Goal: Task Accomplishment & Management: Use online tool/utility

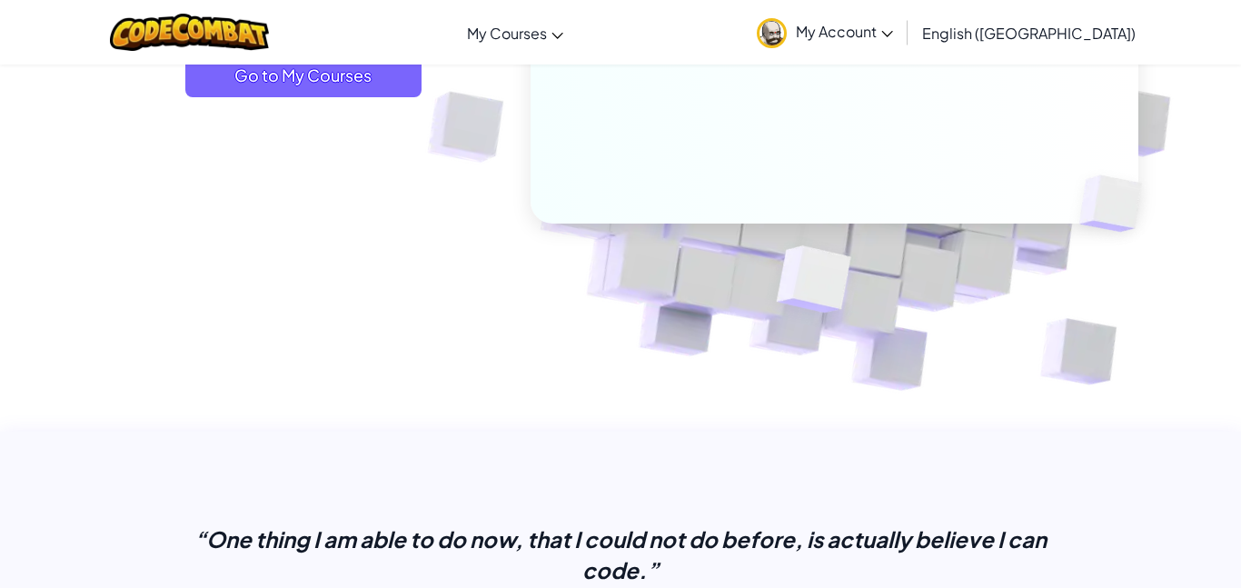
scroll to position [370, 0]
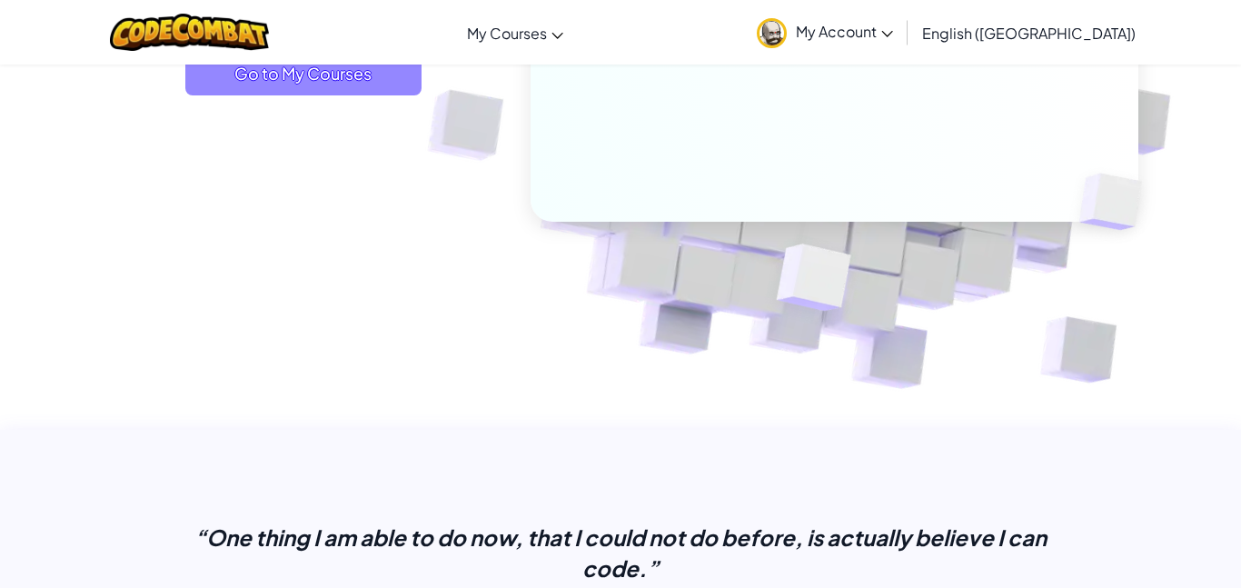
click at [373, 75] on span "Go to My Courses" at bounding box center [303, 74] width 236 height 44
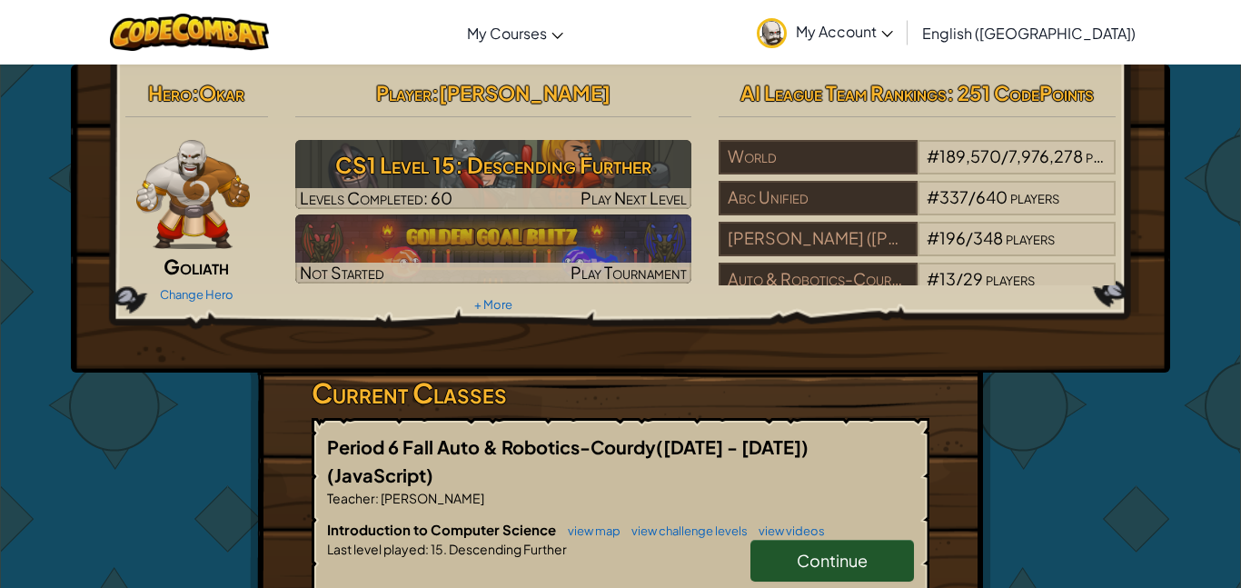
click at [841, 550] on span "Continue" at bounding box center [832, 560] width 71 height 21
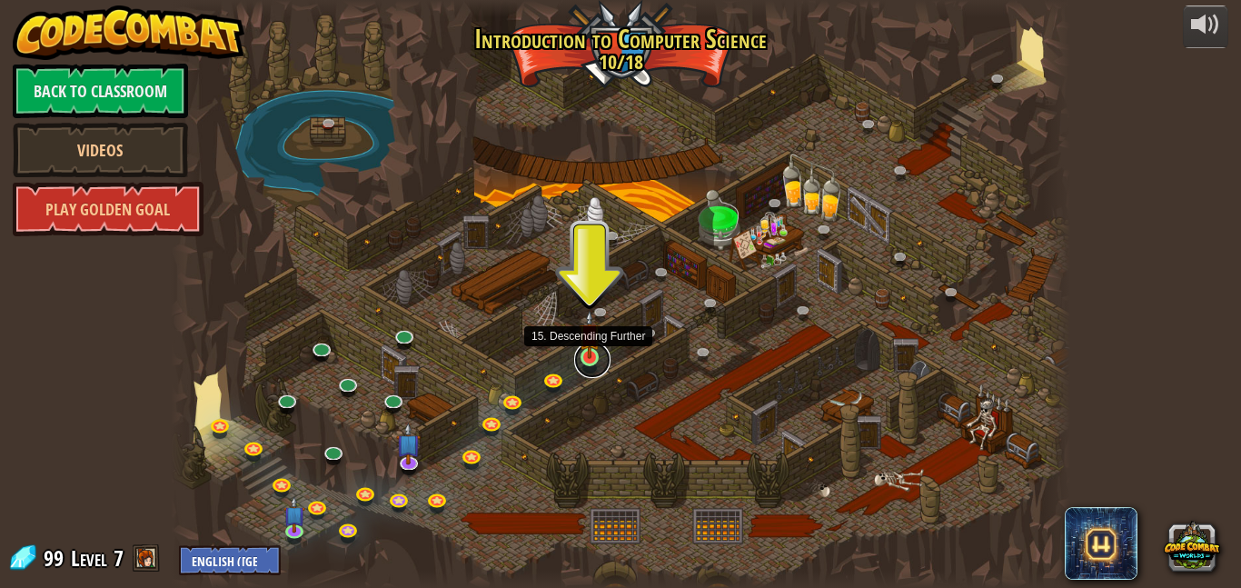
click at [592, 362] on link at bounding box center [592, 360] width 36 height 36
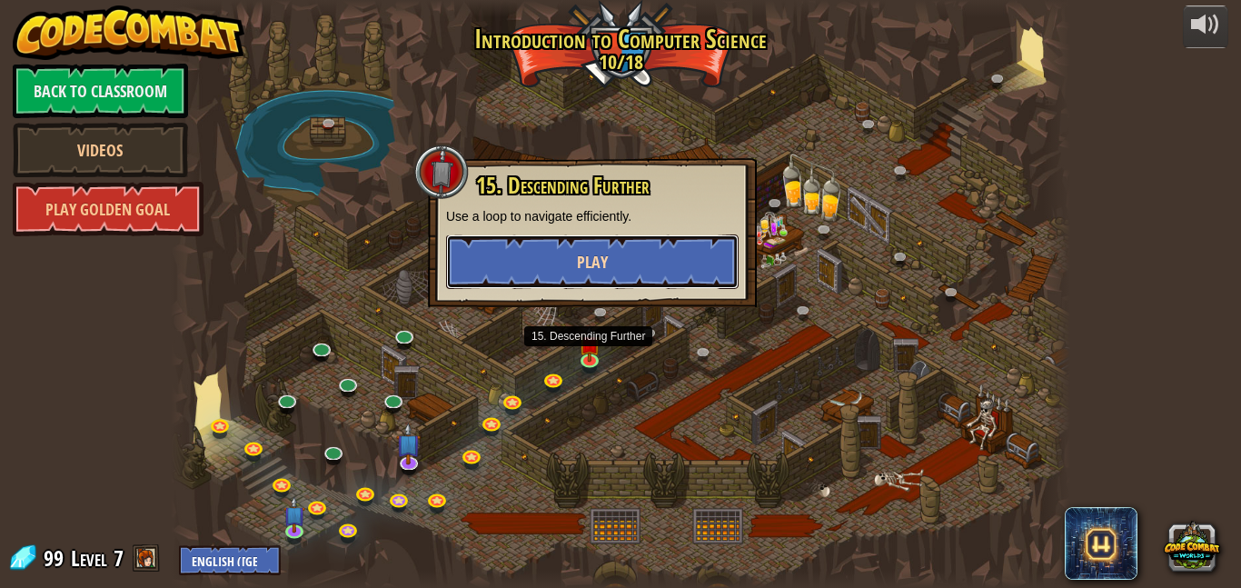
click at [595, 262] on span "Play" at bounding box center [592, 262] width 31 height 23
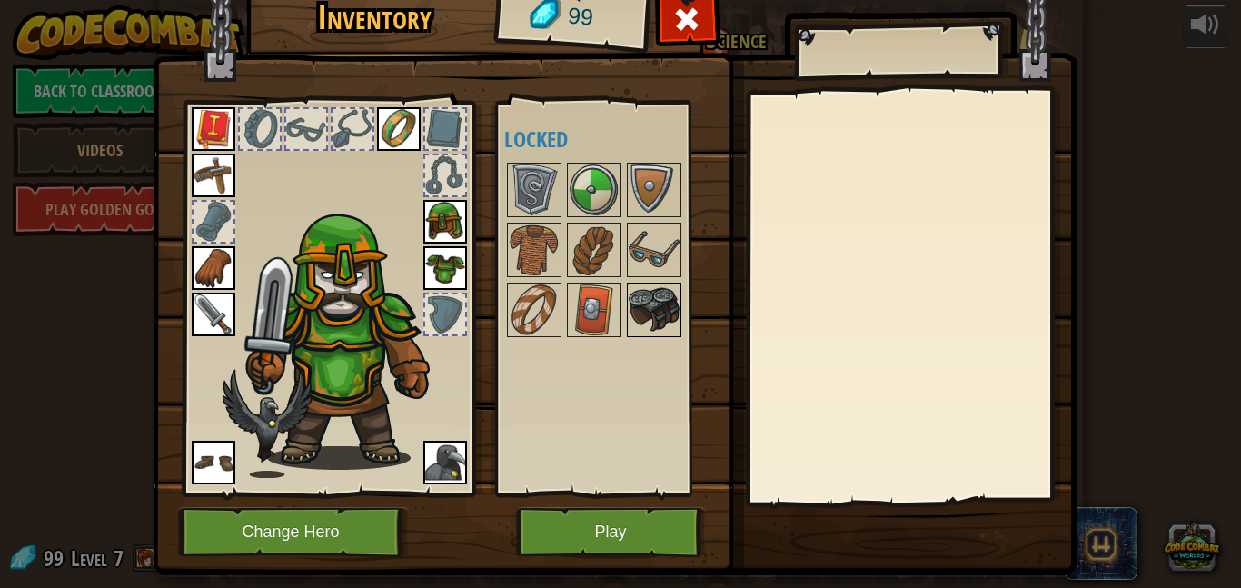
click at [631, 304] on img at bounding box center [654, 309] width 51 height 51
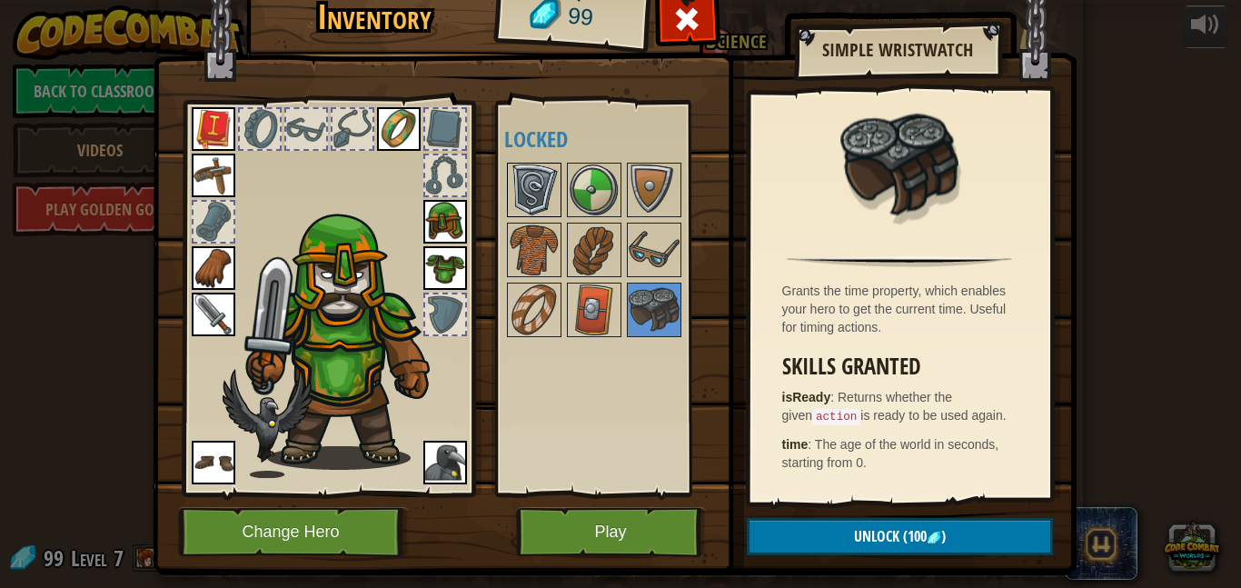
click at [543, 193] on img at bounding box center [534, 189] width 51 height 51
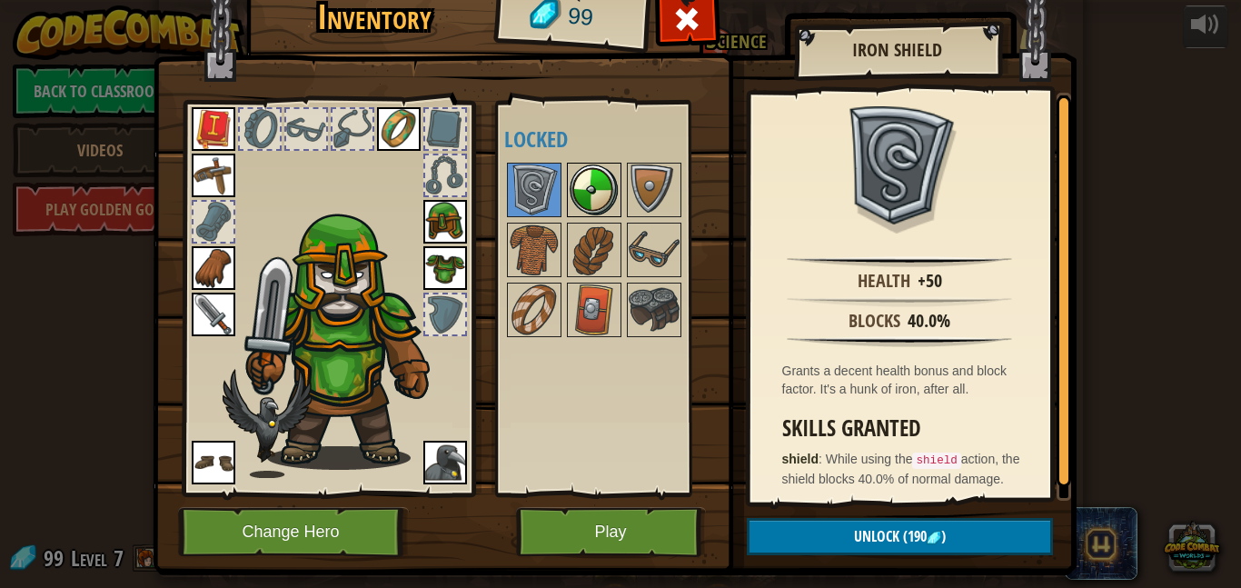
click at [597, 204] on img at bounding box center [594, 189] width 51 height 51
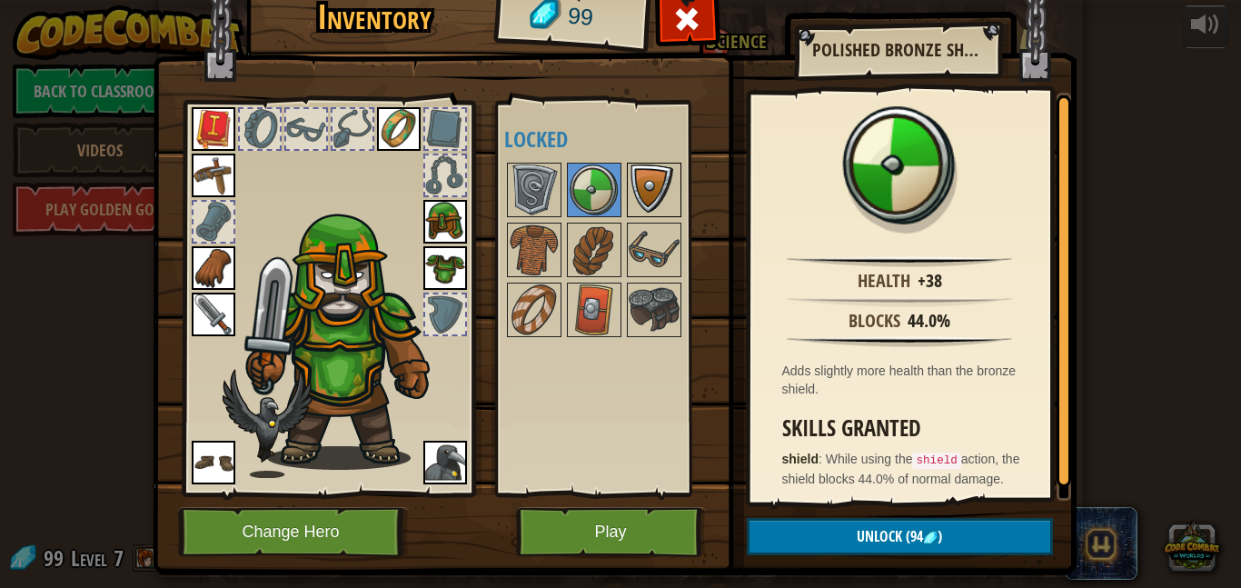
click at [657, 201] on img at bounding box center [654, 189] width 51 height 51
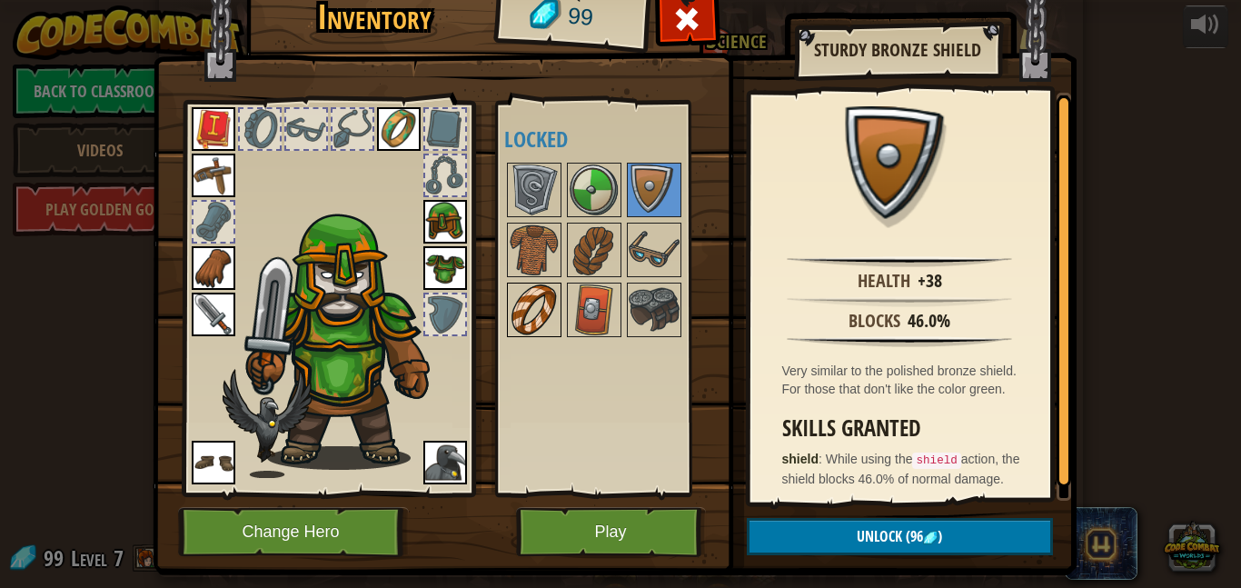
click at [522, 333] on img at bounding box center [534, 309] width 51 height 51
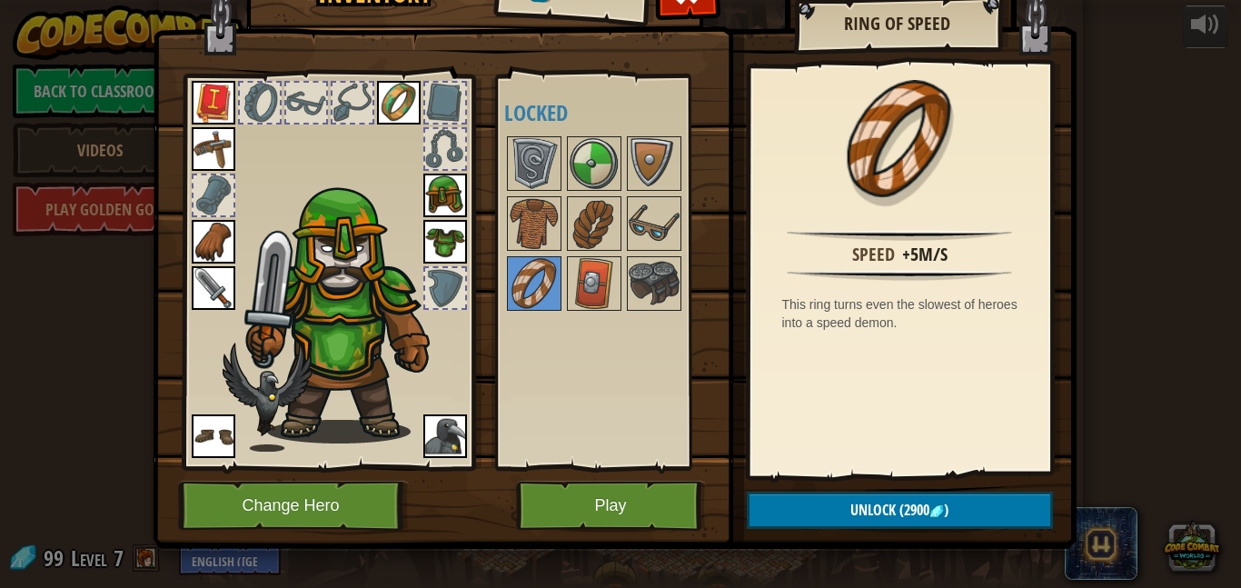
scroll to position [16, 0]
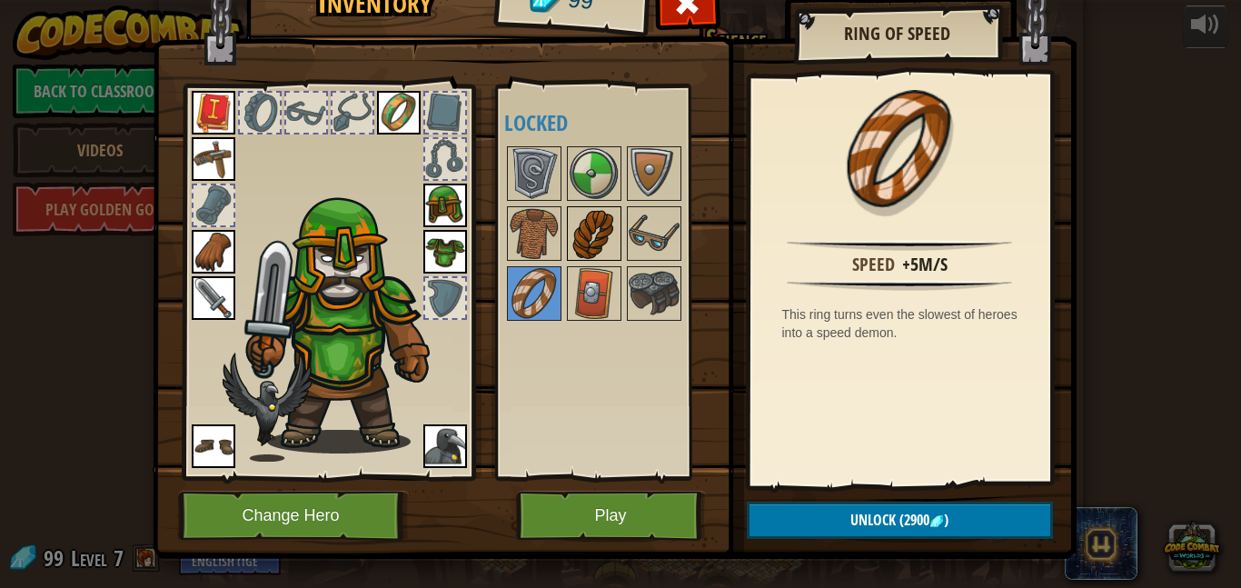
click at [595, 226] on img at bounding box center [594, 233] width 51 height 51
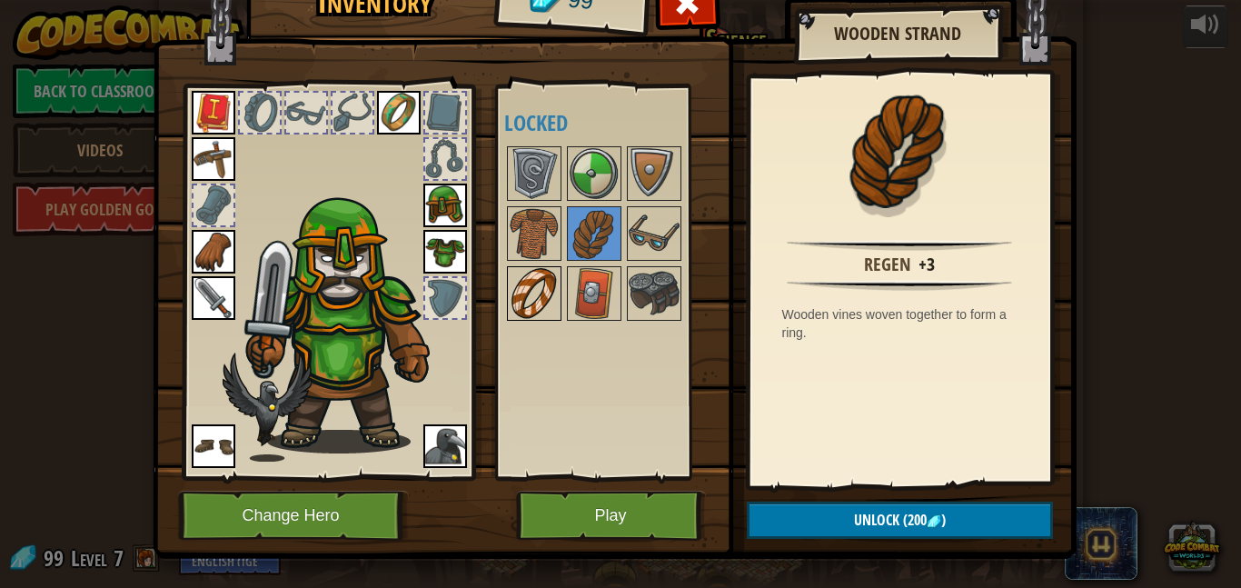
click at [529, 279] on img at bounding box center [534, 293] width 51 height 51
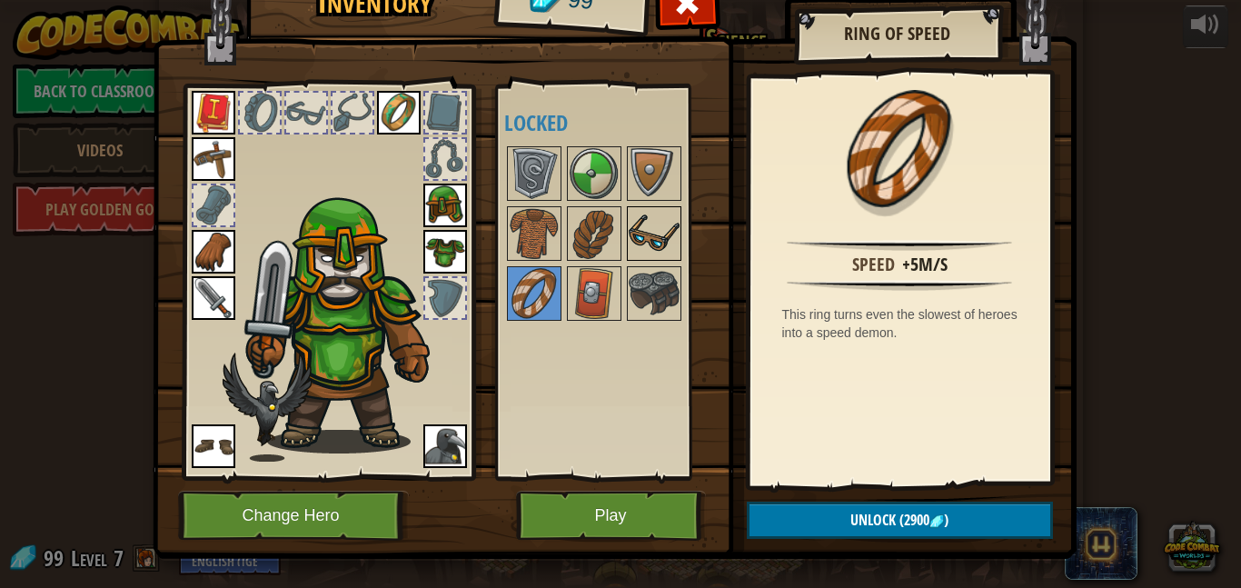
click at [654, 223] on img at bounding box center [654, 233] width 51 height 51
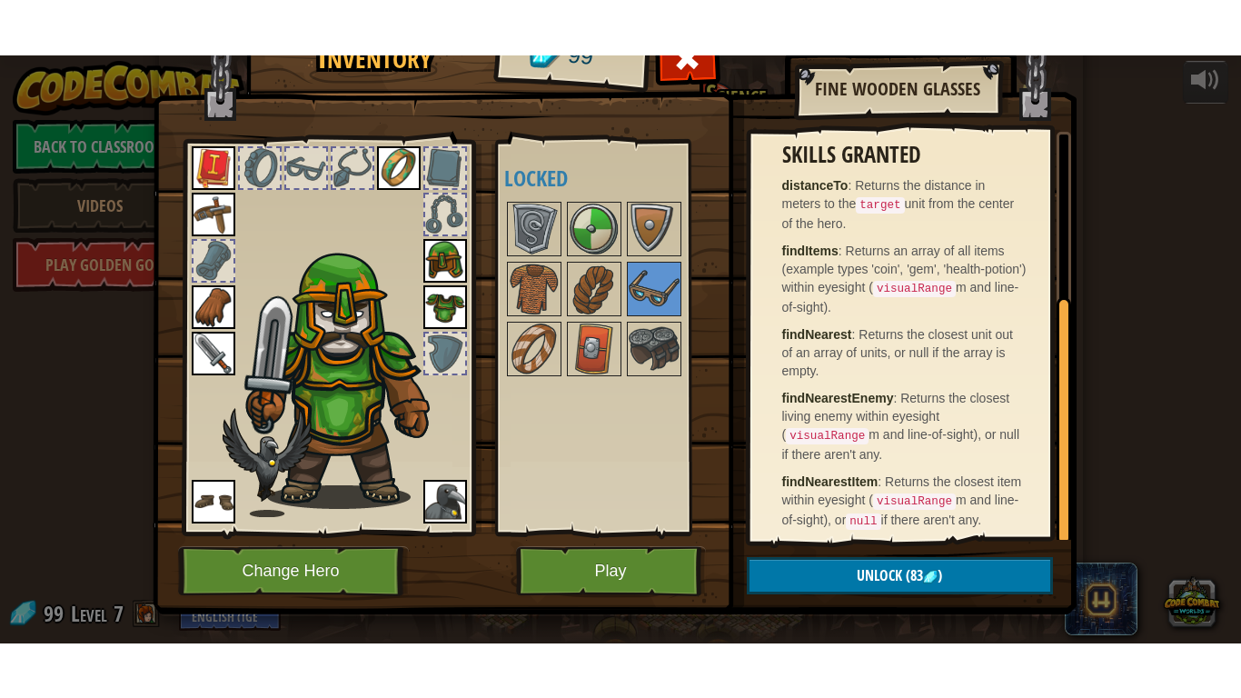
scroll to position [277, 0]
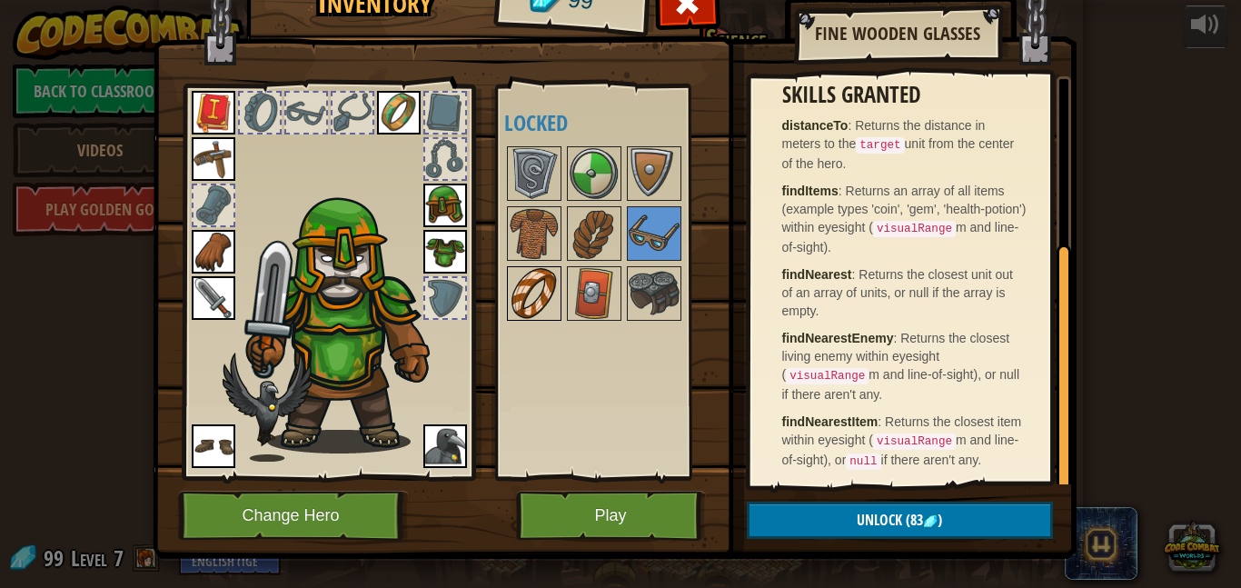
click at [540, 301] on img at bounding box center [534, 293] width 51 height 51
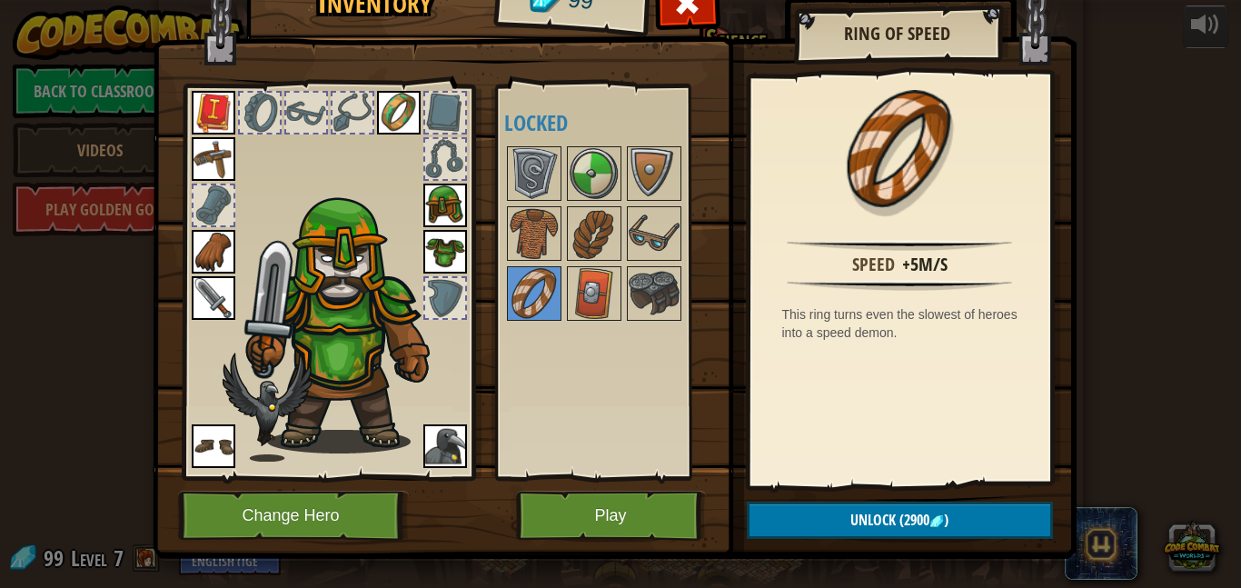
click at [301, 115] on div at bounding box center [306, 113] width 40 height 40
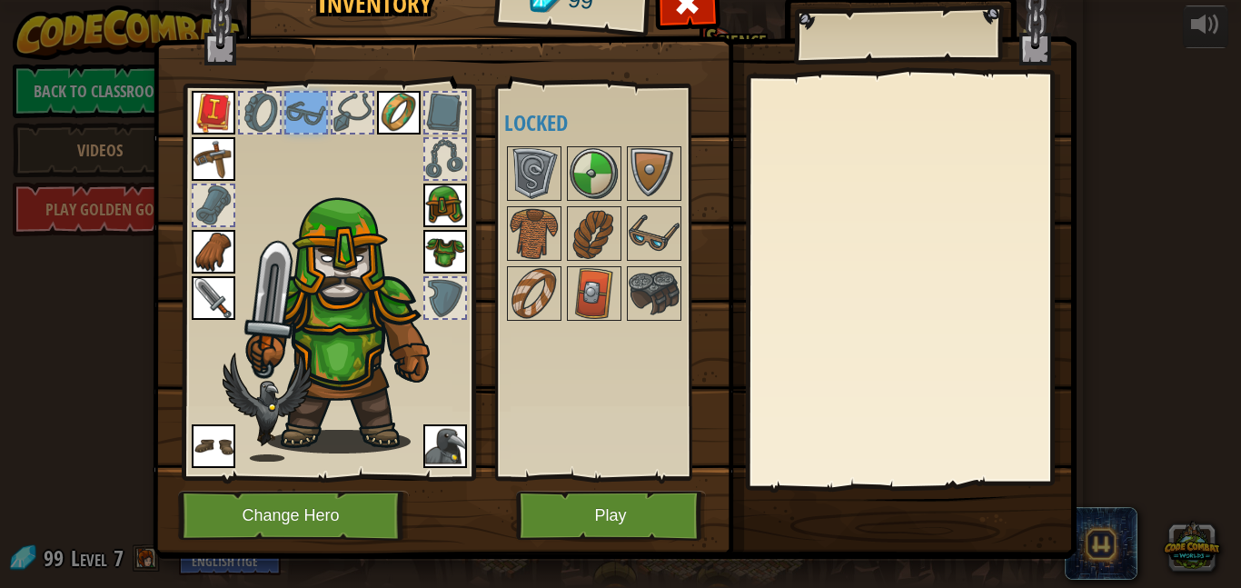
click at [274, 125] on div at bounding box center [260, 113] width 40 height 40
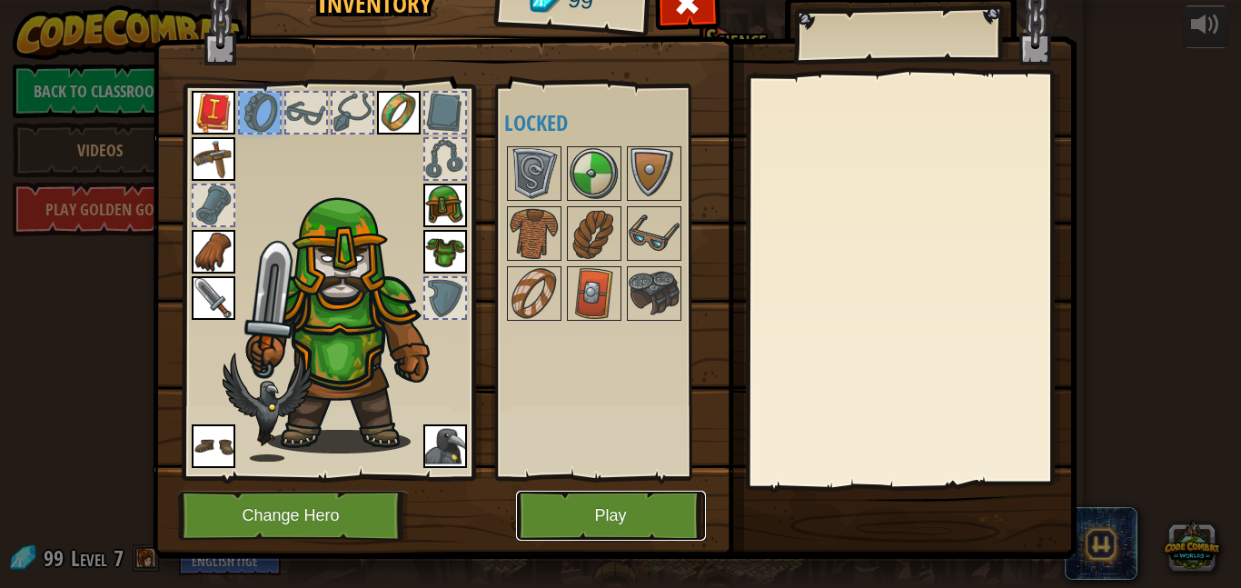
click at [589, 519] on button "Play" at bounding box center [611, 516] width 190 height 50
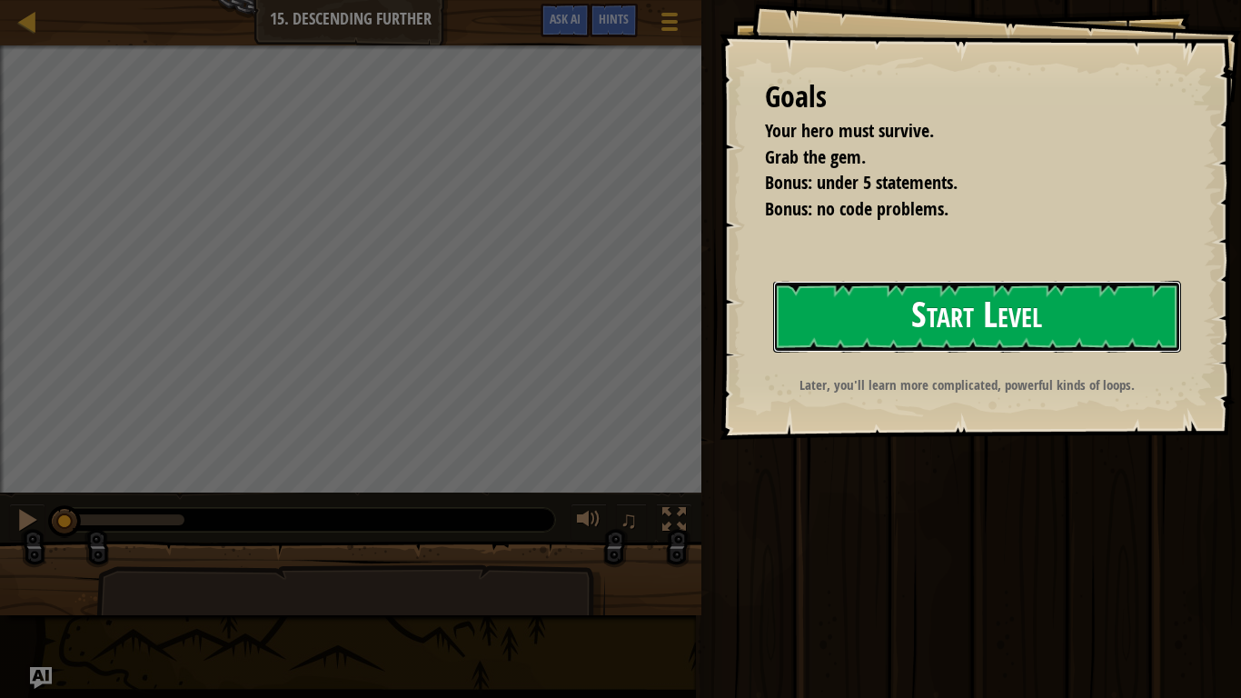
click at [867, 347] on button "Start Level" at bounding box center [977, 317] width 408 height 72
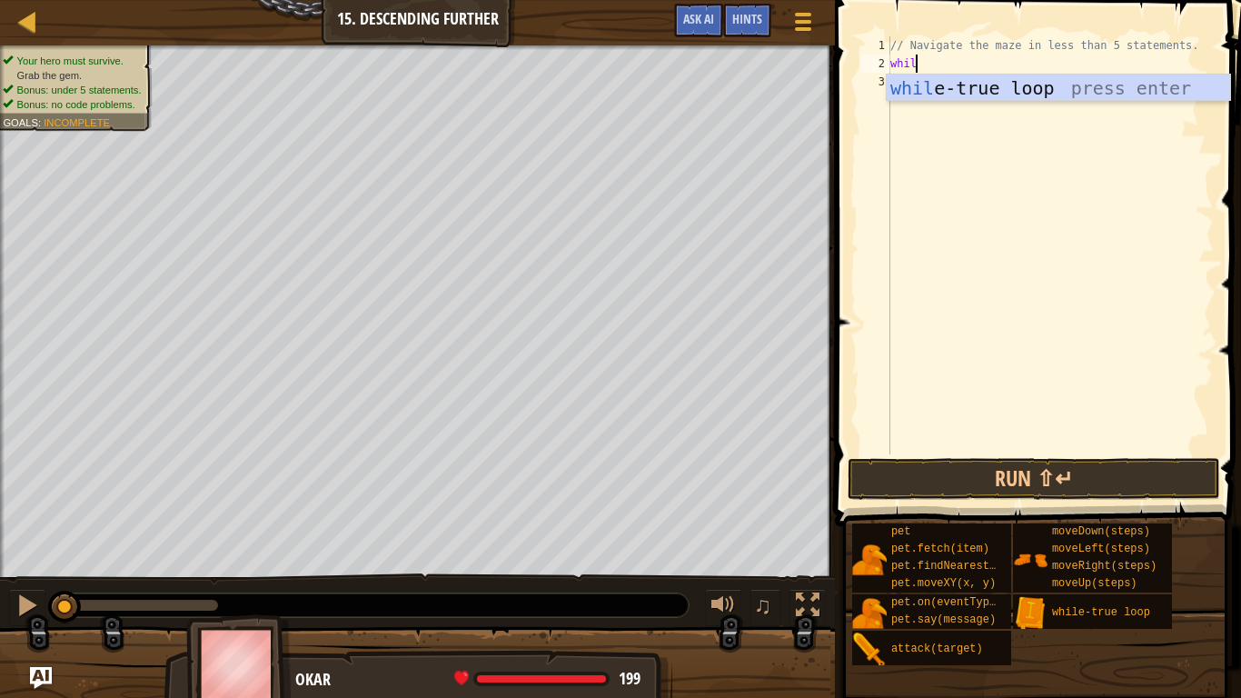
type textarea "while"
click at [1019, 81] on div "while -true loop press enter" at bounding box center [1058, 115] width 343 height 82
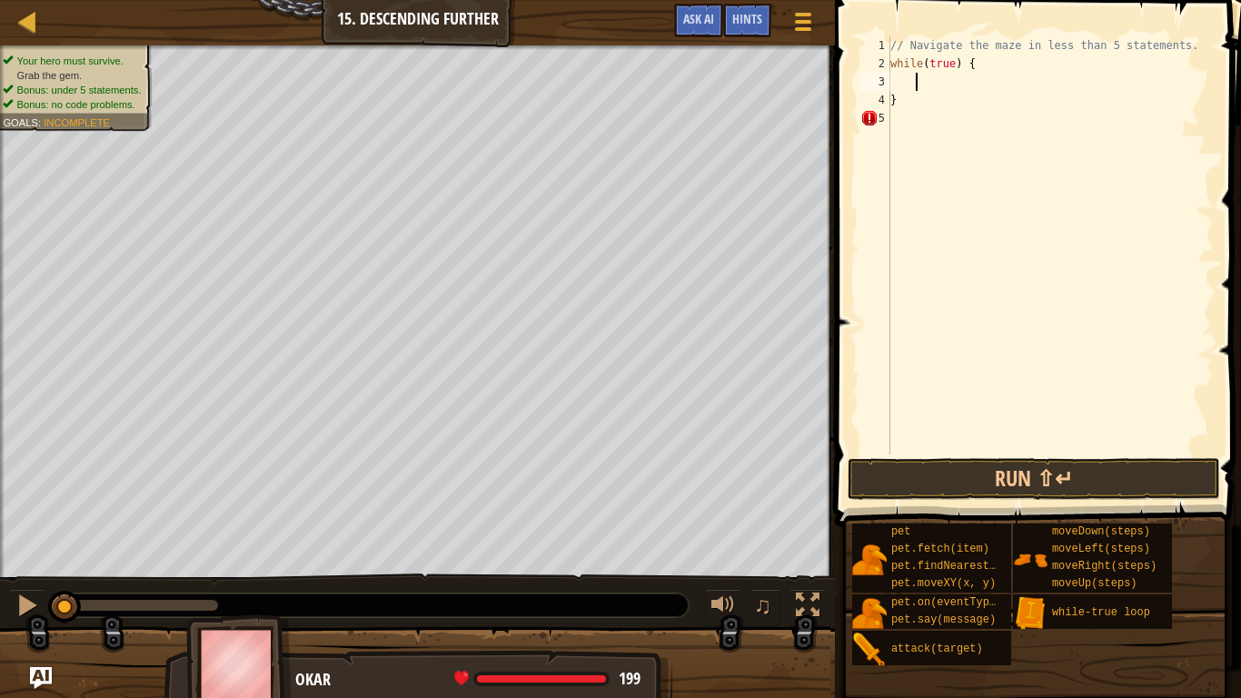
scroll to position [8, 3]
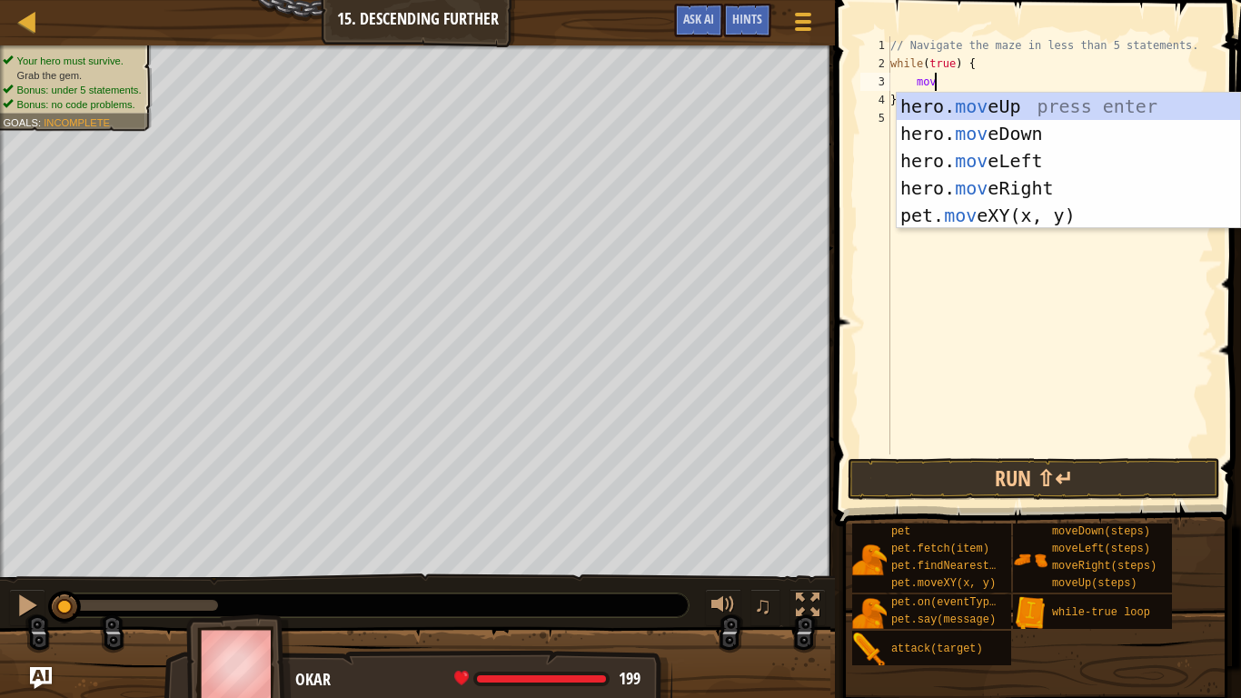
type textarea "move"
click at [1028, 182] on div "hero. move Up press enter hero. move Down press enter hero. move Left press ent…" at bounding box center [1068, 188] width 343 height 191
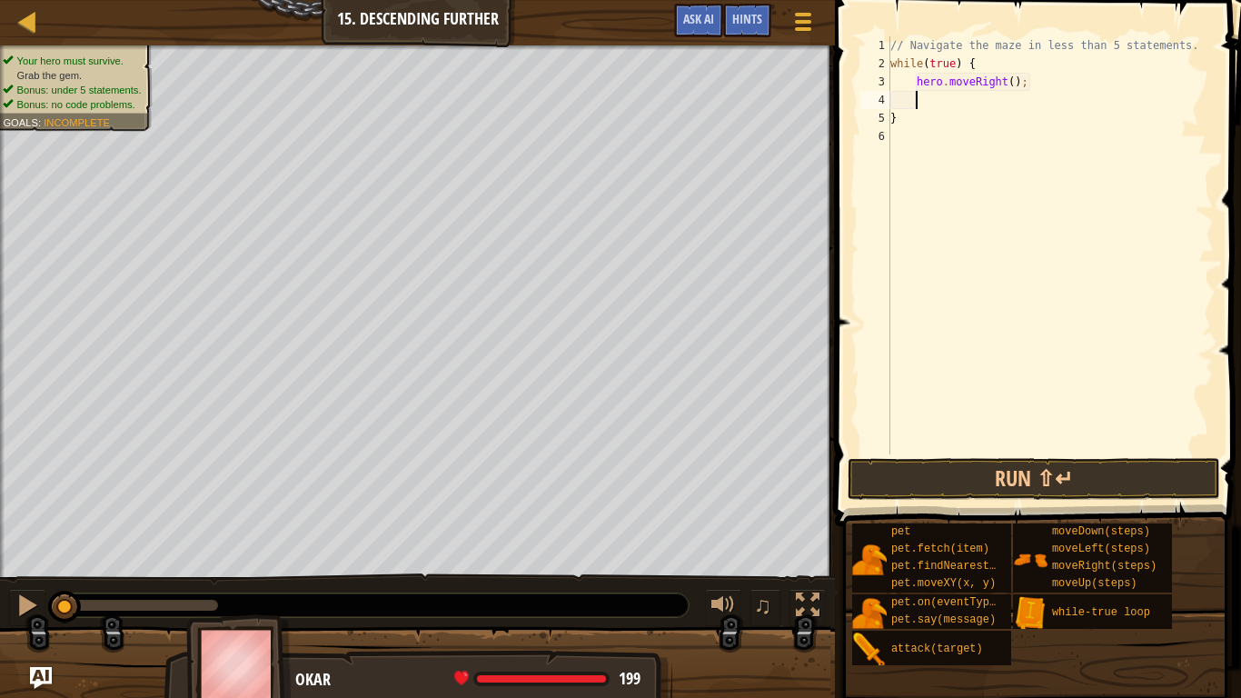
click at [1010, 87] on div "// Navigate the maze in less than 5 statements. while ( true ) { hero . moveRig…" at bounding box center [1050, 263] width 327 height 454
type textarea "hero.moveRight(2);"
click at [920, 103] on div "// Navigate the maze in less than 5 statements. while ( true ) { hero . moveRig…" at bounding box center [1050, 263] width 327 height 454
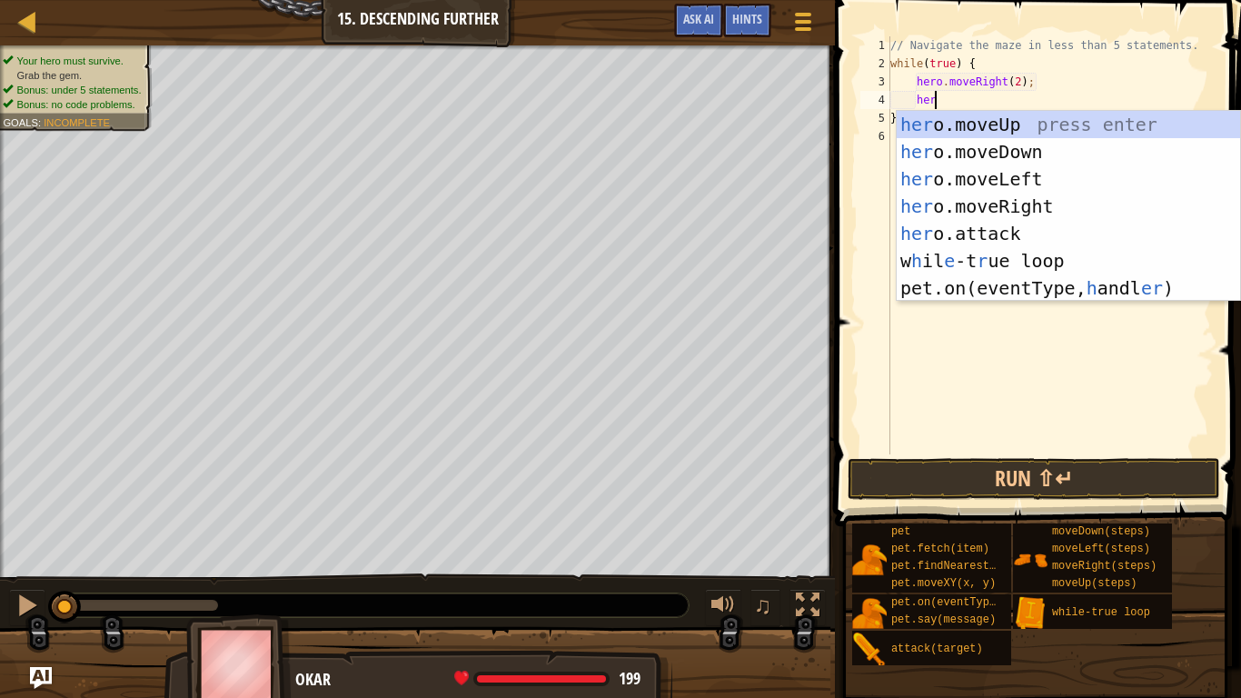
type textarea "hero"
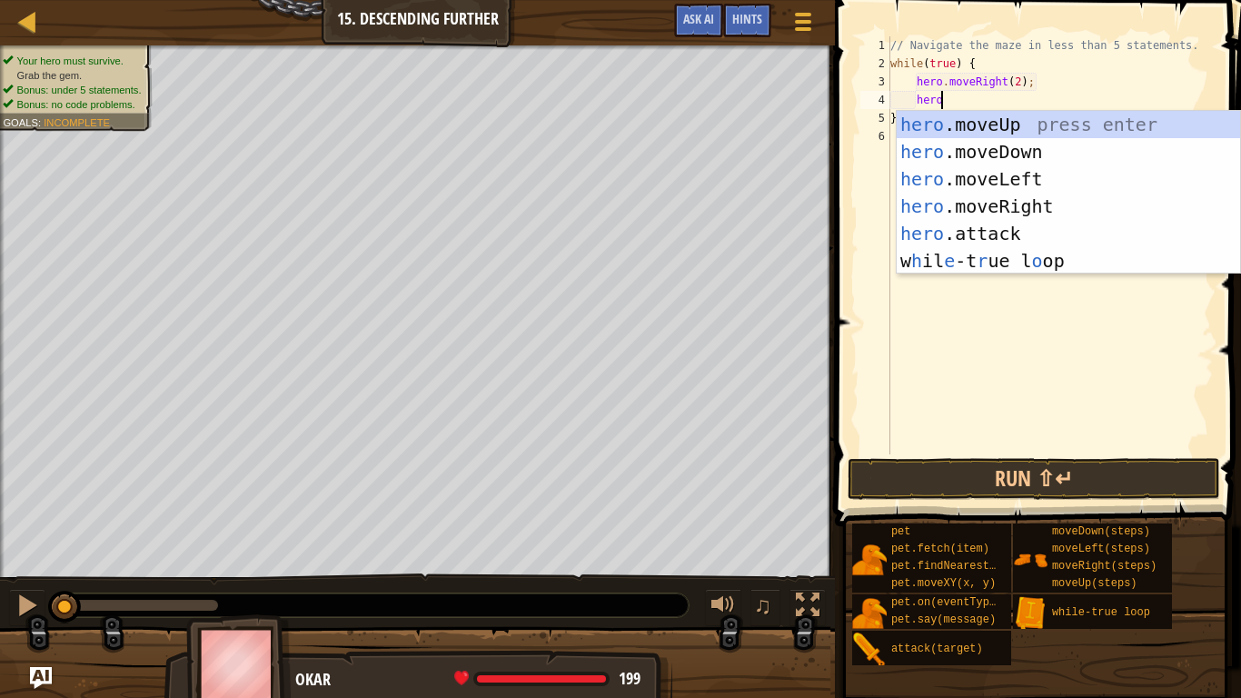
scroll to position [8, 6]
click at [1004, 152] on div "hero .moveUp press enter hero .moveDown press enter hero .moveLeft press enter …" at bounding box center [1068, 220] width 343 height 218
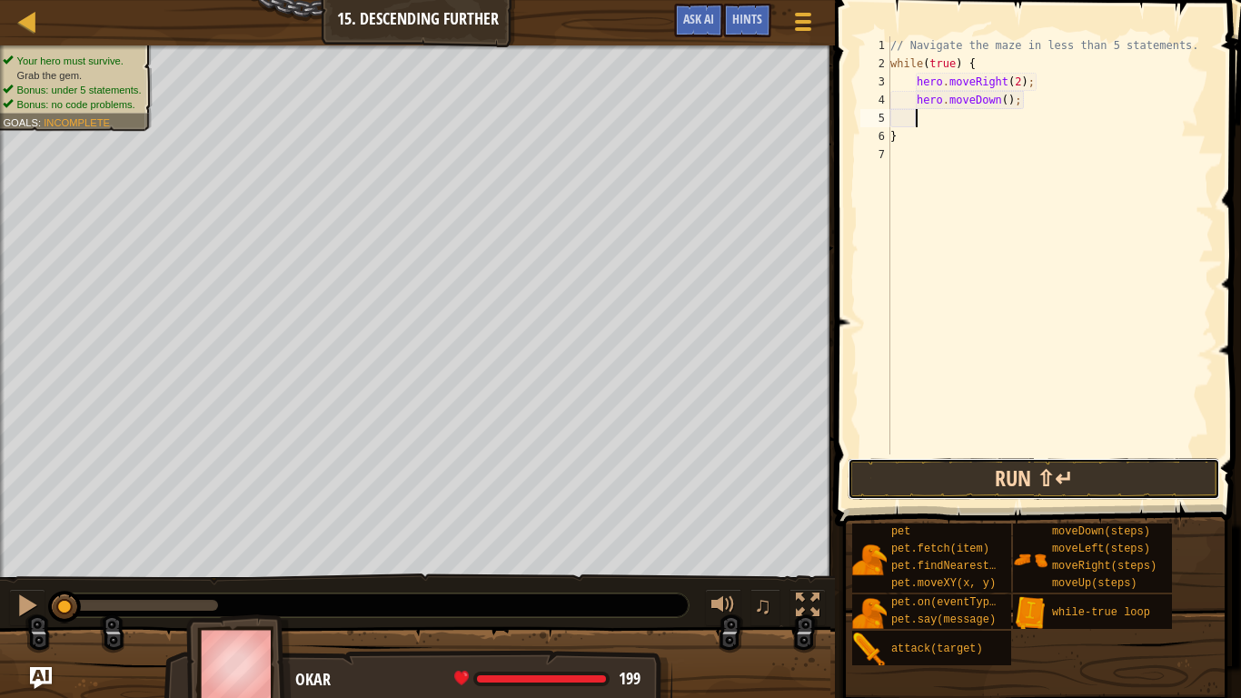
click at [1074, 480] on button "Run ⇧↵" at bounding box center [1034, 479] width 372 height 42
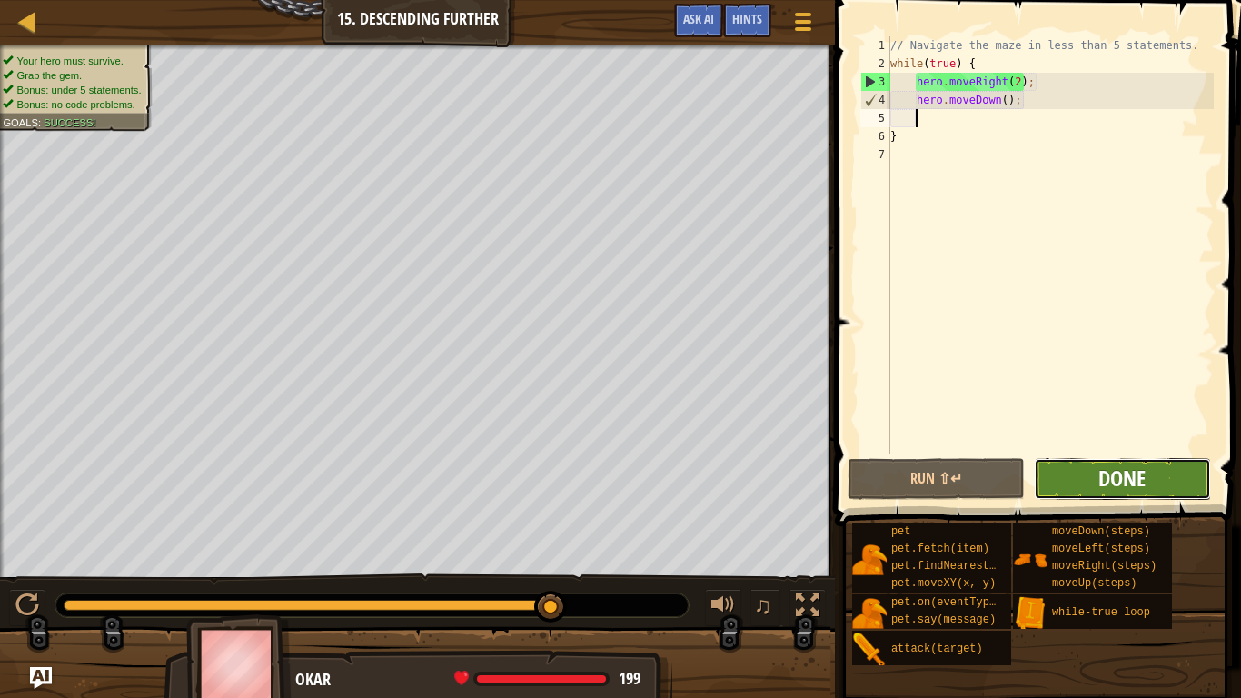
click at [1098, 484] on span "Done" at bounding box center [1121, 477] width 47 height 29
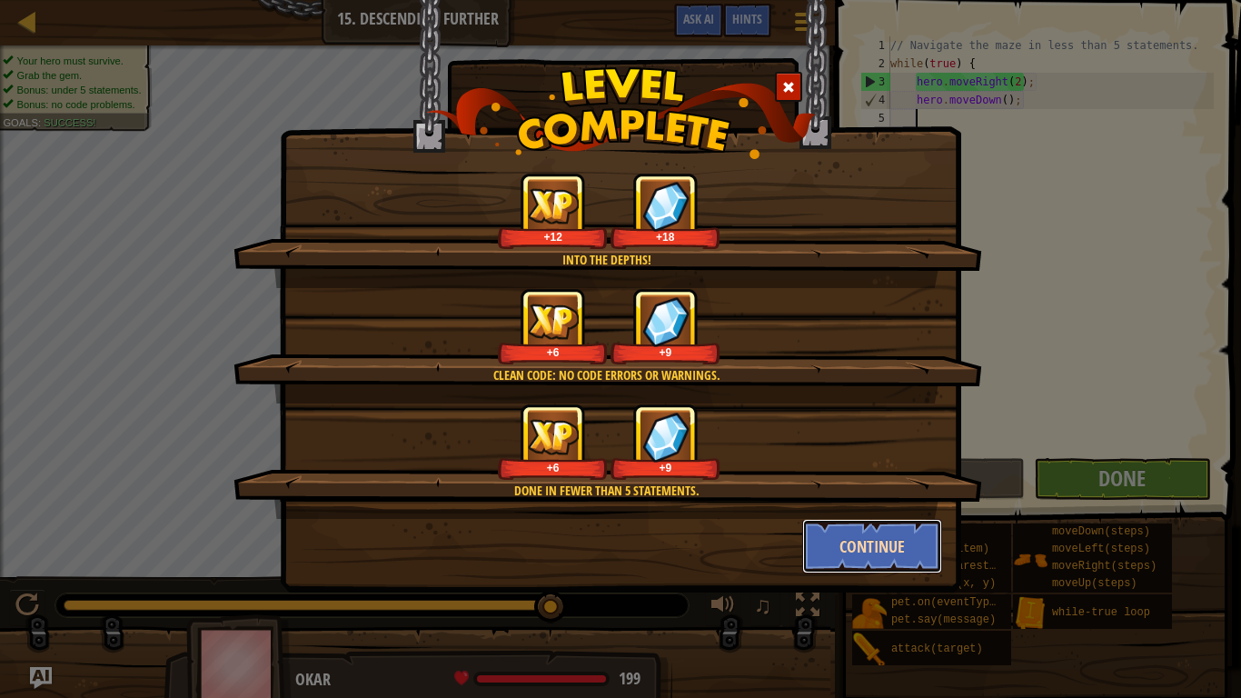
click at [896, 555] on button "Continue" at bounding box center [872, 546] width 141 height 55
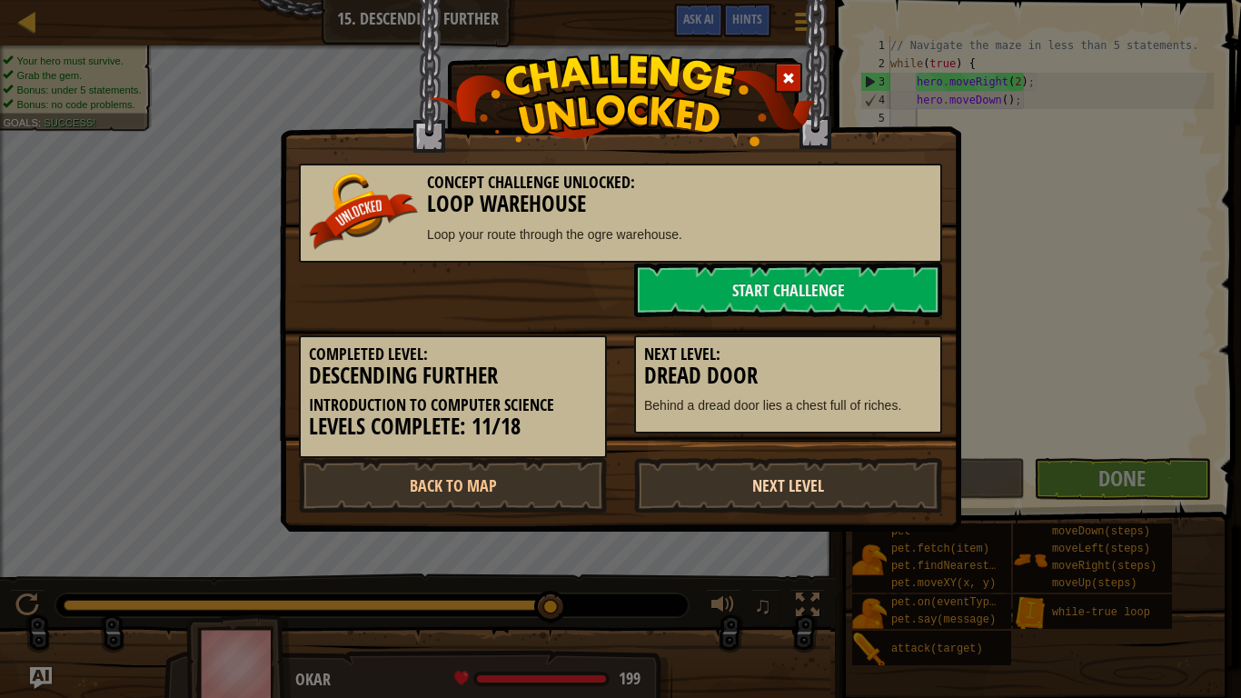
click at [884, 480] on link "Next Level" at bounding box center [788, 485] width 308 height 55
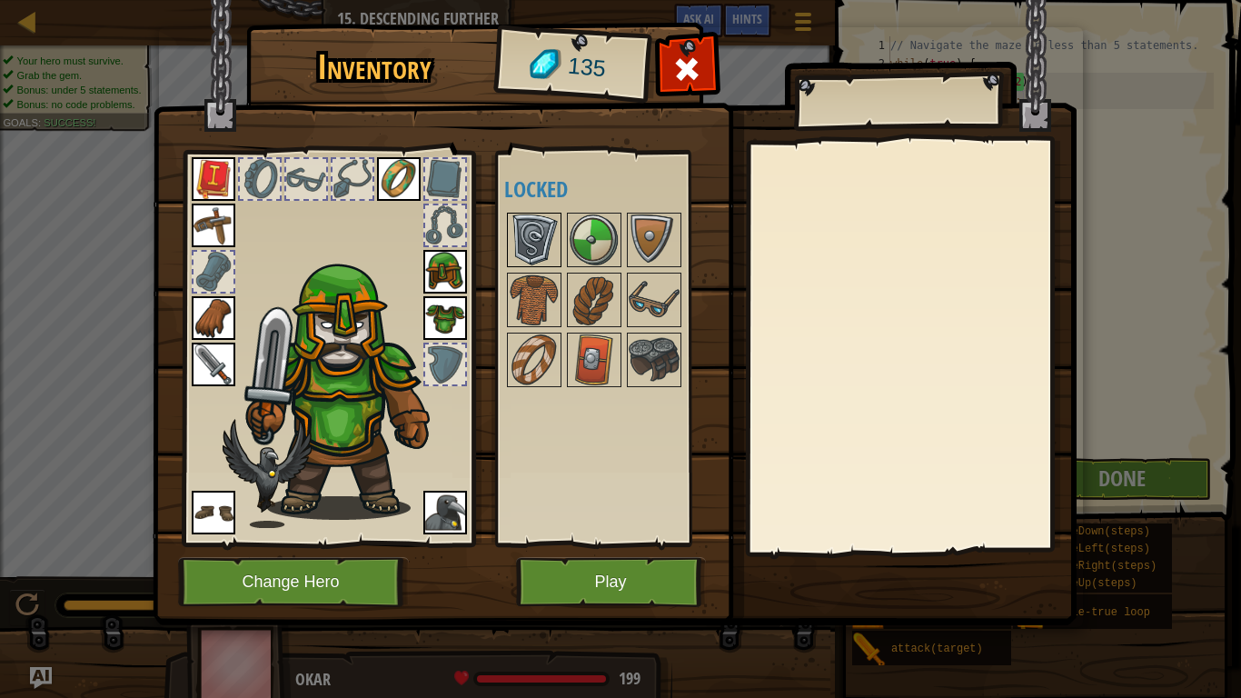
click at [538, 259] on img at bounding box center [534, 239] width 51 height 51
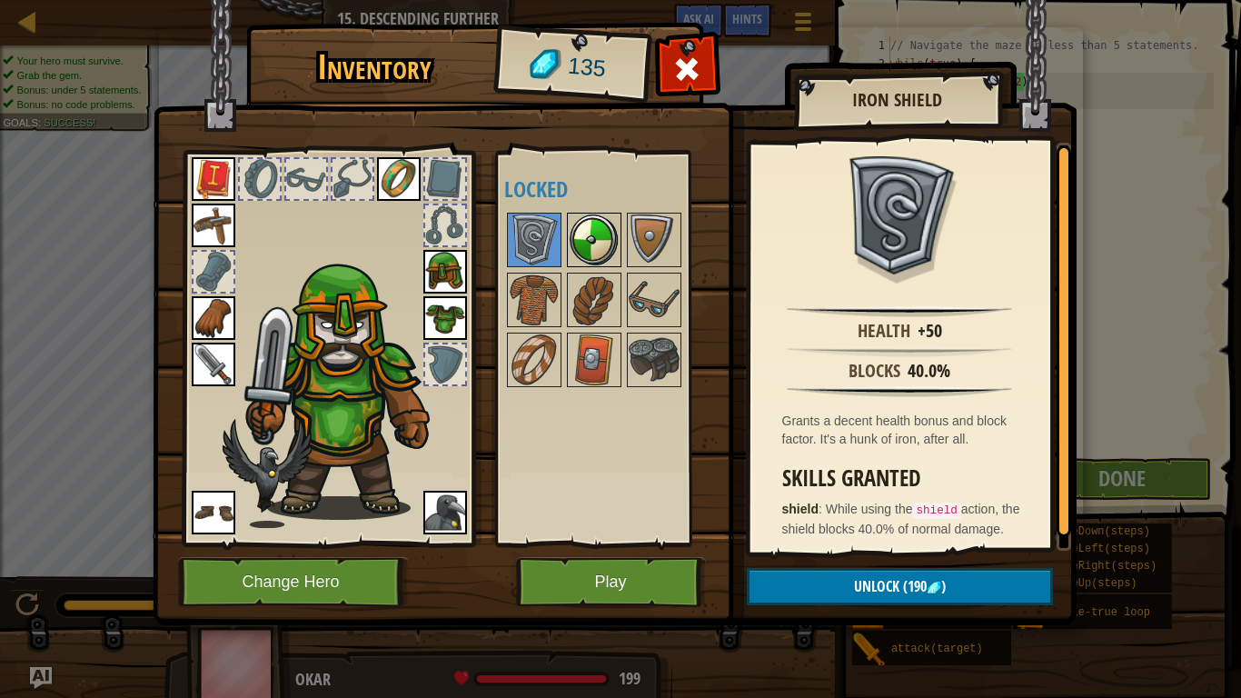
click at [581, 230] on img at bounding box center [594, 239] width 51 height 51
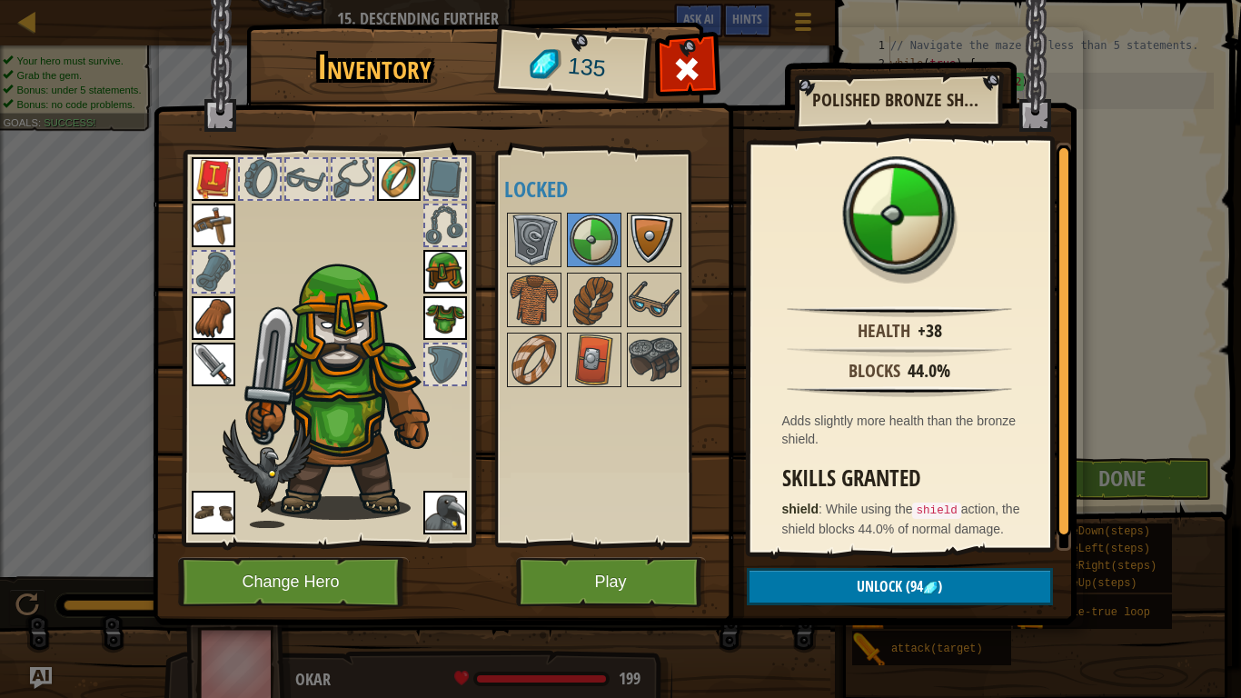
click at [635, 239] on img at bounding box center [654, 239] width 51 height 51
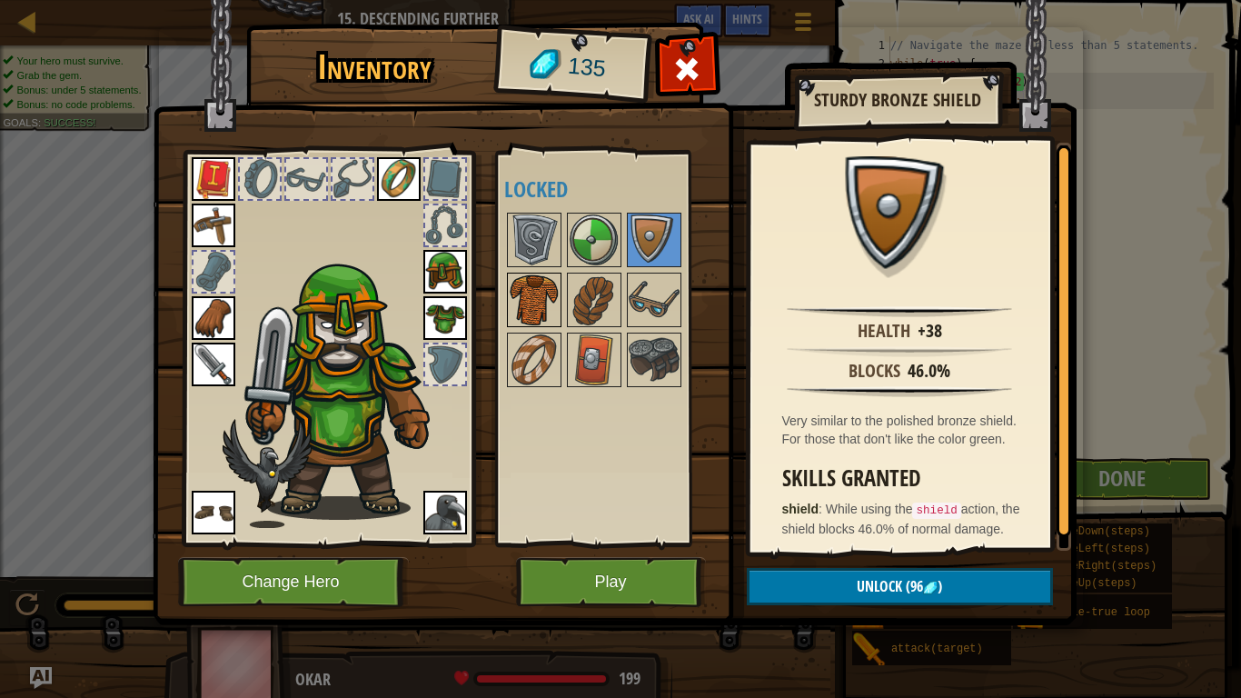
click at [521, 313] on img at bounding box center [534, 299] width 51 height 51
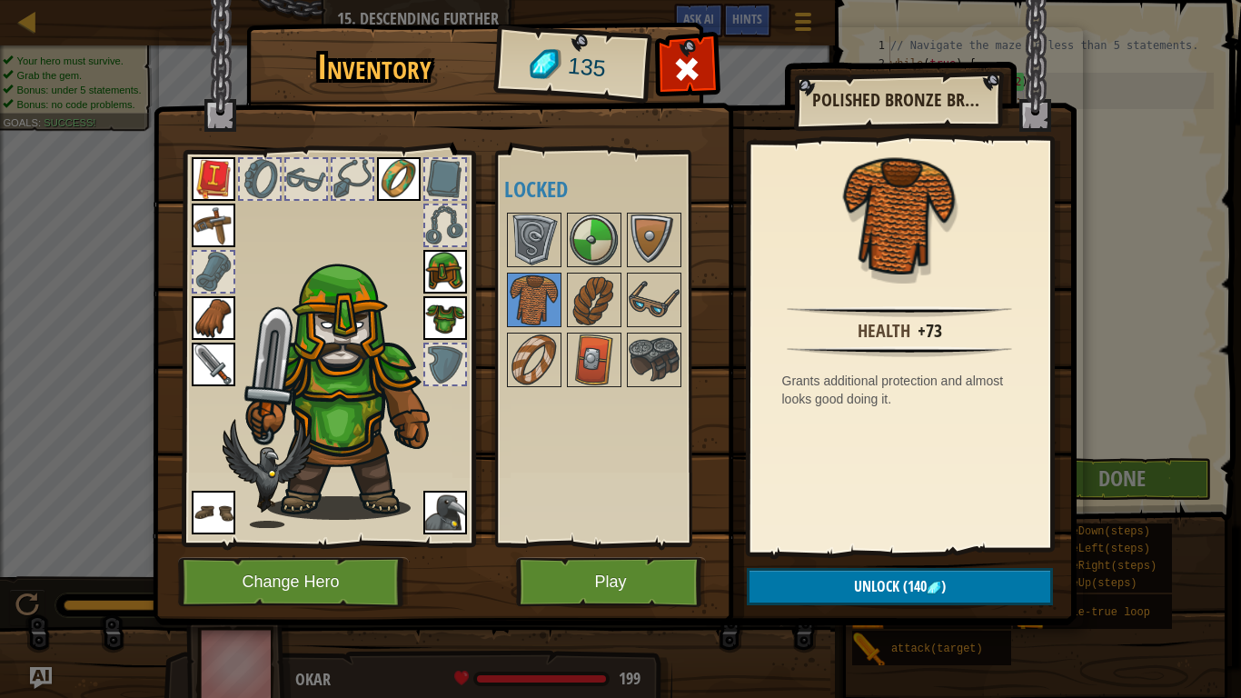
click at [441, 170] on div at bounding box center [445, 179] width 40 height 40
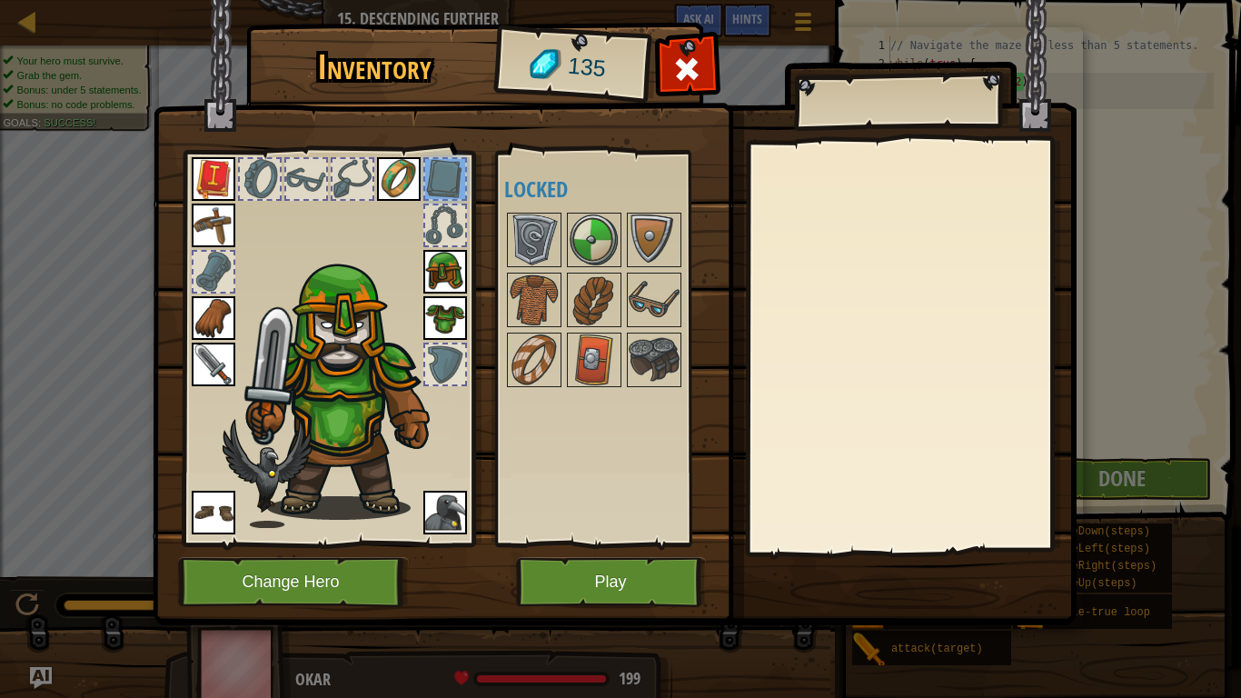
click at [407, 174] on img at bounding box center [399, 179] width 44 height 44
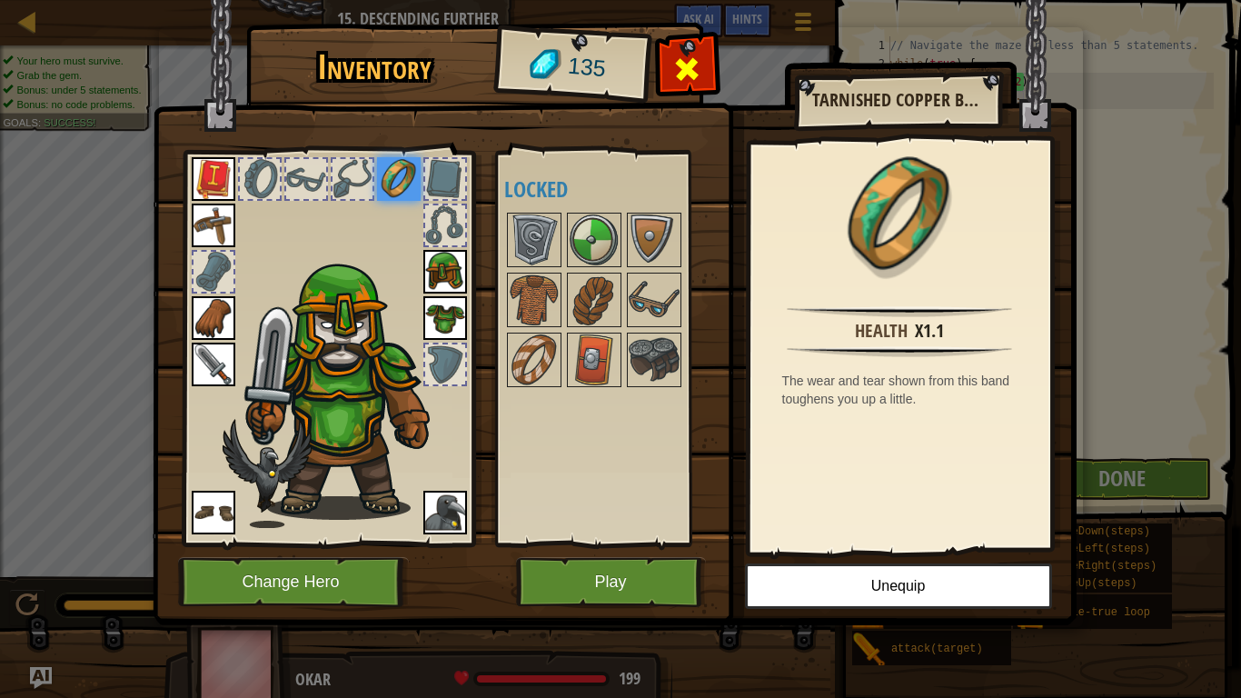
click at [681, 70] on span at bounding box center [686, 69] width 29 height 29
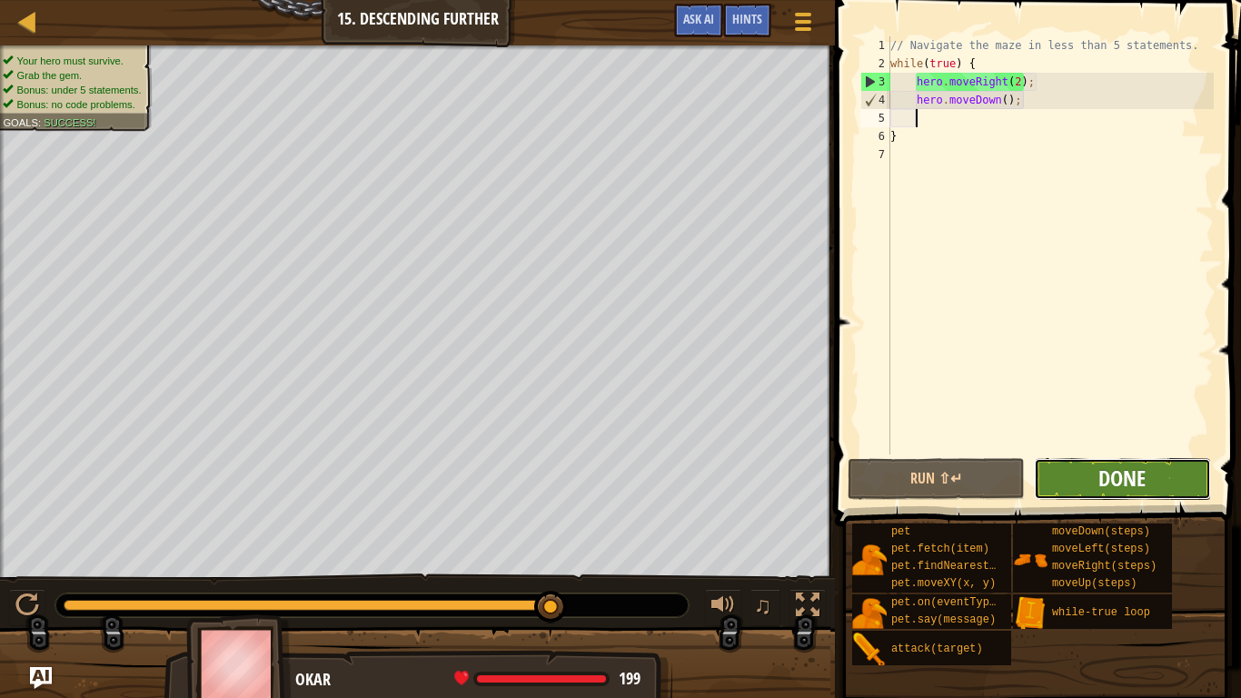
click at [1125, 482] on span "Done" at bounding box center [1121, 477] width 47 height 29
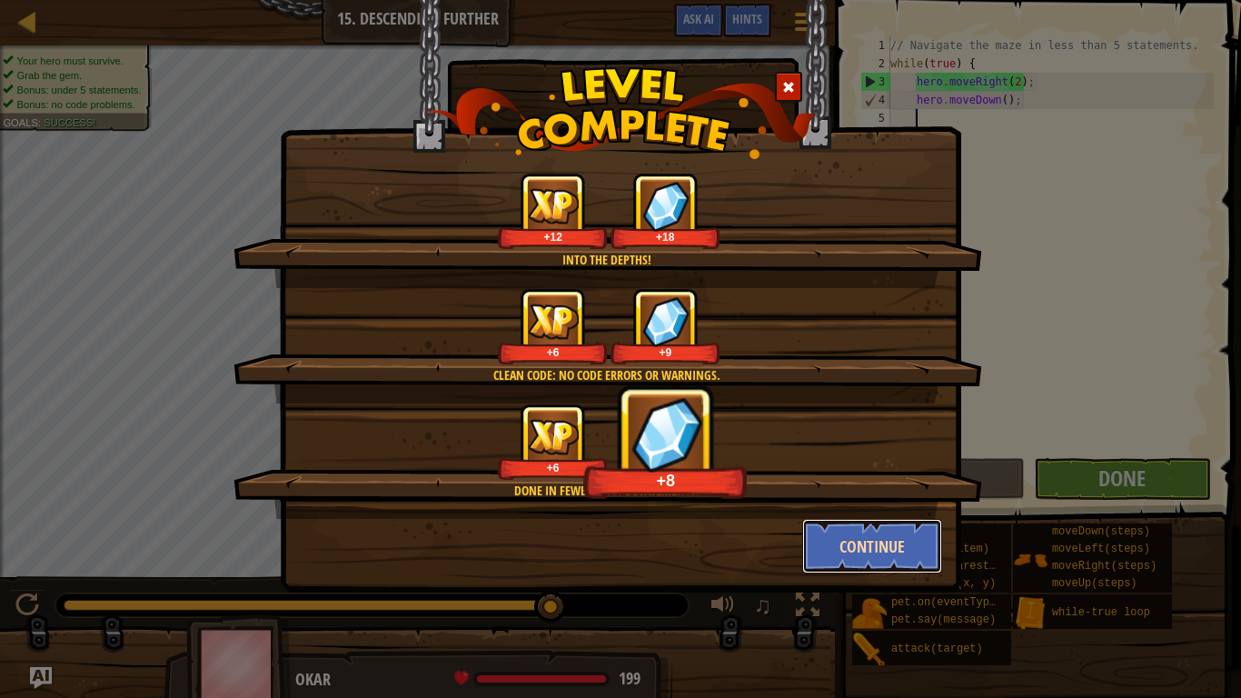
click at [858, 556] on button "Continue" at bounding box center [872, 546] width 141 height 55
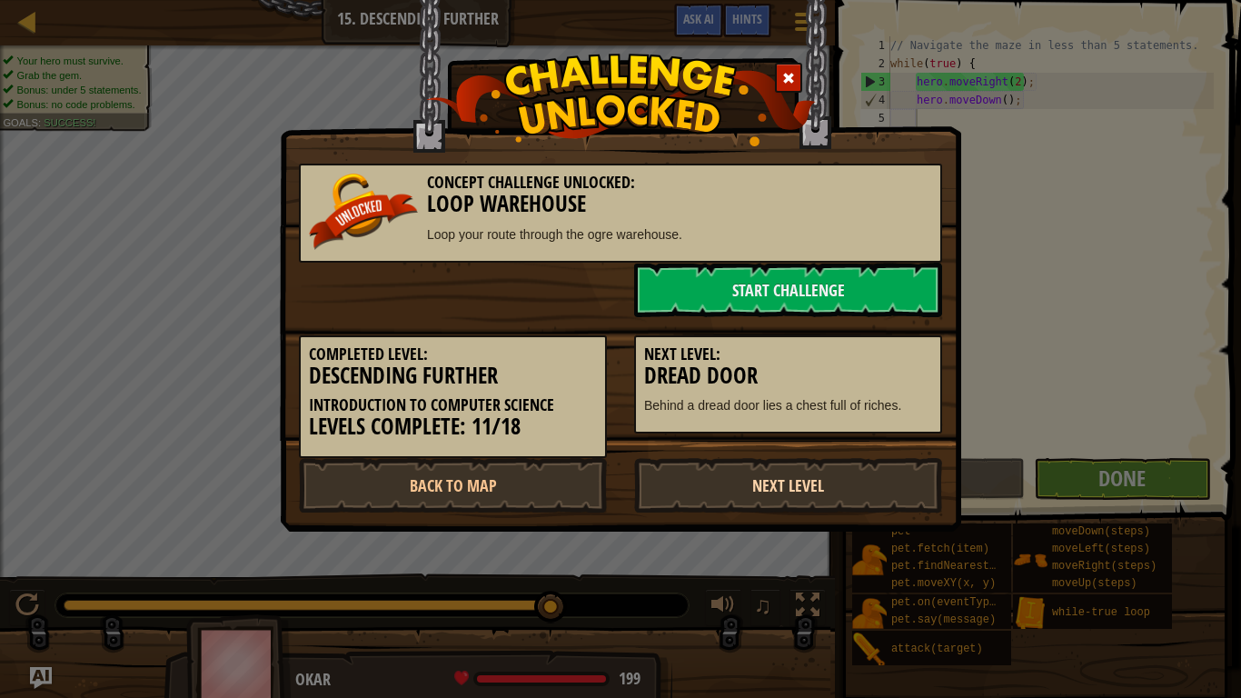
click at [769, 485] on link "Next Level" at bounding box center [788, 485] width 308 height 55
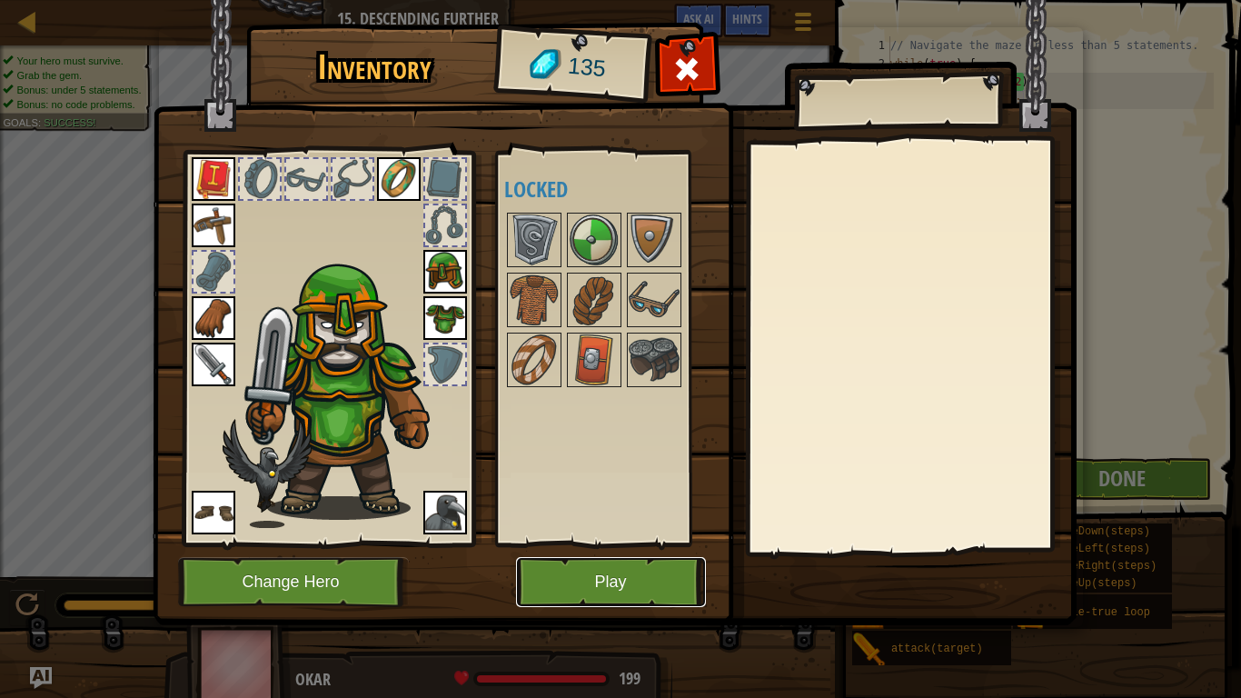
click at [620, 572] on button "Play" at bounding box center [611, 582] width 190 height 50
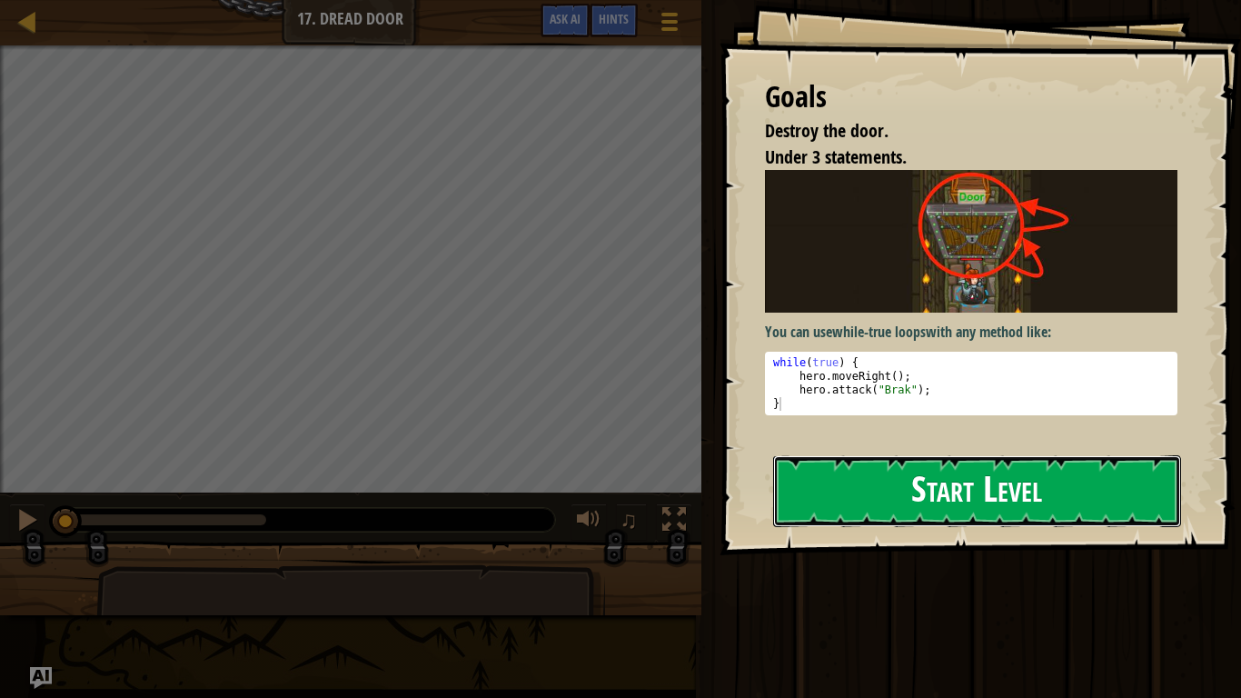
click at [889, 504] on button "Start Level" at bounding box center [977, 491] width 408 height 72
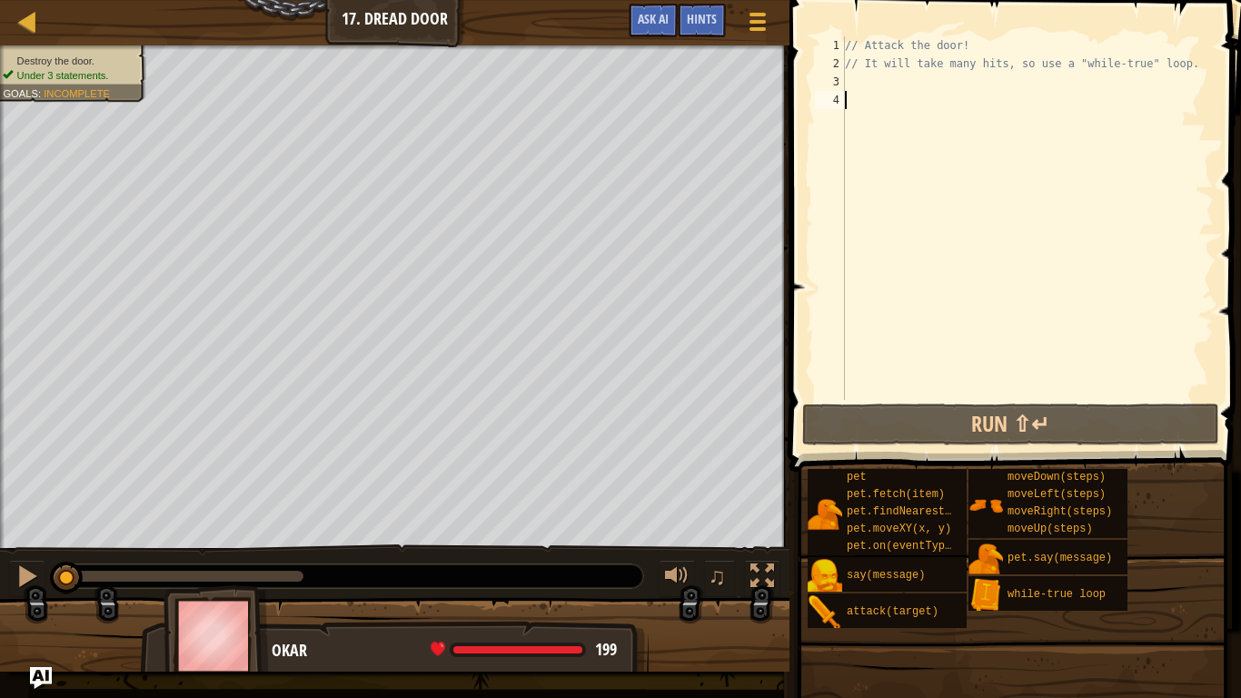
click at [873, 89] on div "// Attack the door! // It will take many hits, so use a "while-true" loop." at bounding box center [1027, 236] width 372 height 400
type textarea "w"
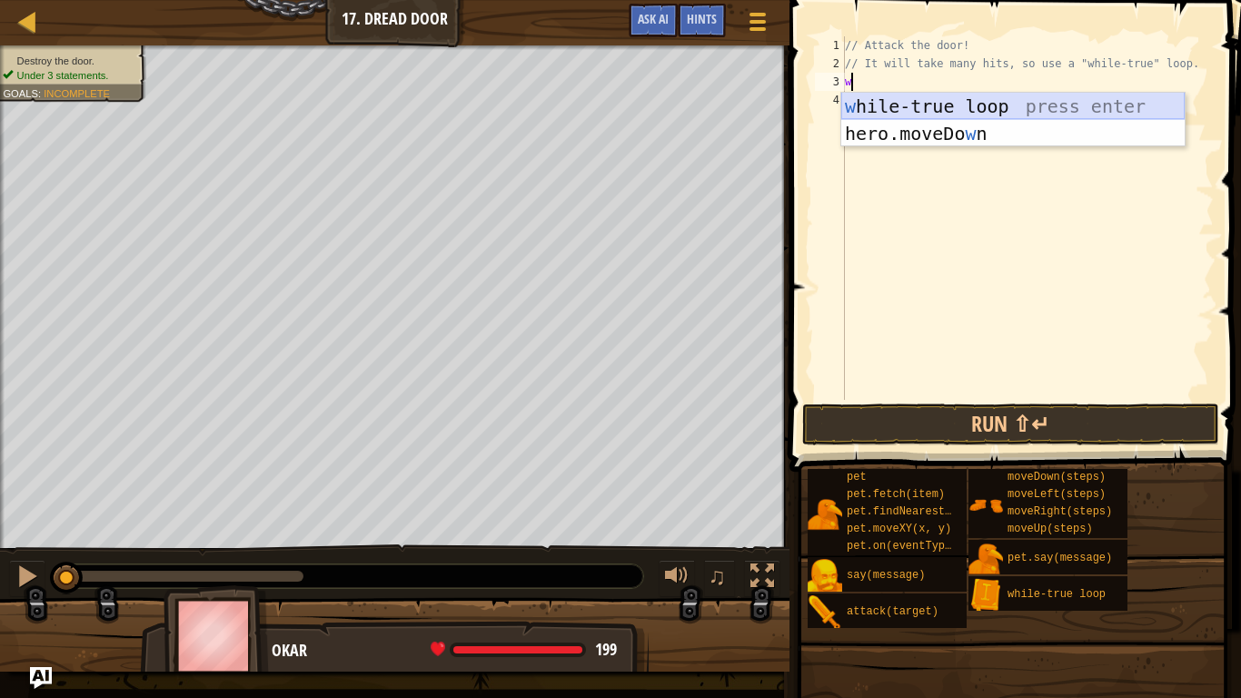
click at [919, 105] on div "w [PERSON_NAME]-true loop press enter hero.moveDo w n press enter" at bounding box center [1012, 147] width 343 height 109
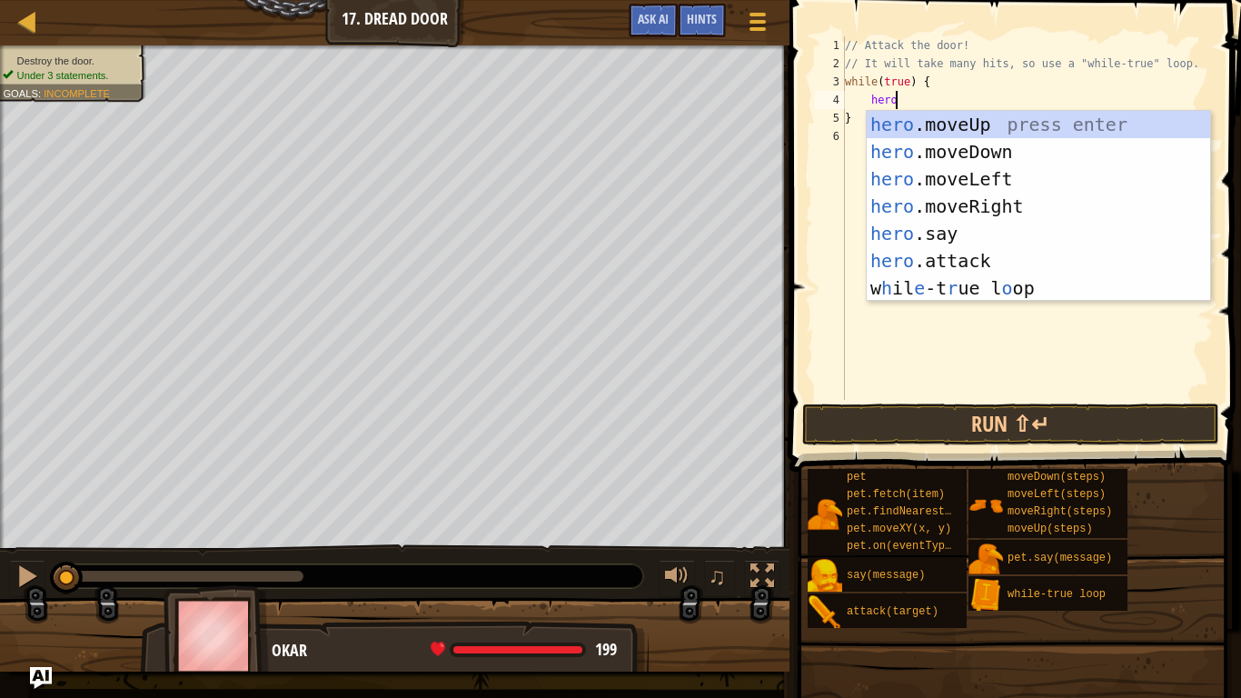
scroll to position [8, 6]
click at [985, 259] on div "hero .moveUp press enter hero .moveDown press enter hero .moveLeft press enter …" at bounding box center [1038, 233] width 343 height 245
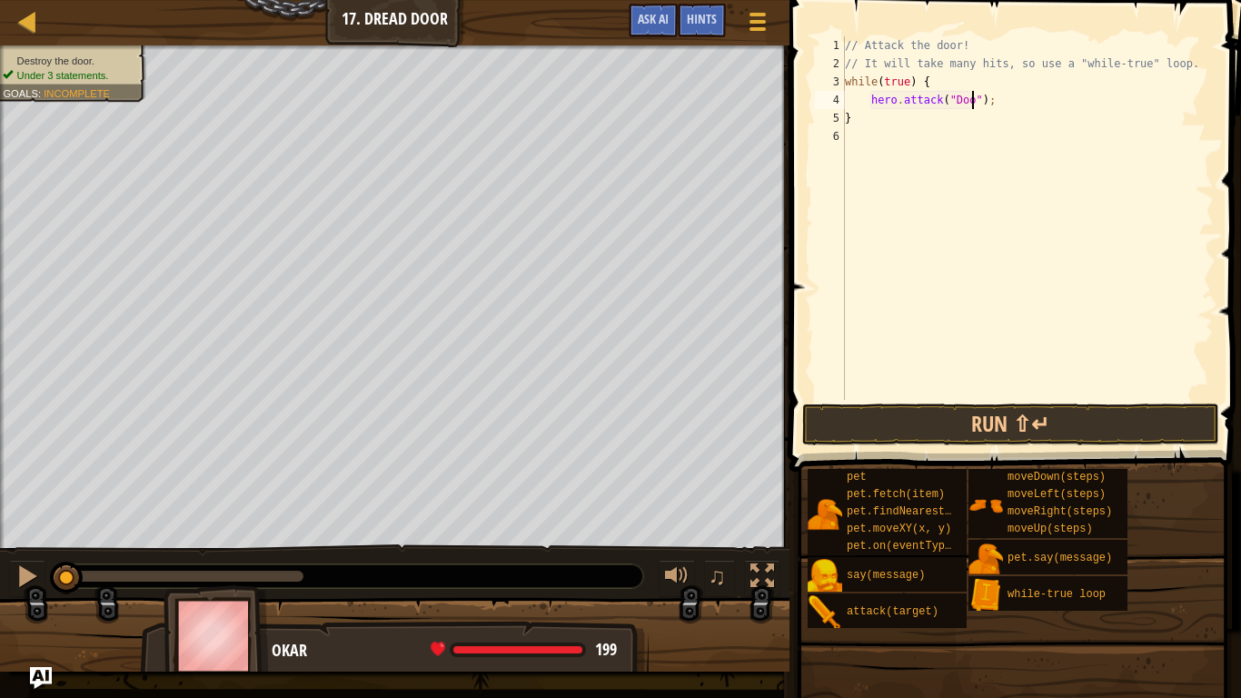
scroll to position [8, 19]
type textarea "hero.attack("Door");"
click at [1057, 419] on button "Run ⇧↵" at bounding box center [1010, 424] width 417 height 42
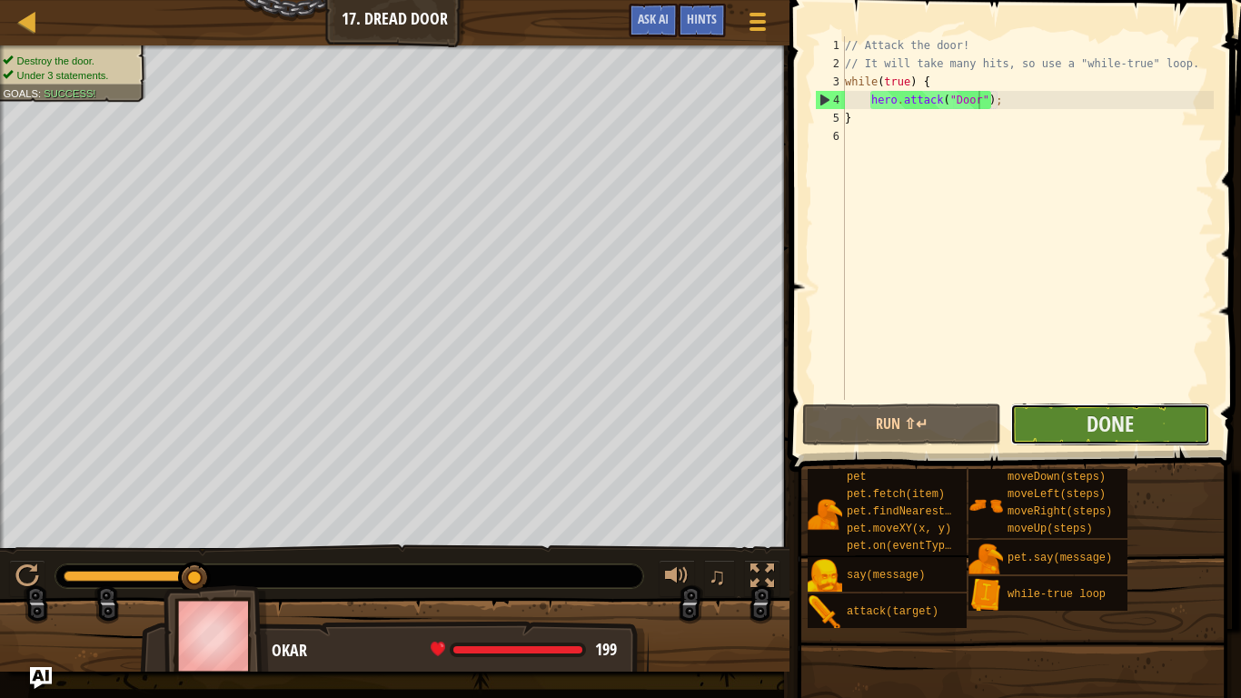
click at [1169, 417] on button "Done" at bounding box center [1109, 424] width 199 height 42
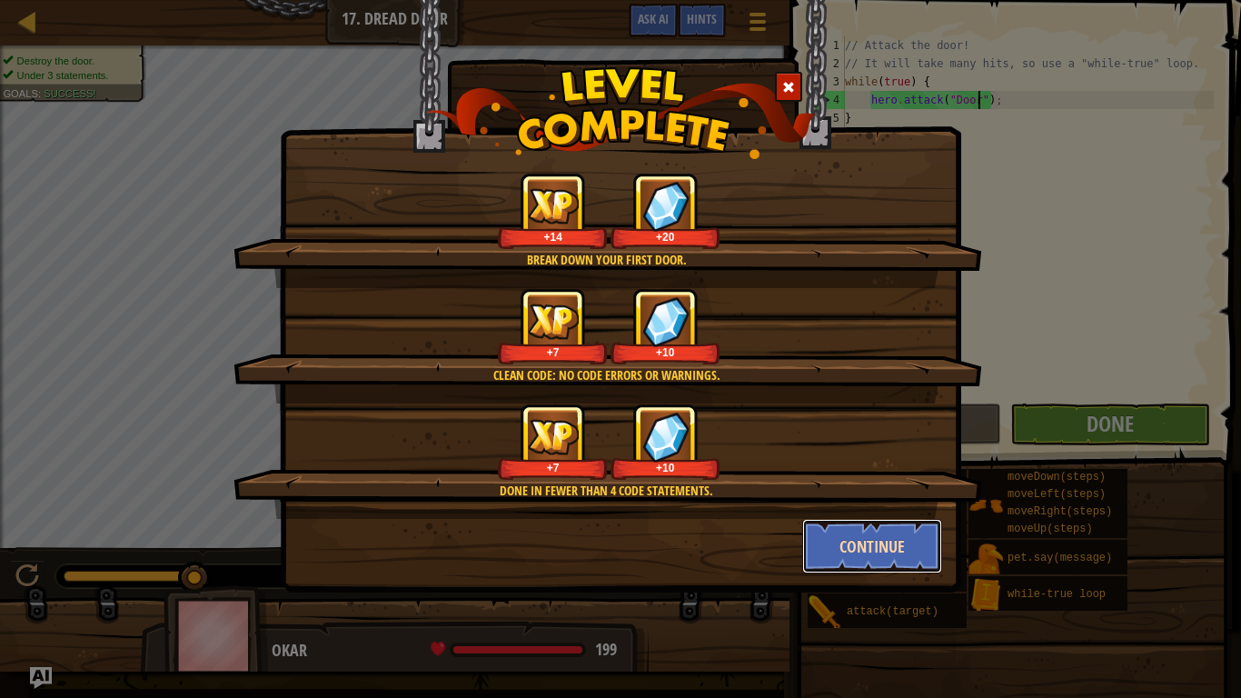
click at [889, 550] on button "Continue" at bounding box center [872, 546] width 141 height 55
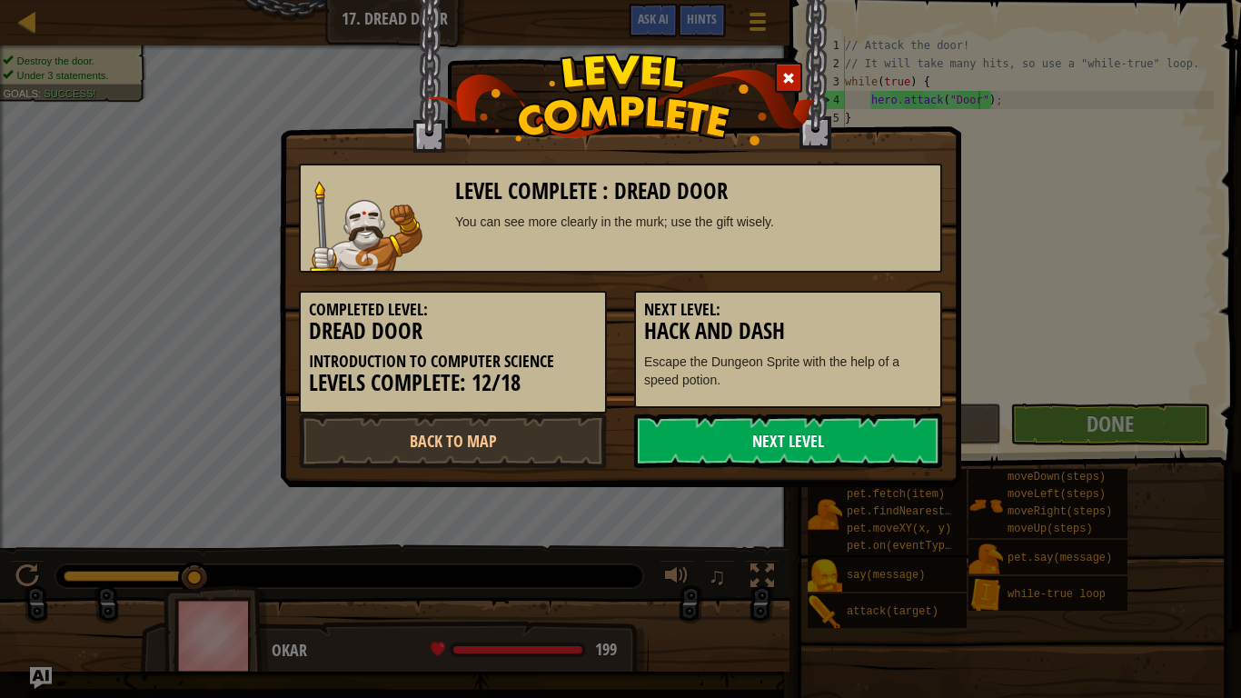
click at [810, 447] on link "Next Level" at bounding box center [788, 440] width 308 height 55
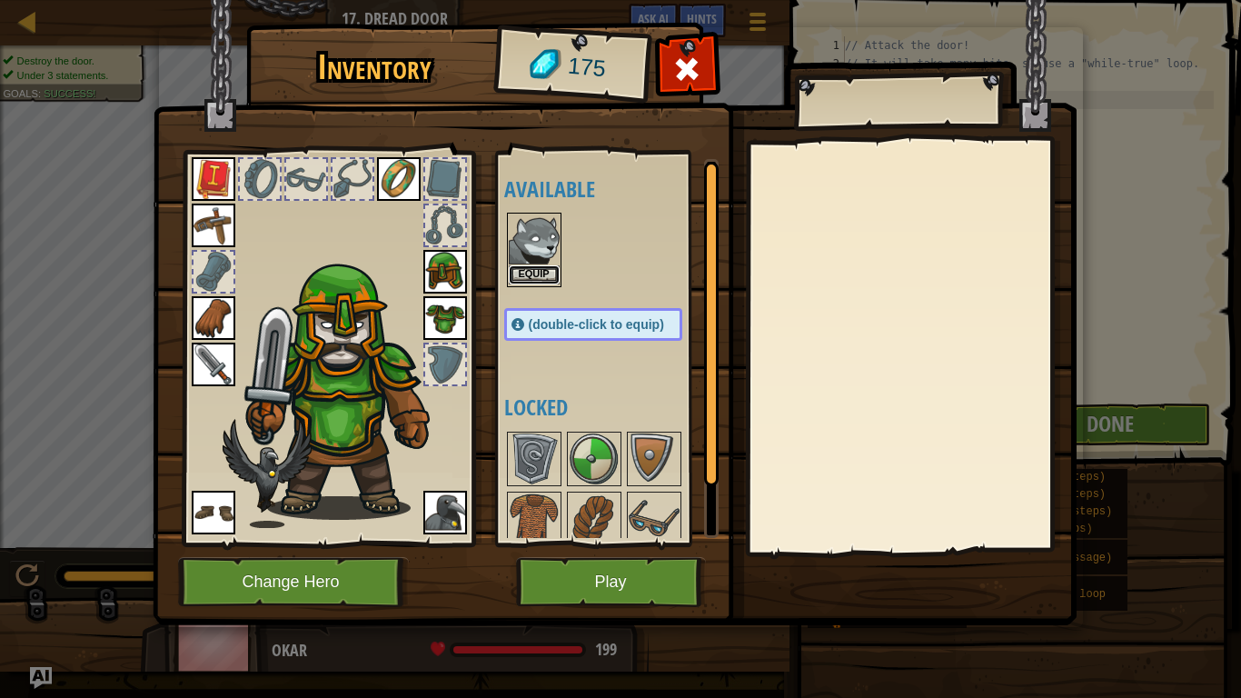
click at [526, 273] on button "Equip" at bounding box center [534, 274] width 51 height 19
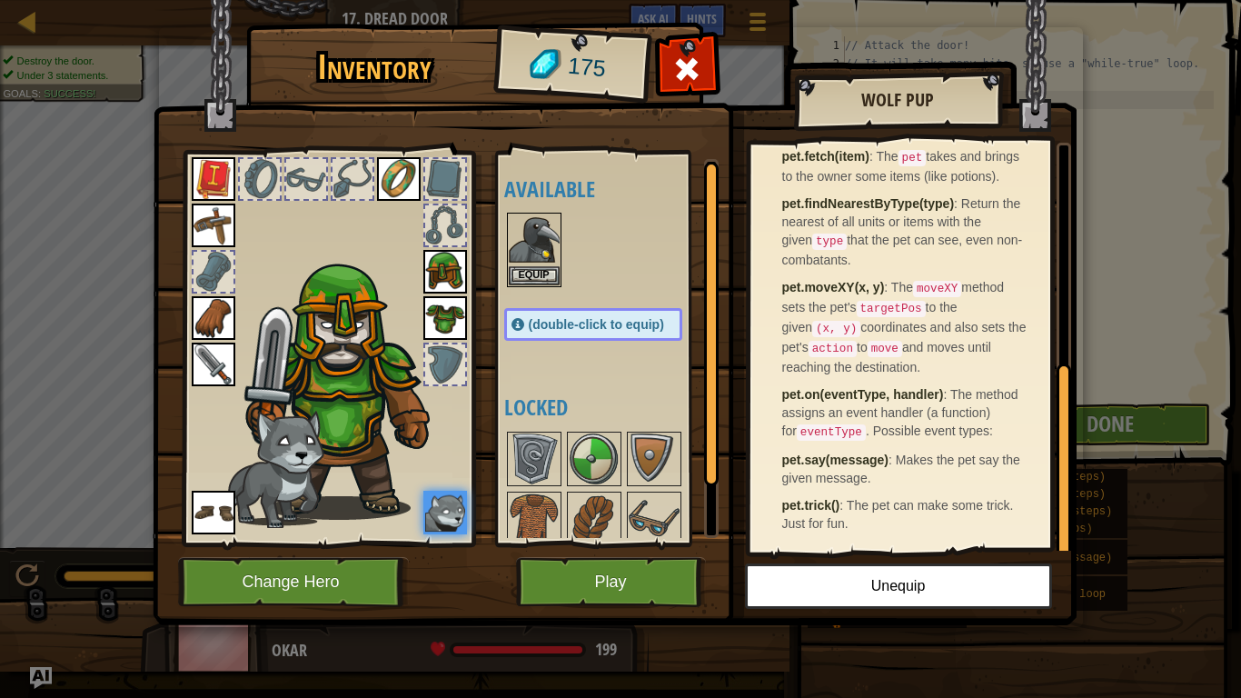
scroll to position [468, 0]
click at [932, 104] on h2 "Wolf Pup" at bounding box center [897, 100] width 171 height 20
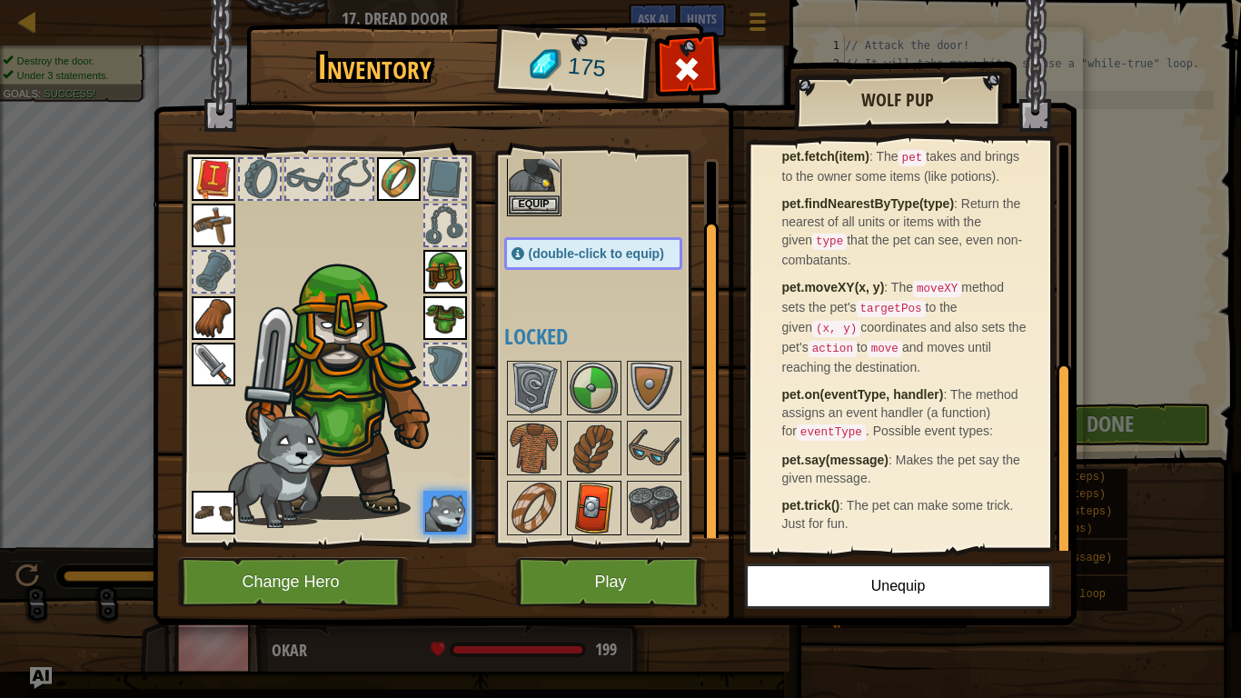
click at [591, 499] on img at bounding box center [594, 507] width 51 height 51
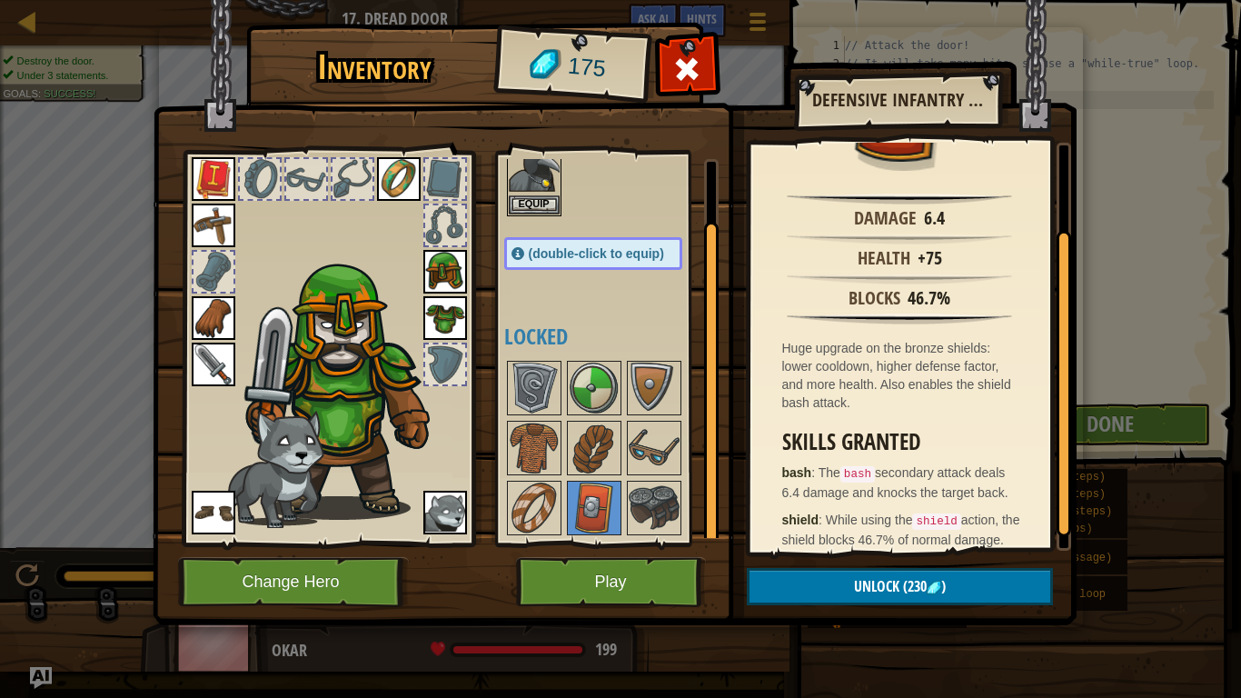
scroll to position [145, 0]
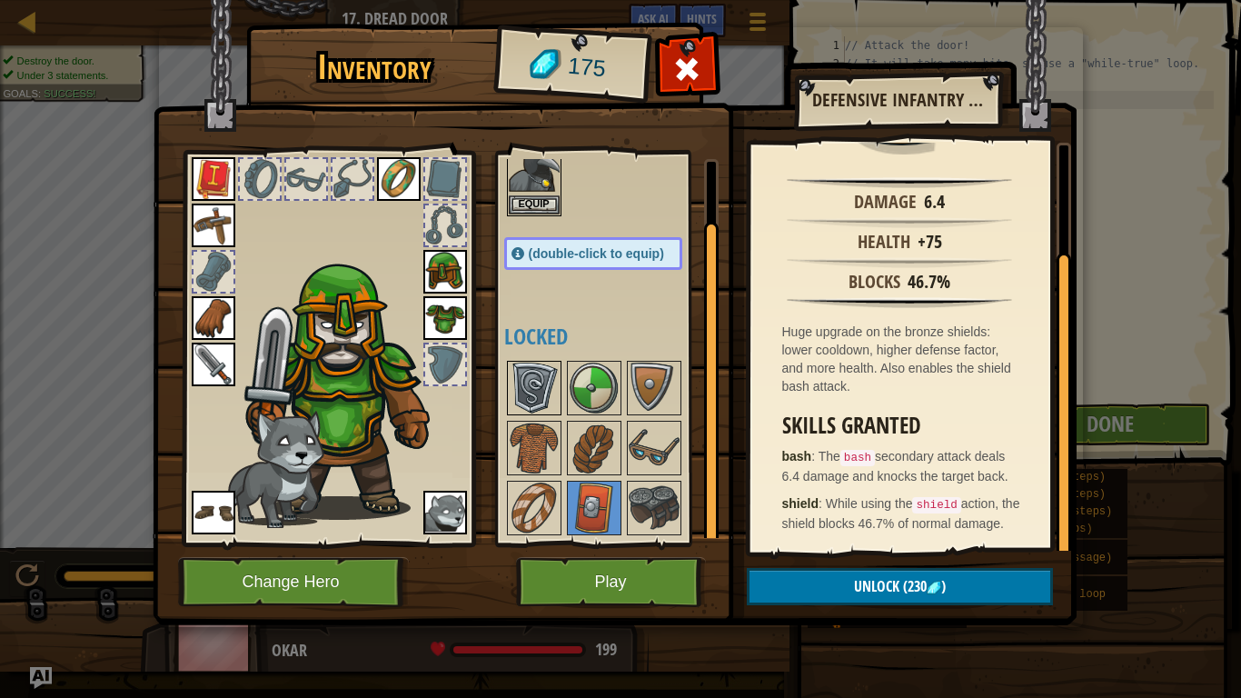
click at [523, 374] on img at bounding box center [534, 387] width 51 height 51
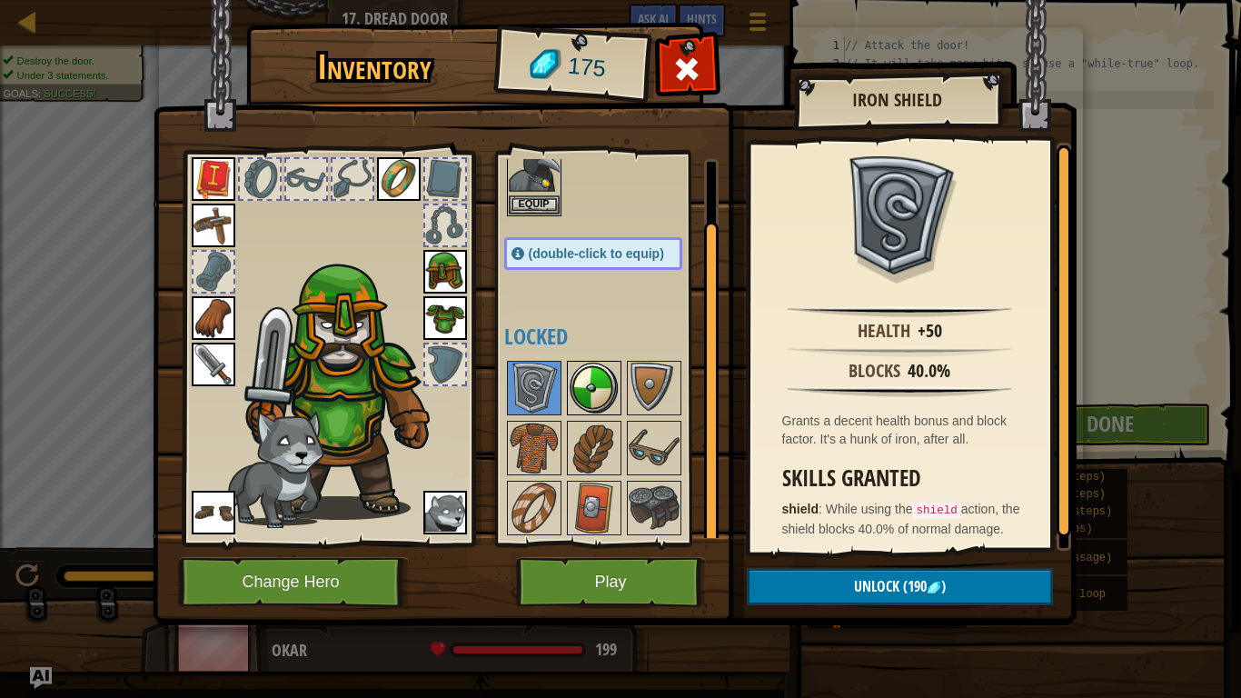
click at [585, 399] on img at bounding box center [594, 387] width 51 height 51
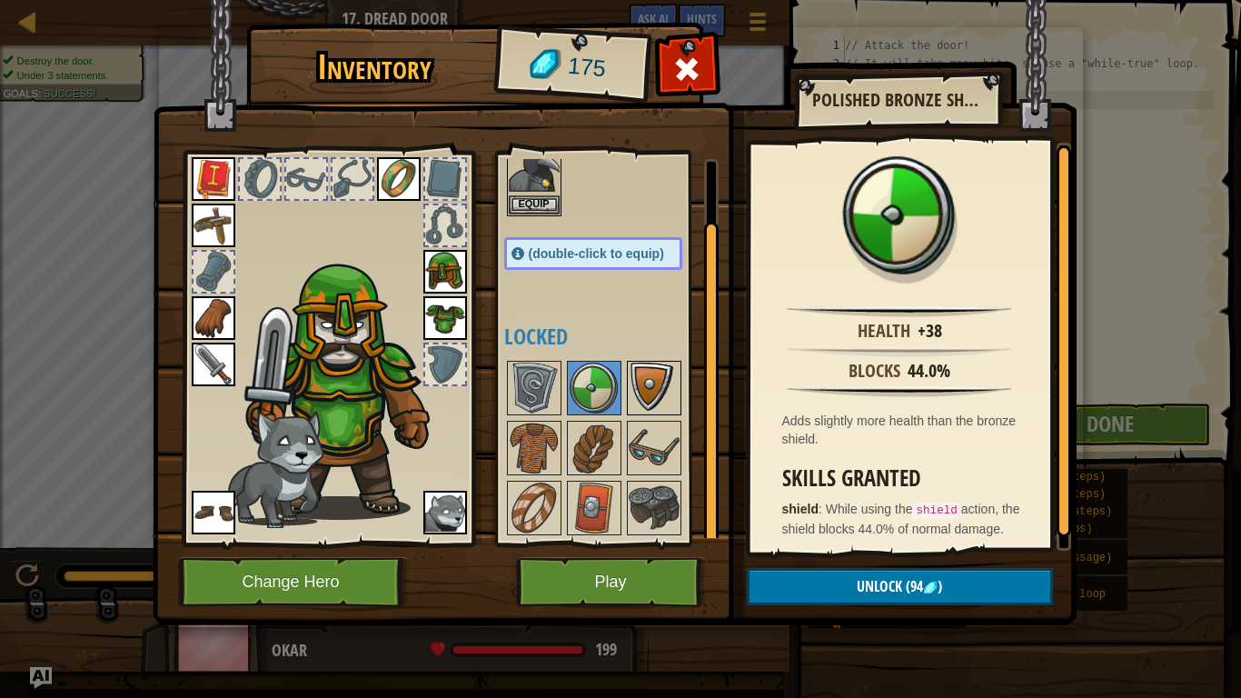
click at [666, 382] on img at bounding box center [654, 387] width 51 height 51
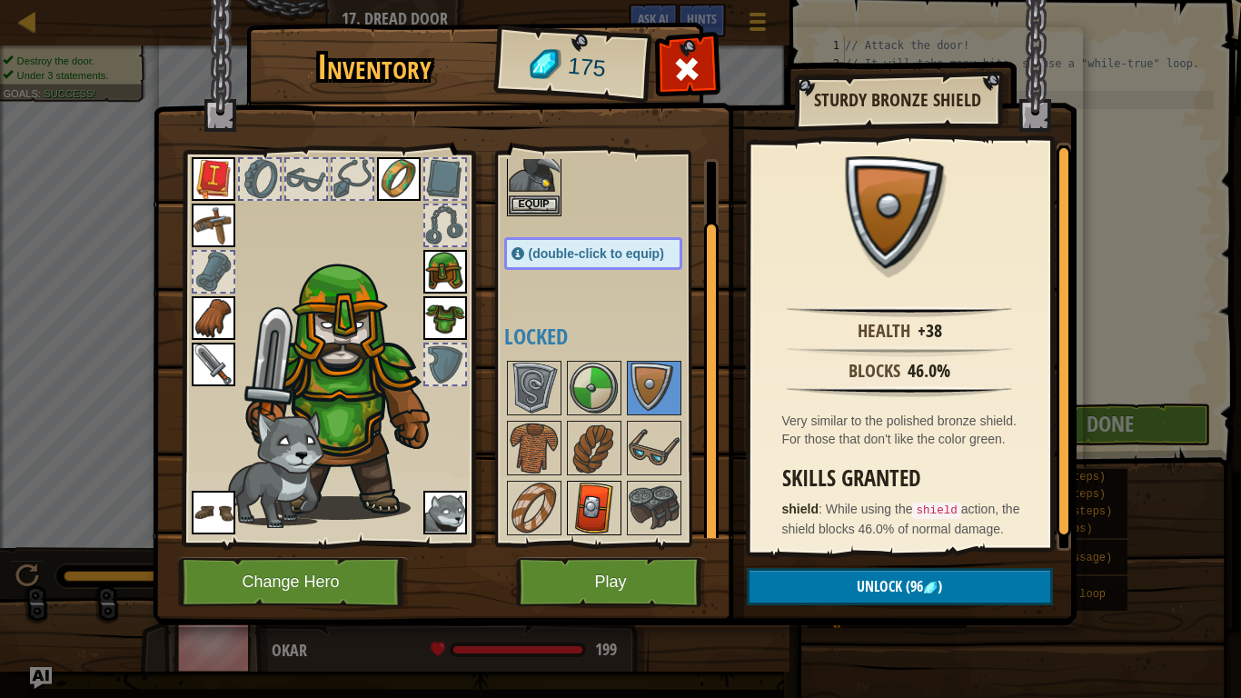
click at [580, 512] on img at bounding box center [594, 507] width 51 height 51
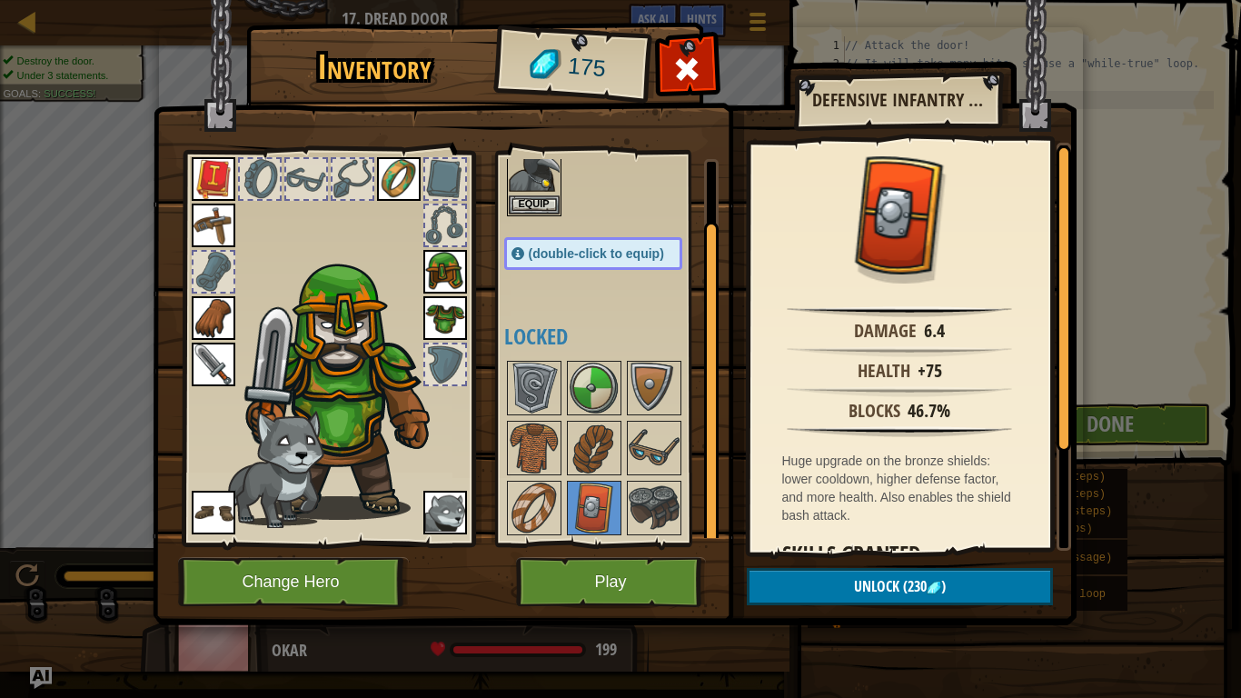
click at [1037, 124] on img at bounding box center [615, 294] width 924 height 659
click at [621, 587] on button "Play" at bounding box center [611, 582] width 190 height 50
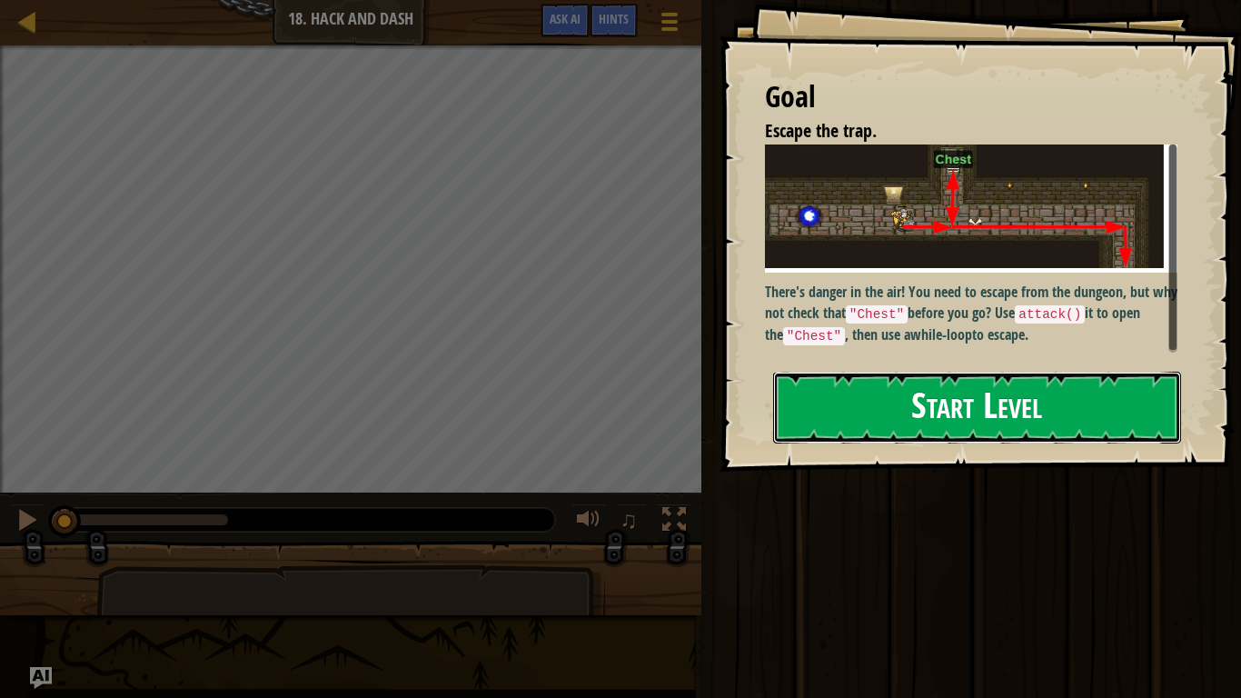
click at [931, 414] on button "Start Level" at bounding box center [977, 408] width 408 height 72
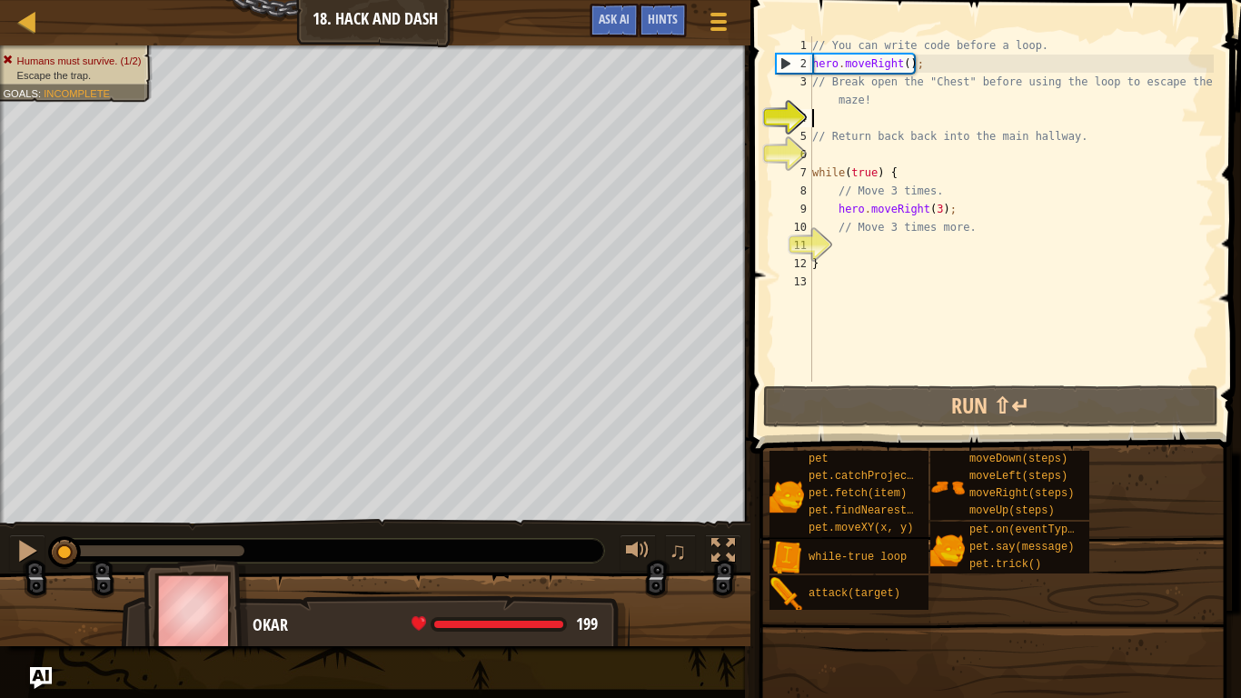
click at [822, 122] on div "// You can write code before a loop. hero . moveRight ( ) ; // Break open the "…" at bounding box center [1010, 227] width 405 height 382
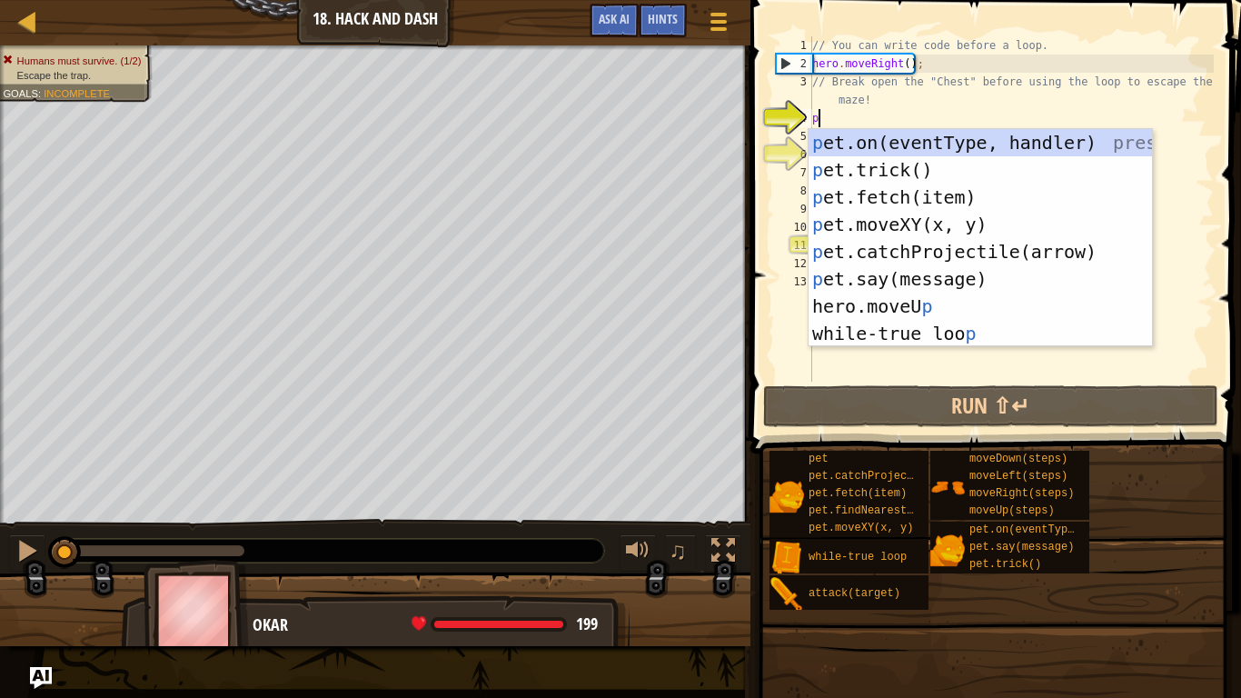
type textarea "pet"
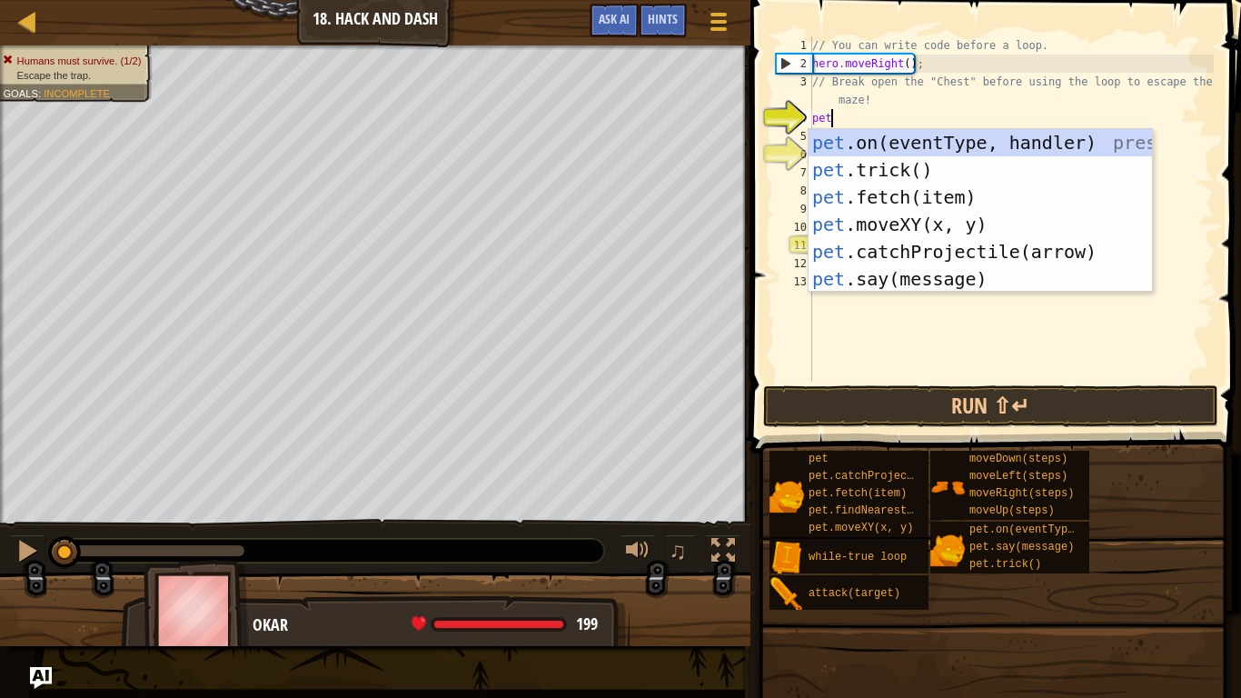
scroll to position [8, 2]
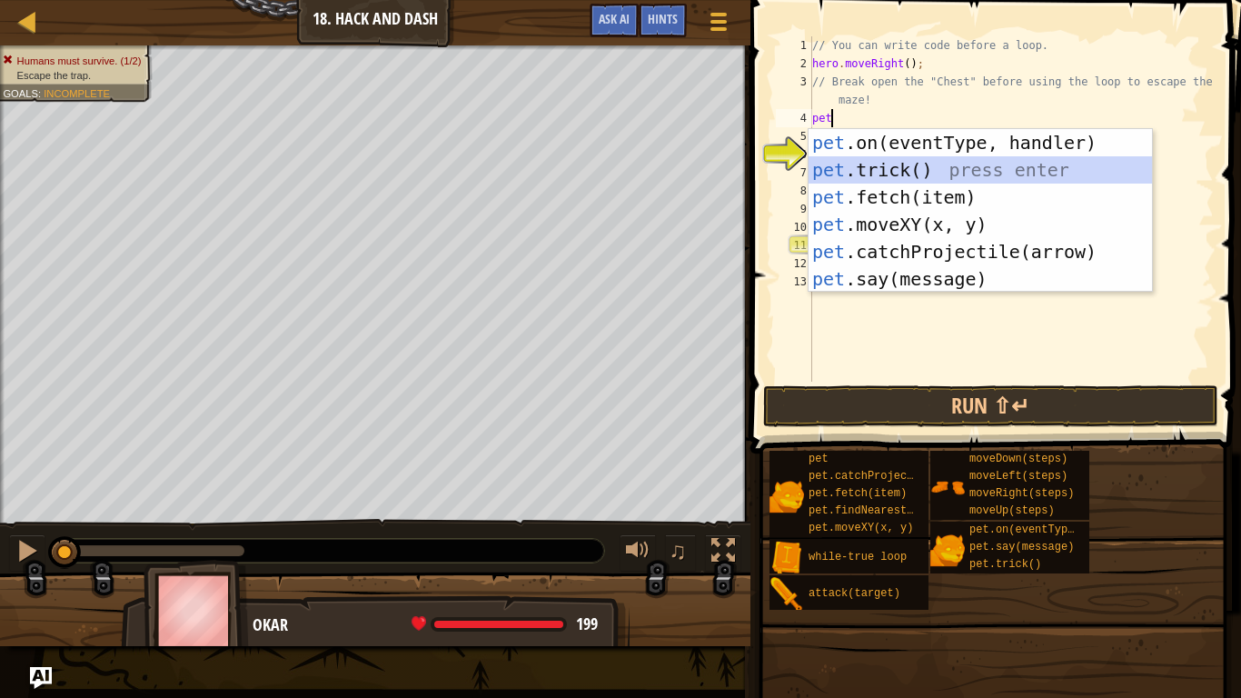
click at [871, 173] on div "pet .on(eventType, handler) press enter pet .trick() press enter pet .fetch(ite…" at bounding box center [979, 238] width 343 height 218
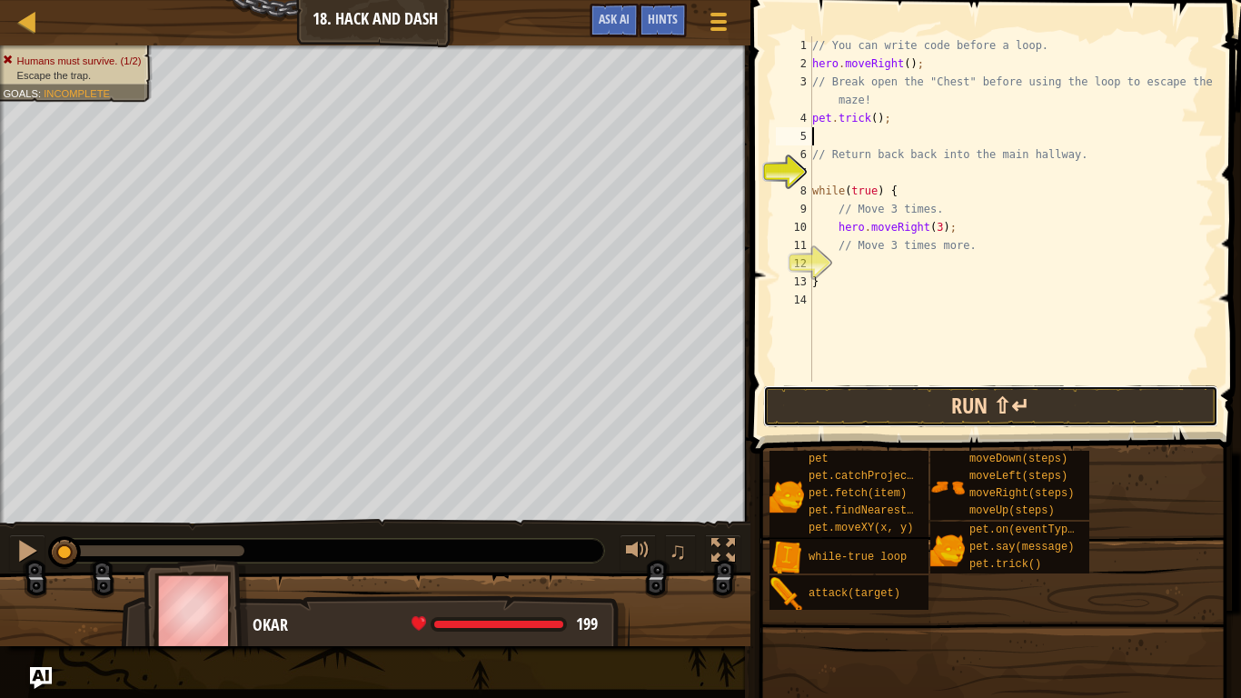
click at [954, 406] on button "Run ⇧↵" at bounding box center [990, 406] width 455 height 42
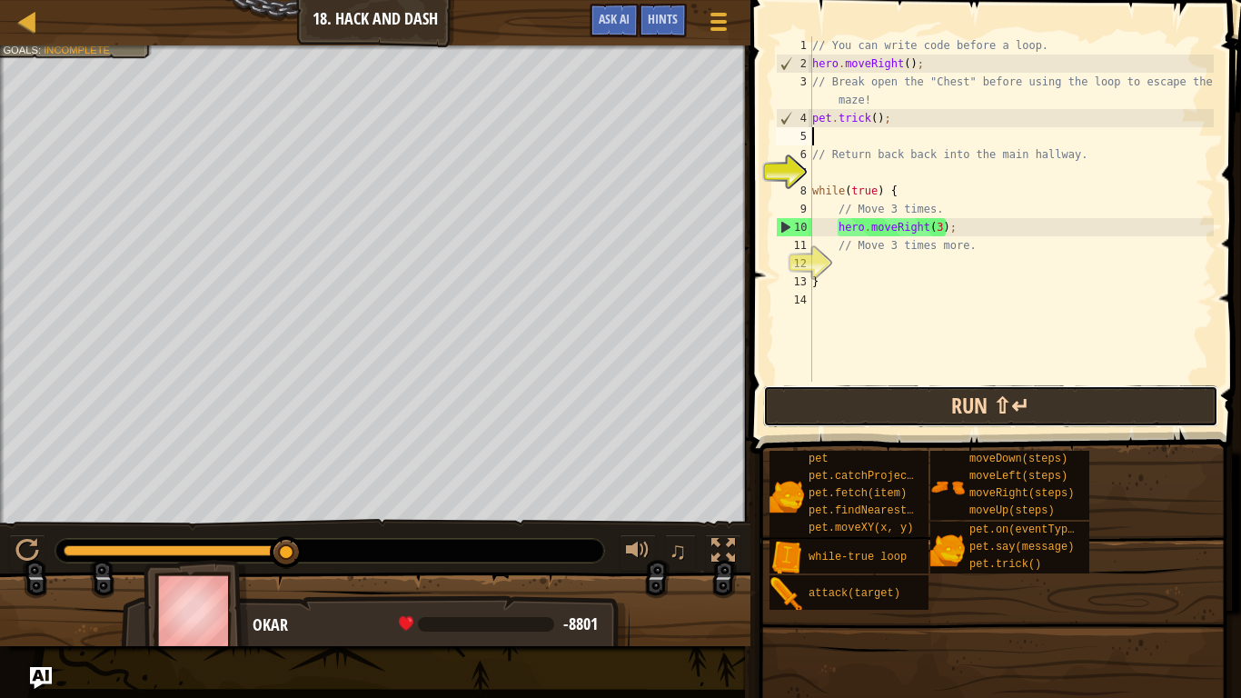
click at [877, 395] on button "Run ⇧↵" at bounding box center [990, 406] width 455 height 42
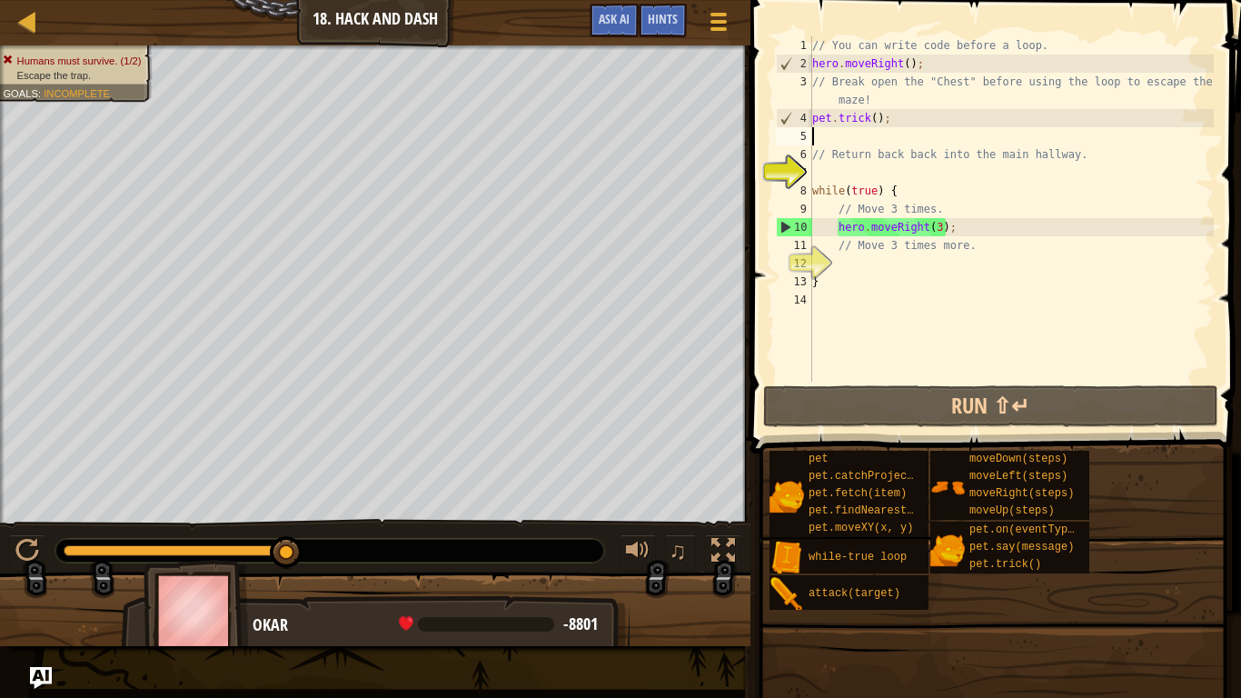
click at [895, 117] on div "// You can write code before a loop. hero . moveRight ( ) ; // Break open the "…" at bounding box center [1010, 227] width 405 height 382
type textarea "pet.trick();"
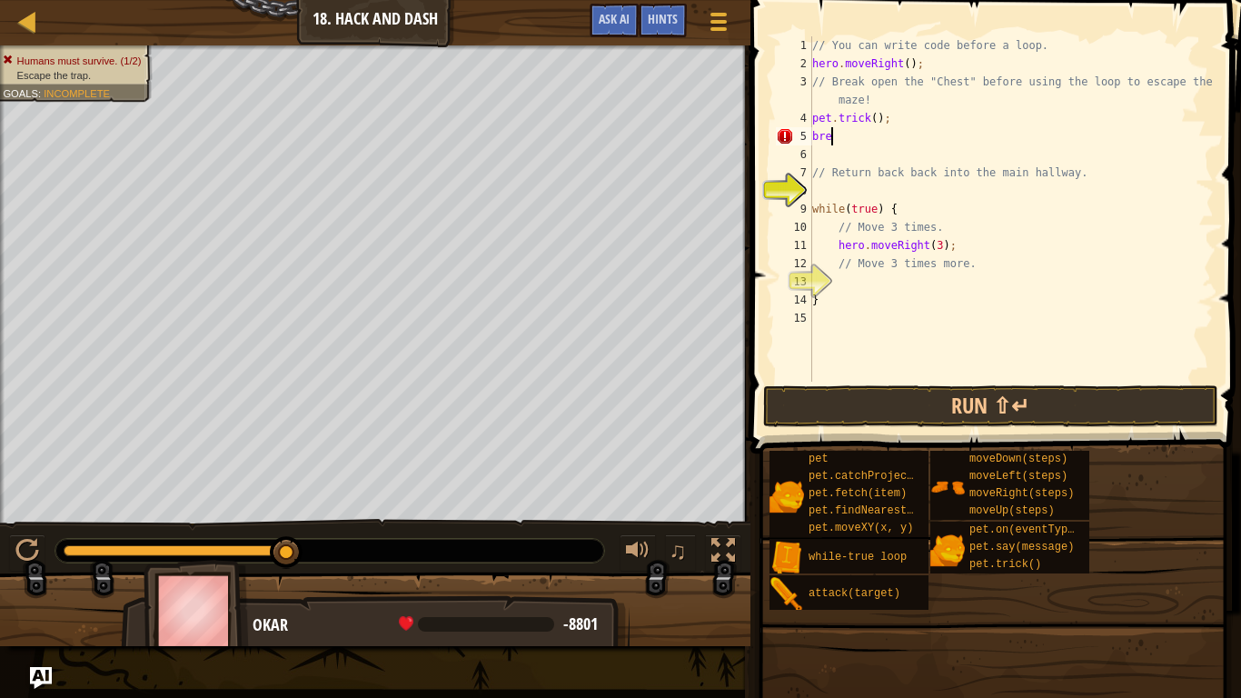
scroll to position [8, 1]
type textarea "b"
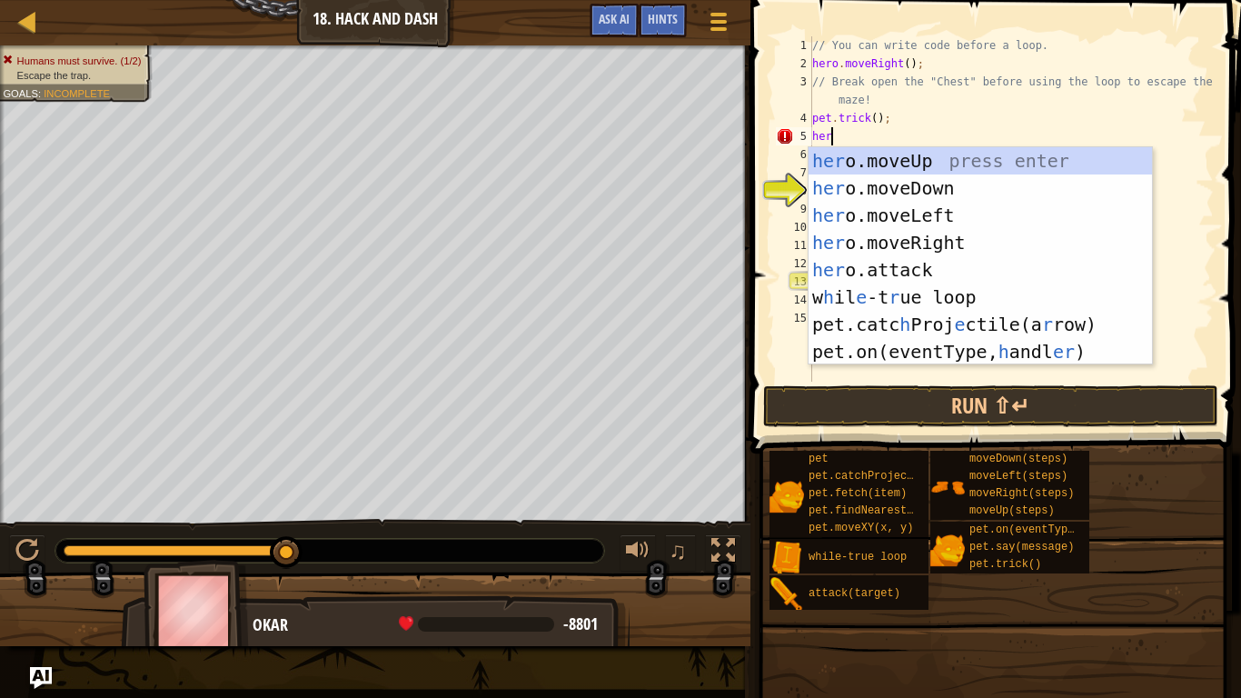
scroll to position [8, 3]
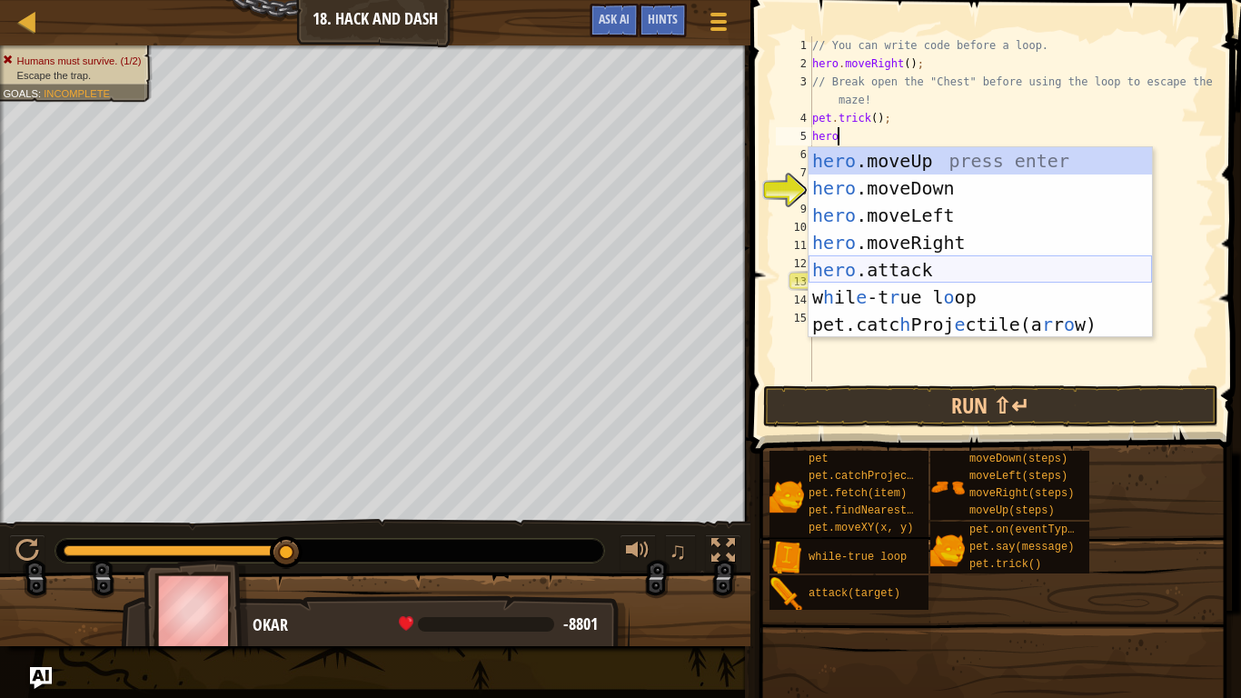
click at [933, 269] on div "hero .moveUp press enter hero .moveDown press enter hero .moveLeft press enter …" at bounding box center [979, 269] width 343 height 245
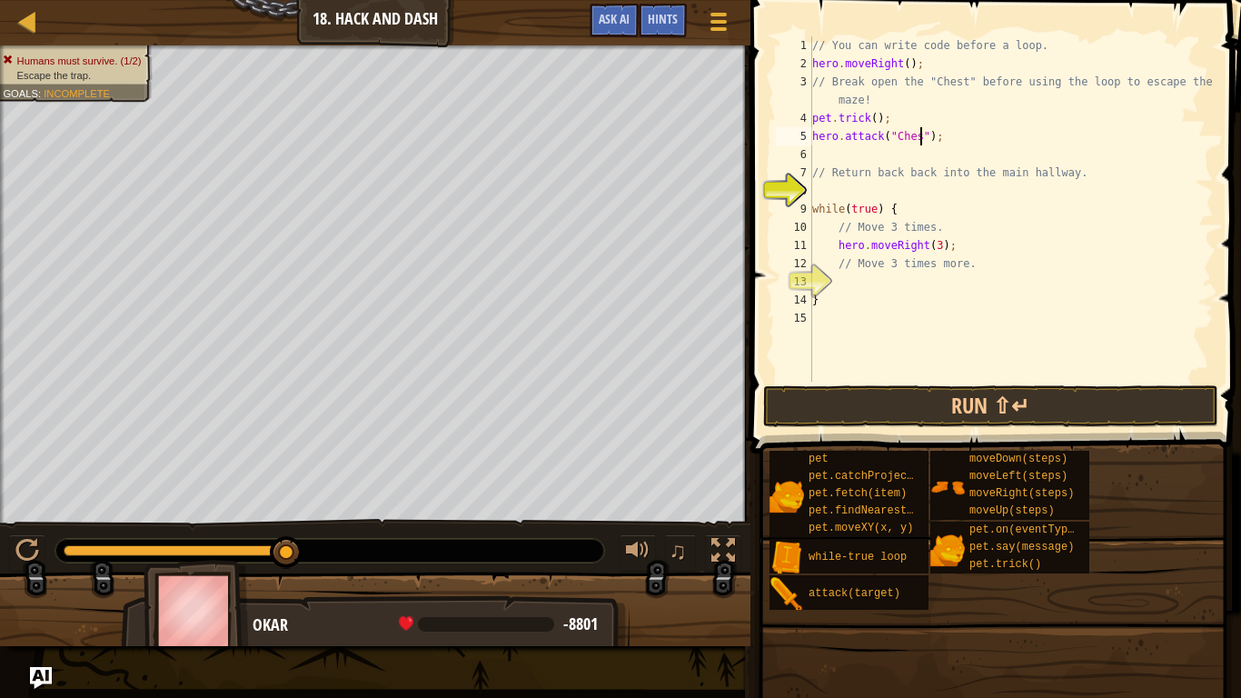
scroll to position [8, 16]
type textarea "hero.attack("Chest");"
click at [976, 406] on button "Run ⇧↵" at bounding box center [990, 406] width 455 height 42
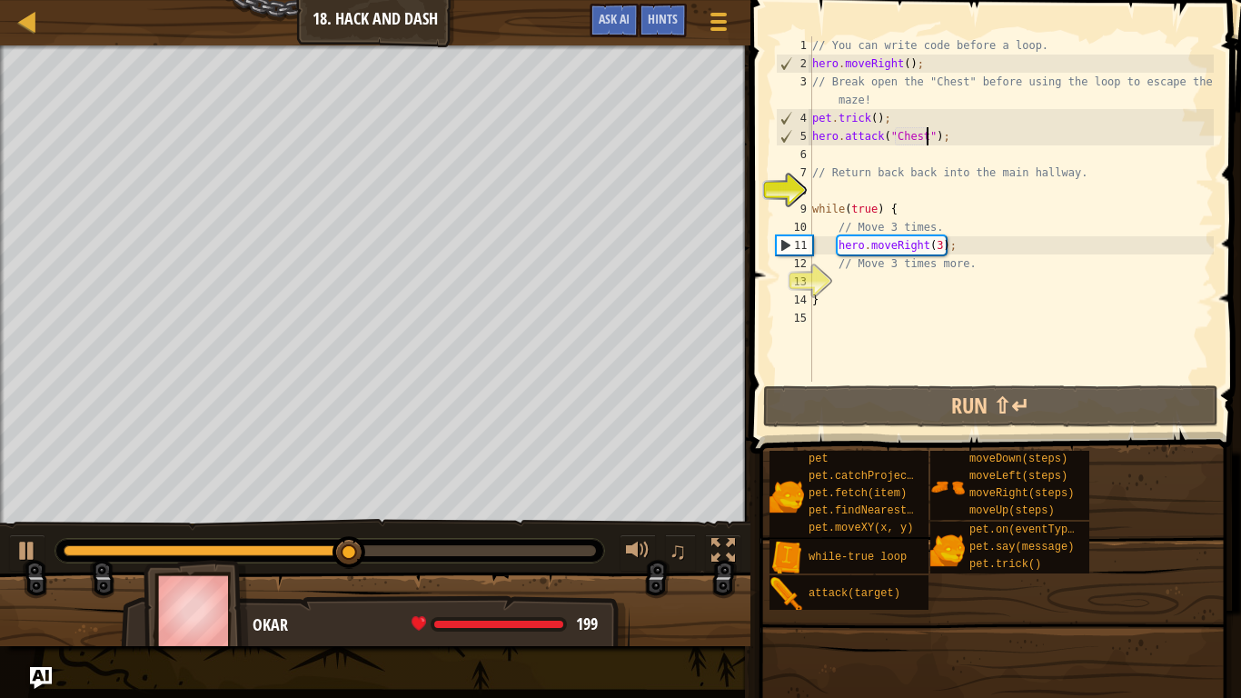
click at [818, 155] on div "// You can write code before a loop. hero . moveRight ( ) ; // Break open the "…" at bounding box center [1010, 227] width 405 height 382
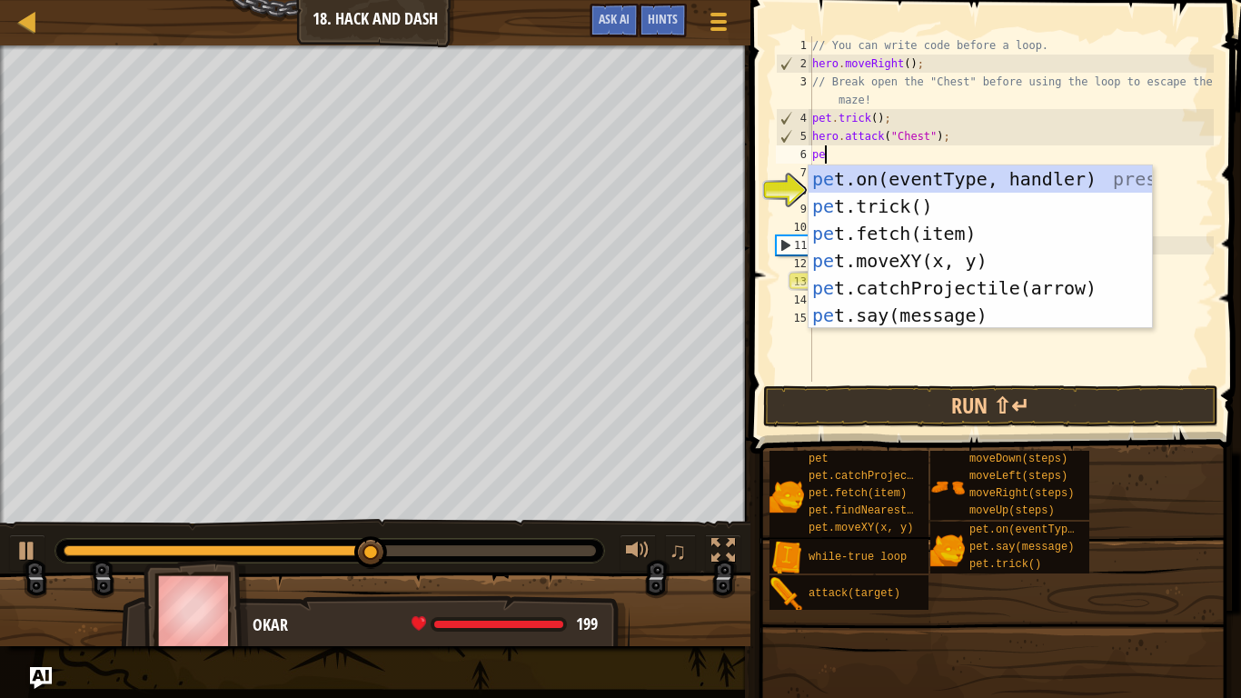
scroll to position [8, 2]
click at [912, 228] on div "pet .on(eventType, handler) press enter pet .trick() press enter pet .fetch(ite…" at bounding box center [979, 274] width 343 height 218
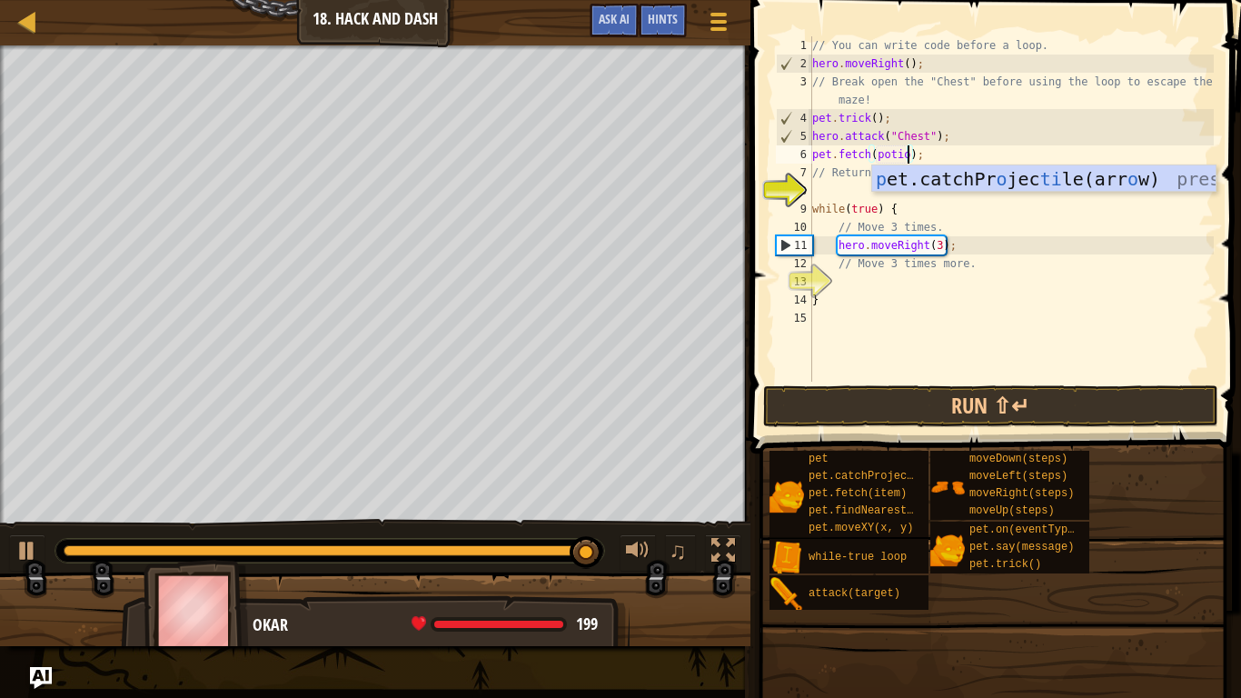
scroll to position [8, 15]
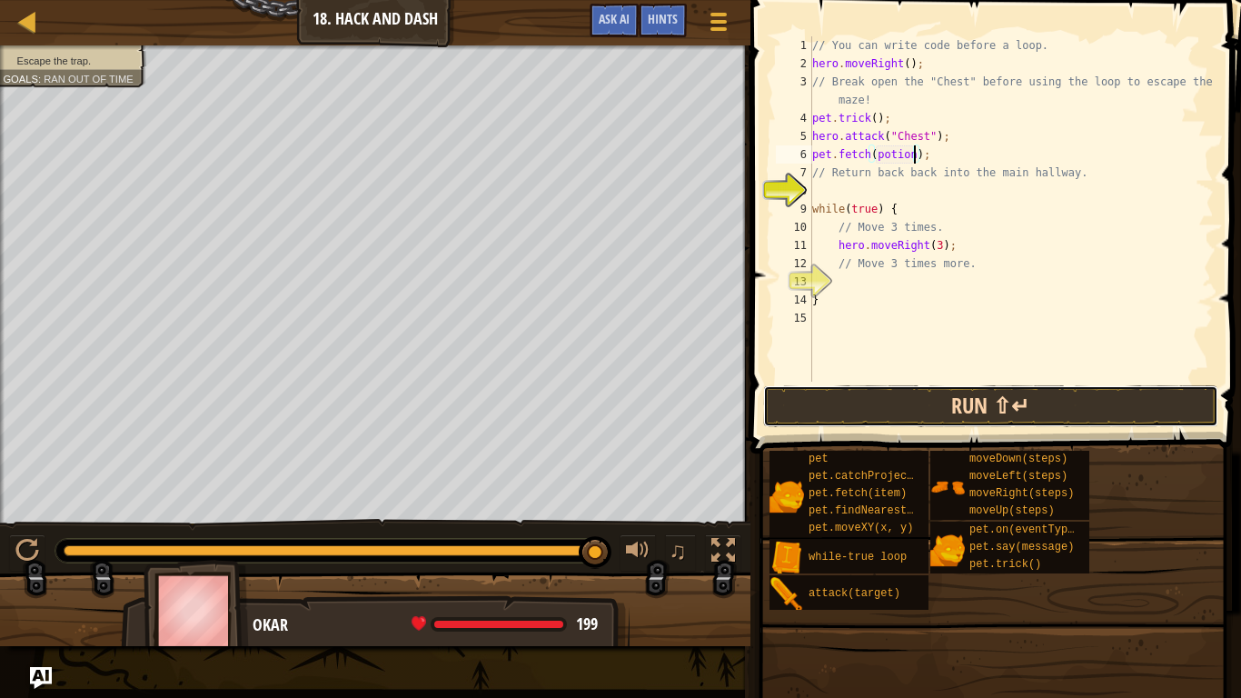
click at [942, 413] on button "Run ⇧↵" at bounding box center [990, 406] width 455 height 42
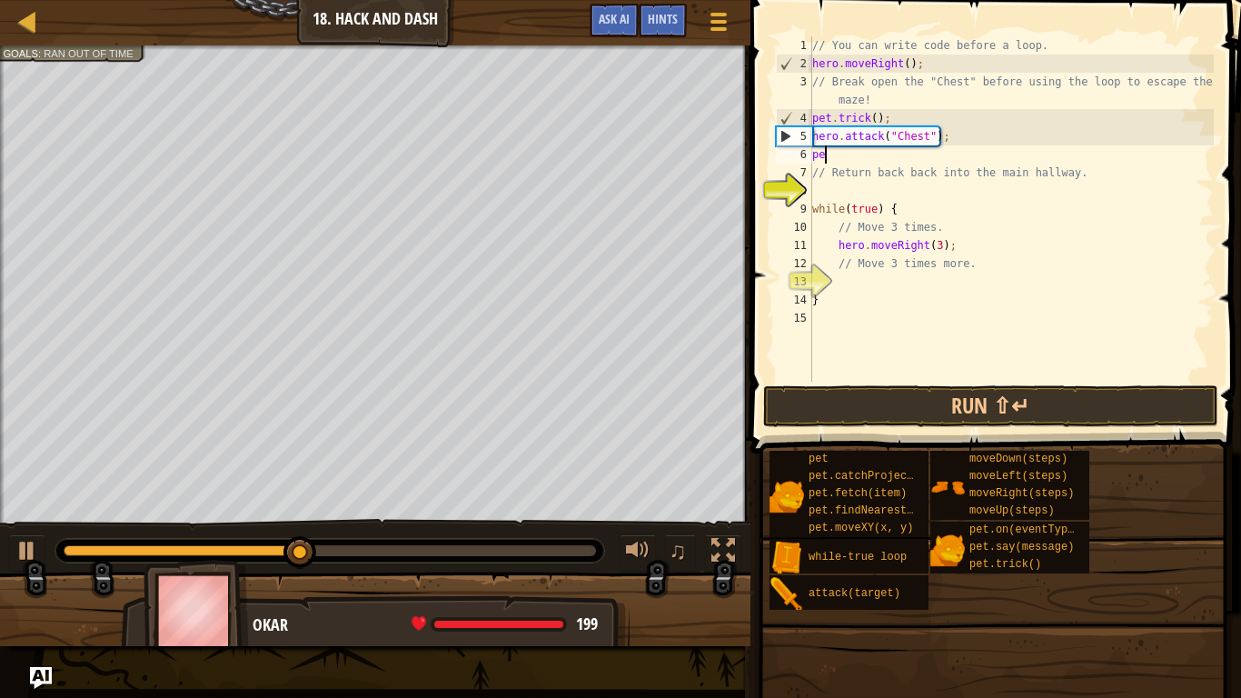
scroll to position [8, 1]
type textarea "p"
click at [943, 139] on div "// You can write code before a loop. hero . moveRight ( ) ; // Break open the "…" at bounding box center [1010, 227] width 405 height 382
type textarea "hero.attack("Chest");"
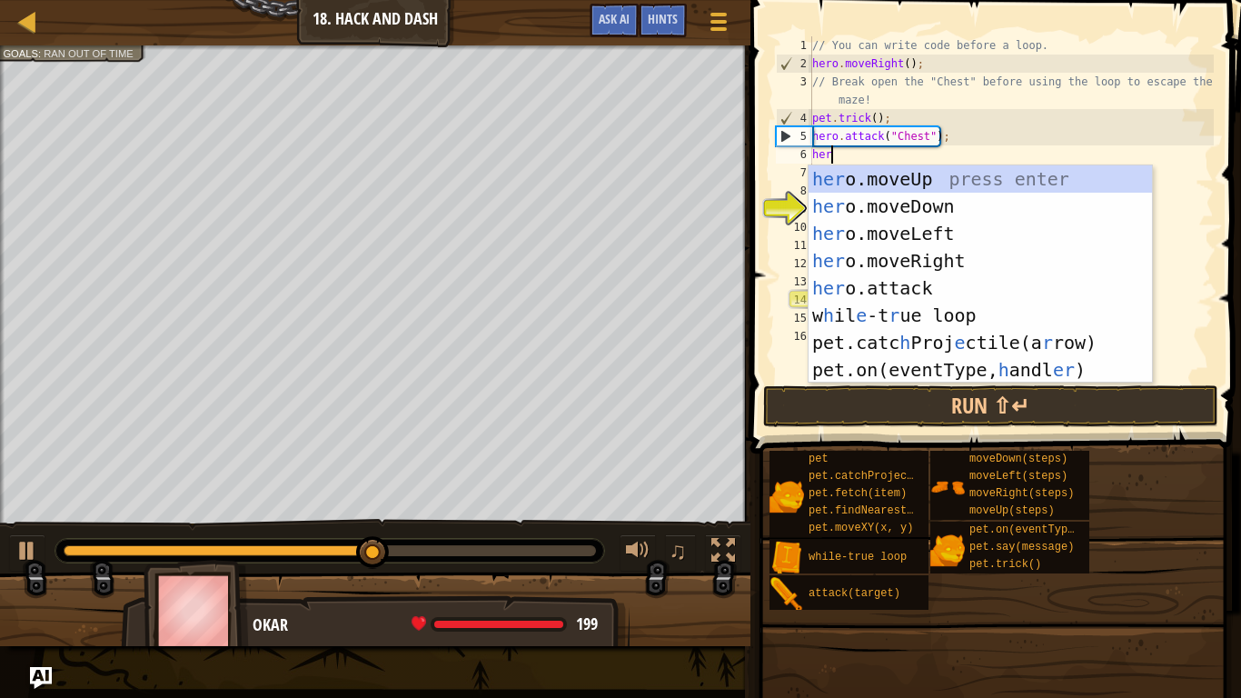
type textarea "hero"
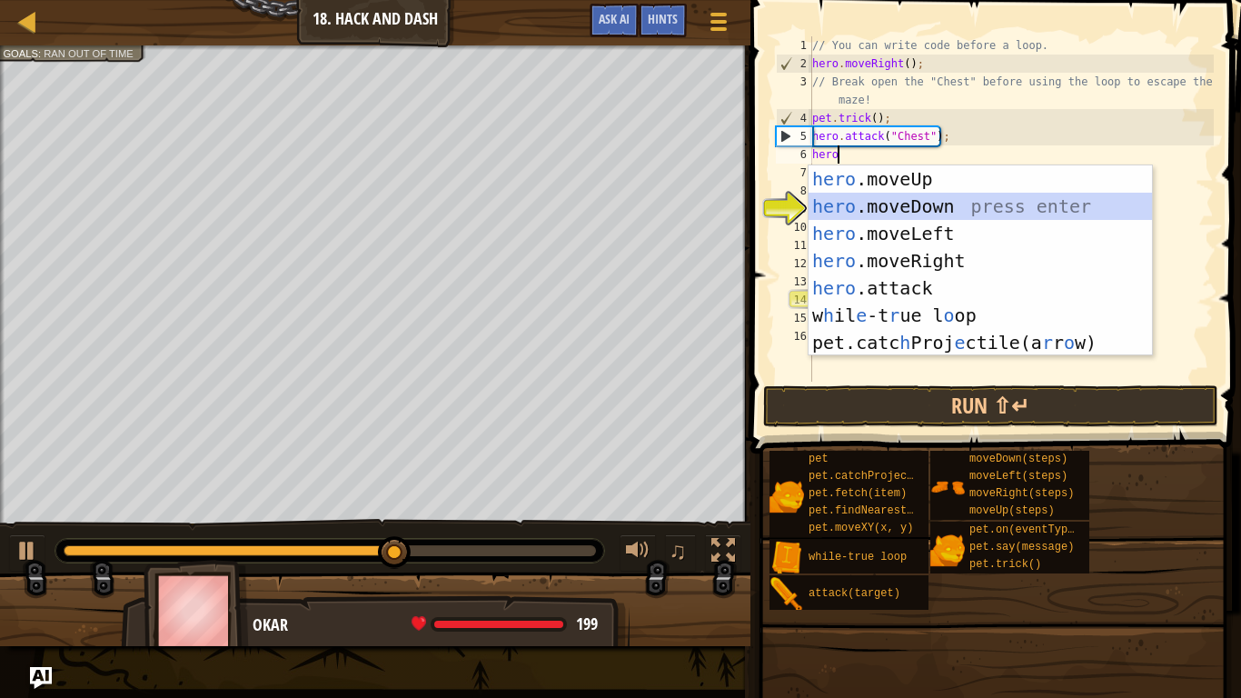
click at [1028, 206] on div "hero .moveUp press enter hero .moveDown press enter hero .moveLeft press enter …" at bounding box center [979, 287] width 343 height 245
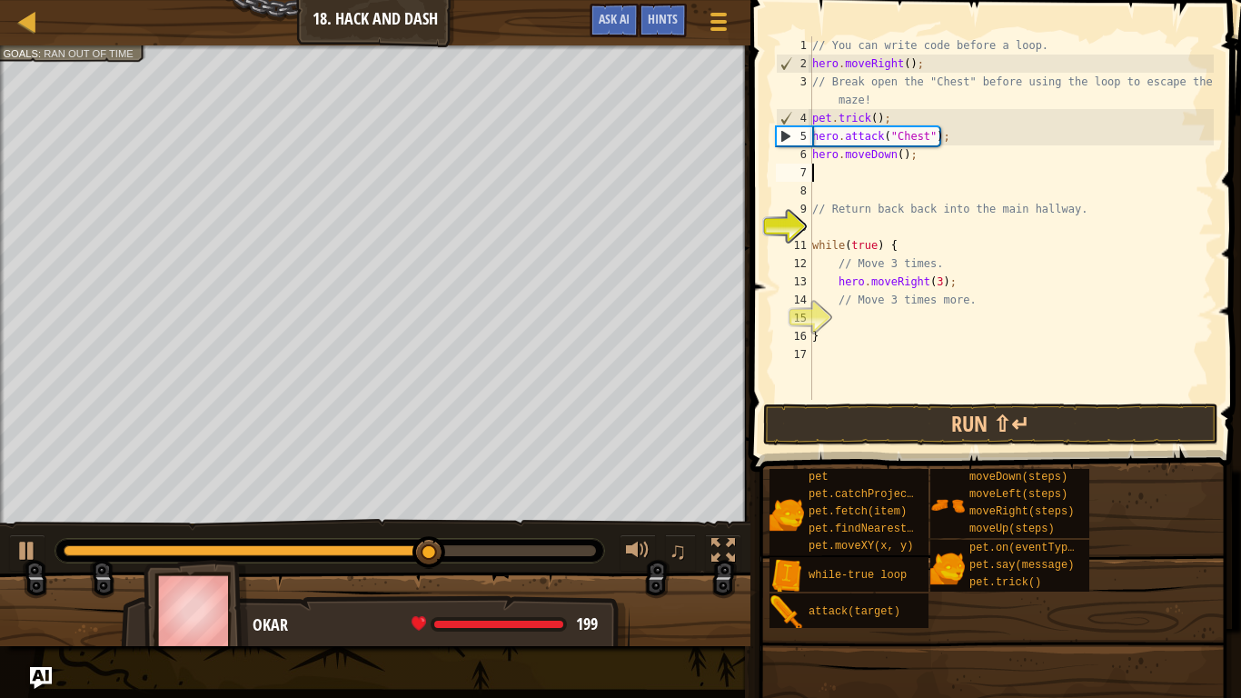
click at [962, 282] on div "// You can write code before a loop. hero . moveRight ( ) ; // Break open the "…" at bounding box center [1010, 236] width 405 height 400
type textarea "hero.moveRight(3);"
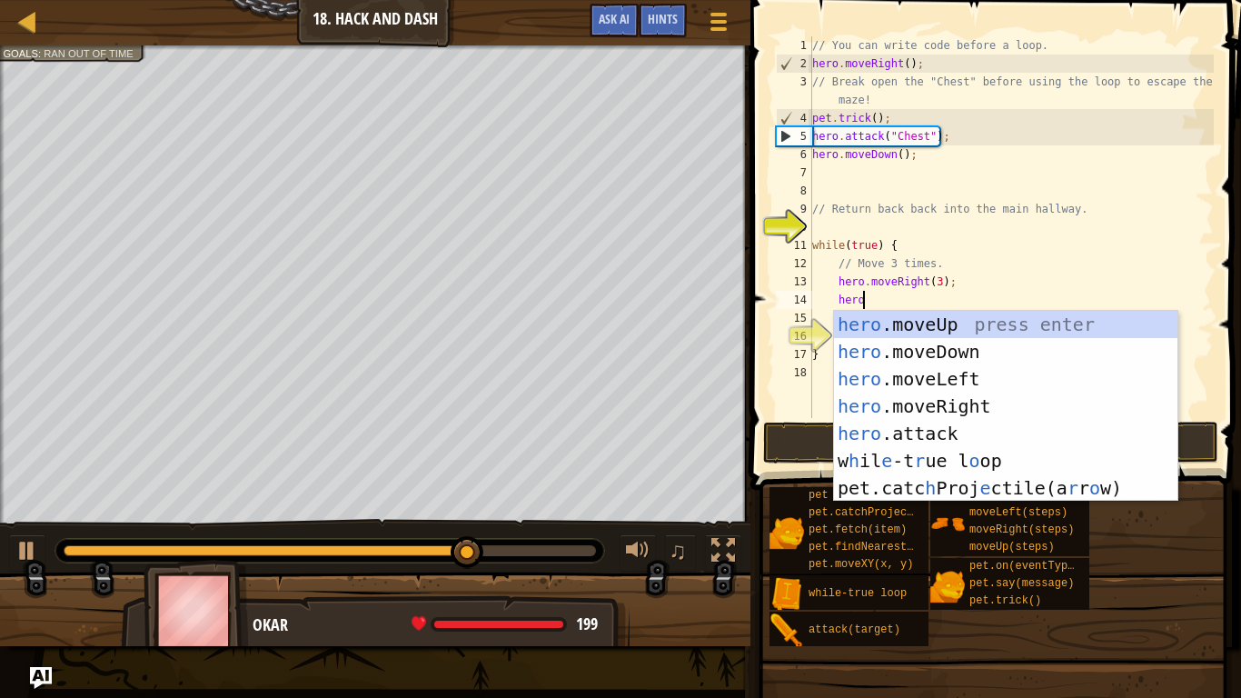
type textarea "hero"
click at [1000, 352] on div "hero .moveUp press enter hero .moveDown press enter hero .moveLeft press enter …" at bounding box center [1005, 433] width 343 height 245
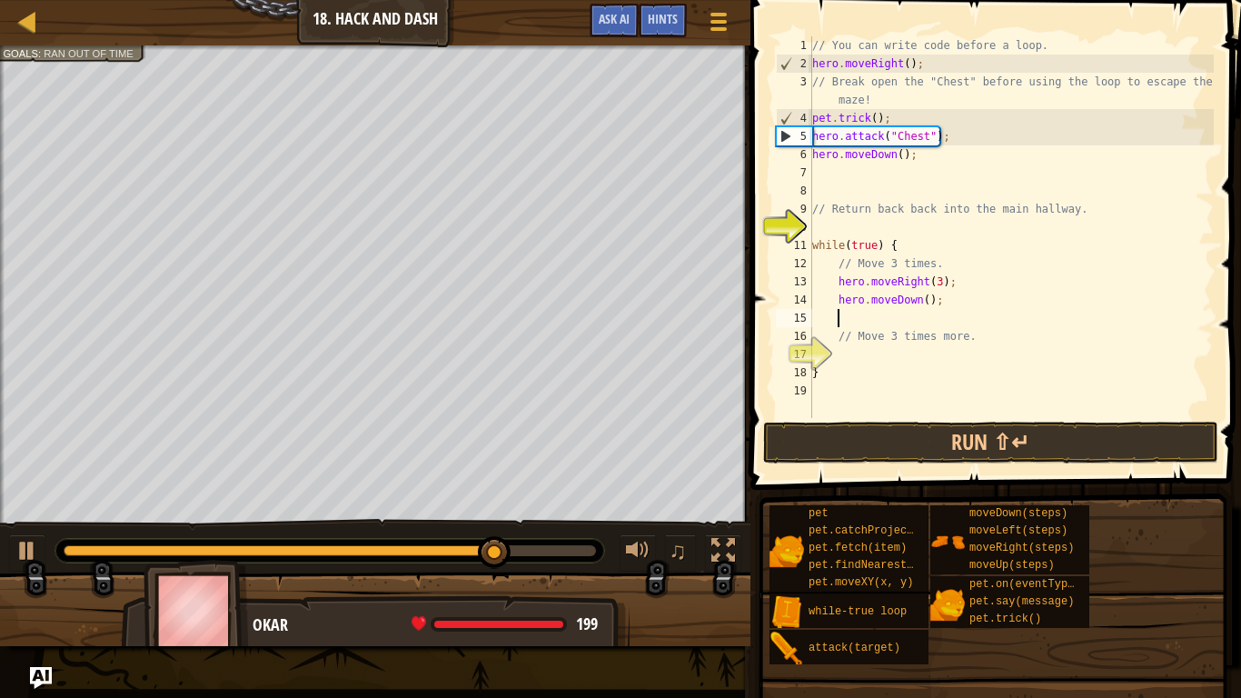
scroll to position [8, 3]
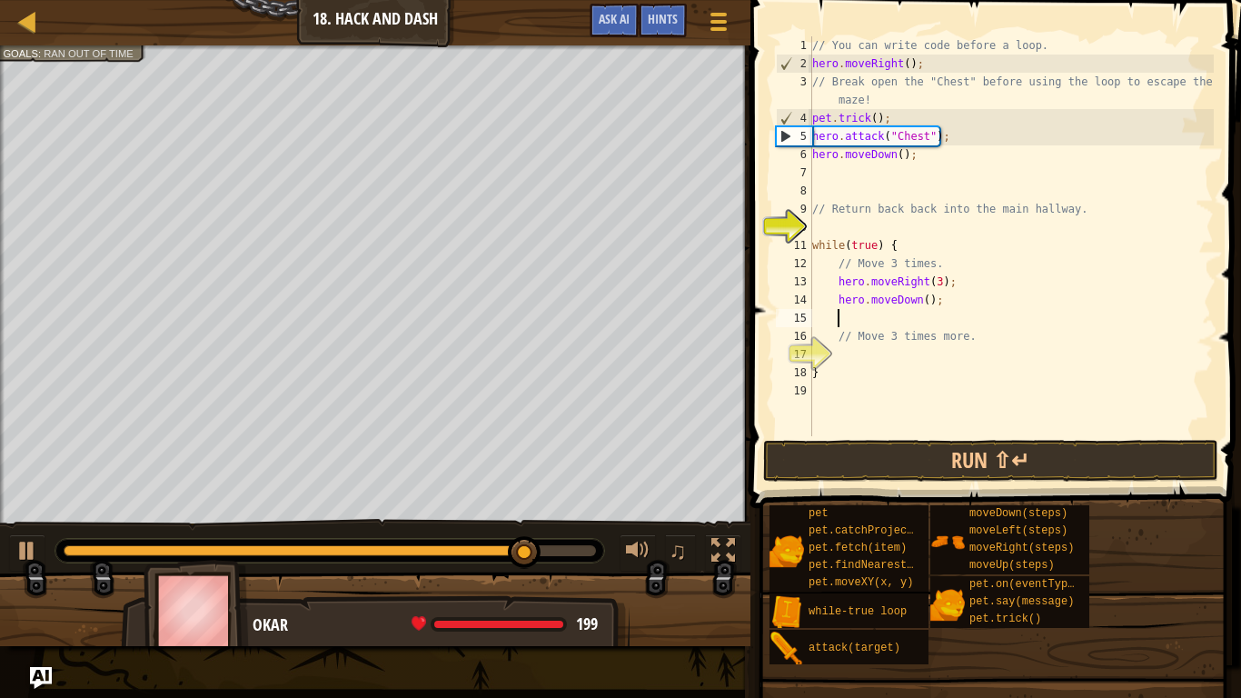
click at [927, 304] on div "// You can write code before a loop. hero . moveRight ( ) ; // Break open the "…" at bounding box center [1010, 254] width 405 height 436
type textarea "hero.moveDown(3);"
click at [971, 461] on button "Run ⇧↵" at bounding box center [990, 461] width 455 height 42
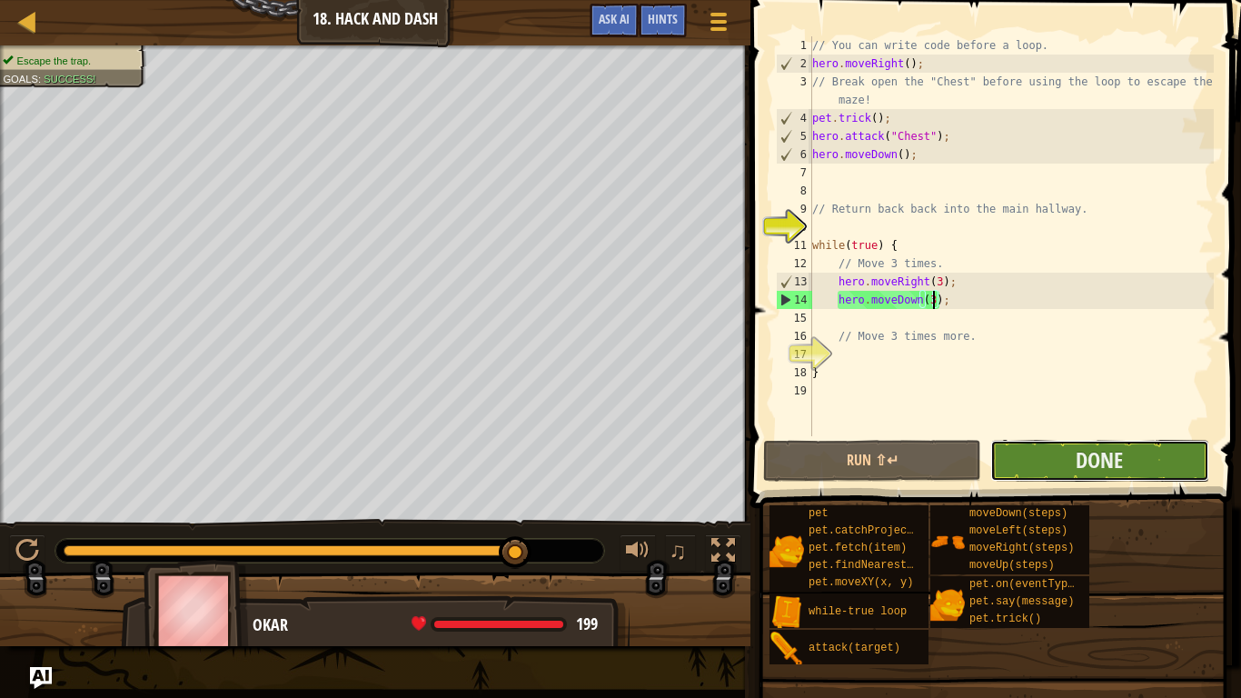
click at [1071, 474] on button "Done" at bounding box center [1099, 461] width 218 height 42
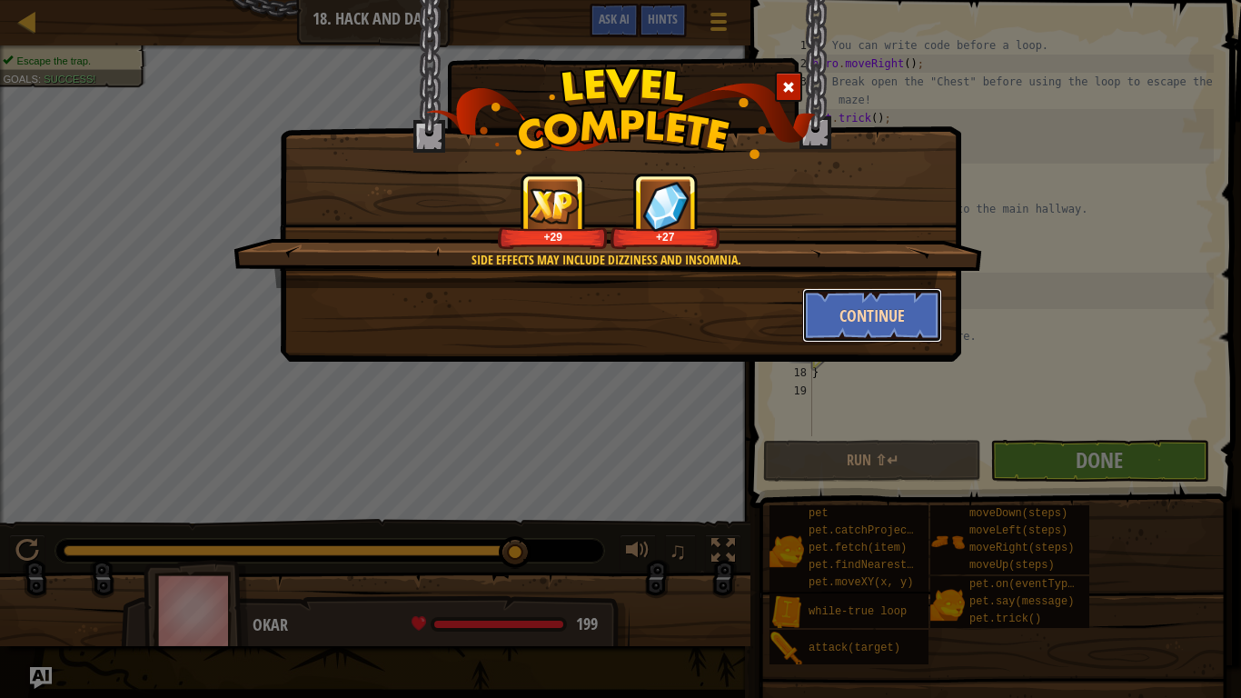
click at [869, 325] on button "Continue" at bounding box center [872, 315] width 141 height 55
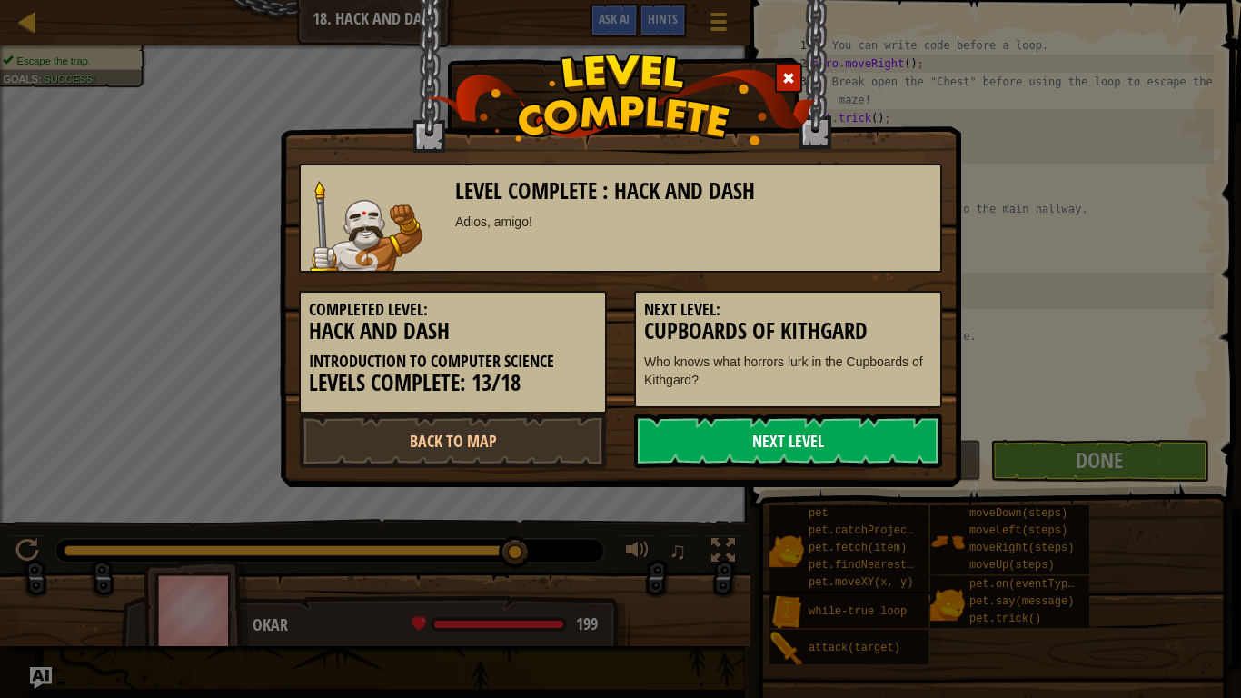
click at [706, 449] on link "Next Level" at bounding box center [788, 440] width 308 height 55
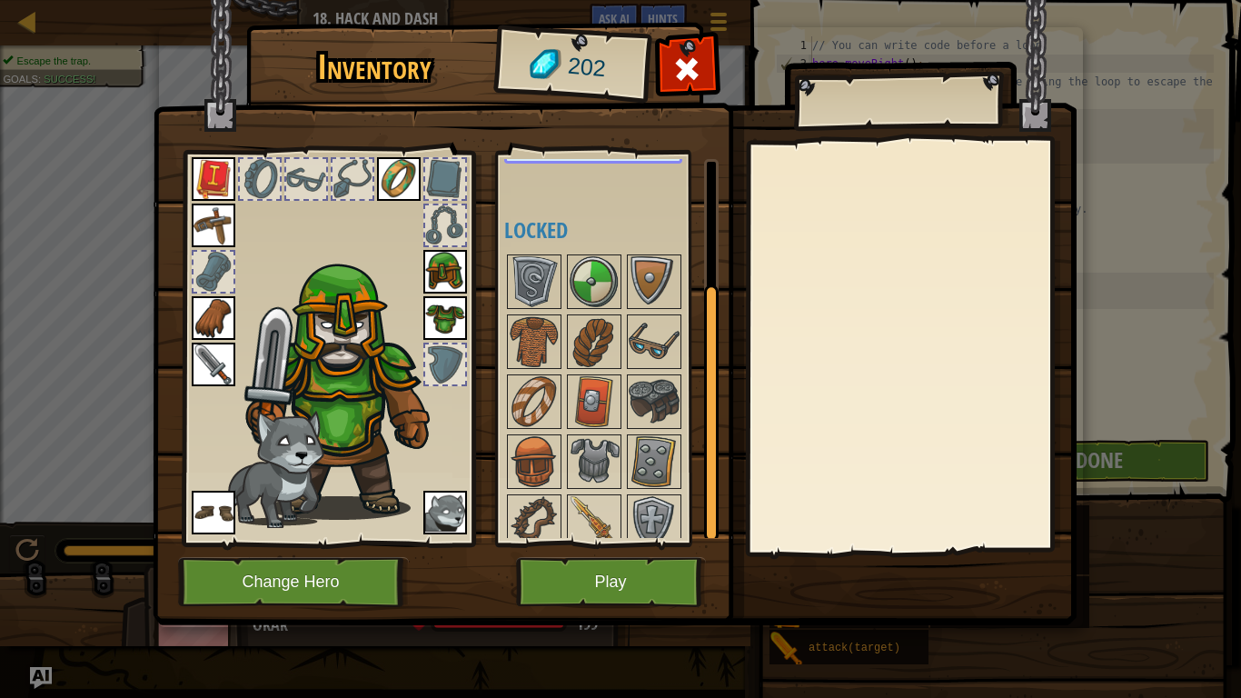
scroll to position [191, 0]
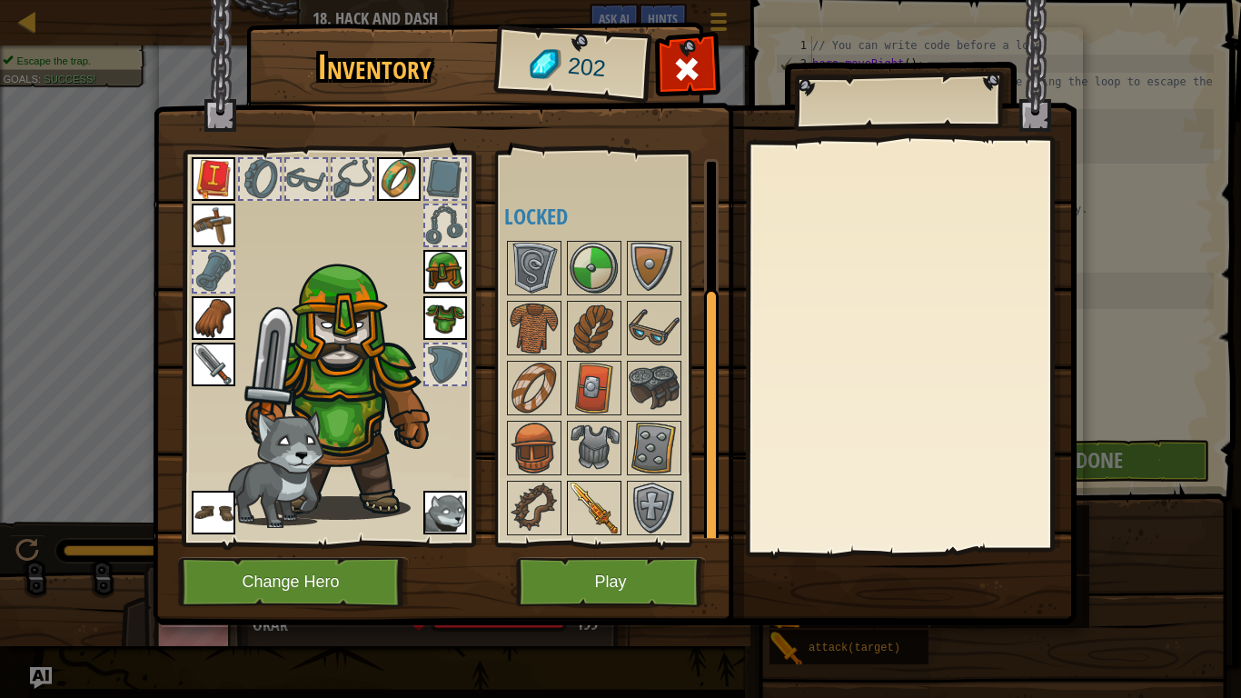
click at [596, 507] on img at bounding box center [594, 507] width 51 height 51
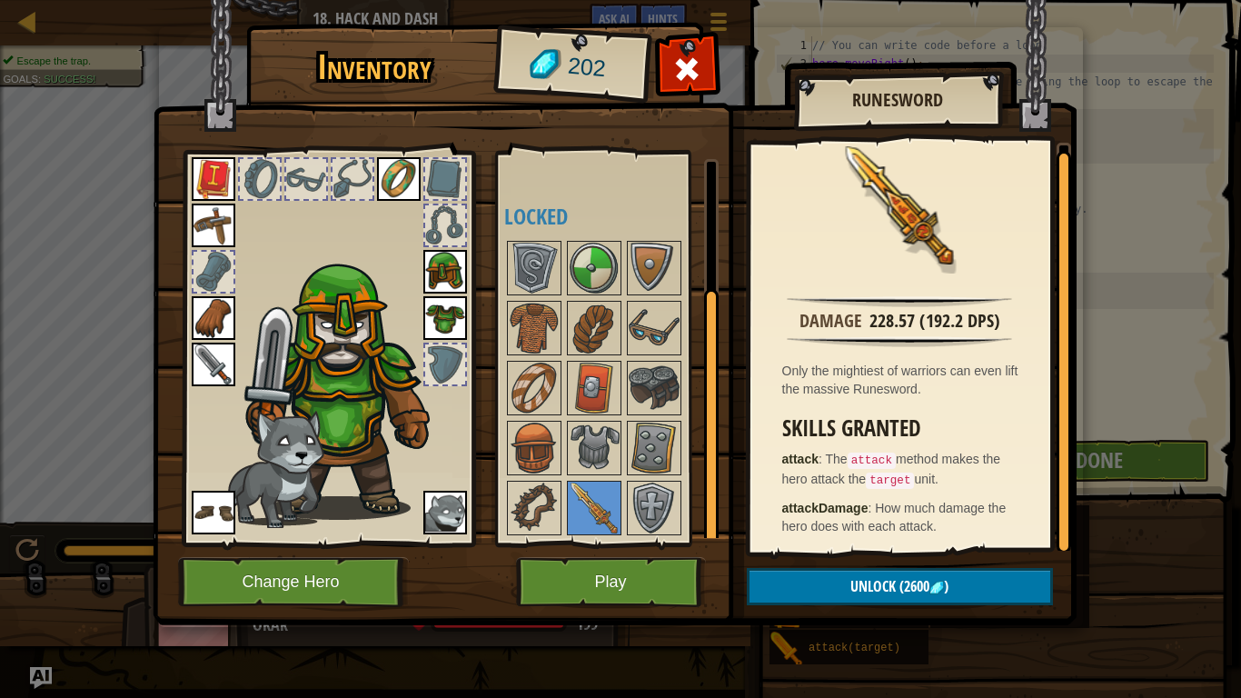
scroll to position [11, 0]
click at [553, 439] on img at bounding box center [534, 447] width 51 height 51
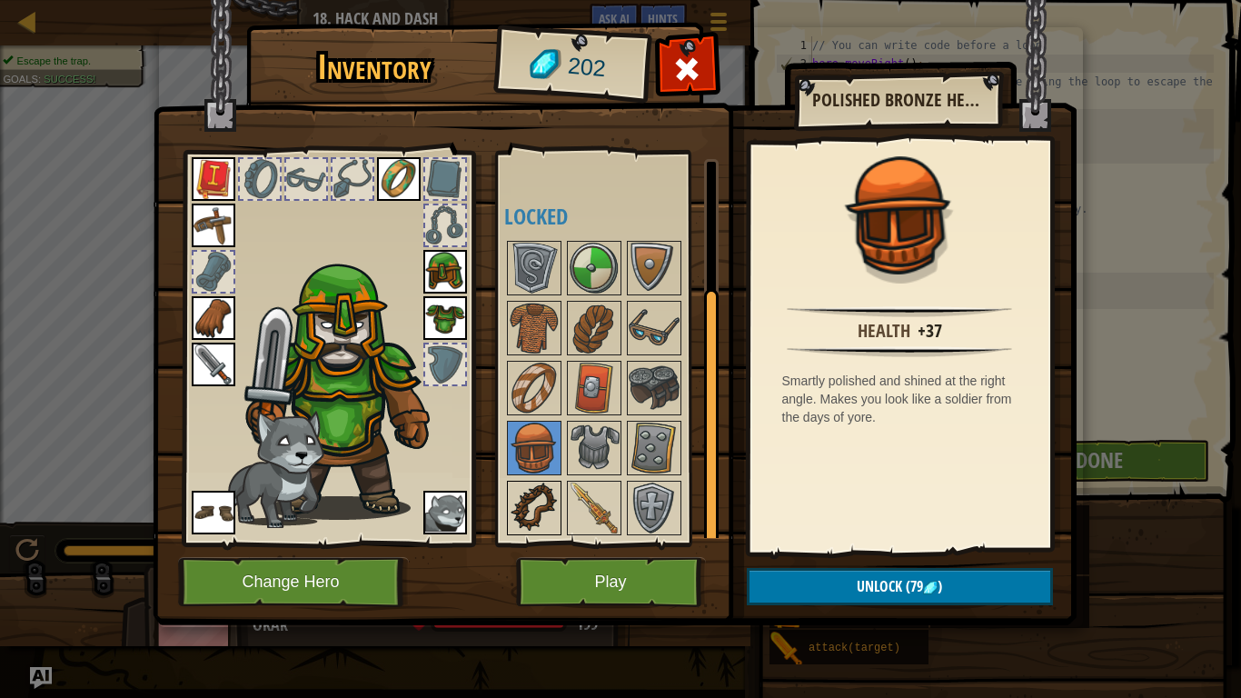
click at [523, 507] on img at bounding box center [534, 507] width 51 height 51
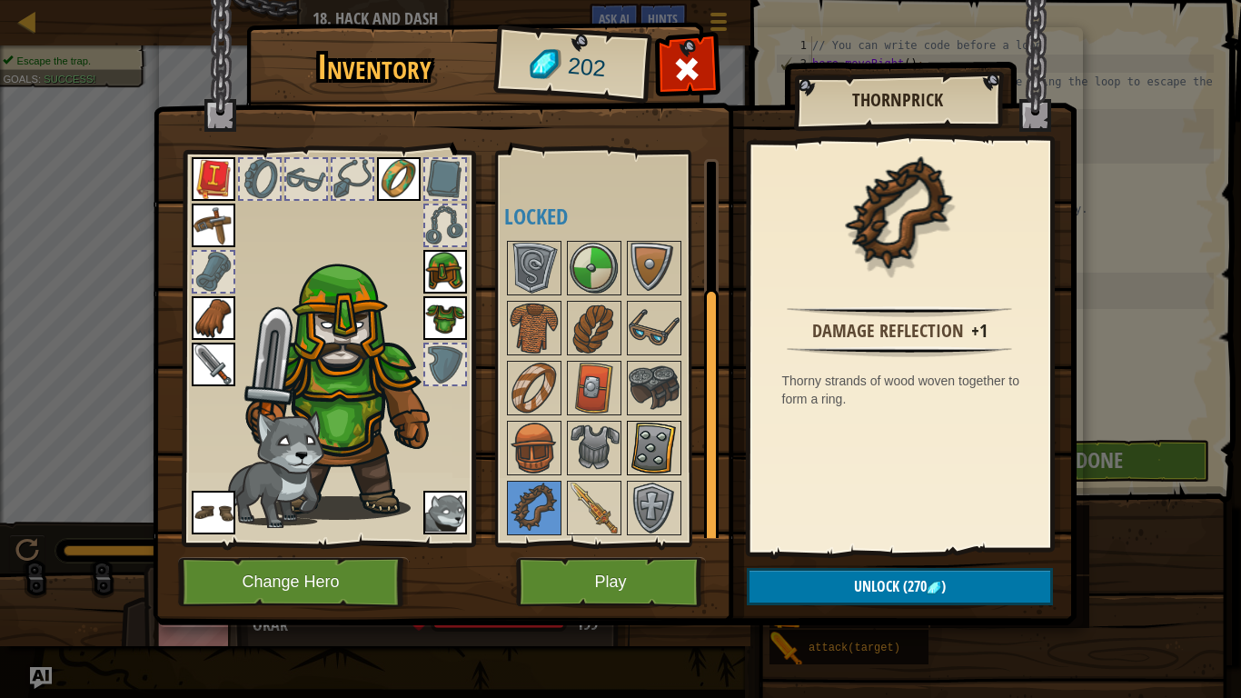
click at [629, 451] on img at bounding box center [654, 447] width 51 height 51
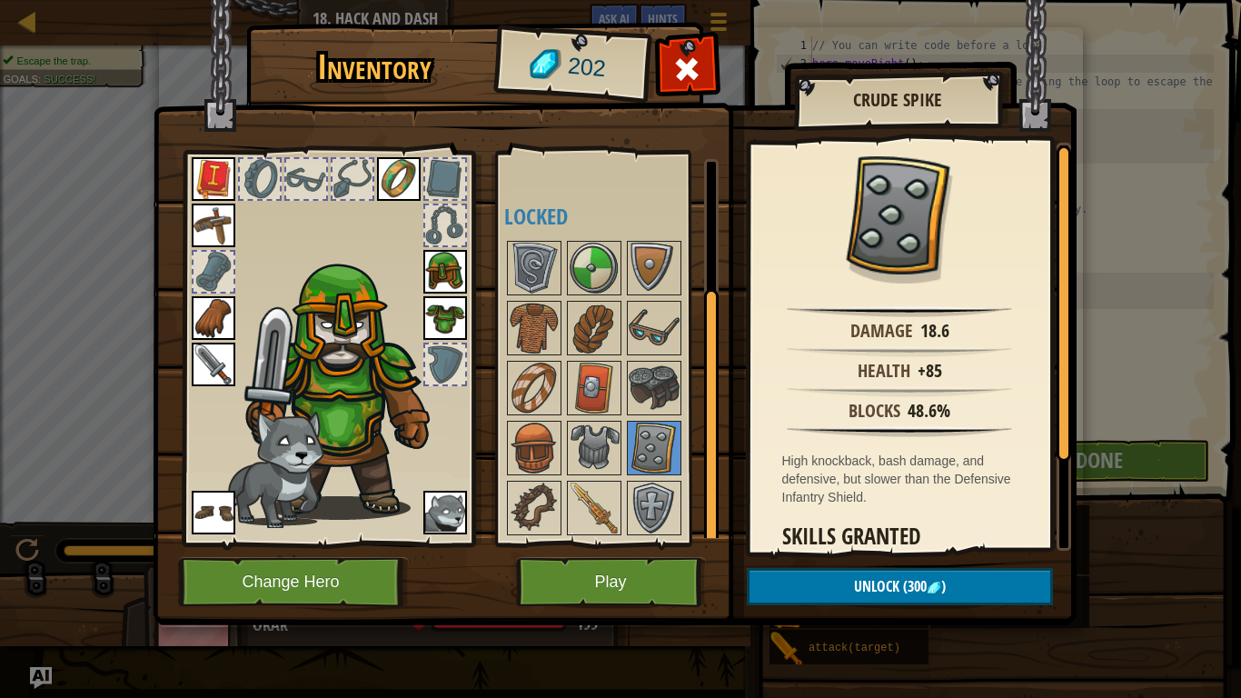
scroll to position [127, 0]
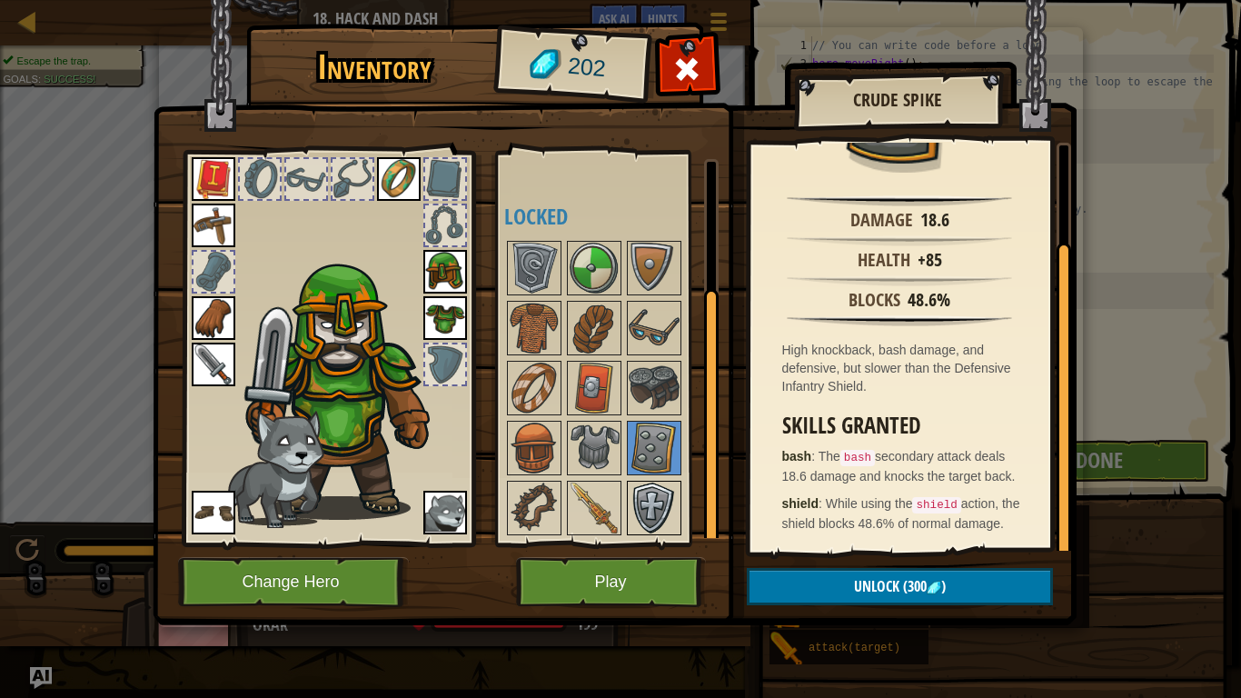
click at [654, 507] on img at bounding box center [654, 507] width 51 height 51
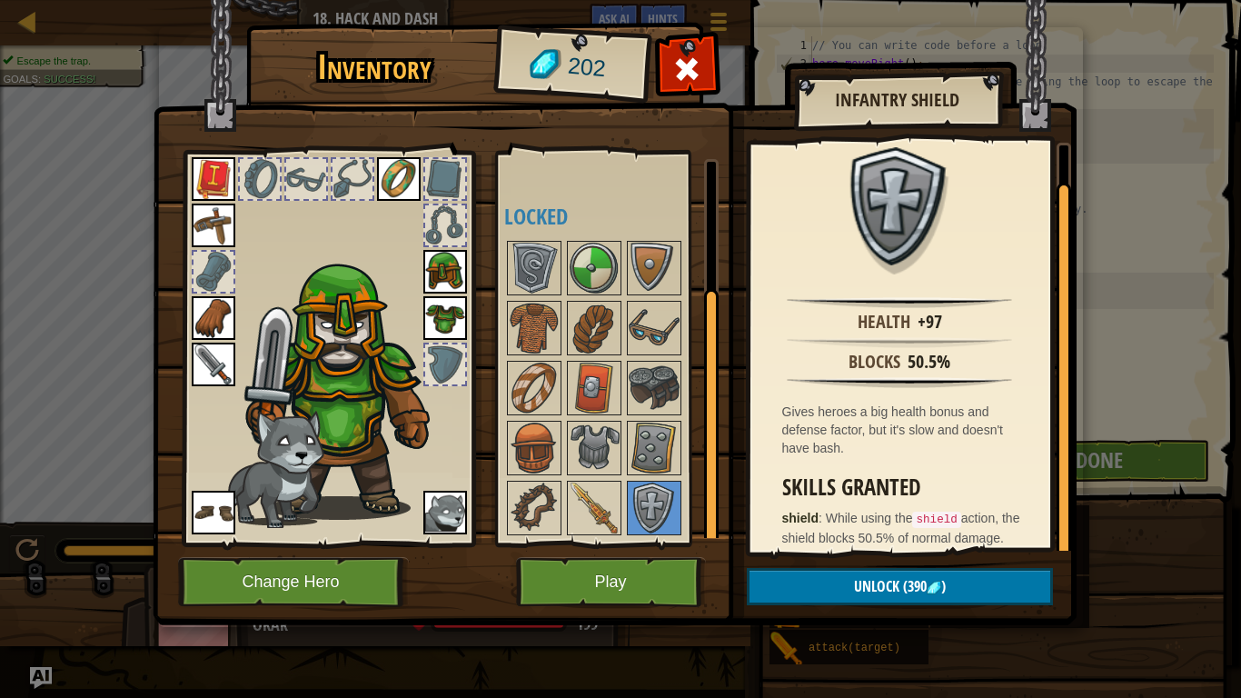
scroll to position [41, 0]
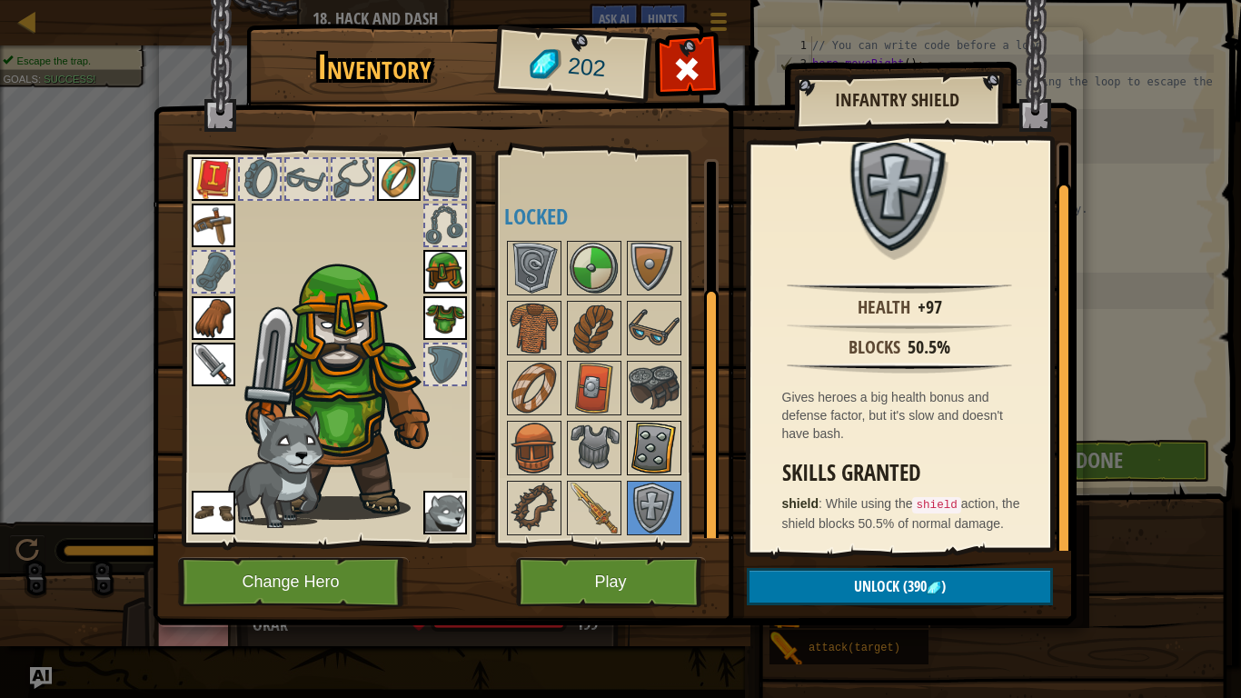
click at [659, 434] on img at bounding box center [654, 447] width 51 height 51
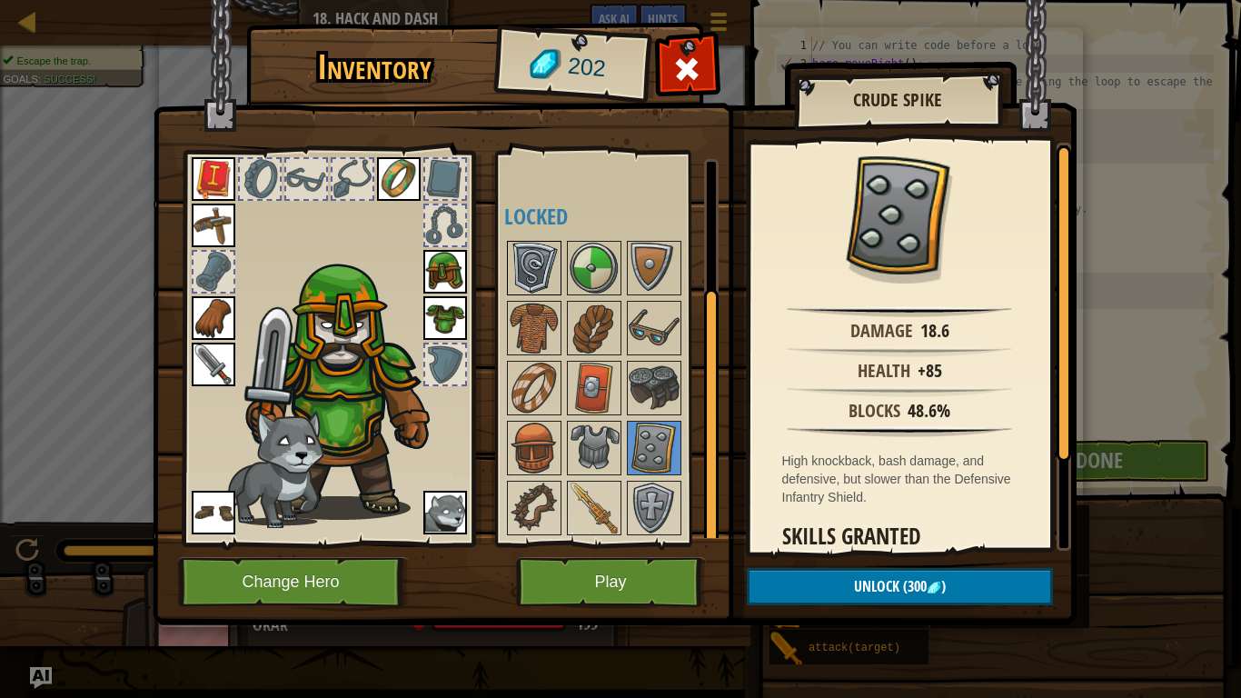
click at [545, 265] on img at bounding box center [534, 268] width 51 height 51
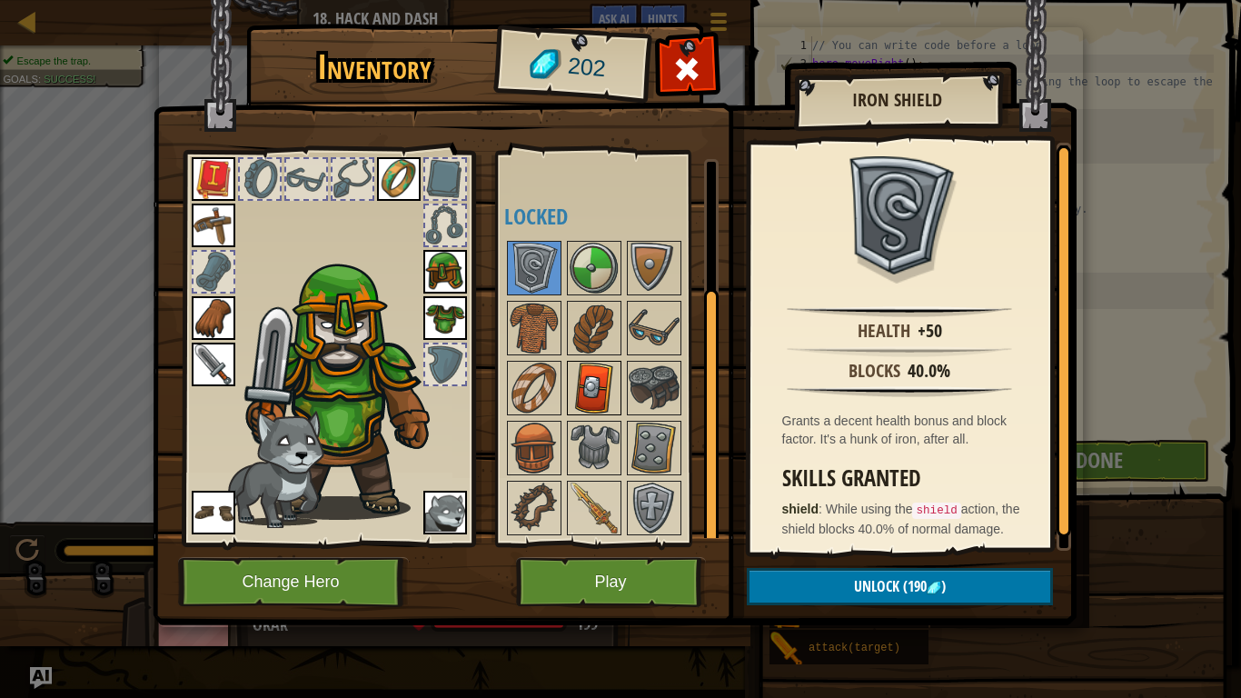
click at [581, 365] on img at bounding box center [594, 387] width 51 height 51
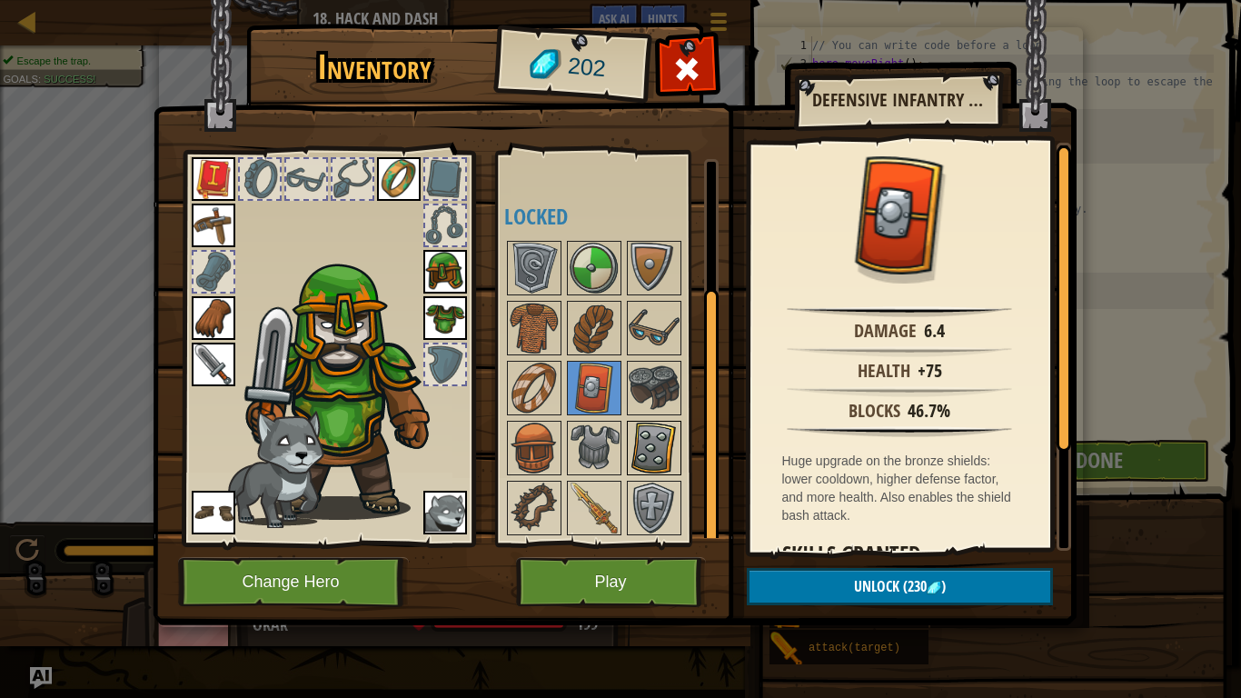
click at [659, 470] on img at bounding box center [654, 447] width 51 height 51
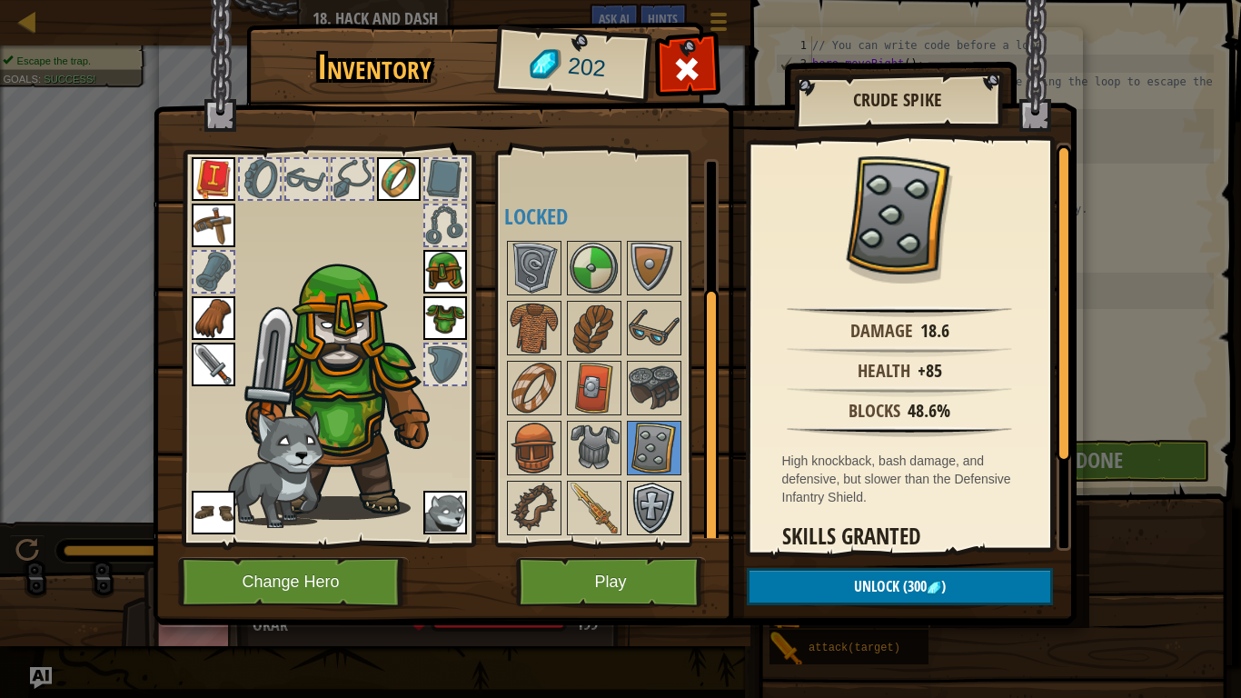
click at [655, 500] on img at bounding box center [654, 507] width 51 height 51
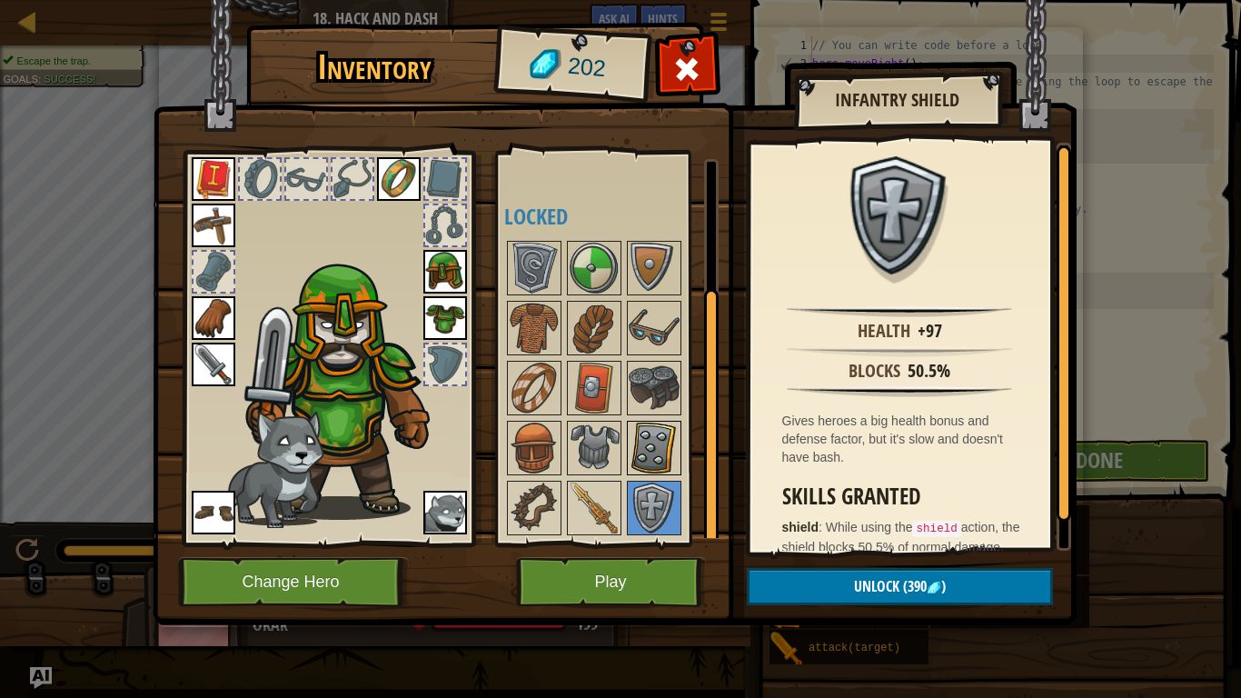
click at [639, 440] on img at bounding box center [654, 447] width 51 height 51
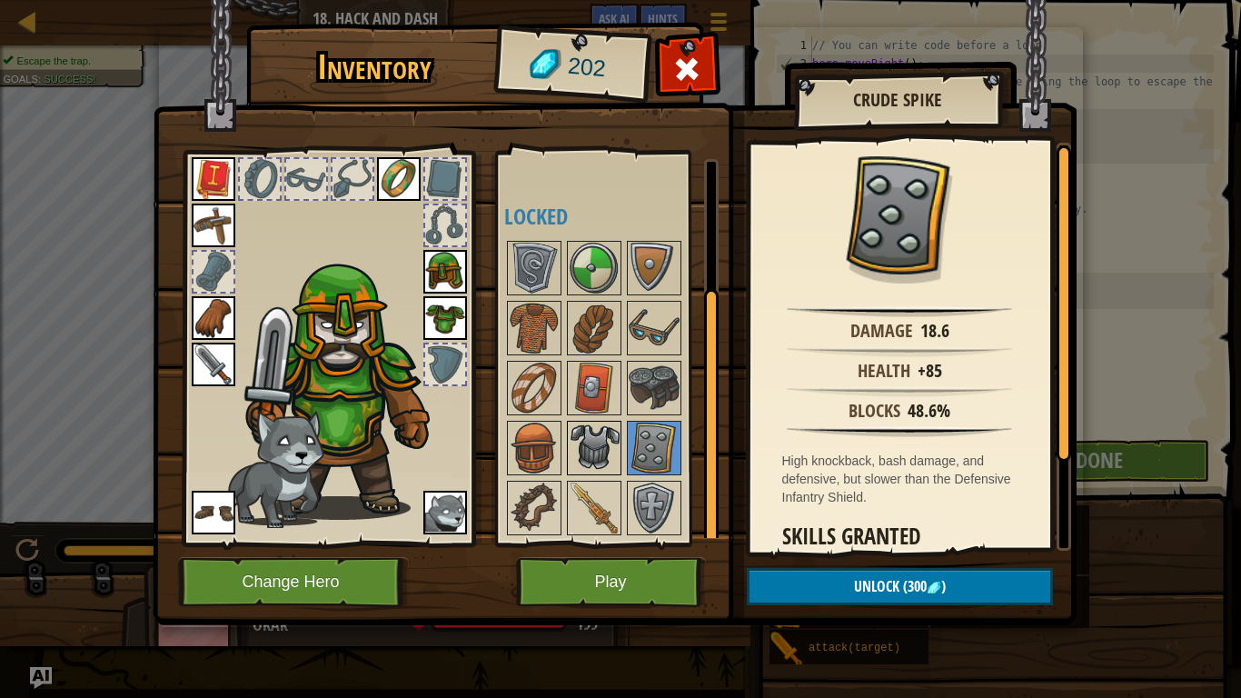
click at [590, 436] on img at bounding box center [594, 447] width 51 height 51
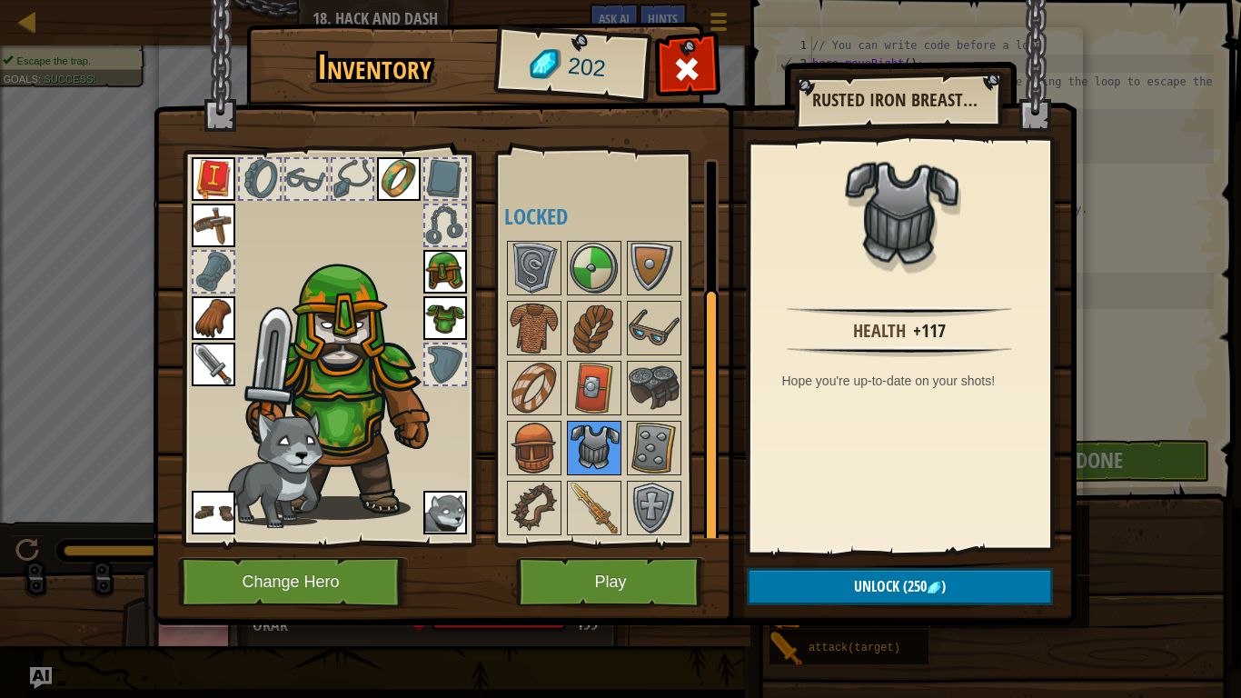
click at [605, 446] on img at bounding box center [594, 447] width 51 height 51
click at [581, 581] on button "Play" at bounding box center [611, 582] width 190 height 50
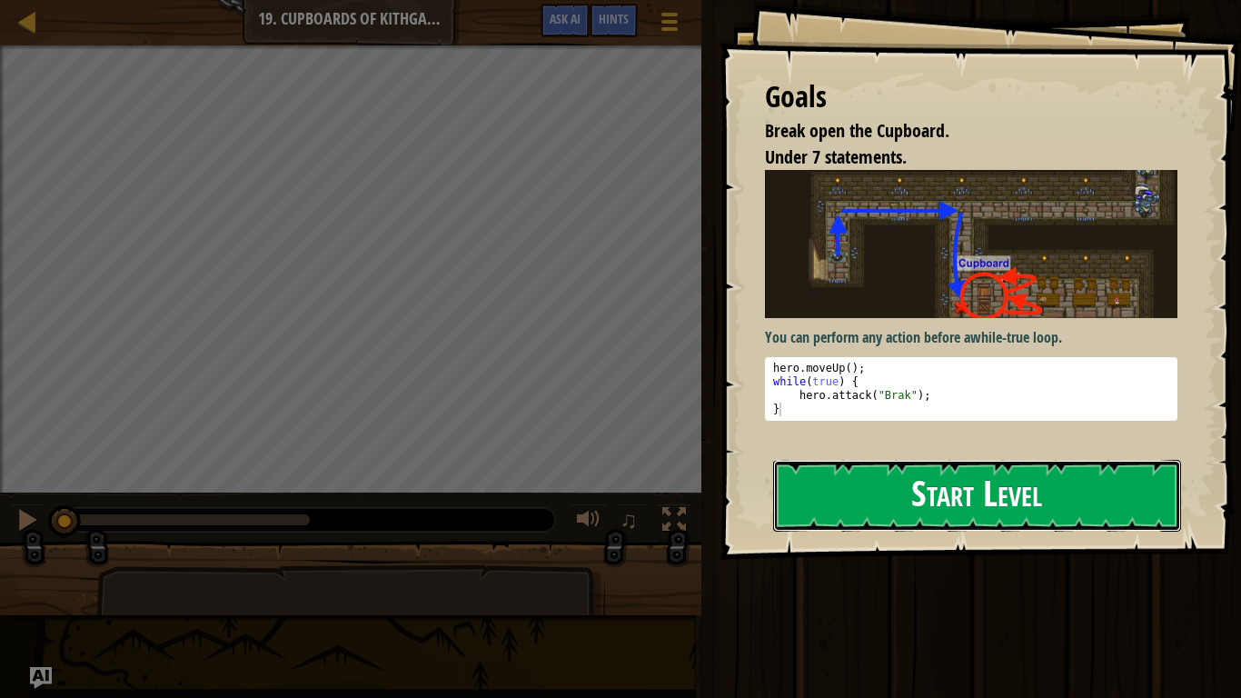
click at [874, 513] on button "Start Level" at bounding box center [977, 496] width 408 height 72
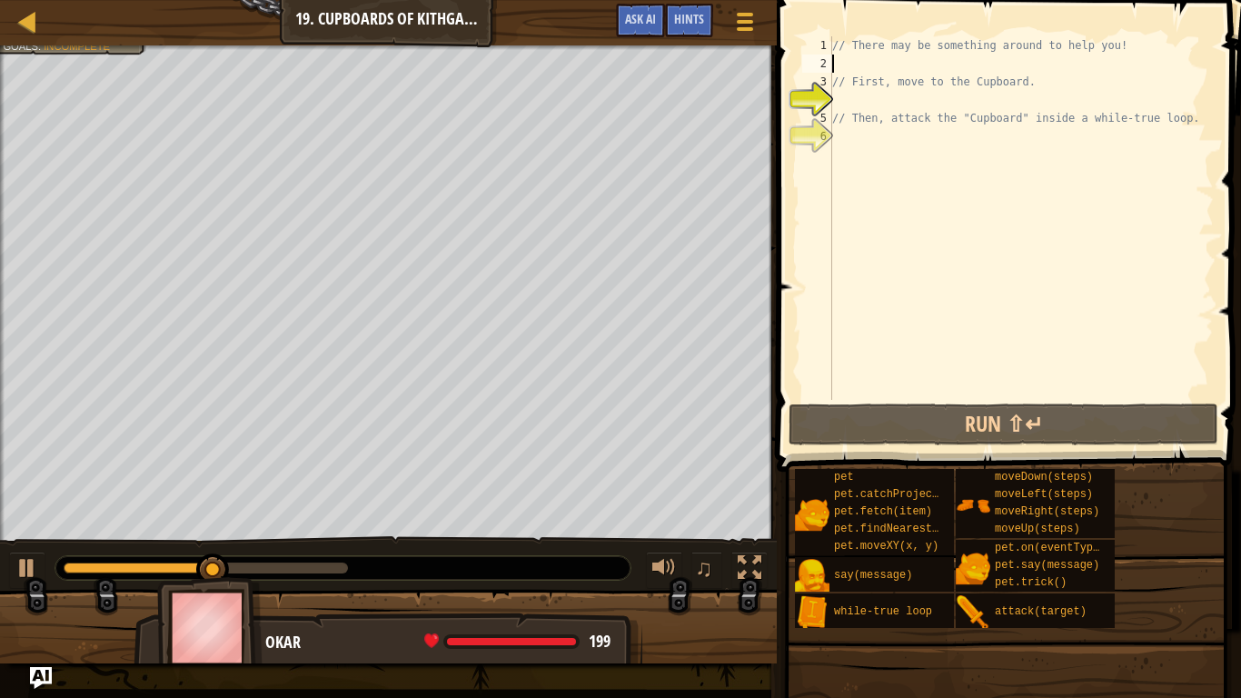
click at [847, 65] on div "// There may be something around to help you! // First, move to the Cupboard. /…" at bounding box center [1020, 236] width 385 height 400
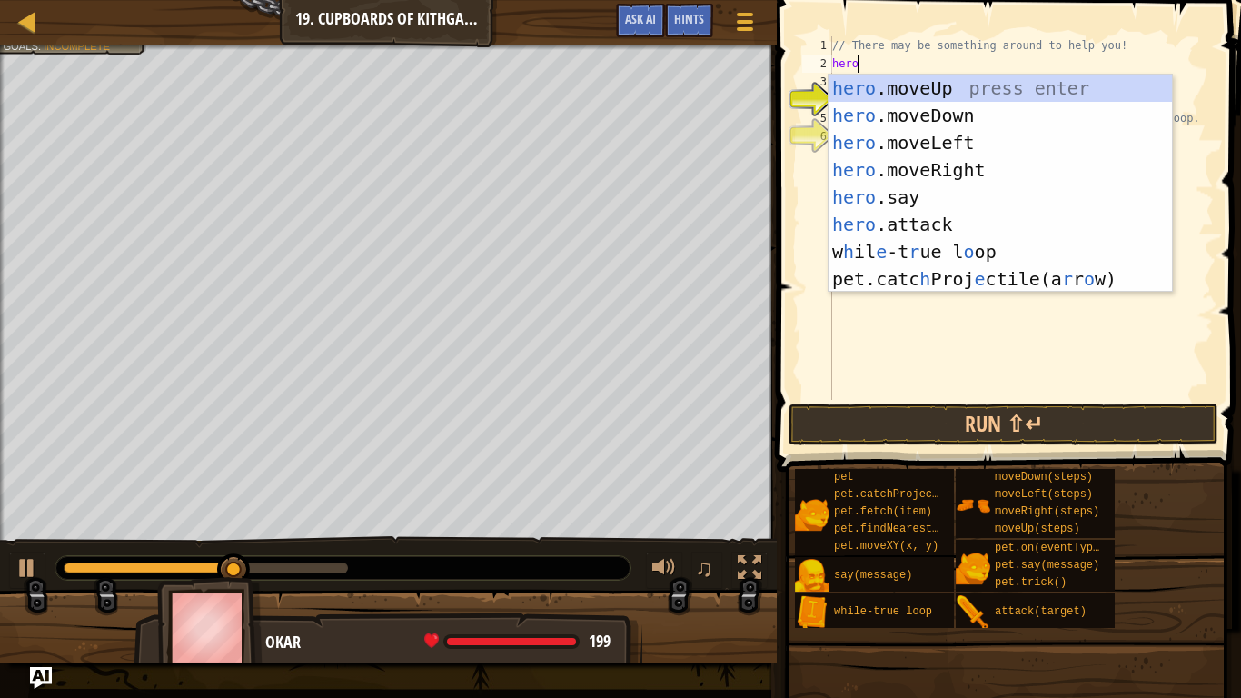
scroll to position [8, 3]
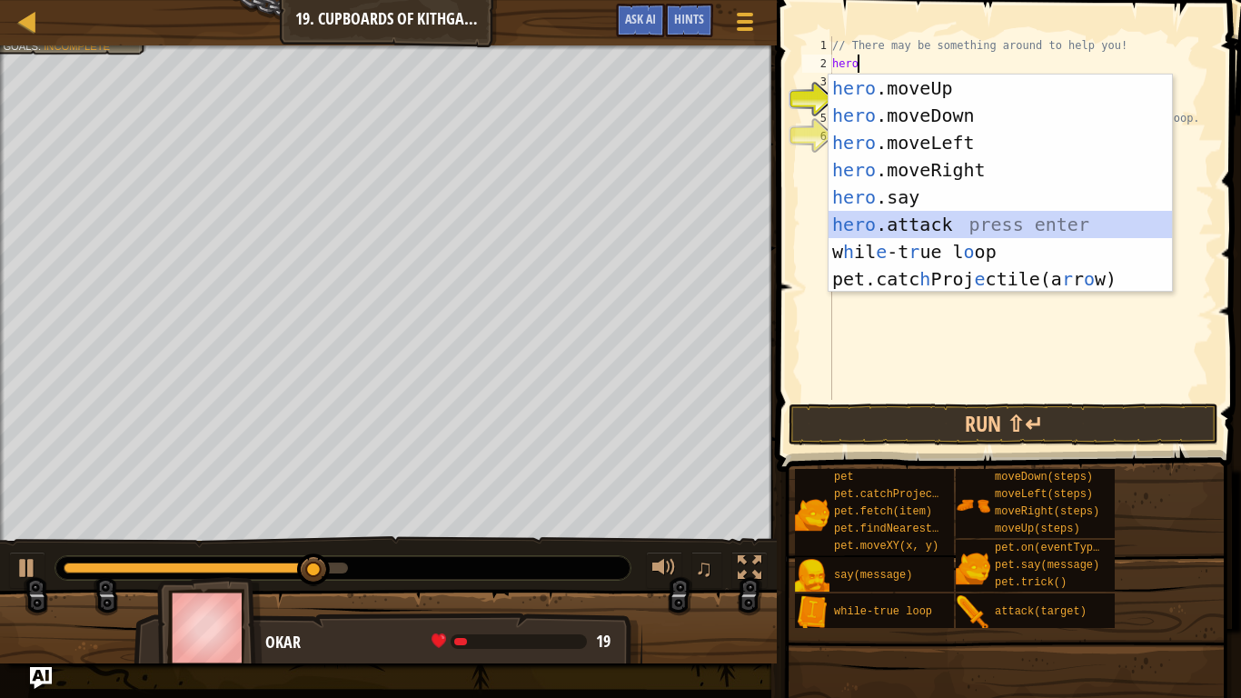
click at [858, 223] on div "hero .moveUp press enter hero .moveDown press enter hero .moveLeft press enter …" at bounding box center [999, 210] width 343 height 273
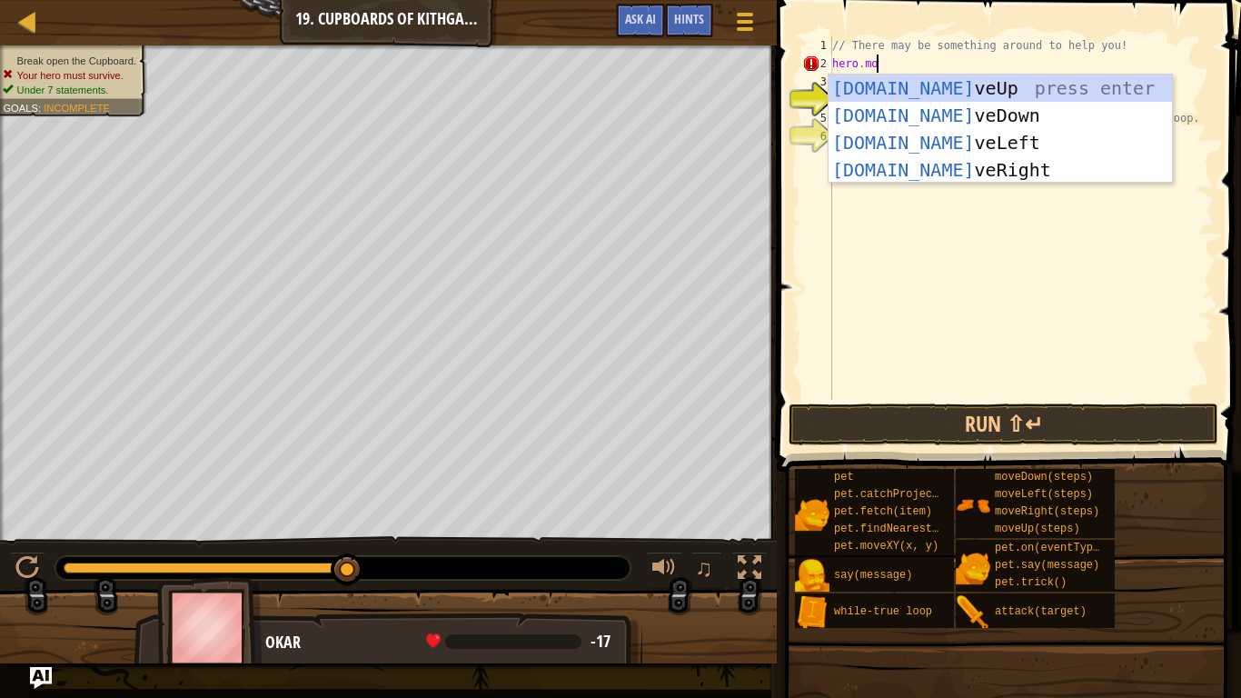
type textarea "hero.move"
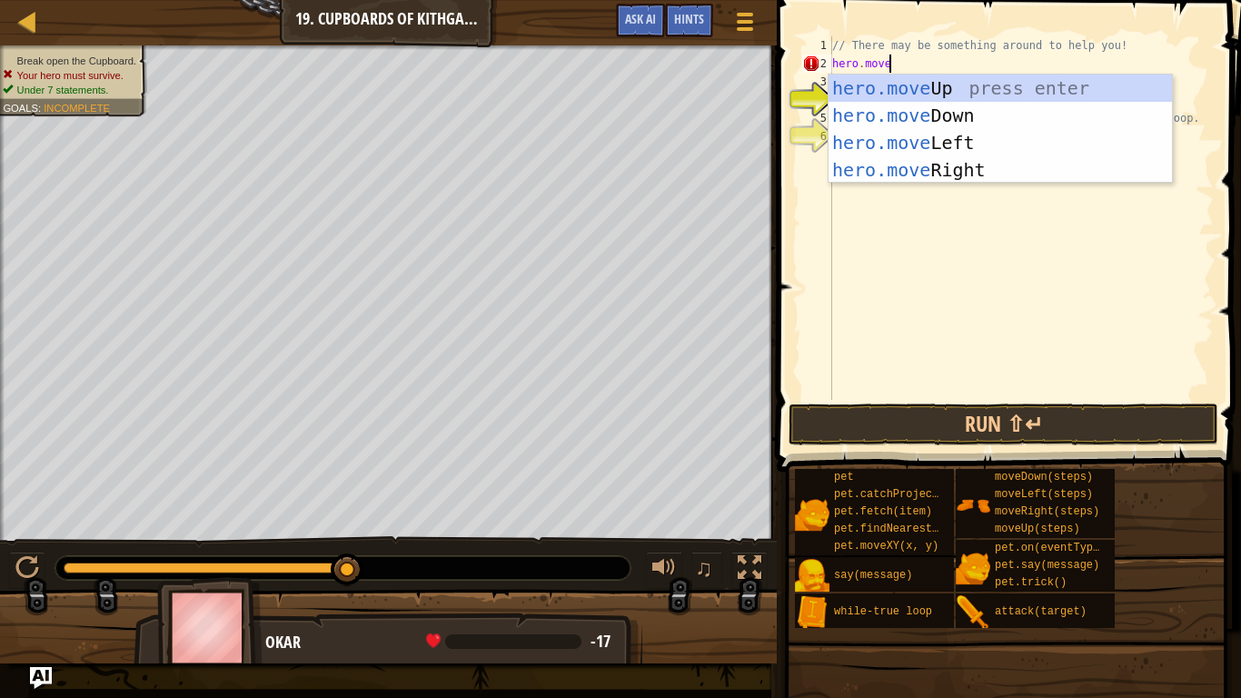
scroll to position [8, 7]
click at [914, 93] on div "hero.move Up press enter hero.move Down press enter hero.move Left press enter …" at bounding box center [999, 156] width 343 height 164
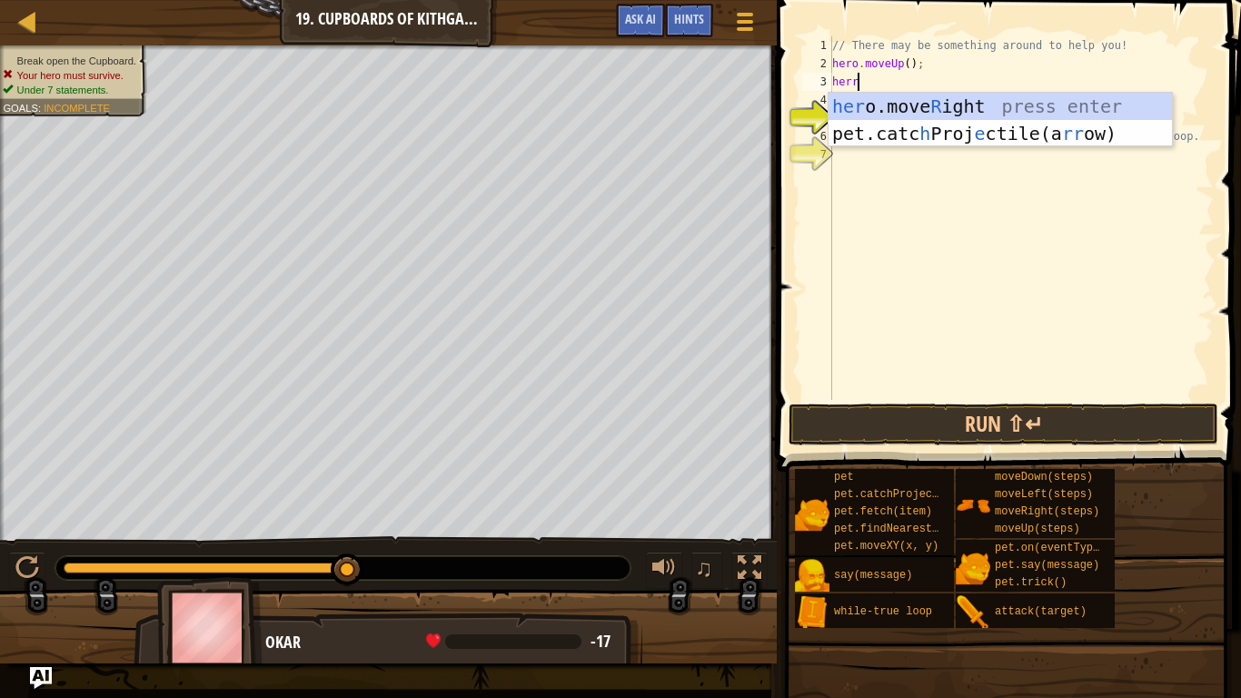
scroll to position [8, 4]
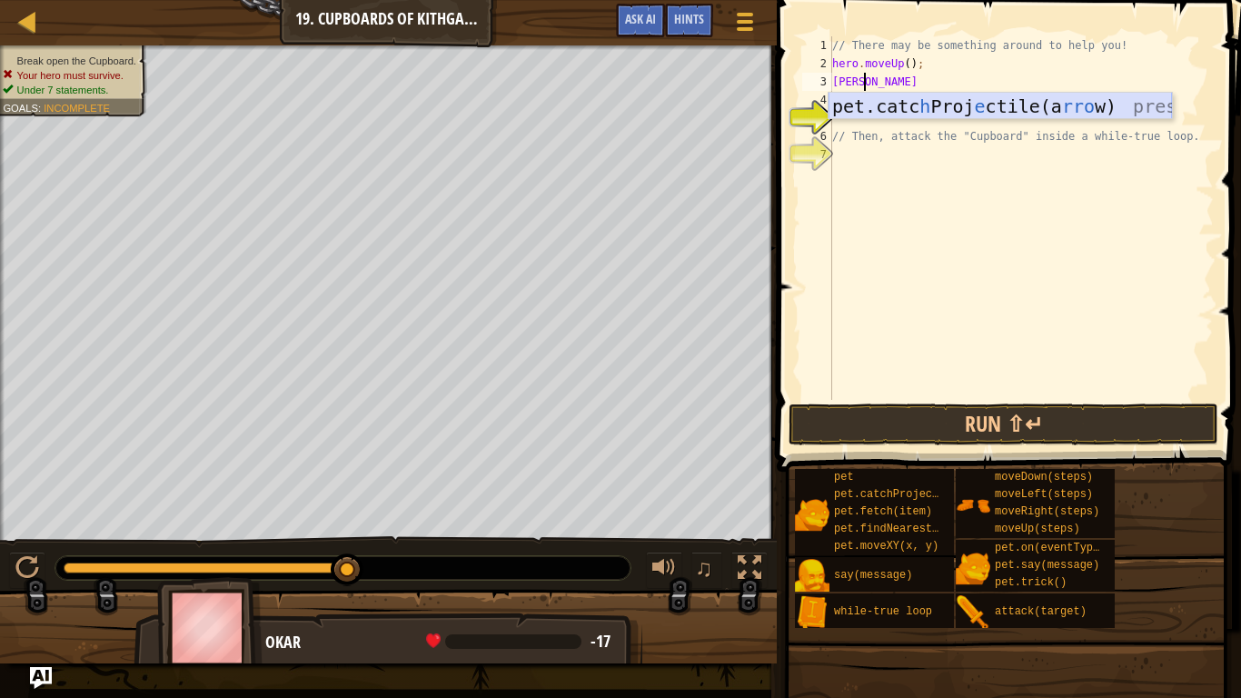
type textarea "herr"
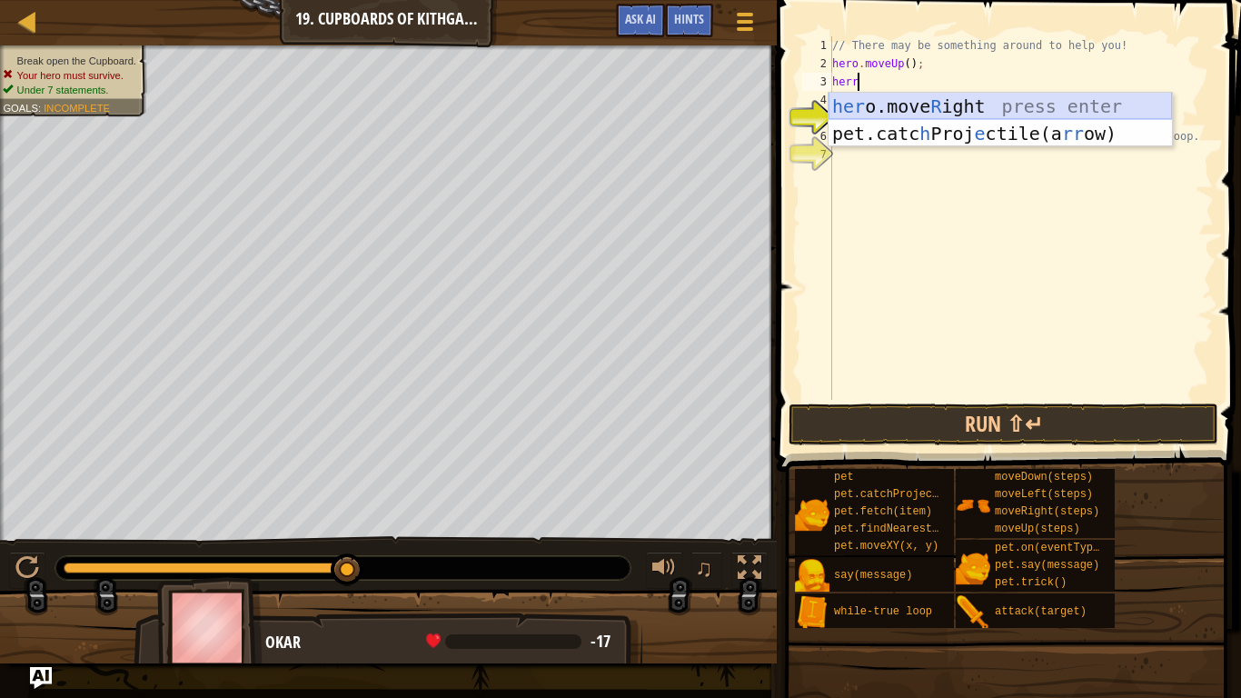
click at [926, 102] on div "her o.move R ight press enter pet.catc h Proj e ctile(a rr ow) press enter" at bounding box center [999, 147] width 343 height 109
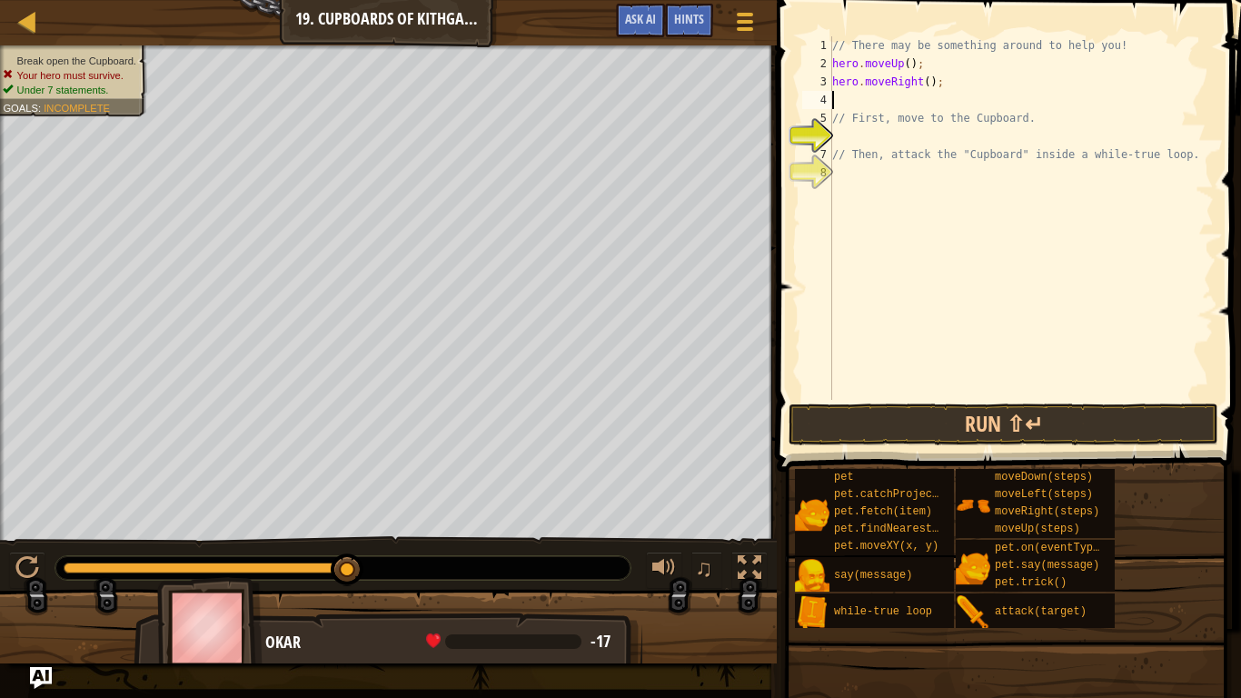
click at [927, 86] on div "// There may be something around to help you! hero . moveUp ( ) ; hero . moveRi…" at bounding box center [1020, 236] width 385 height 400
type textarea "hero.moveRight(2);"
click at [847, 98] on div "// There may be something around to help you! hero . moveUp ( ) ; hero . moveRi…" at bounding box center [1020, 236] width 385 height 400
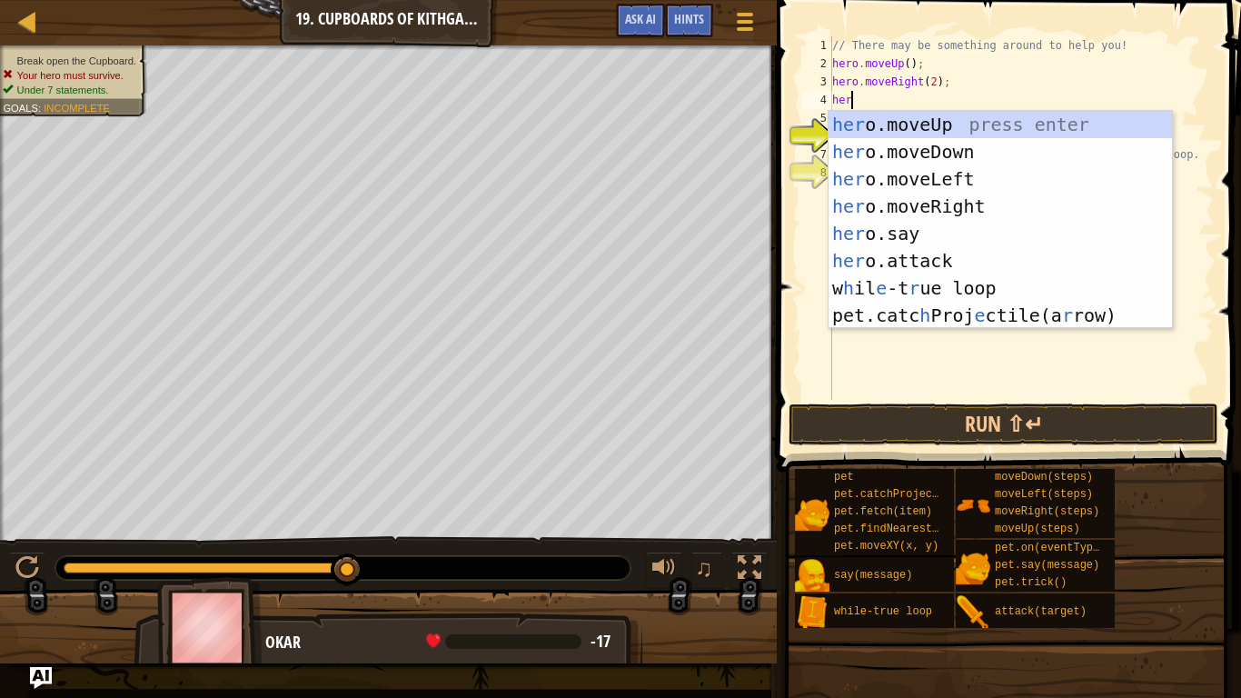
type textarea "hero"
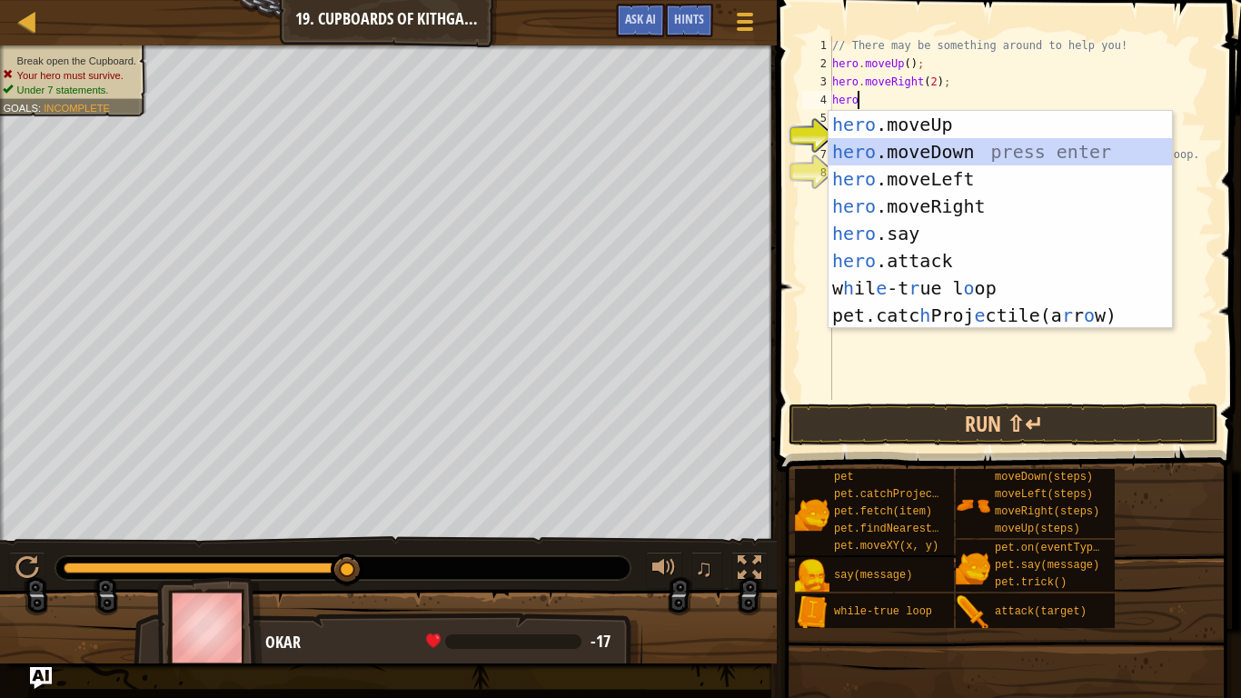
click at [921, 153] on div "hero .moveUp press enter hero .moveDown press enter hero .moveLeft press enter …" at bounding box center [999, 247] width 343 height 273
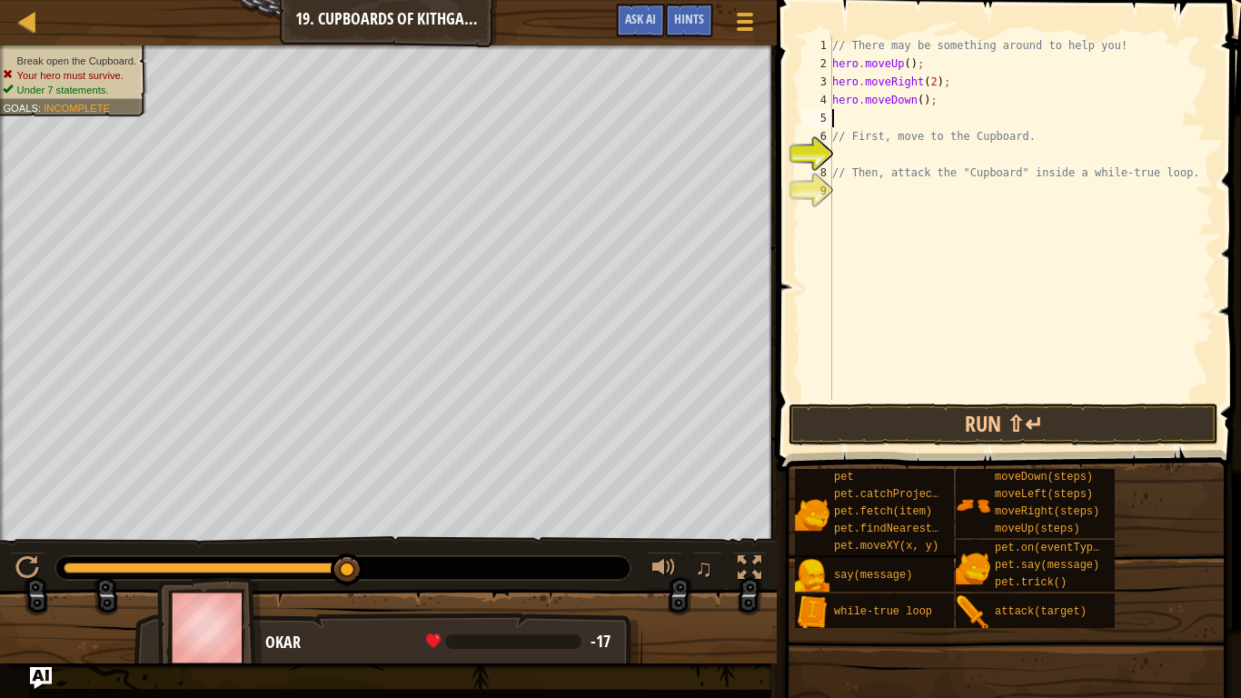
click at [922, 105] on div "// There may be something around to help you! hero . moveUp ( ) ; hero . moveRi…" at bounding box center [1020, 236] width 385 height 400
type textarea "hero.moveDown(2);"
click at [843, 118] on div "// There may be something around to help you! hero . moveUp ( ) ; hero . moveRi…" at bounding box center [1020, 236] width 385 height 400
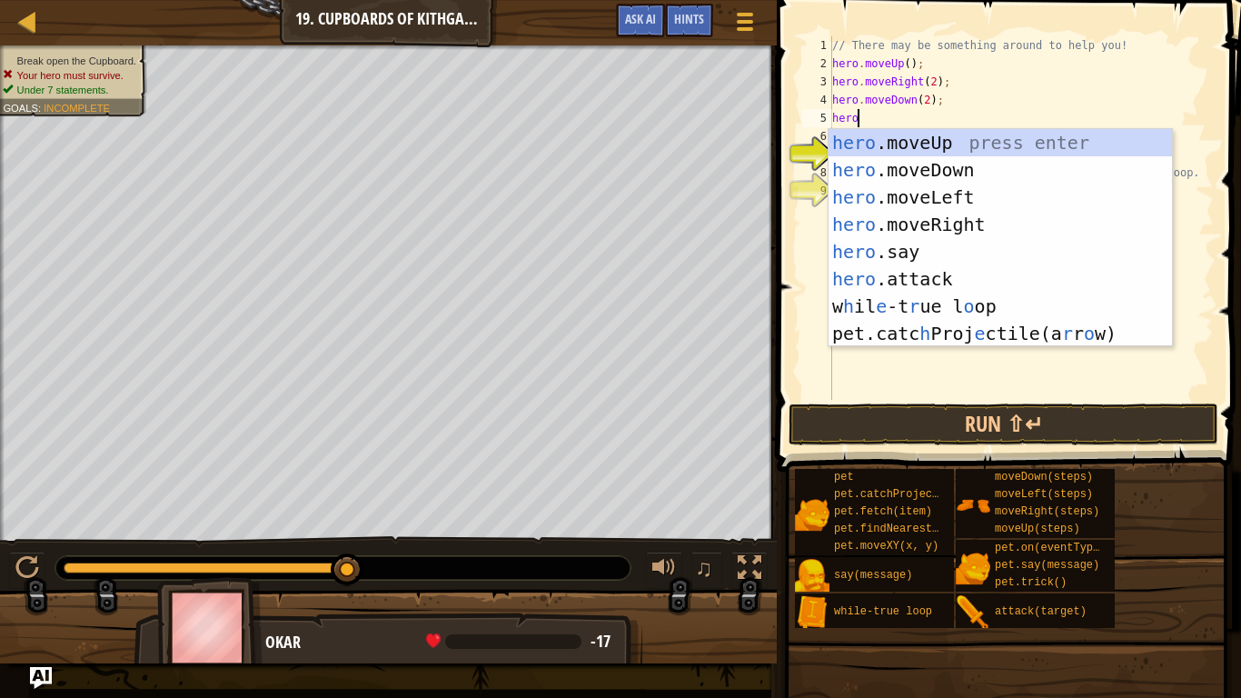
scroll to position [8, 3]
click at [934, 279] on div "hero .moveUp press enter hero .moveDown press enter hero .moveLeft press enter …" at bounding box center [999, 265] width 343 height 273
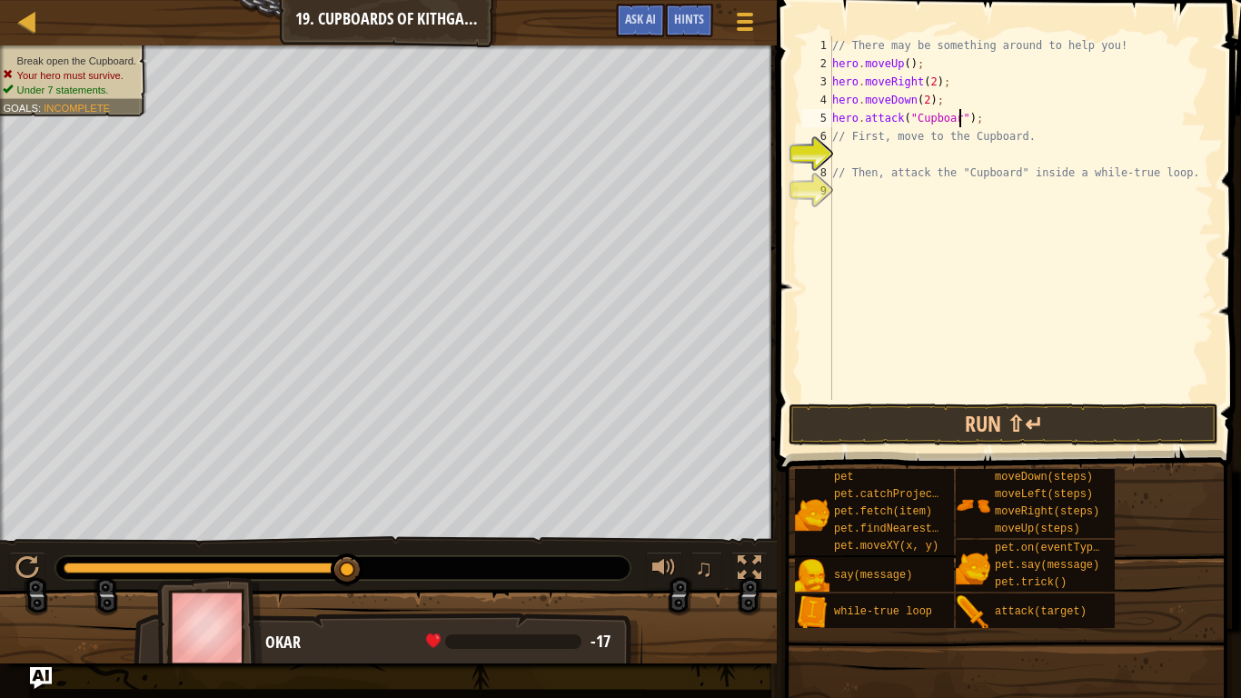
scroll to position [8, 19]
type textarea "hero.attack("Cupboard");"
click at [1011, 426] on button "Run ⇧↵" at bounding box center [1003, 424] width 430 height 42
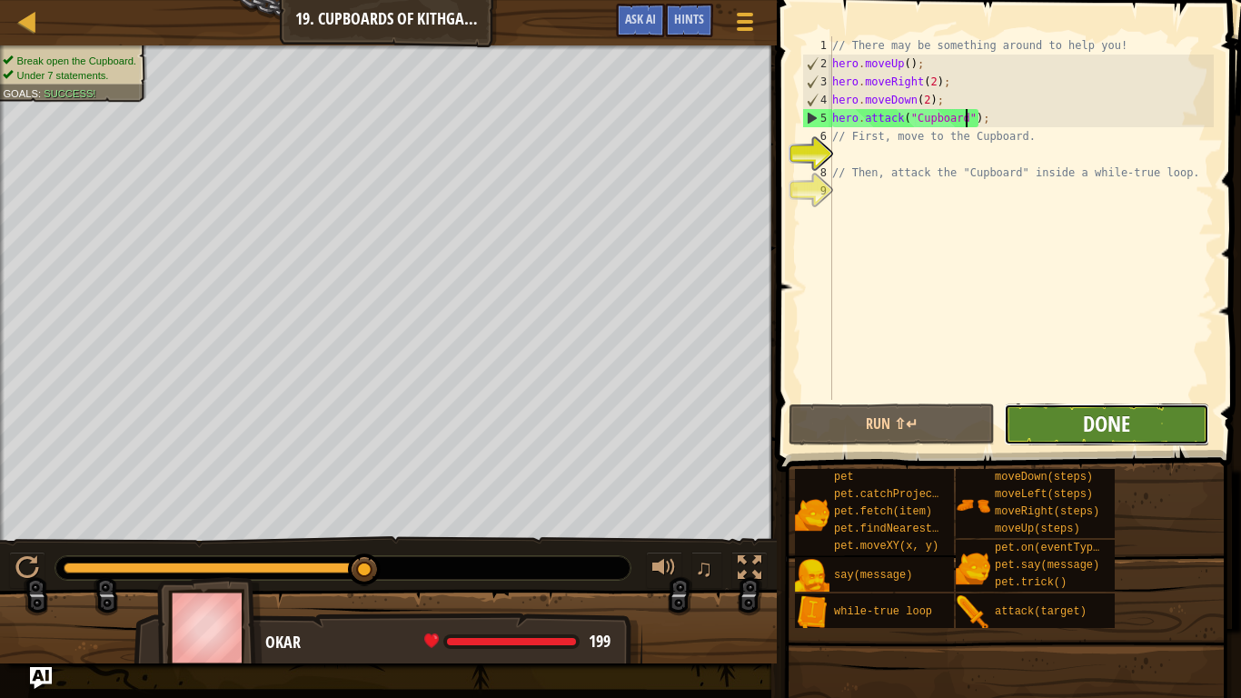
click at [1088, 426] on span "Done" at bounding box center [1106, 423] width 47 height 29
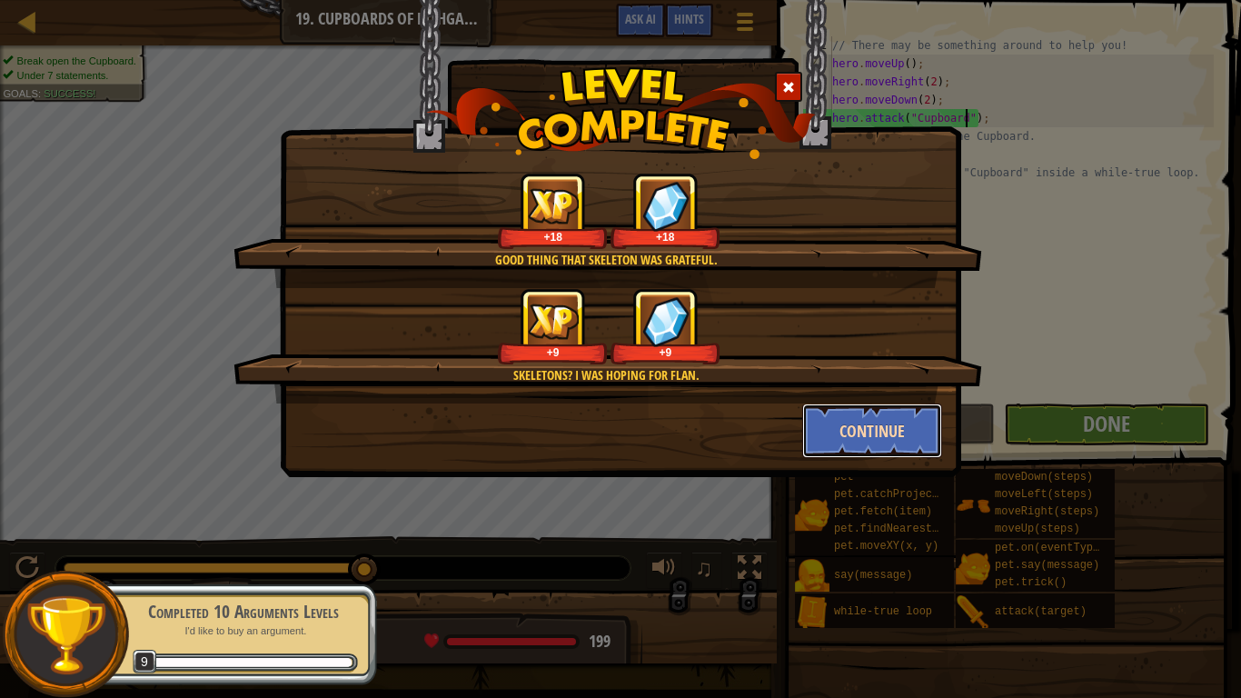
click at [892, 443] on button "Continue" at bounding box center [872, 430] width 141 height 55
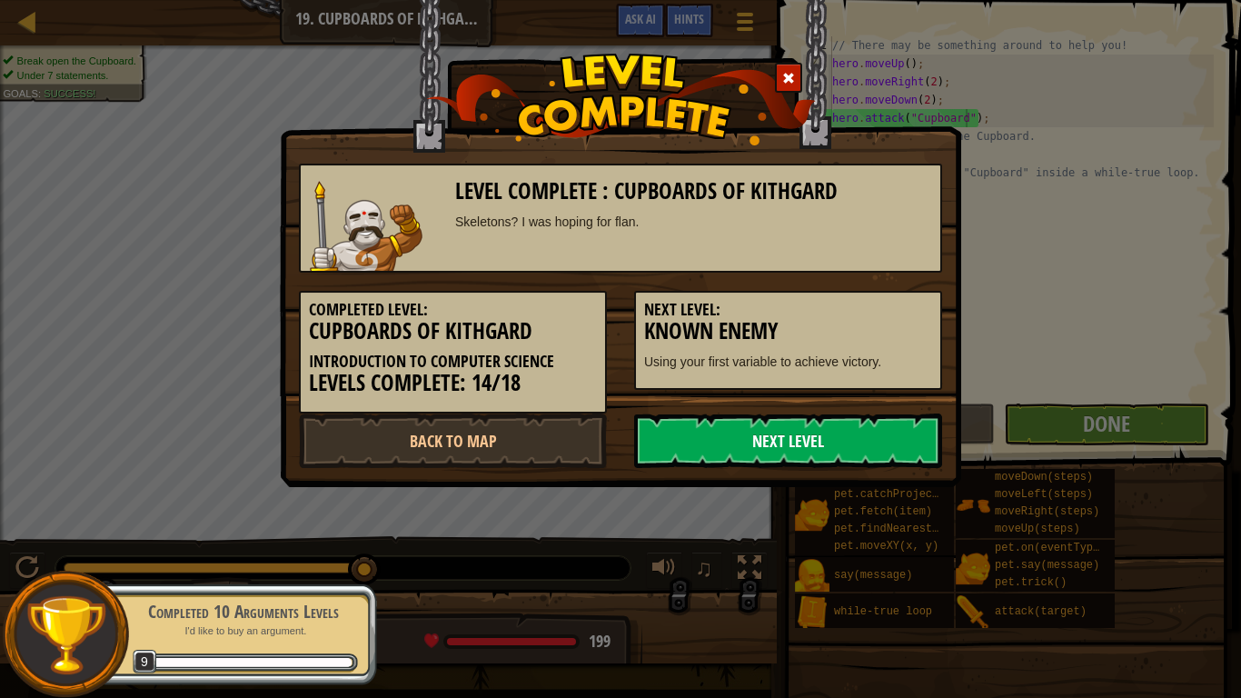
click at [872, 448] on link "Next Level" at bounding box center [788, 440] width 308 height 55
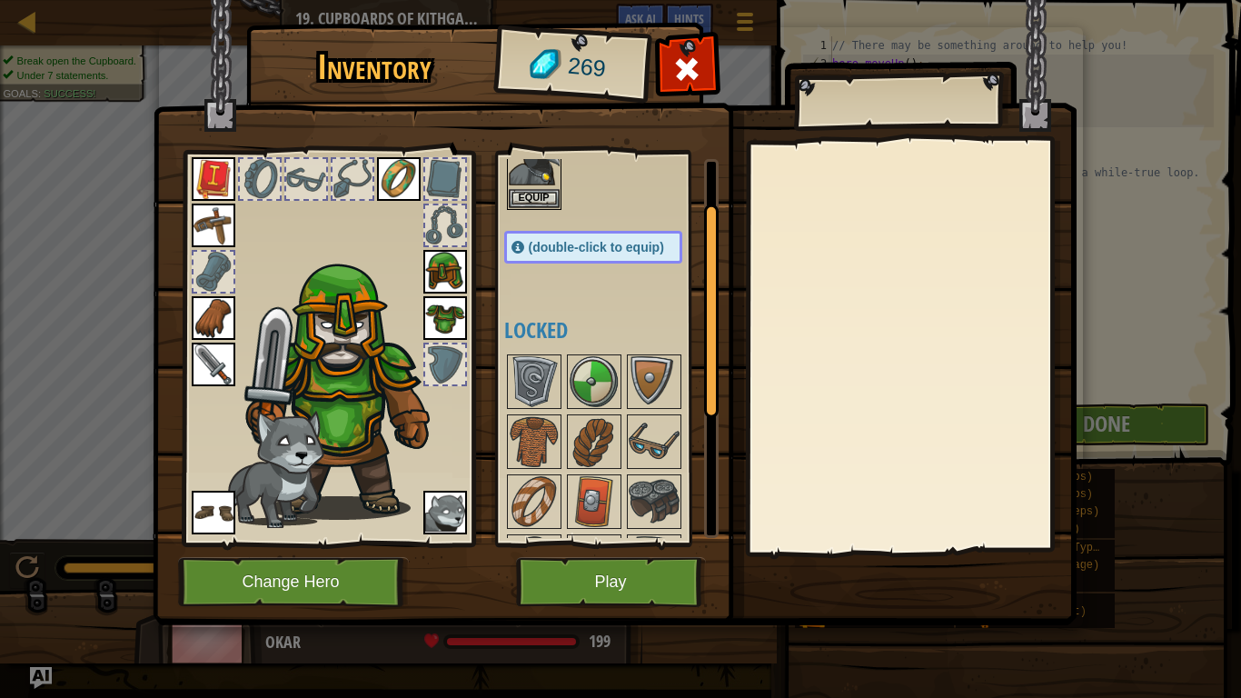
scroll to position [311, 0]
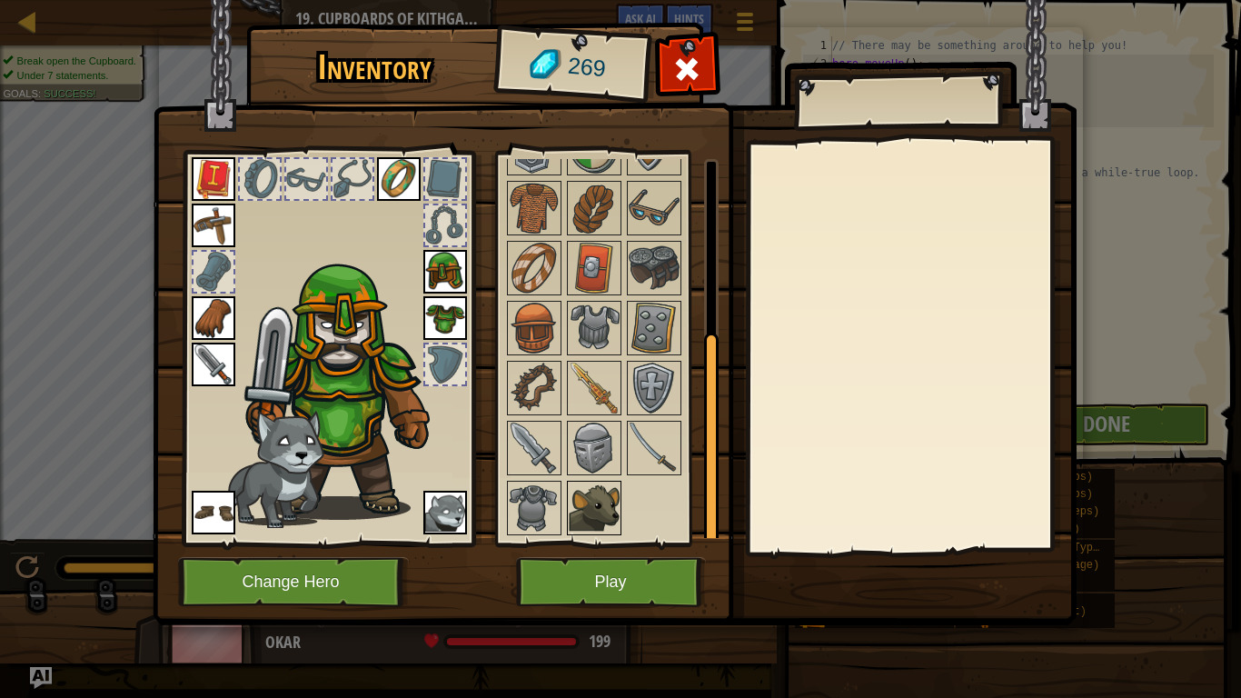
click at [599, 485] on img at bounding box center [594, 507] width 51 height 51
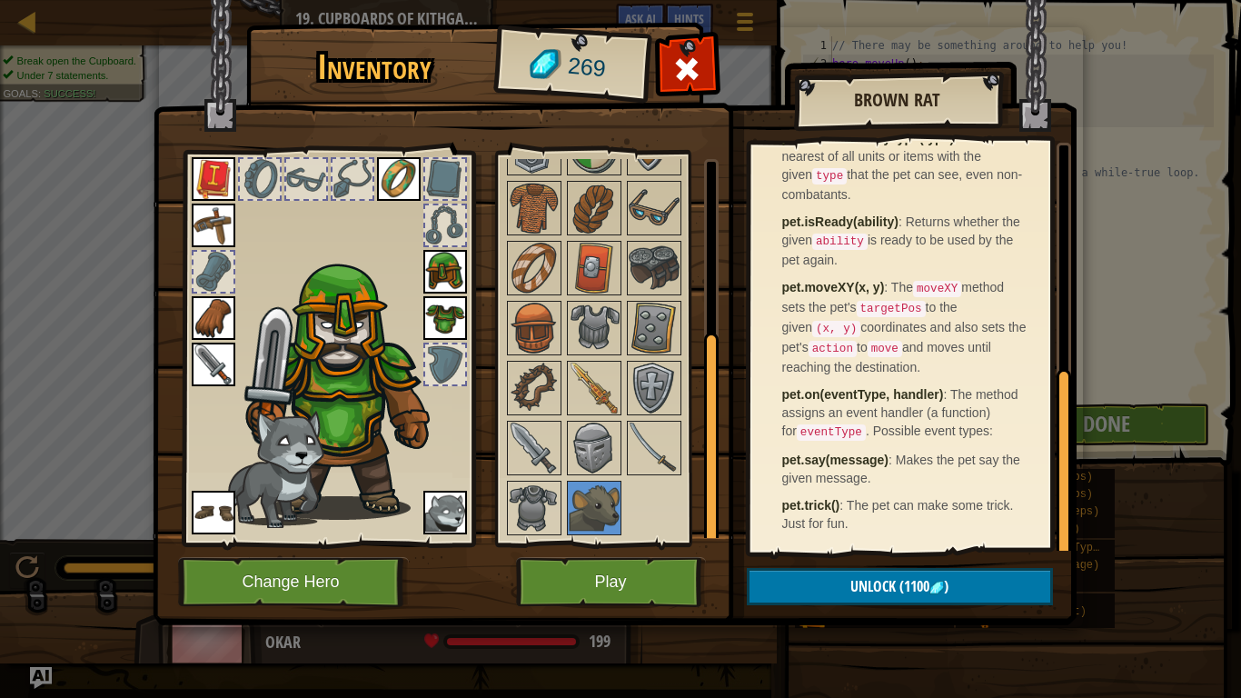
scroll to position [486, 0]
click at [532, 509] on img at bounding box center [534, 507] width 51 height 51
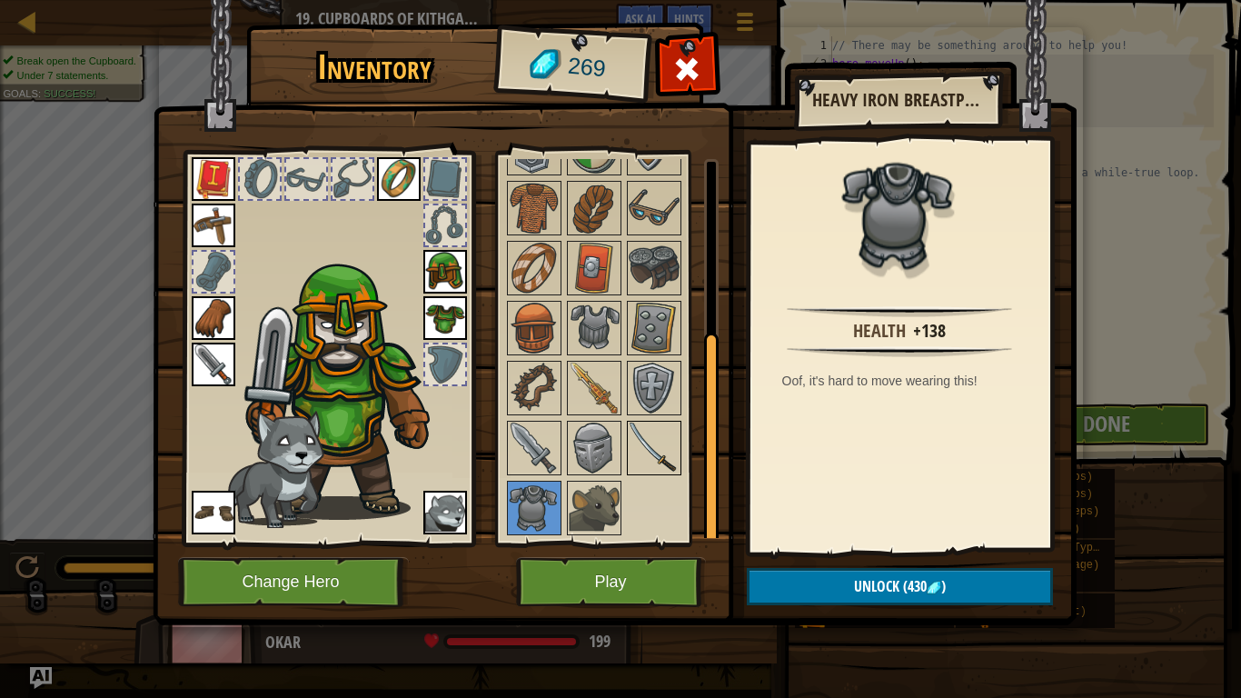
click at [662, 442] on img at bounding box center [654, 447] width 51 height 51
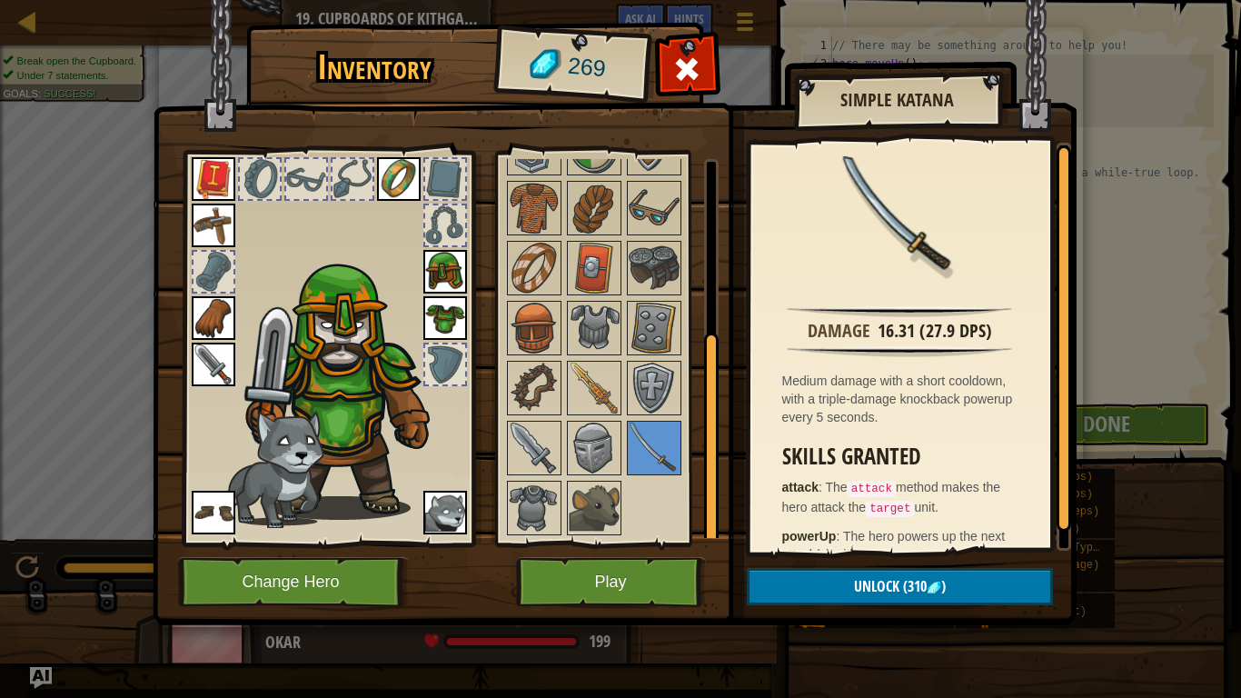
scroll to position [29, 0]
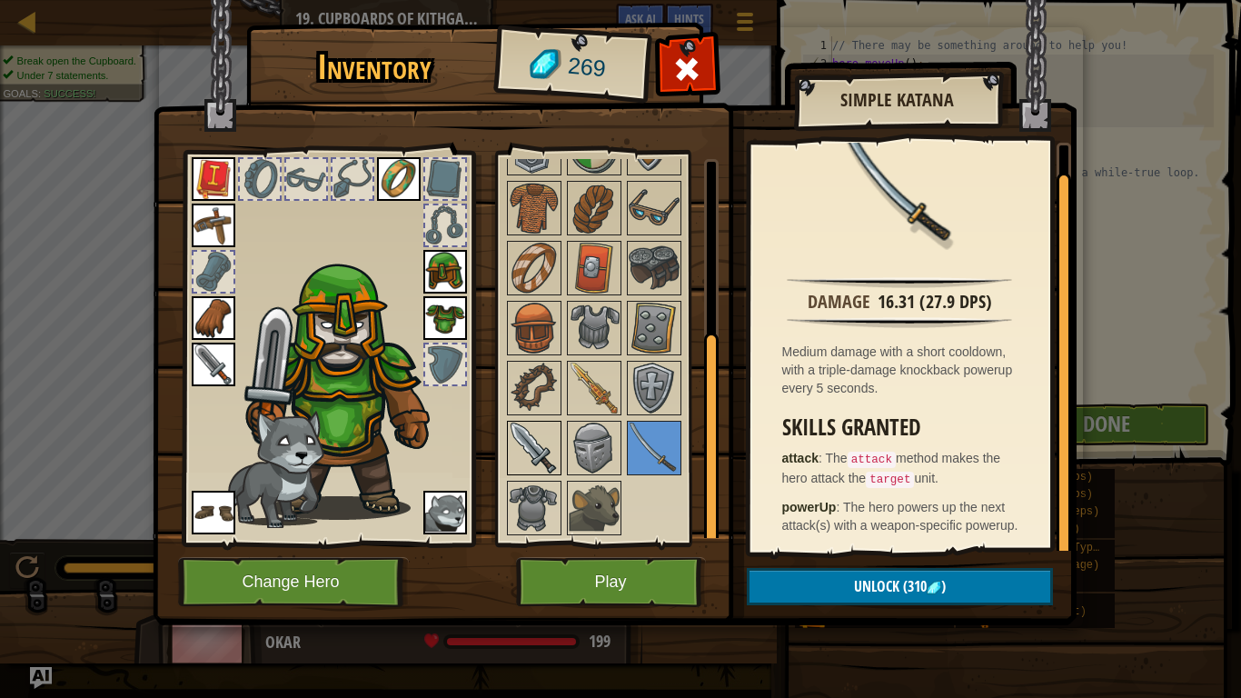
click at [525, 454] on img at bounding box center [534, 447] width 51 height 51
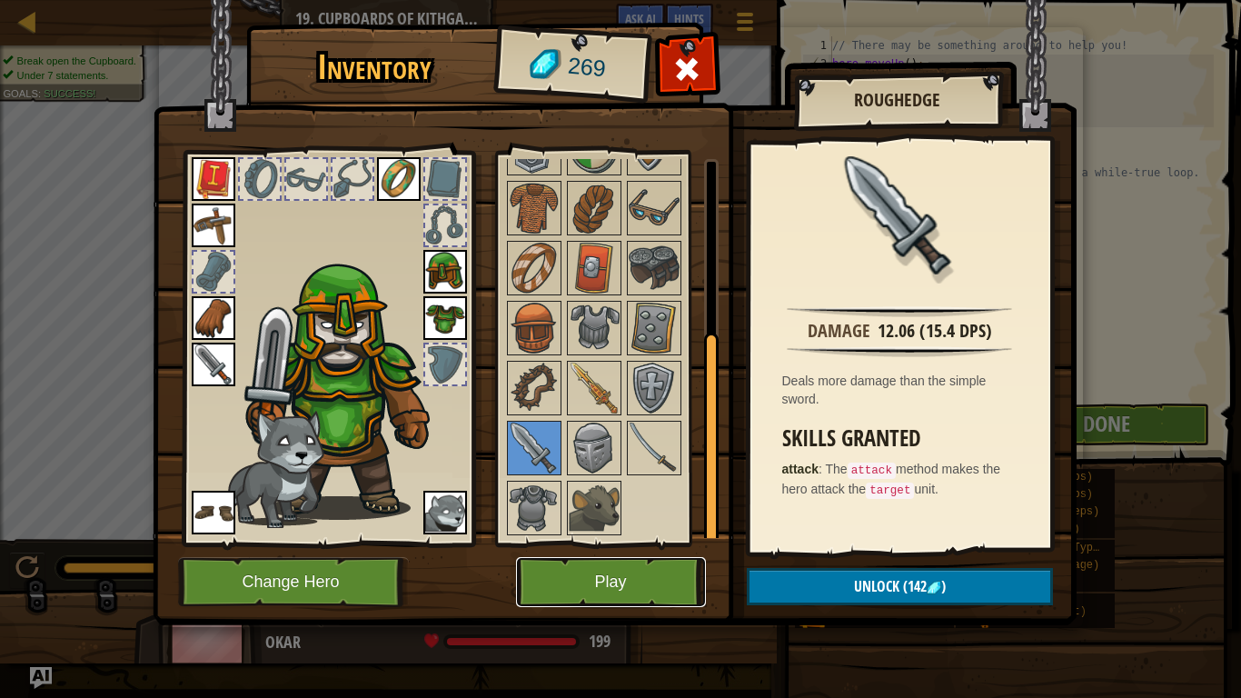
click at [614, 575] on button "Play" at bounding box center [611, 582] width 190 height 50
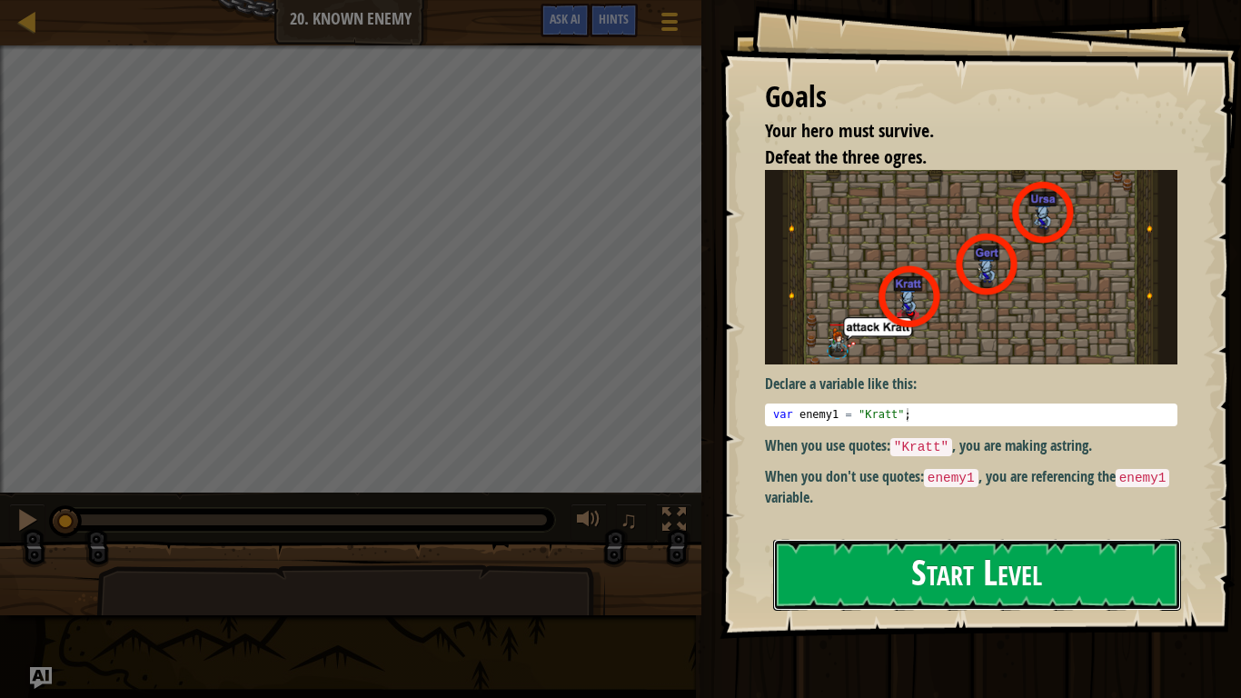
click at [887, 576] on button "Start Level" at bounding box center [977, 575] width 408 height 72
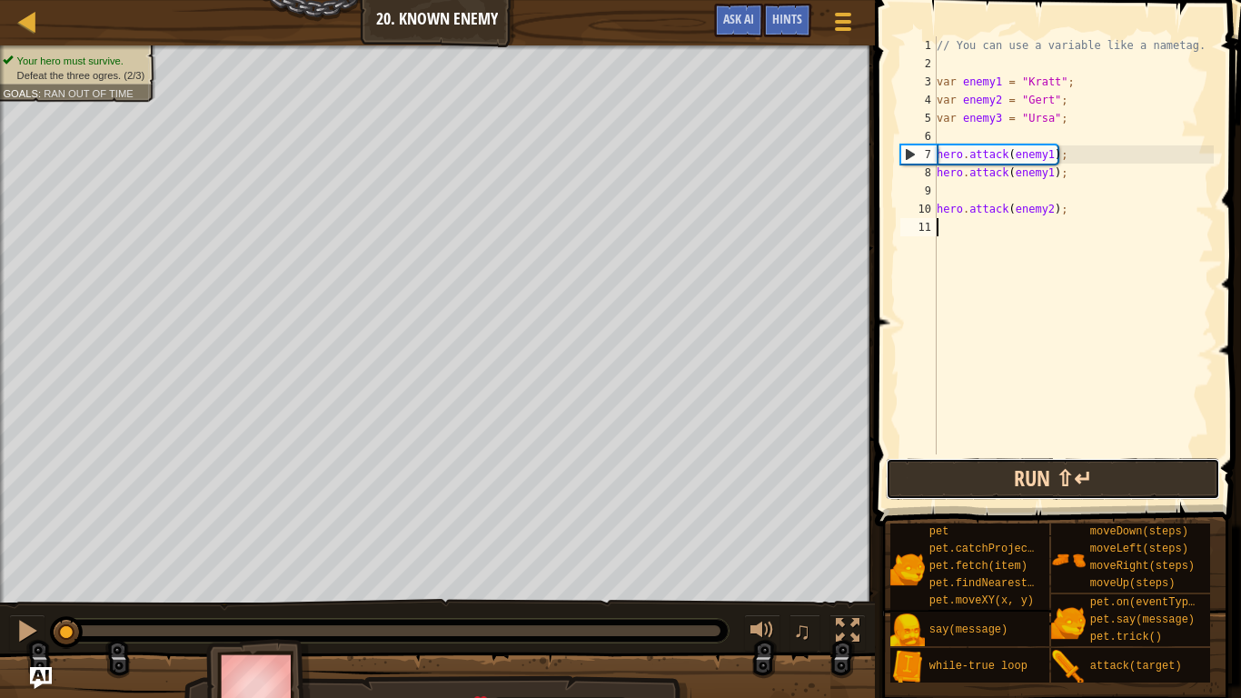
click at [937, 474] on button "Run ⇧↵" at bounding box center [1053, 479] width 334 height 42
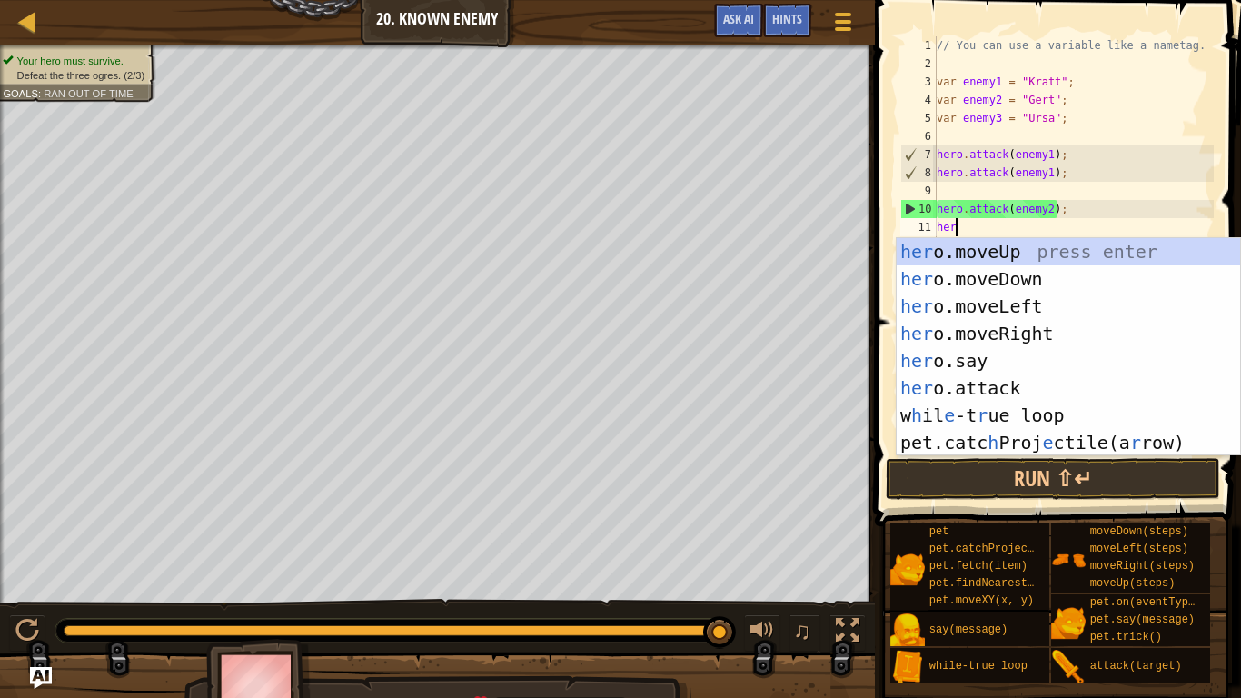
scroll to position [8, 3]
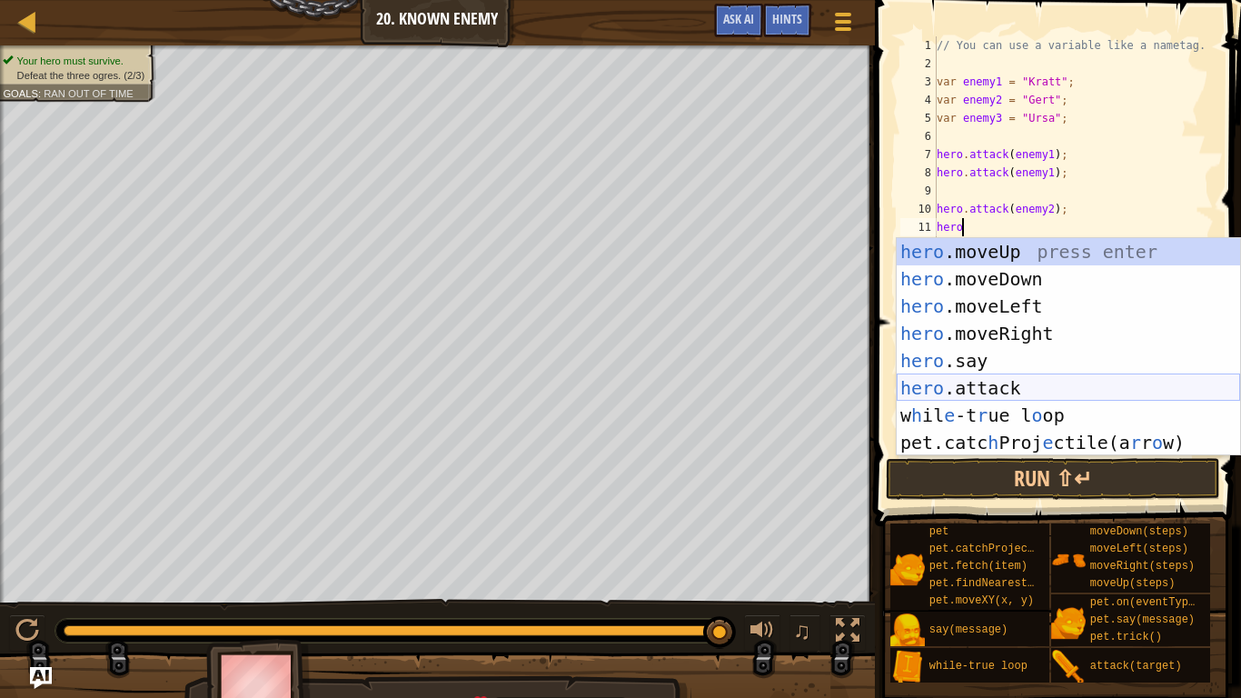
click at [982, 392] on div "hero .moveUp press enter hero .moveDown press enter hero .moveLeft press enter …" at bounding box center [1068, 374] width 343 height 273
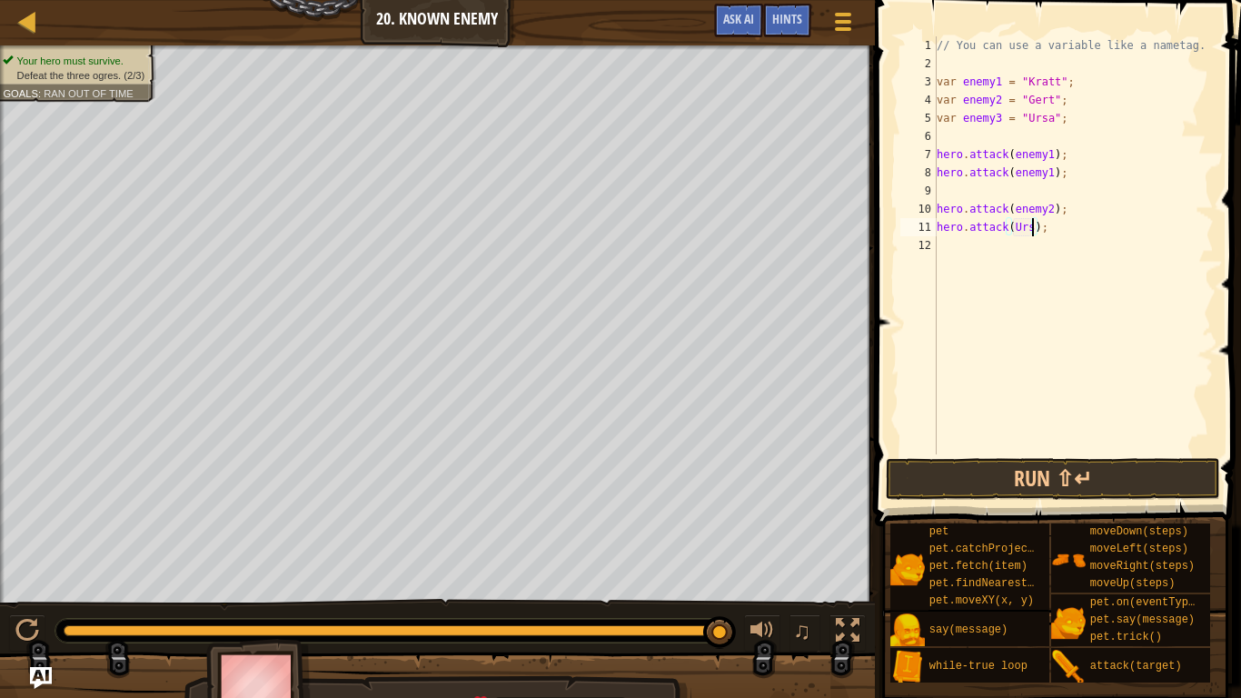
scroll to position [8, 15]
click at [993, 481] on button "Run ⇧↵" at bounding box center [1053, 479] width 334 height 42
type textarea "hero.attack(enemy2);"
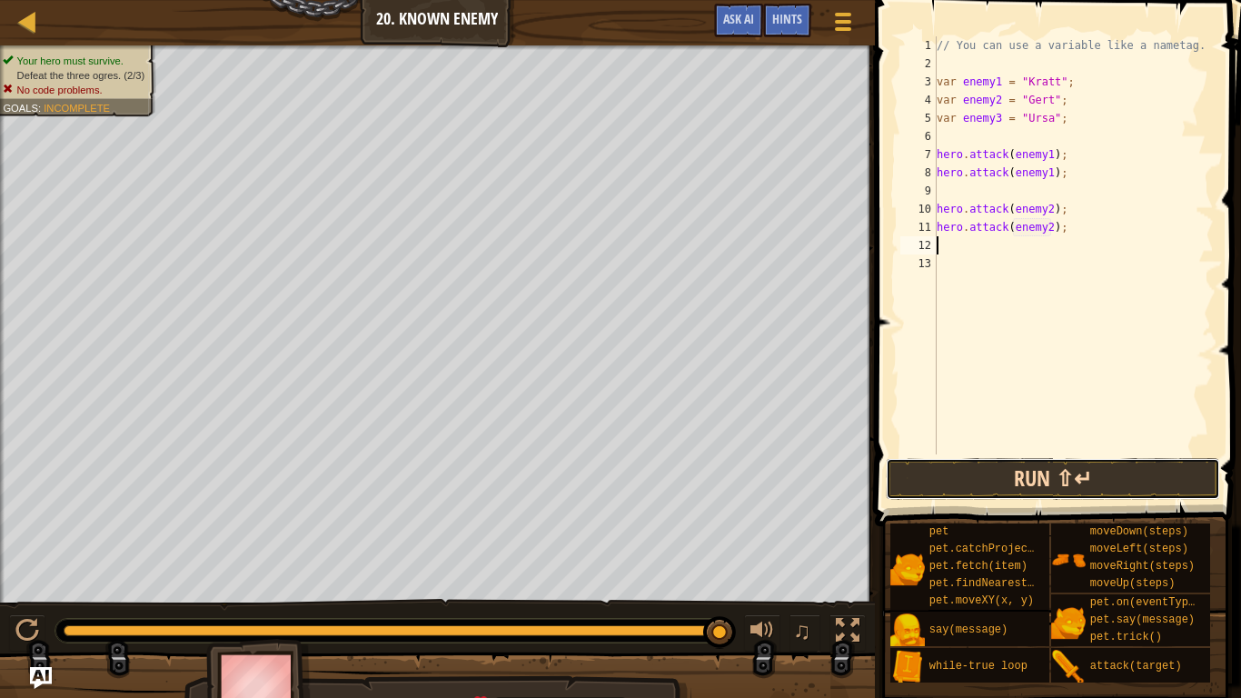
click at [1083, 471] on button "Run ⇧↵" at bounding box center [1053, 479] width 334 height 42
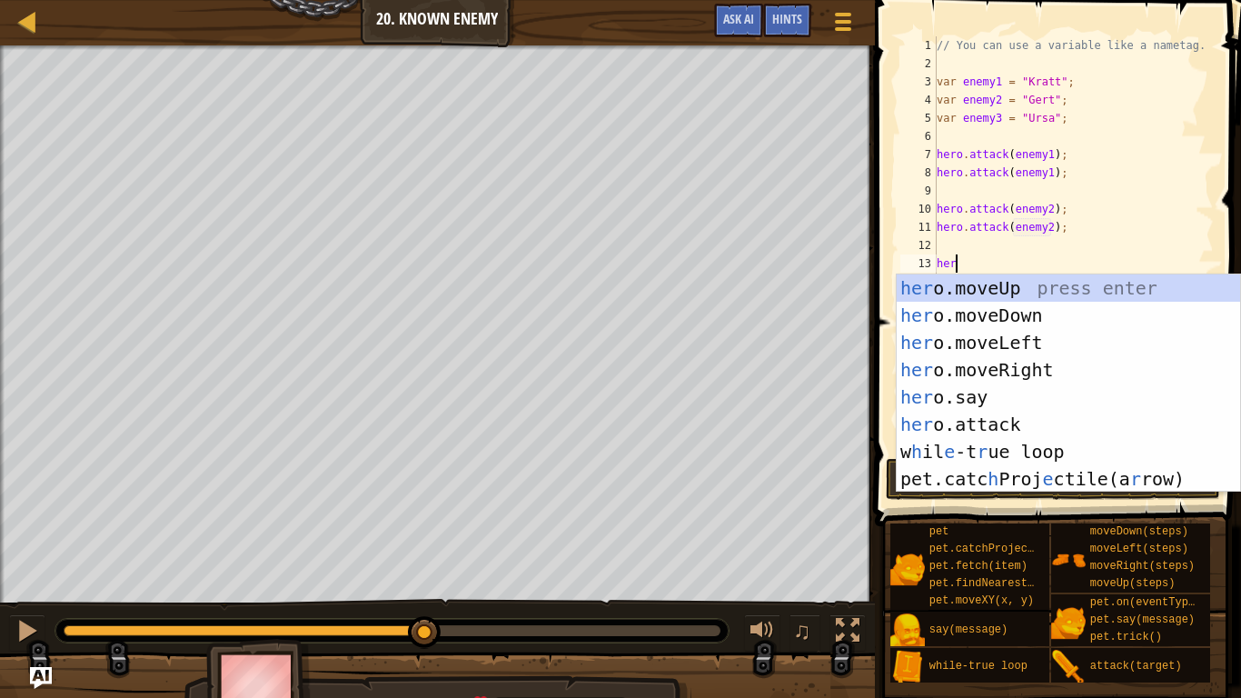
scroll to position [8, 3]
click at [1051, 428] on div "hero .moveUp press enter hero .moveDown press enter hero .moveLeft press enter …" at bounding box center [1068, 410] width 343 height 273
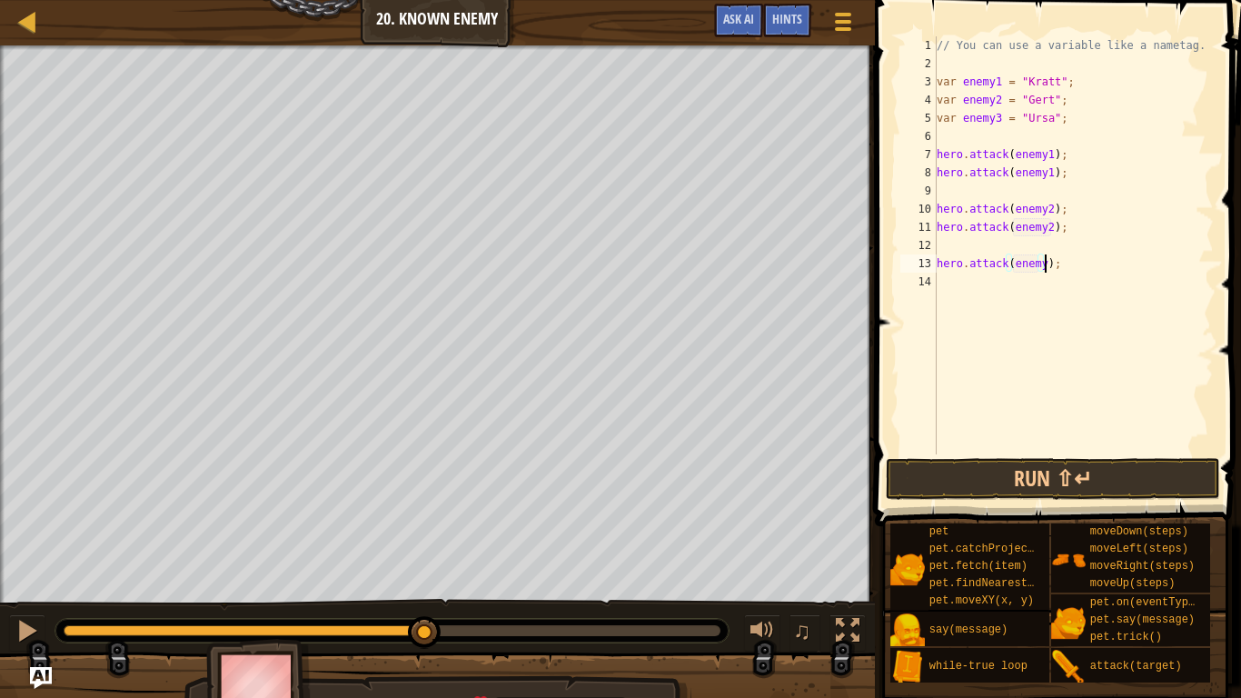
scroll to position [8, 15]
type textarea "hero.attack(enemy3);"
click at [945, 287] on div "// You can use a variable like a nametag. var enemy1 = "[PERSON_NAME]" ; var en…" at bounding box center [1073, 263] width 281 height 454
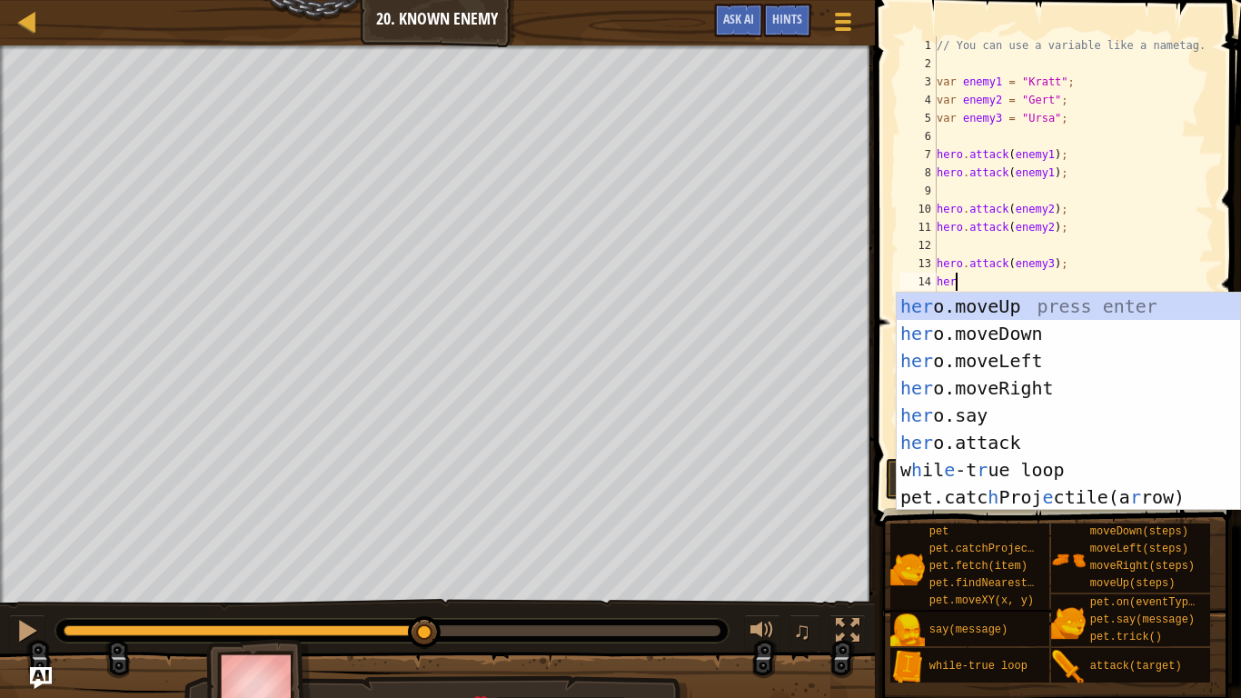
scroll to position [8, 3]
click at [1056, 438] on div "hero .moveUp press enter hero .moveDown press enter hero .moveLeft press enter …" at bounding box center [1068, 428] width 343 height 273
type textarea "hero.attack(enemy);"
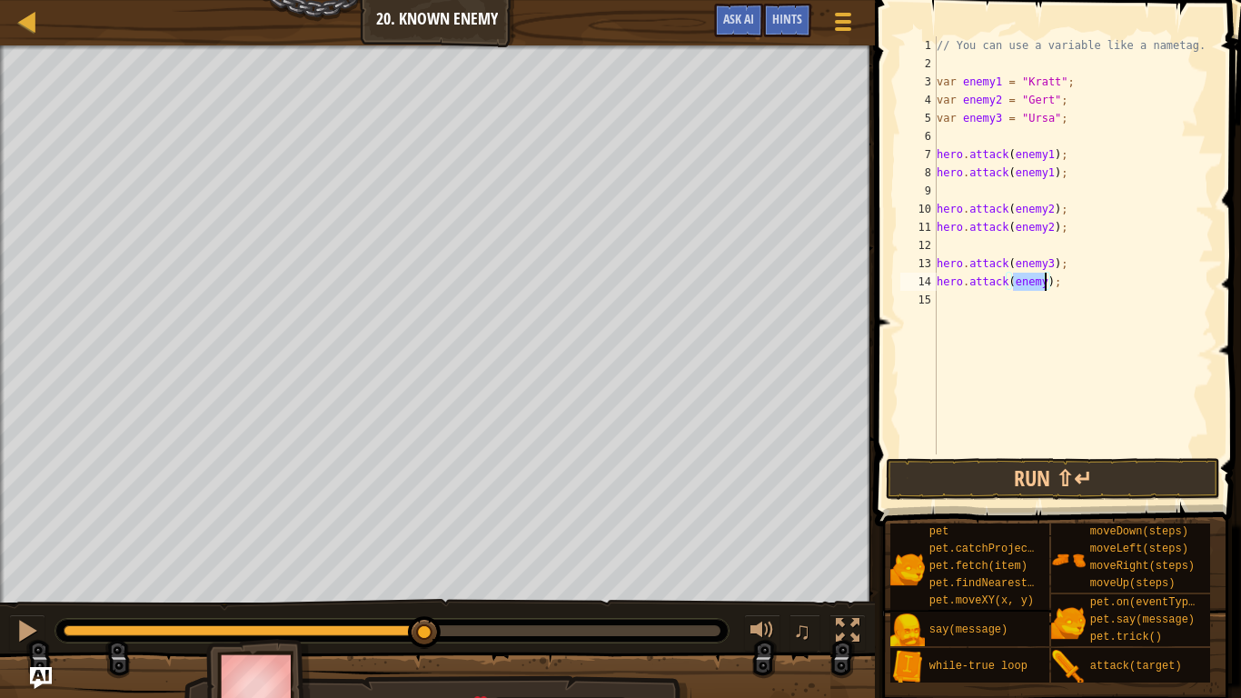
click at [1056, 419] on div "// You can use a variable like a nametag. var enemy1 = "[PERSON_NAME]" ; var en…" at bounding box center [1073, 263] width 281 height 454
click at [1046, 284] on div "// You can use a variable like a nametag. var enemy1 = "[PERSON_NAME]" ; var en…" at bounding box center [1073, 263] width 281 height 454
type textarea "hero.attack(enemy3);"
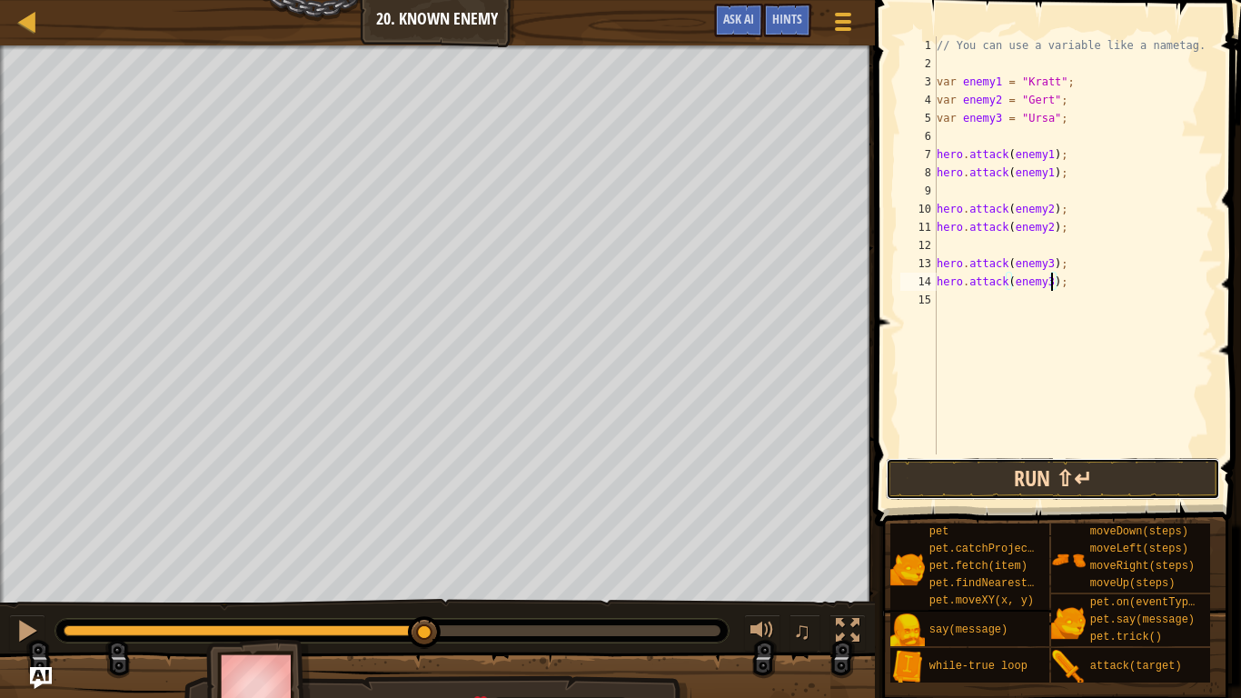
click at [1076, 471] on button "Run ⇧↵" at bounding box center [1053, 479] width 334 height 42
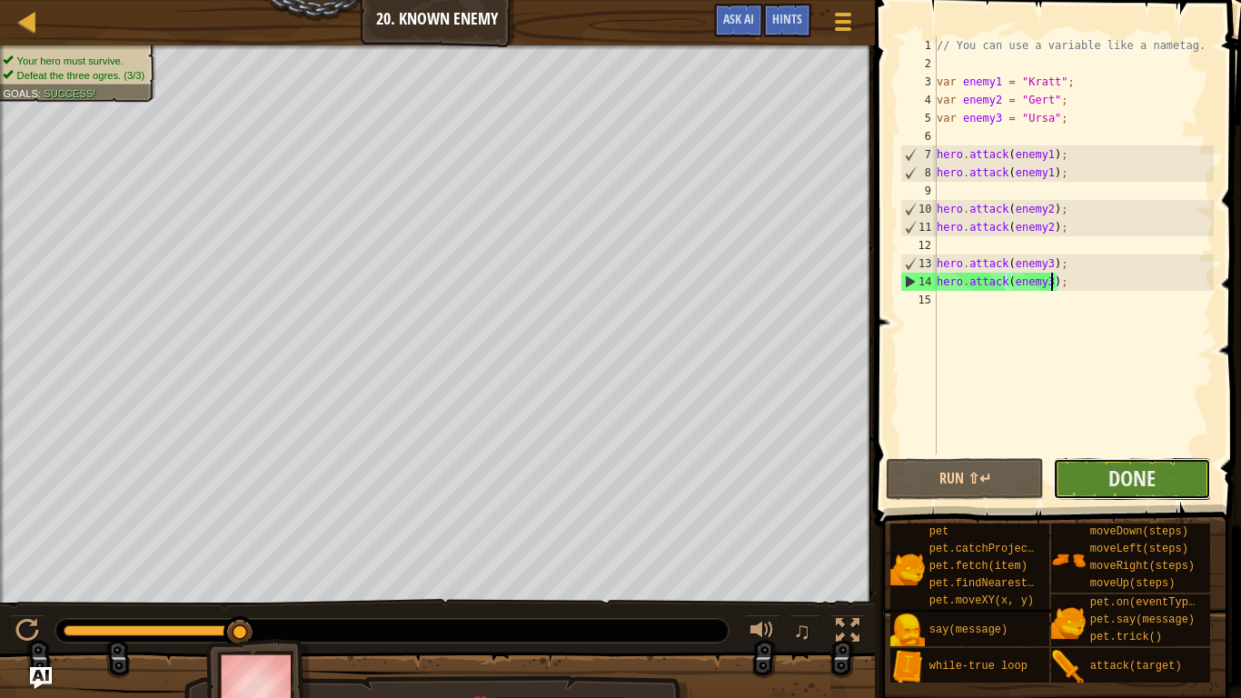
click at [1087, 475] on button "Done" at bounding box center [1132, 479] width 158 height 42
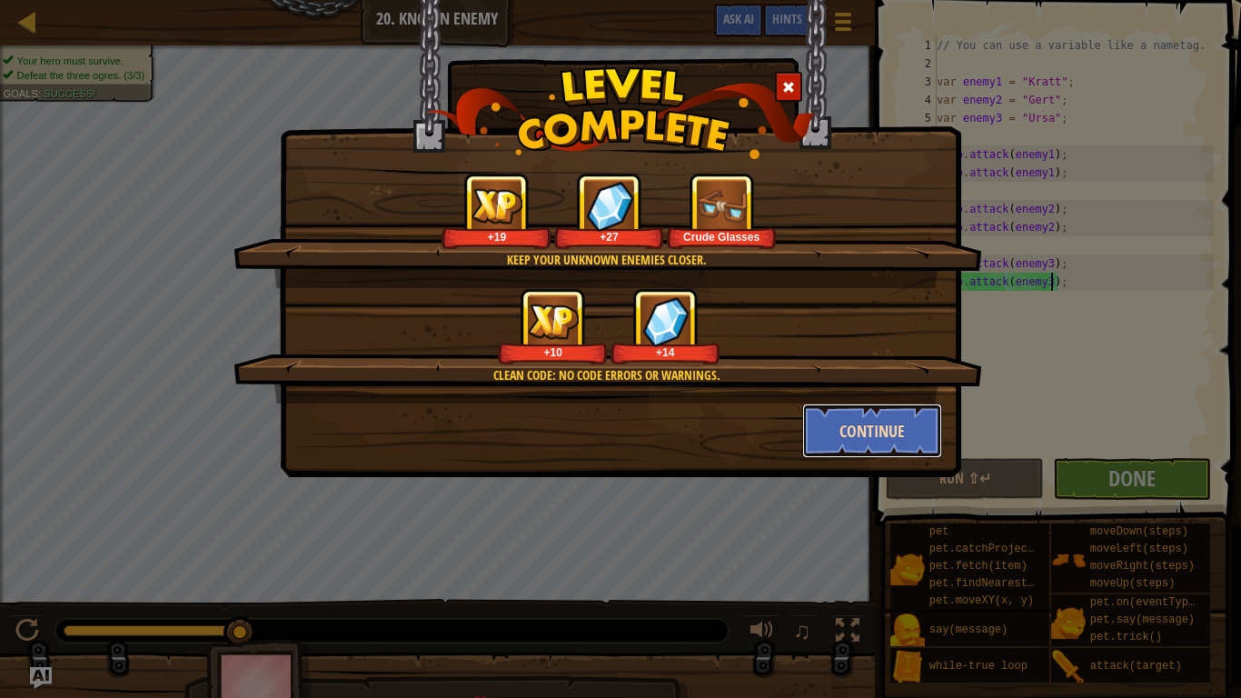
click at [879, 437] on button "Continue" at bounding box center [872, 430] width 141 height 55
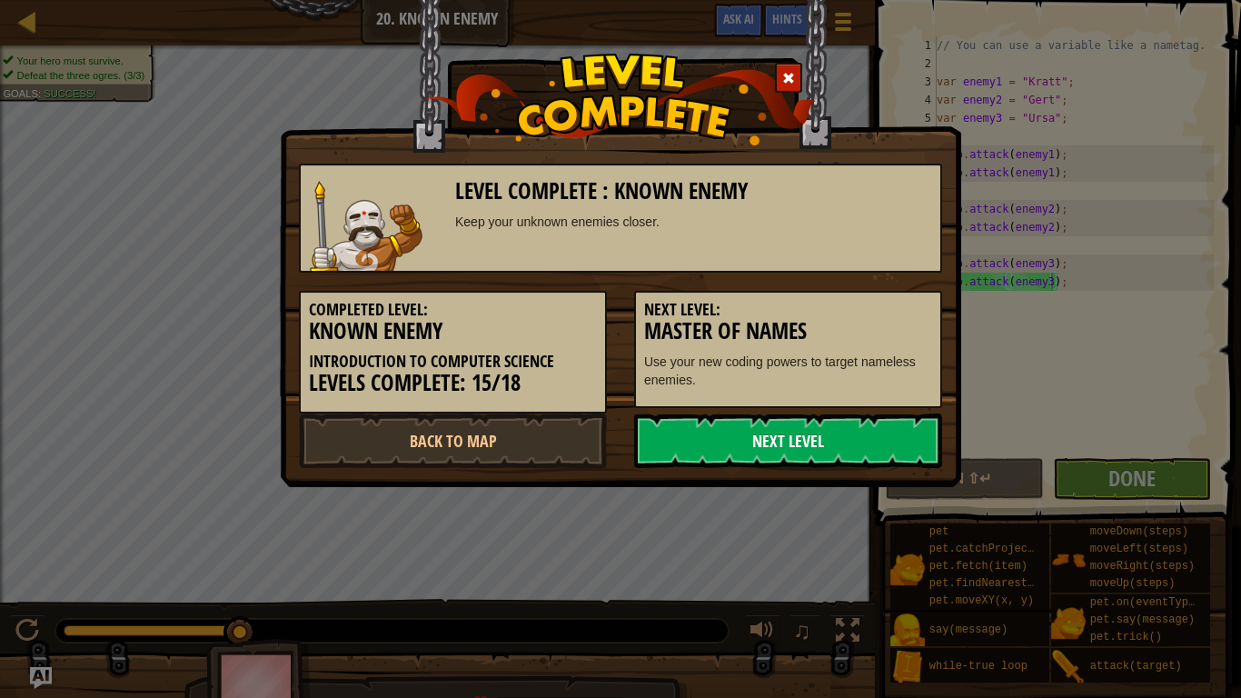
click at [887, 444] on link "Next Level" at bounding box center [788, 440] width 308 height 55
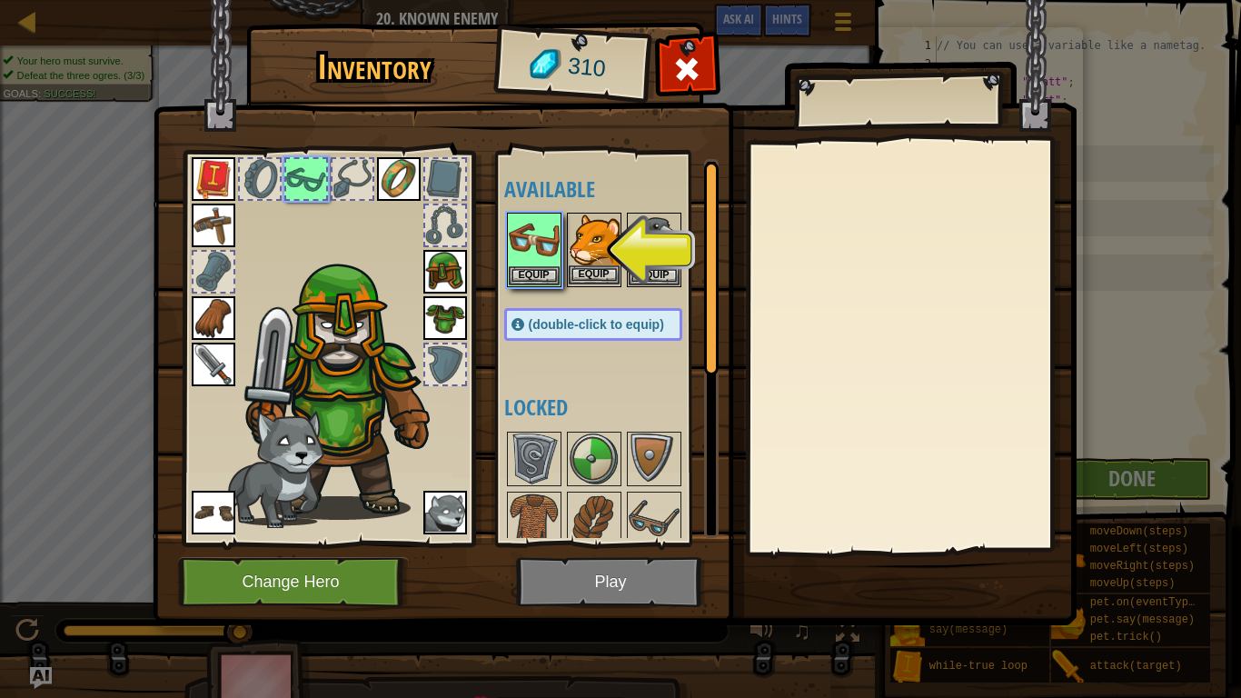
click at [585, 243] on img at bounding box center [594, 239] width 51 height 51
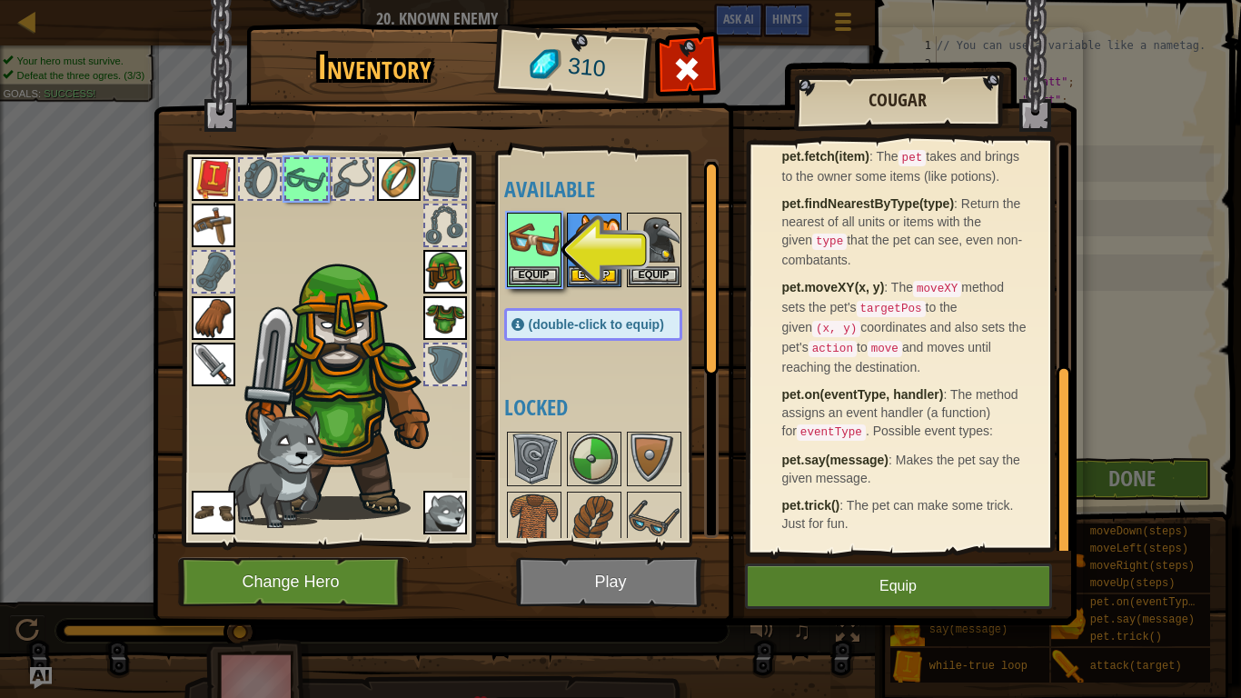
scroll to position [484, 0]
click at [600, 276] on button "Equip" at bounding box center [594, 274] width 51 height 19
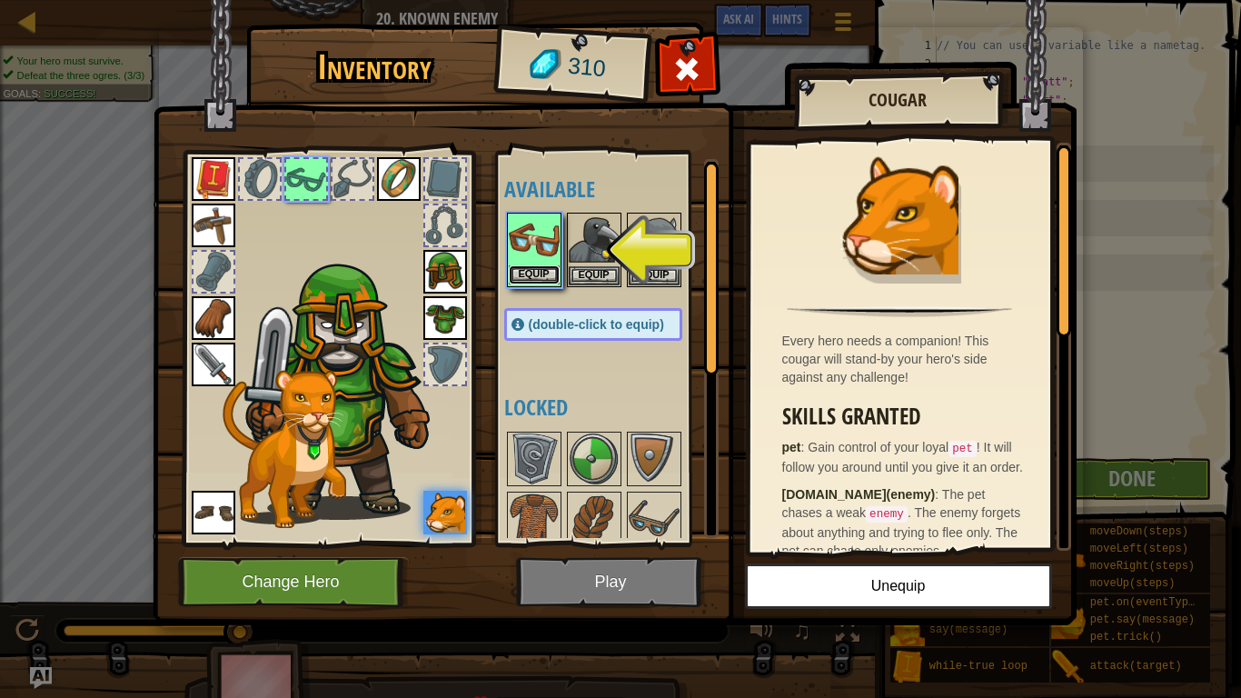
click at [535, 277] on button "Equip" at bounding box center [534, 274] width 51 height 19
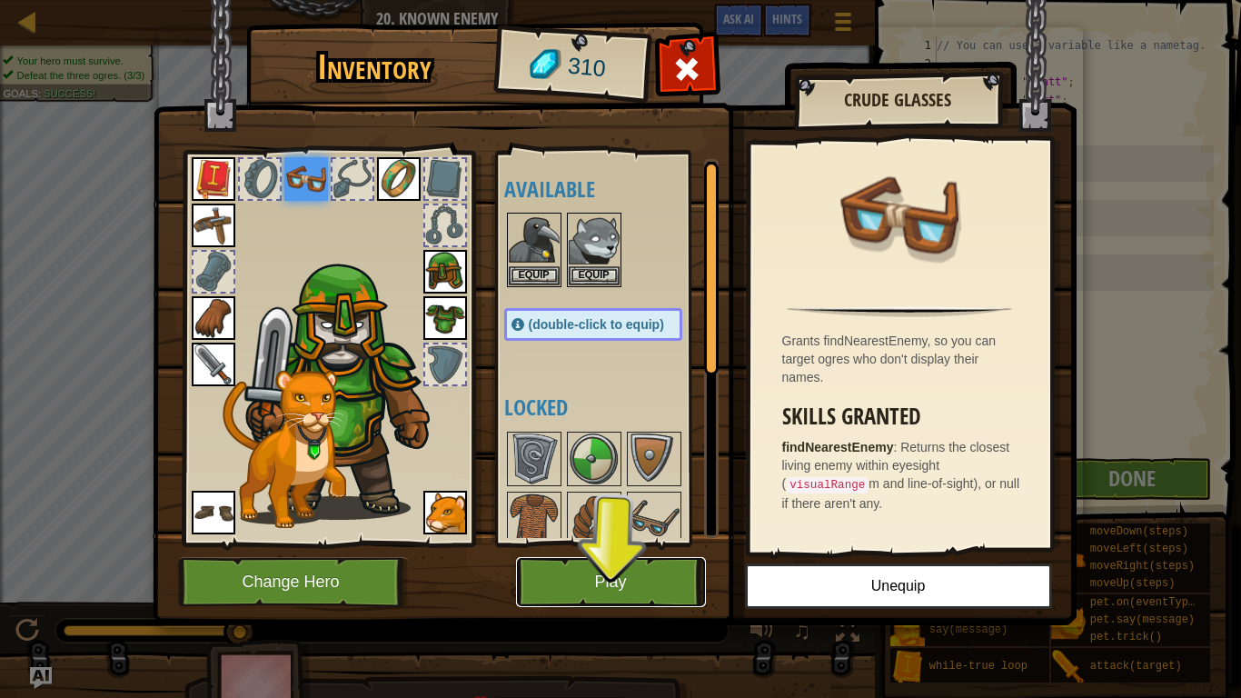
click at [610, 570] on button "Play" at bounding box center [611, 582] width 190 height 50
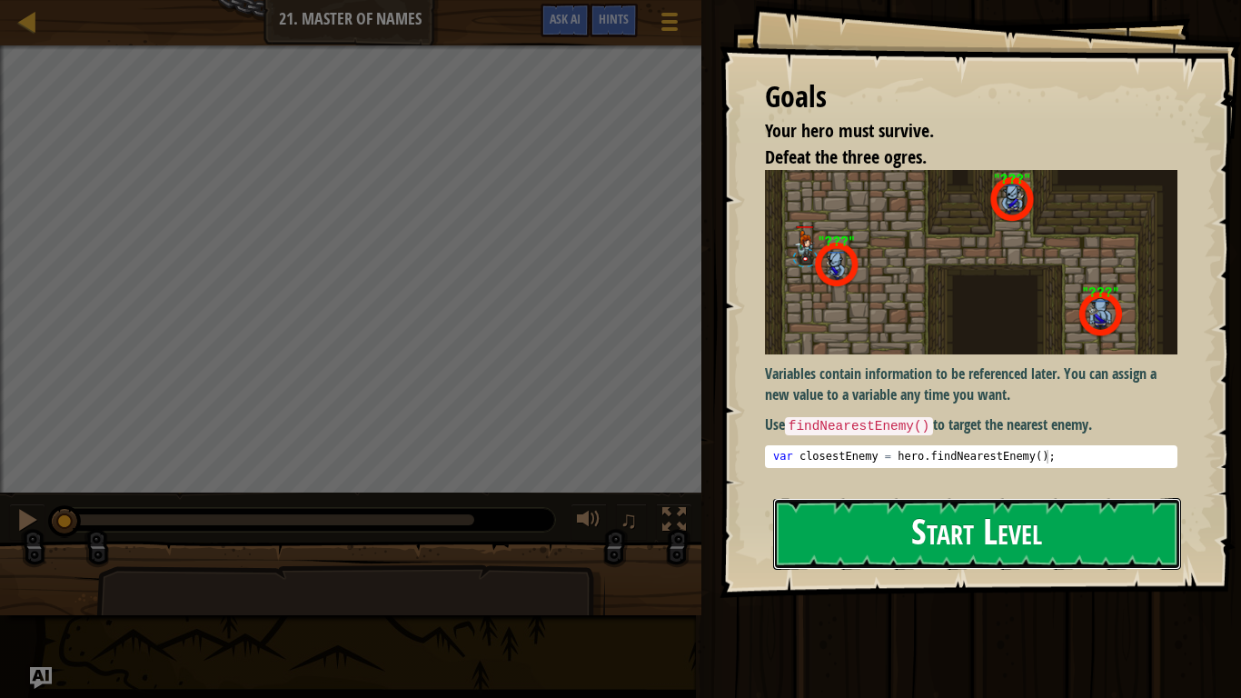
click at [888, 522] on button "Start Level" at bounding box center [977, 534] width 408 height 72
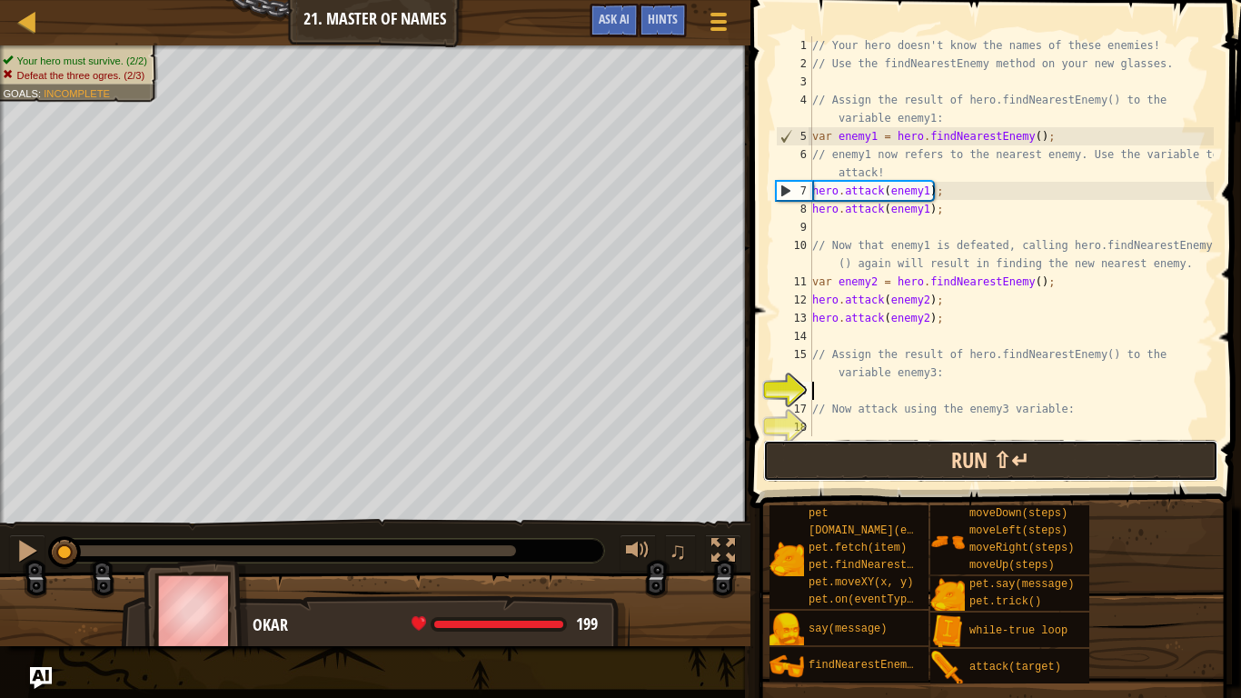
click at [1066, 460] on button "Run ⇧↵" at bounding box center [990, 461] width 455 height 42
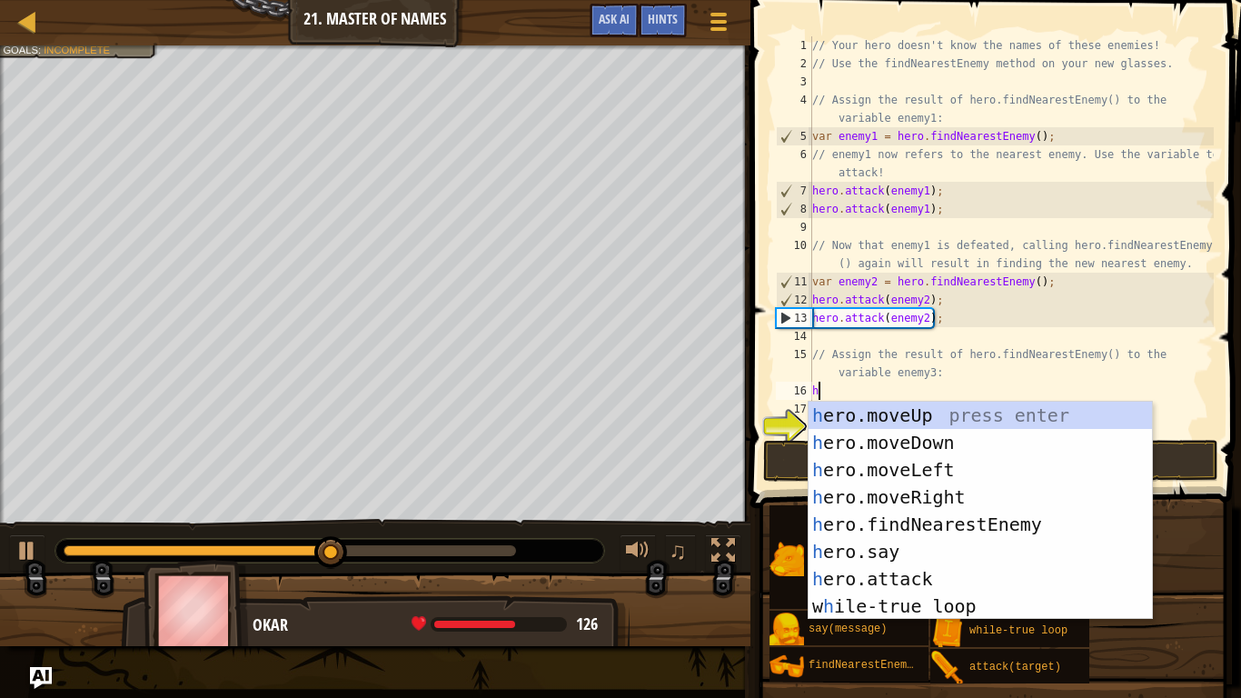
scroll to position [8, 1]
type textarea "h"
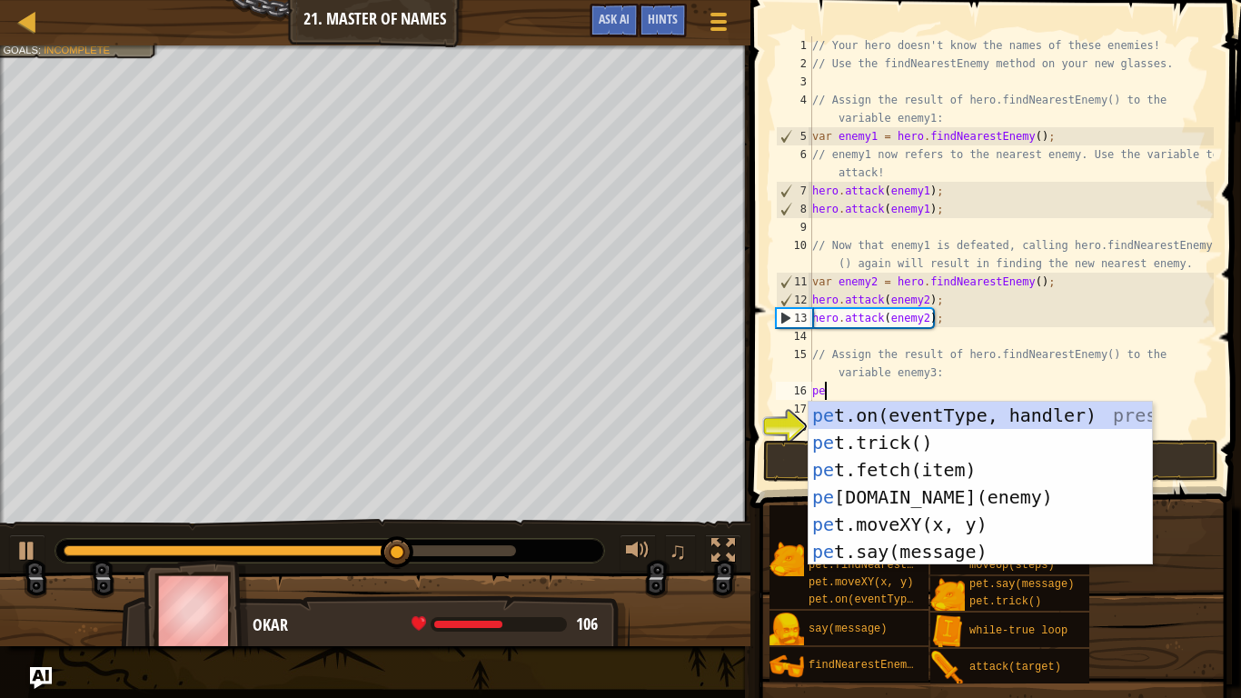
scroll to position [8, 2]
click at [961, 495] on div "pet .on(eventType, handler) press enter pet .trick() press enter pet .fetch(ite…" at bounding box center [979, 511] width 343 height 218
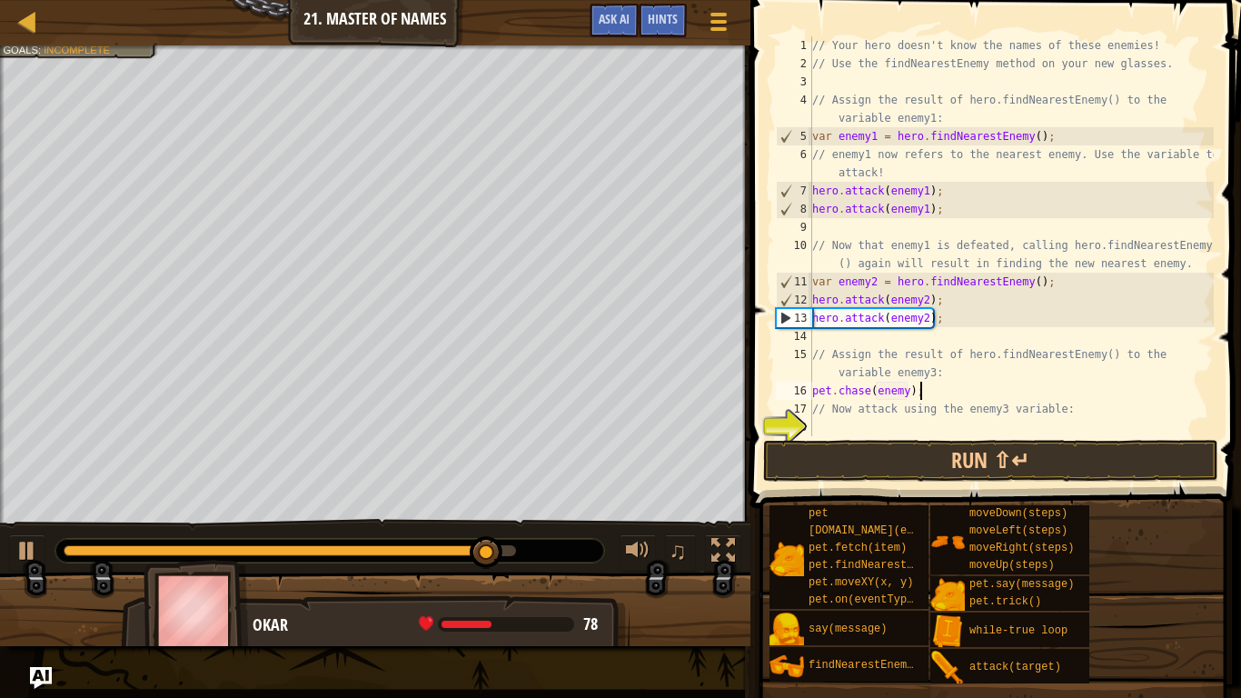
click at [970, 385] on div "// Your hero doesn't know the names of these enemies! // Use the findNearestEne…" at bounding box center [1010, 254] width 405 height 436
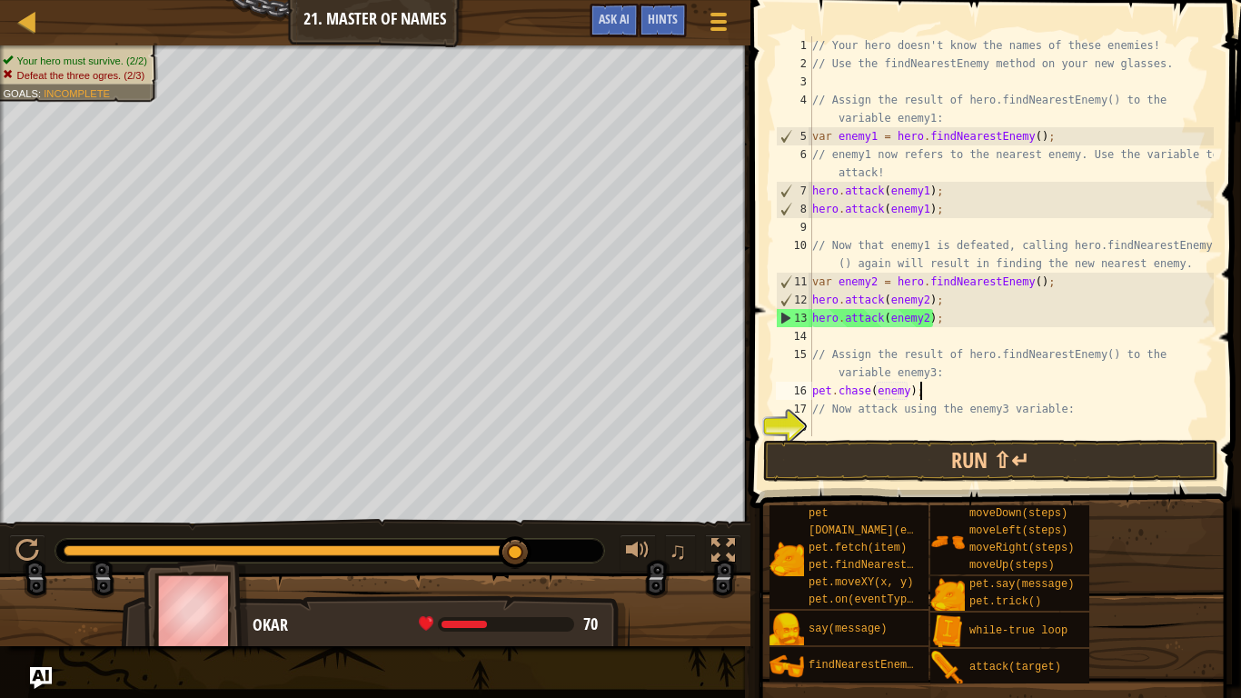
click at [906, 393] on div "// Your hero doesn't know the names of these enemies! // Use the findNearestEne…" at bounding box center [1010, 254] width 405 height 436
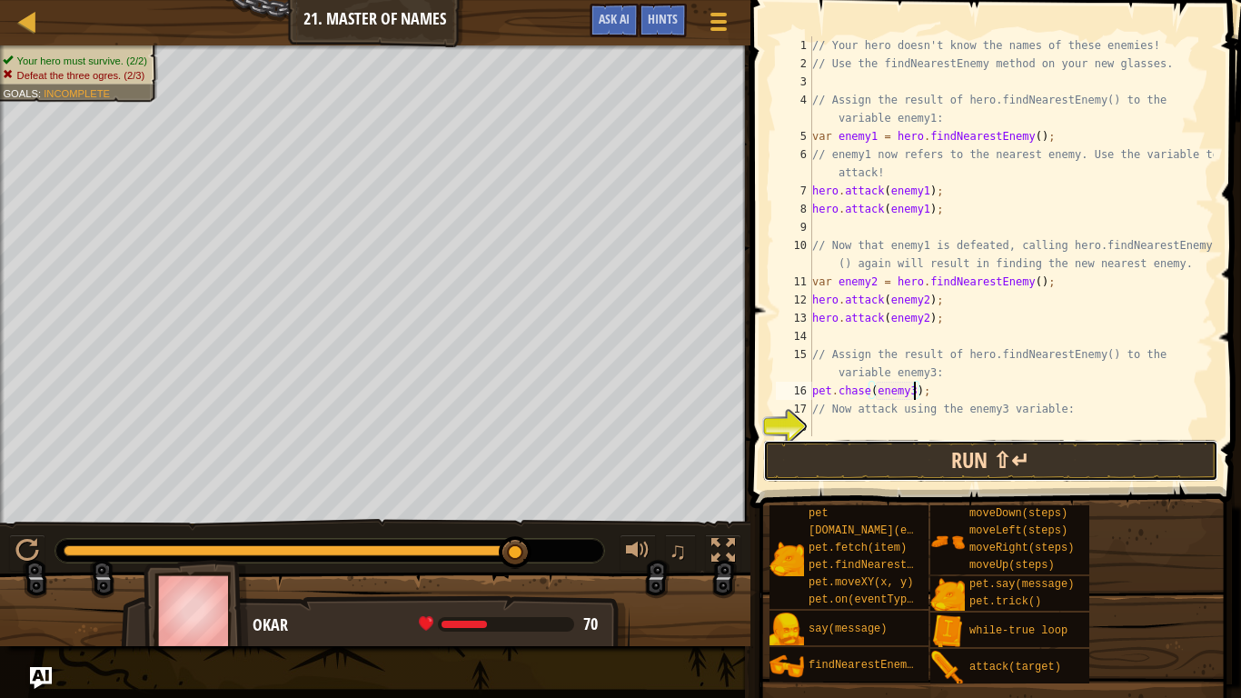
click at [893, 450] on button "Run ⇧↵" at bounding box center [990, 461] width 455 height 42
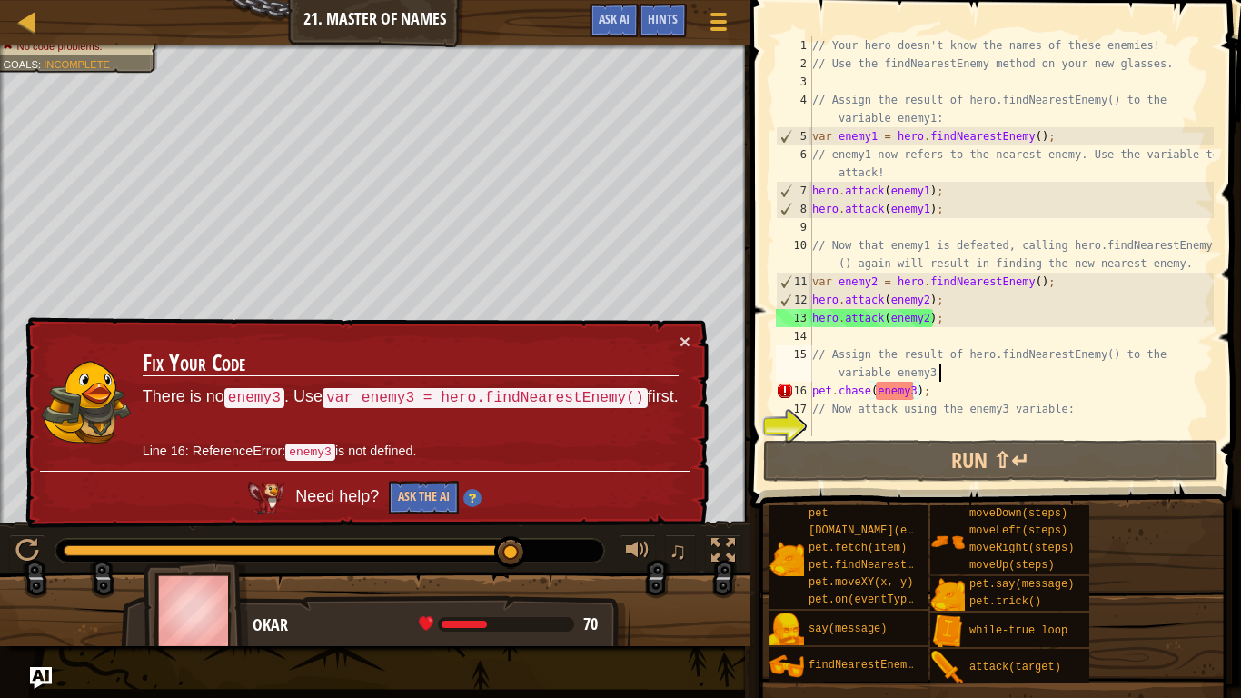
click at [954, 377] on div "// Your hero doesn't know the names of these enemies! // Use the findNearestEne…" at bounding box center [1010, 254] width 405 height 436
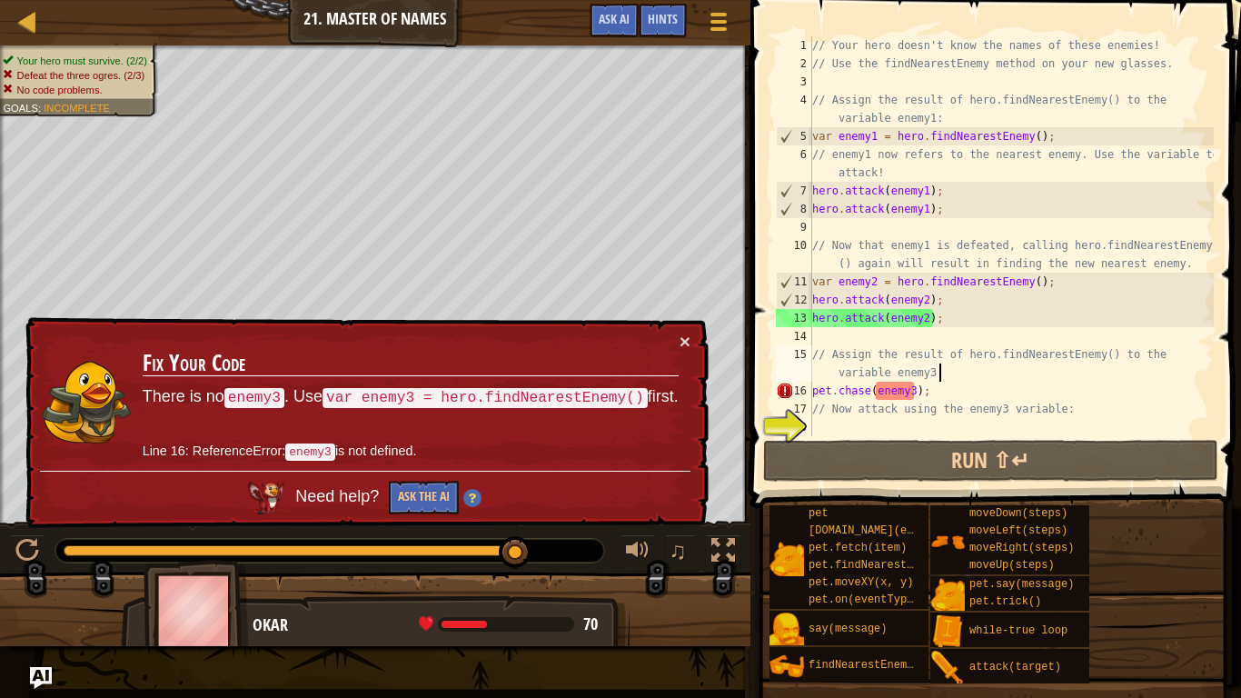
click at [909, 396] on div "// Your hero doesn't know the names of these enemies! // Use the findNearestEne…" at bounding box center [1010, 254] width 405 height 436
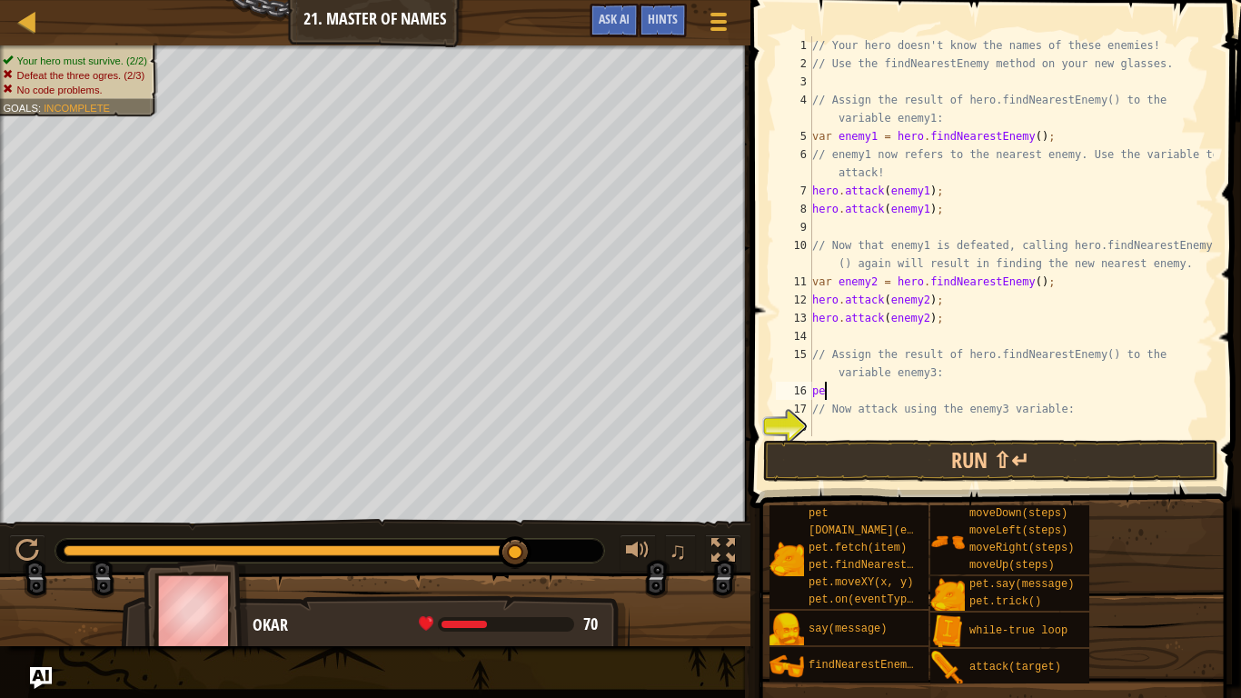
scroll to position [8, 1]
type textarea "p"
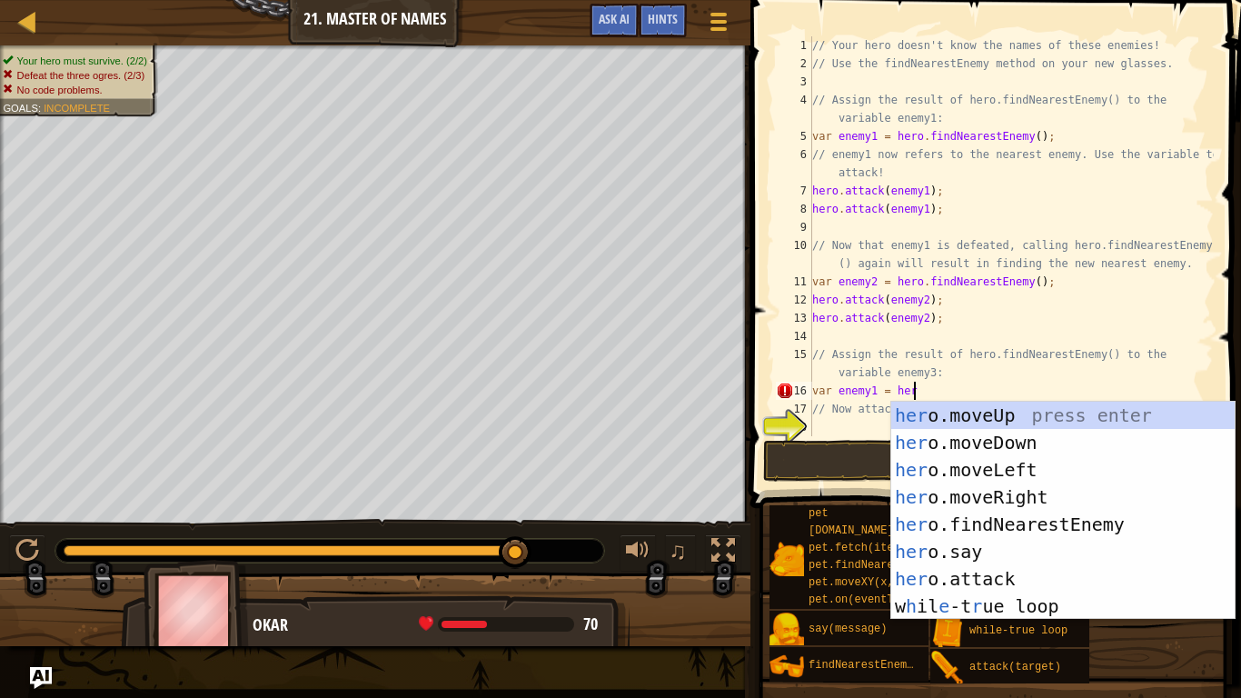
type textarea "var enemy1 = hero"
click at [990, 529] on div "hero .moveUp press enter hero .moveDown press enter hero .moveLeft press enter …" at bounding box center [1062, 538] width 343 height 273
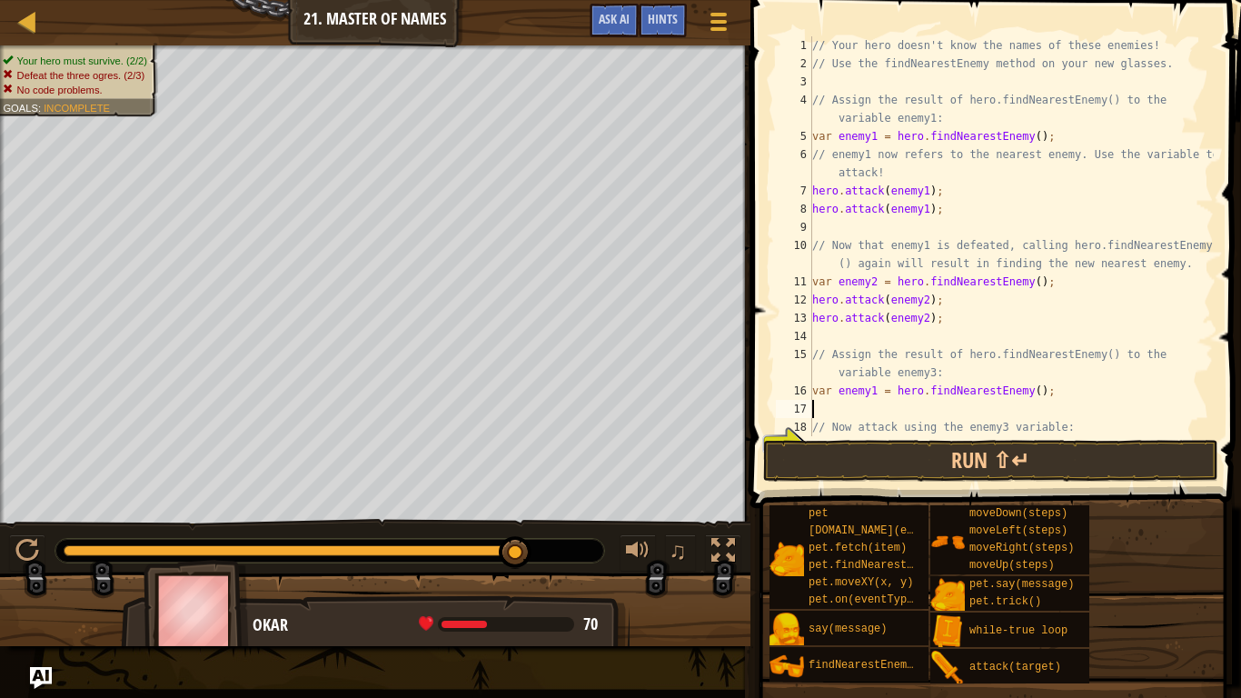
scroll to position [18, 0]
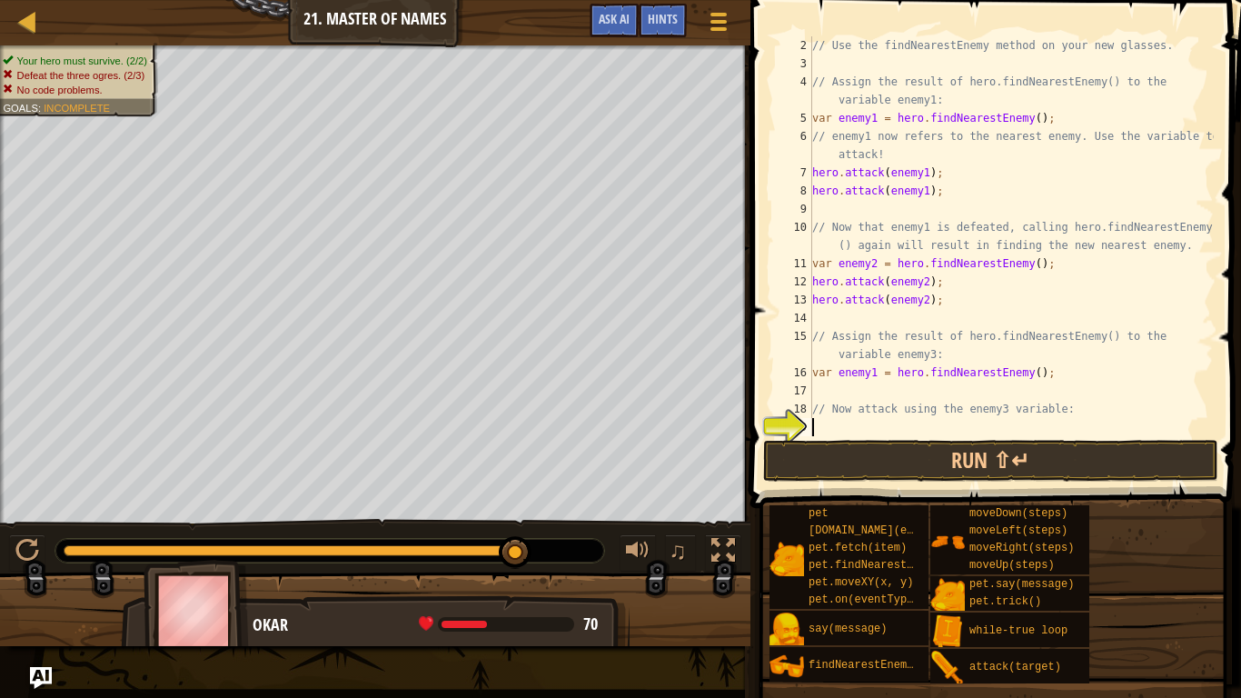
click at [872, 425] on div "// Use the findNearestEnemy method on your new glasses. // Assign the result of…" at bounding box center [1010, 254] width 405 height 436
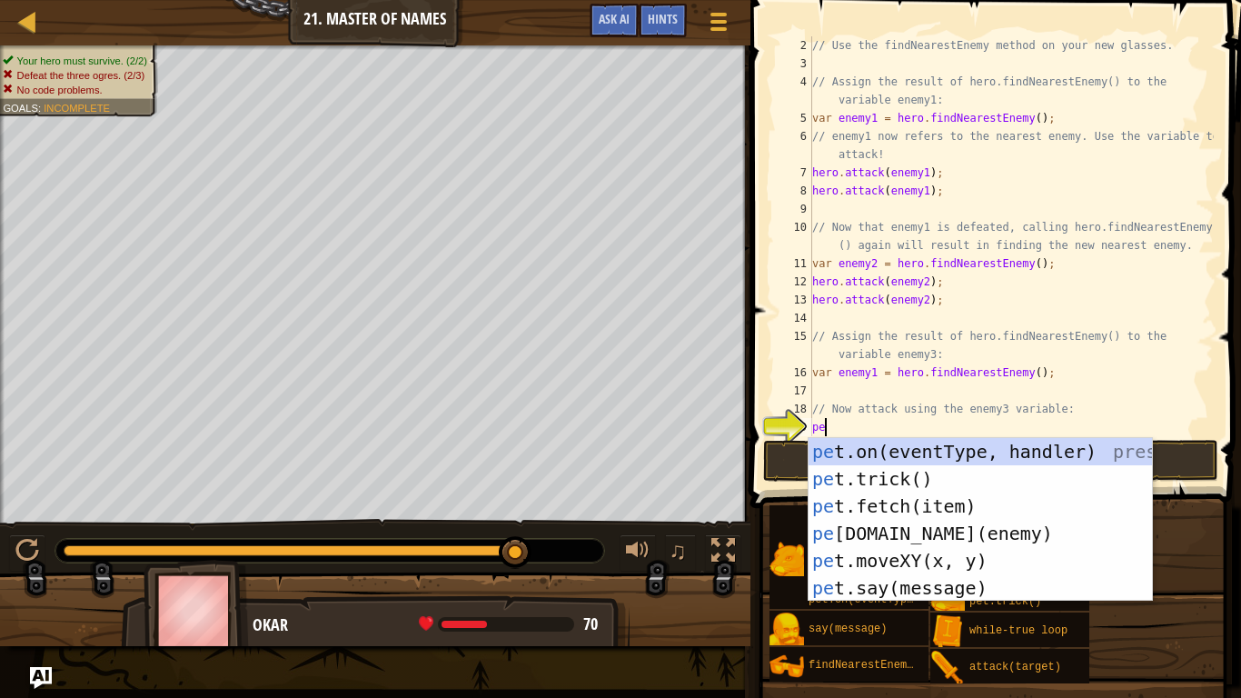
scroll to position [8, 2]
click at [918, 530] on div "pet .on(eventType, handler) press enter pet .trick() press enter pet .fetch(ite…" at bounding box center [979, 547] width 343 height 218
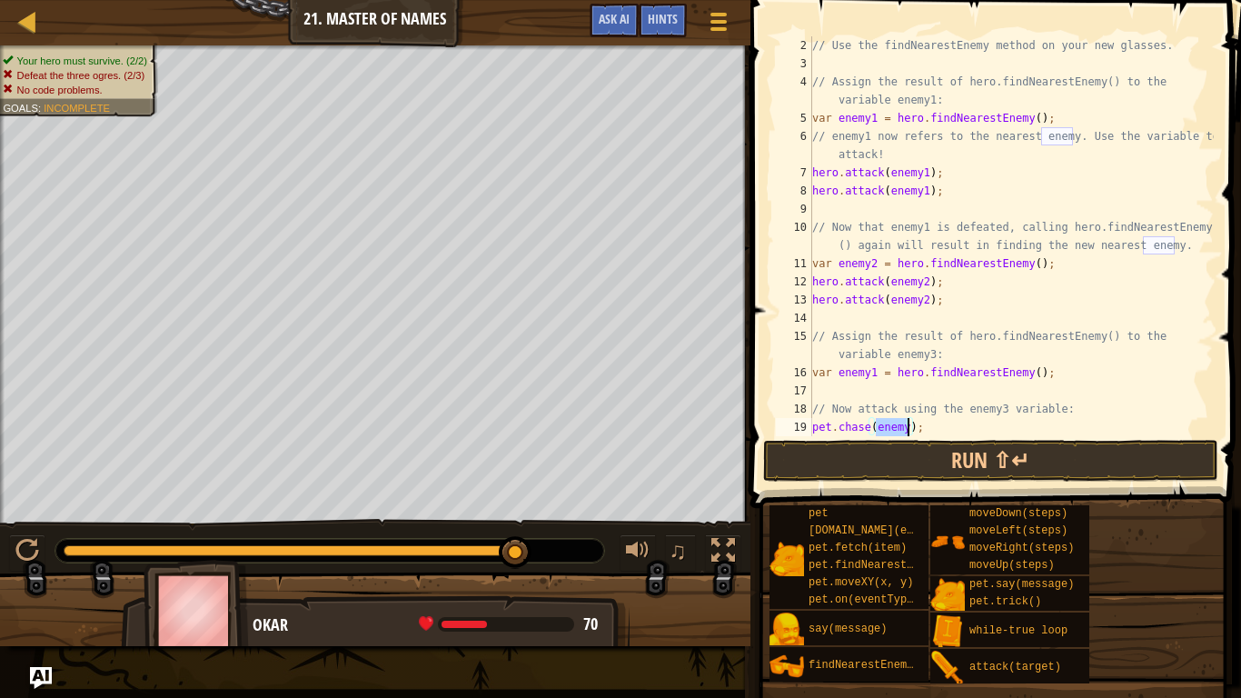
click at [940, 424] on div "// Use the findNearestEnemy method on your new glasses. // Assign the result of…" at bounding box center [1010, 254] width 405 height 436
click at [907, 427] on div "// Use the findNearestEnemy method on your new glasses. // Assign the result of…" at bounding box center [1010, 254] width 405 height 436
click at [890, 471] on button "Run ⇧↵" at bounding box center [990, 461] width 455 height 42
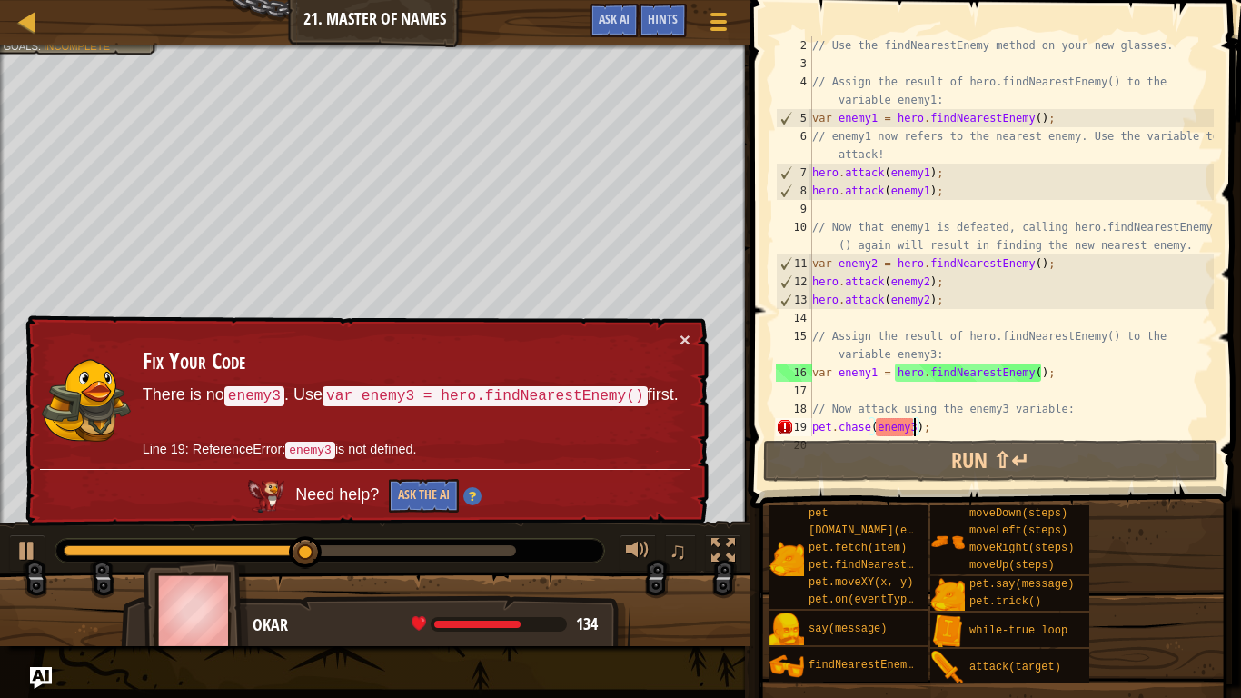
click at [878, 379] on div "// Use the findNearestEnemy method on your new glasses. // Assign the result of…" at bounding box center [1010, 254] width 405 height 436
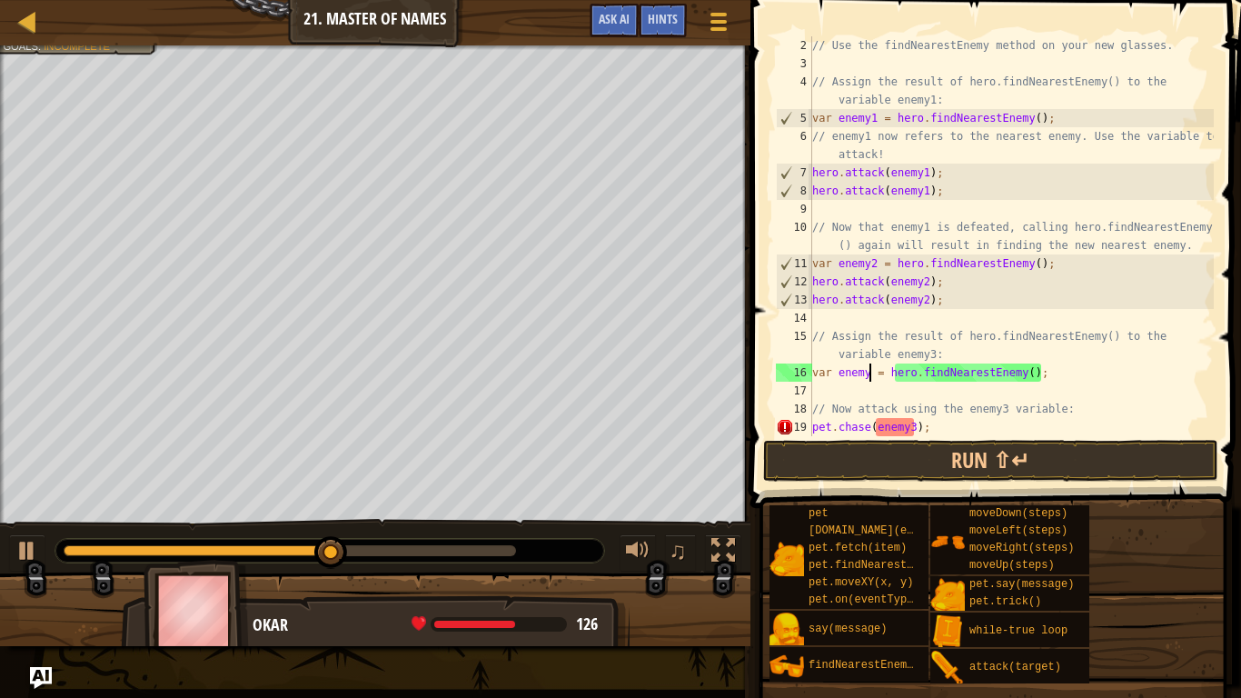
scroll to position [8, 9]
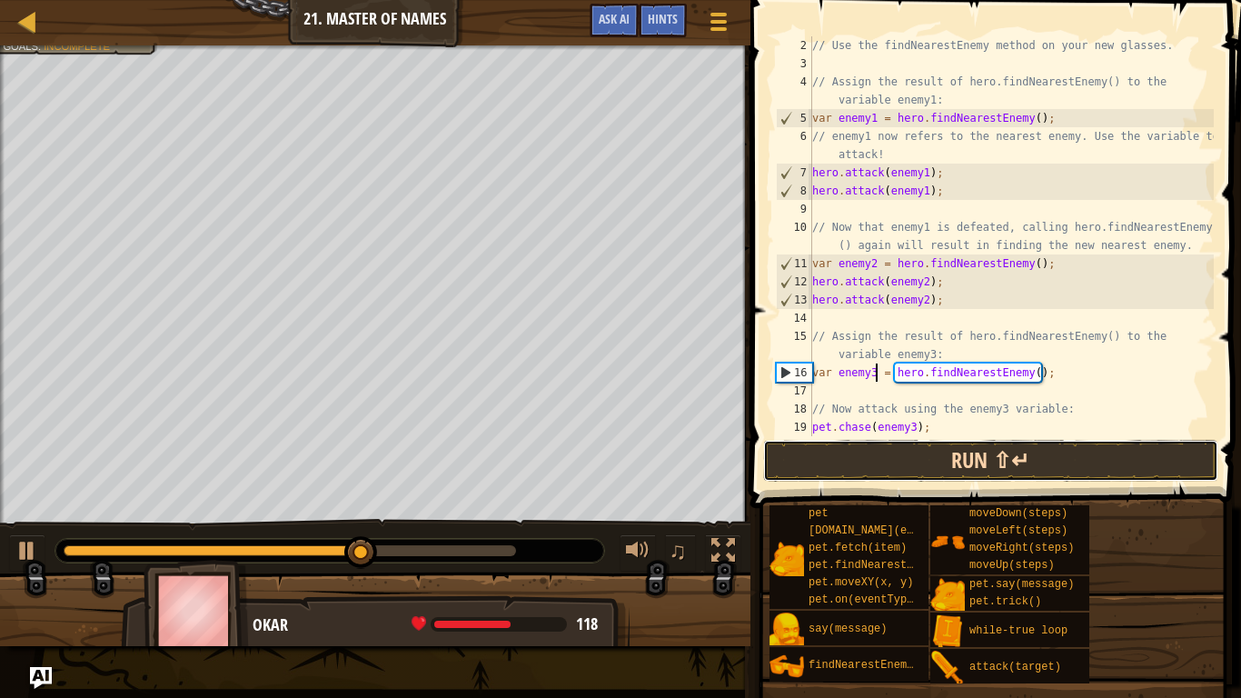
click at [921, 457] on button "Run ⇧↵" at bounding box center [990, 461] width 455 height 42
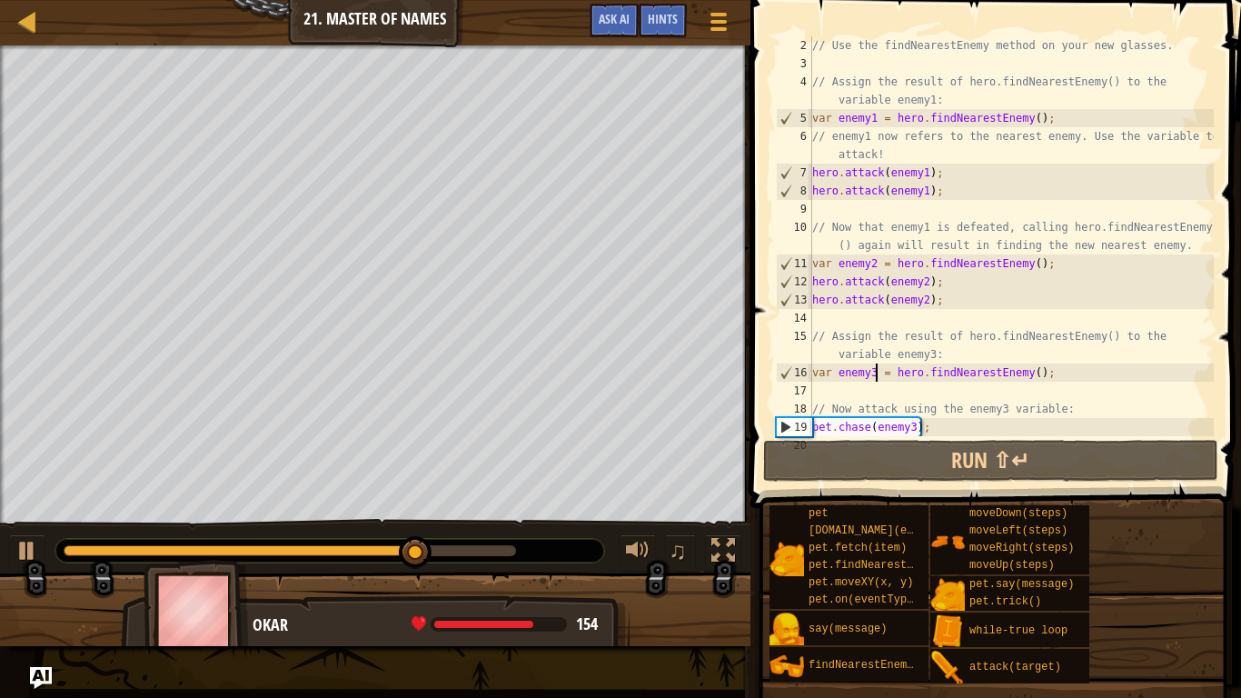
click at [935, 431] on div "// Use the findNearestEnemy method on your new glasses. // Assign the result of…" at bounding box center [1010, 254] width 405 height 436
type textarea "[DOMAIN_NAME](enemy3);"
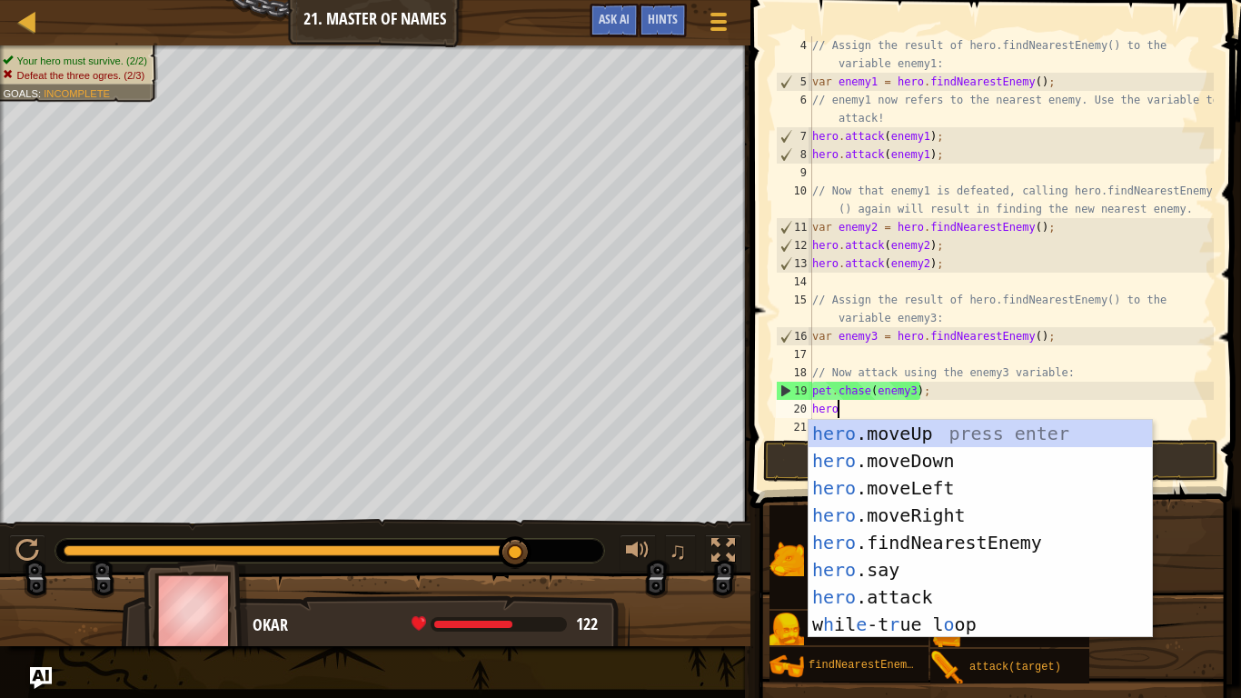
scroll to position [8, 3]
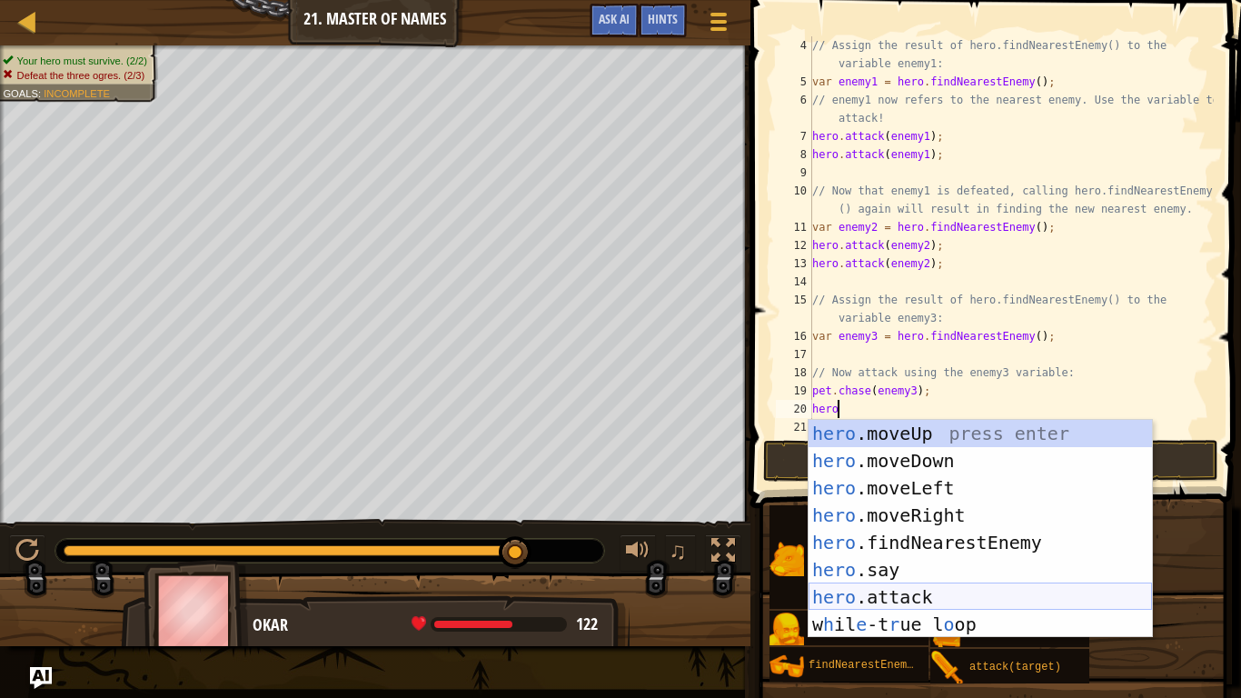
click at [984, 587] on div "hero .moveUp press enter hero .moveDown press enter hero .moveLeft press enter …" at bounding box center [979, 556] width 343 height 273
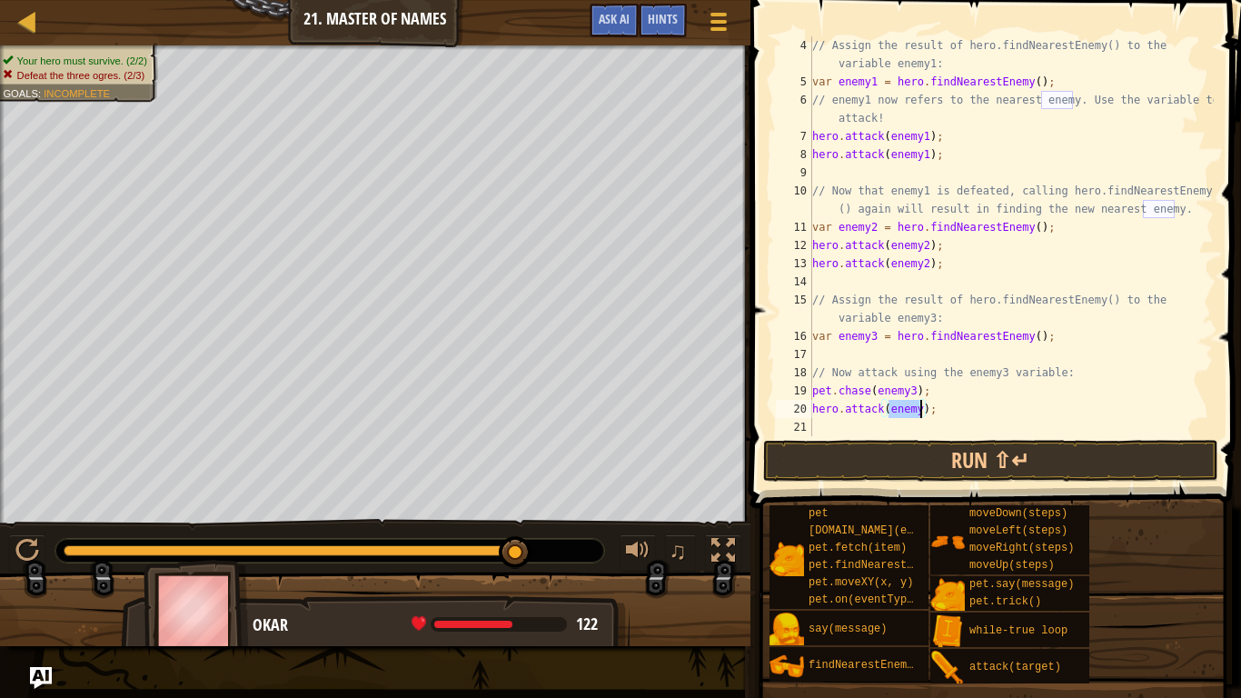
click at [957, 412] on div "// Assign the result of hero.findNearestEnemy() to the variable enemy1: var ene…" at bounding box center [1010, 263] width 405 height 454
click at [920, 411] on div "// Assign the result of hero.findNearestEnemy() to the variable enemy1: var ene…" at bounding box center [1010, 263] width 405 height 454
type textarea "hero.attack(enemy3);"
click at [947, 461] on button "Run ⇧↵" at bounding box center [990, 461] width 455 height 42
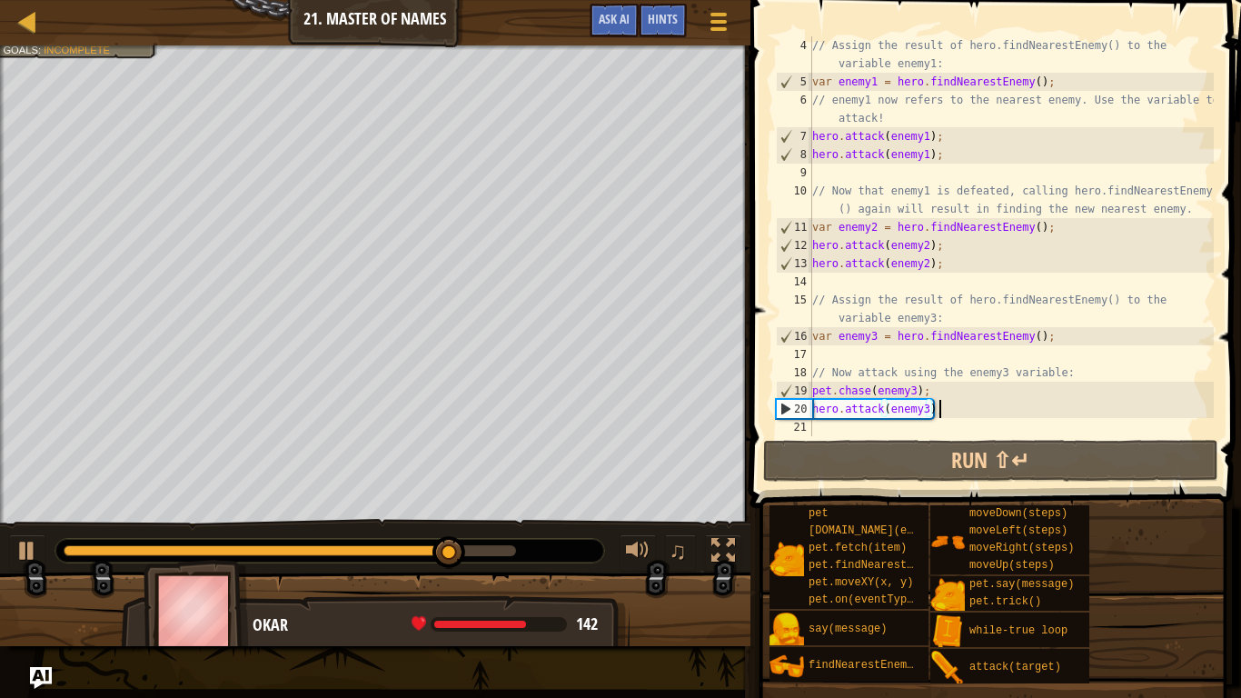
click at [941, 411] on div "// Assign the result of hero.findNearestEnemy() to the variable enemy1: var ene…" at bounding box center [1010, 263] width 405 height 454
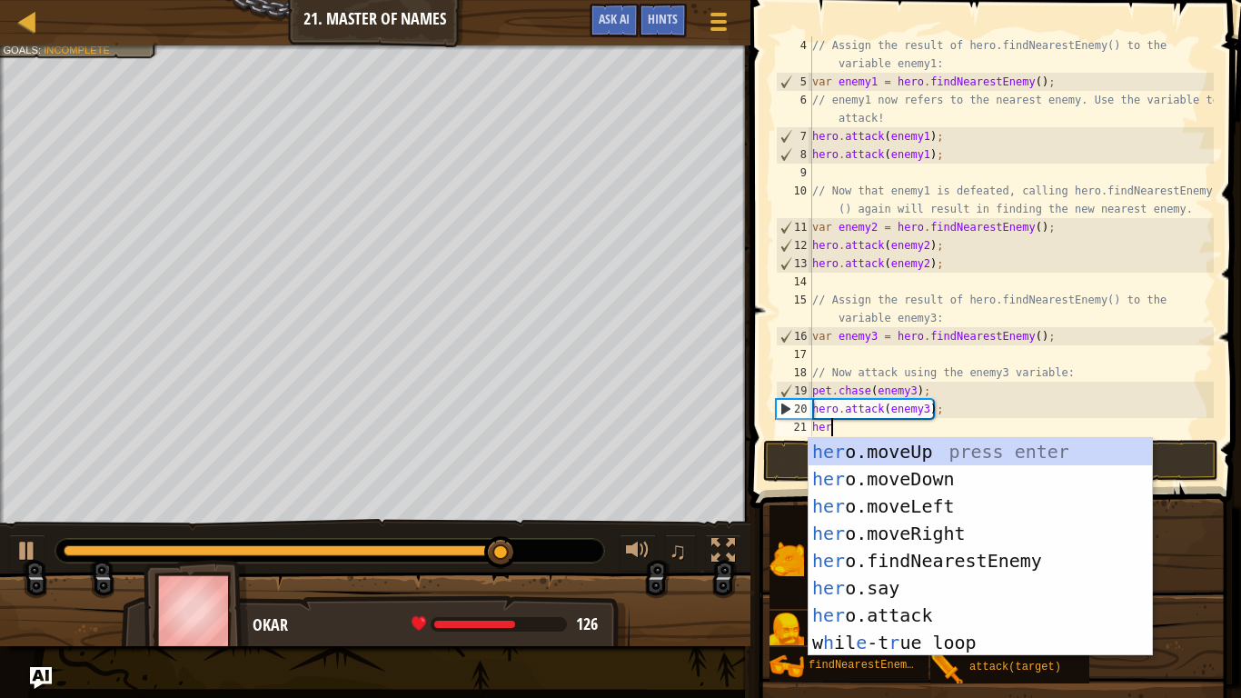
scroll to position [8, 3]
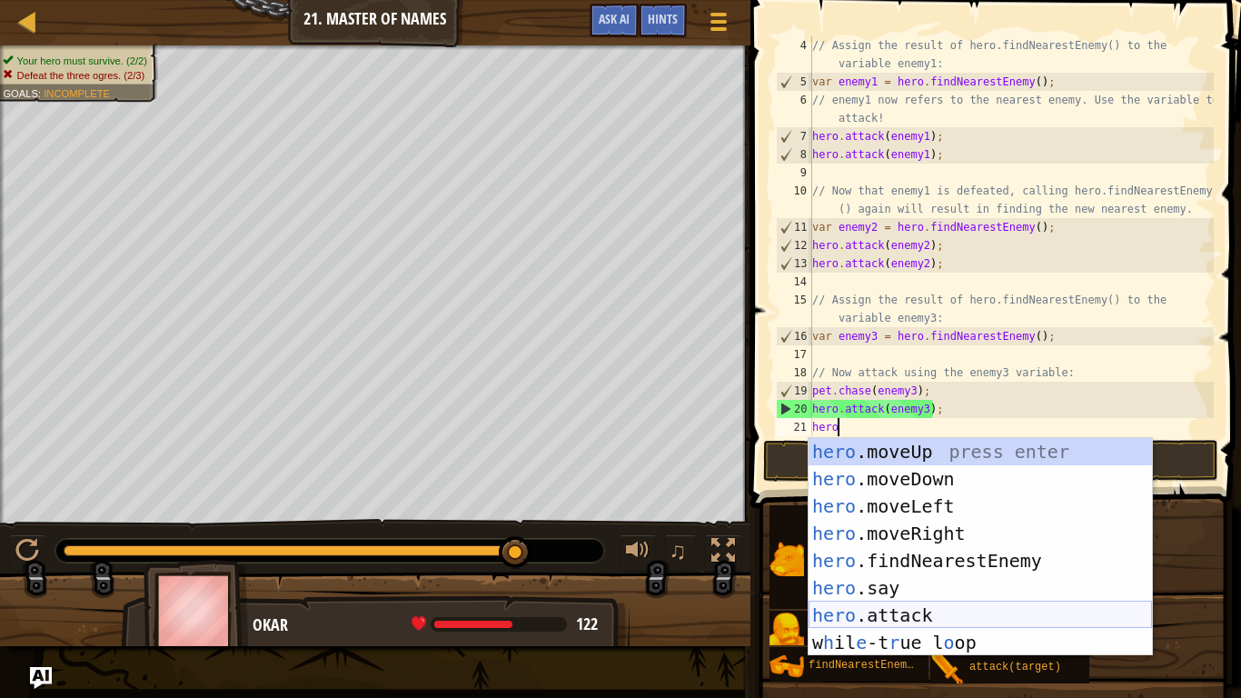
click at [934, 587] on div "hero .moveUp press enter hero .moveDown press enter hero .moveLeft press enter …" at bounding box center [979, 574] width 343 height 273
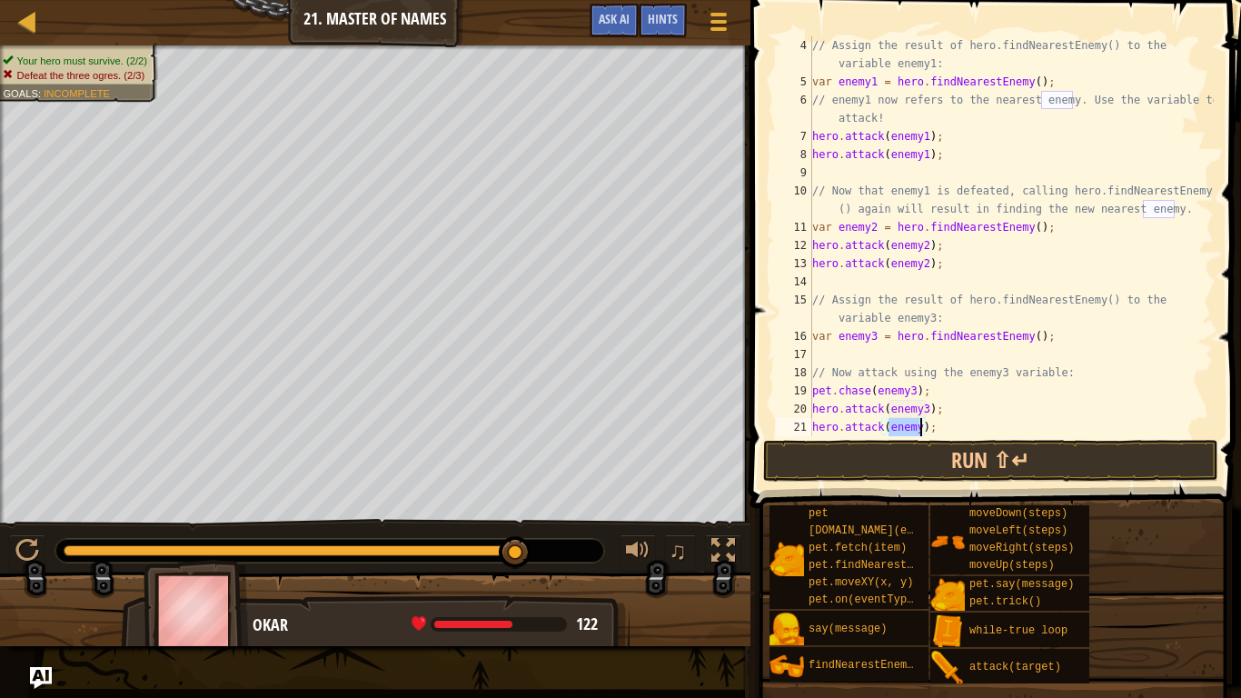
click at [940, 429] on div "// Assign the result of hero.findNearestEnemy() to the variable enemy1: var ene…" at bounding box center [1010, 263] width 405 height 454
click at [920, 432] on div "// Assign the result of hero.findNearestEnemy() to the variable enemy1: var ene…" at bounding box center [1010, 263] width 405 height 454
type textarea "hero.attack(enemy3);"
click at [927, 462] on button "Run ⇧↵" at bounding box center [990, 461] width 455 height 42
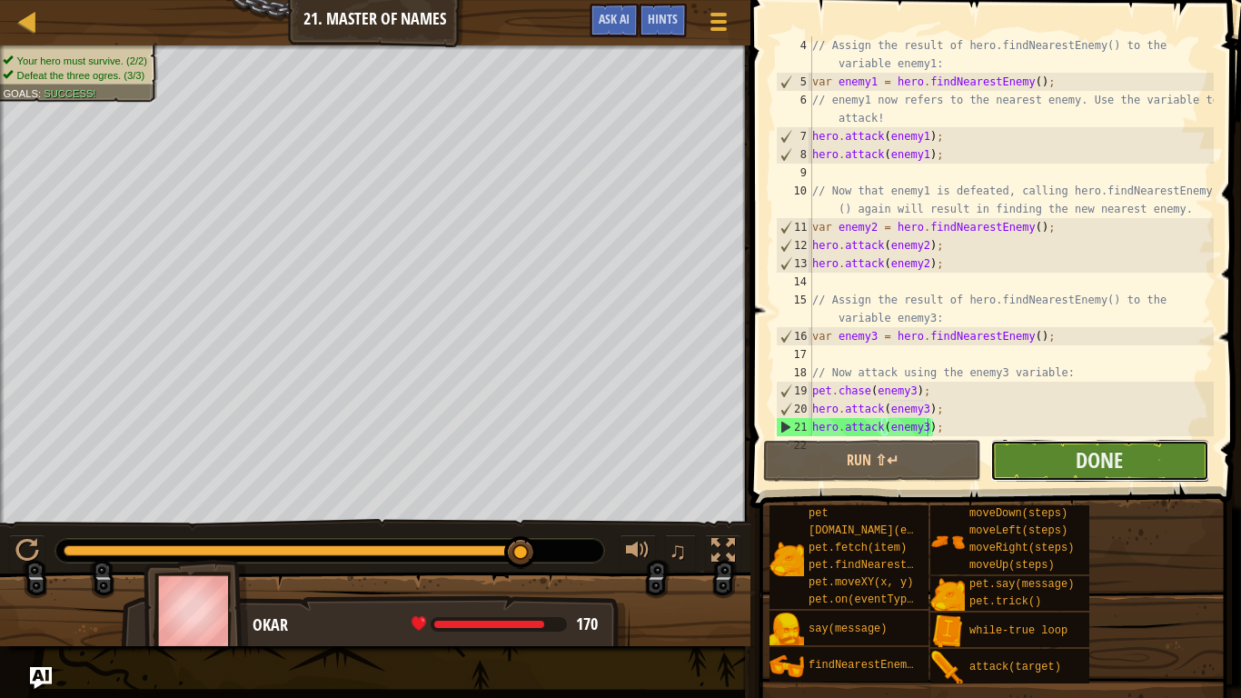
click at [1015, 452] on button "Done" at bounding box center [1099, 461] width 218 height 42
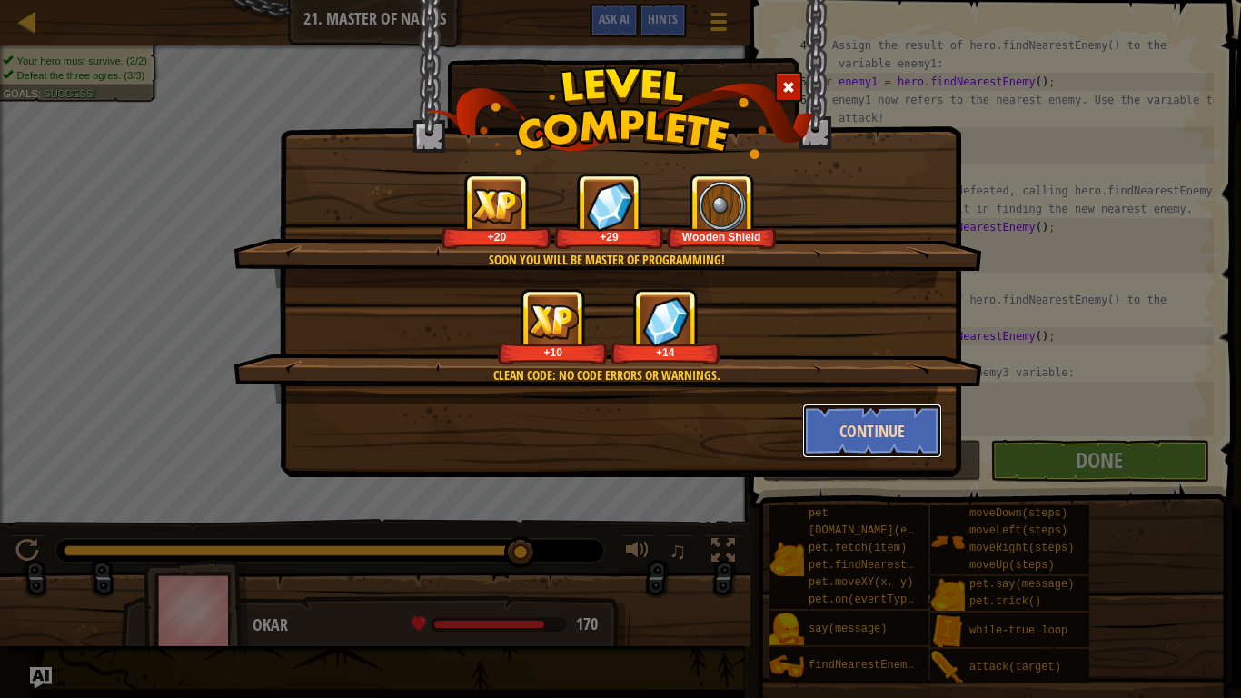
click at [882, 437] on button "Continue" at bounding box center [872, 430] width 141 height 55
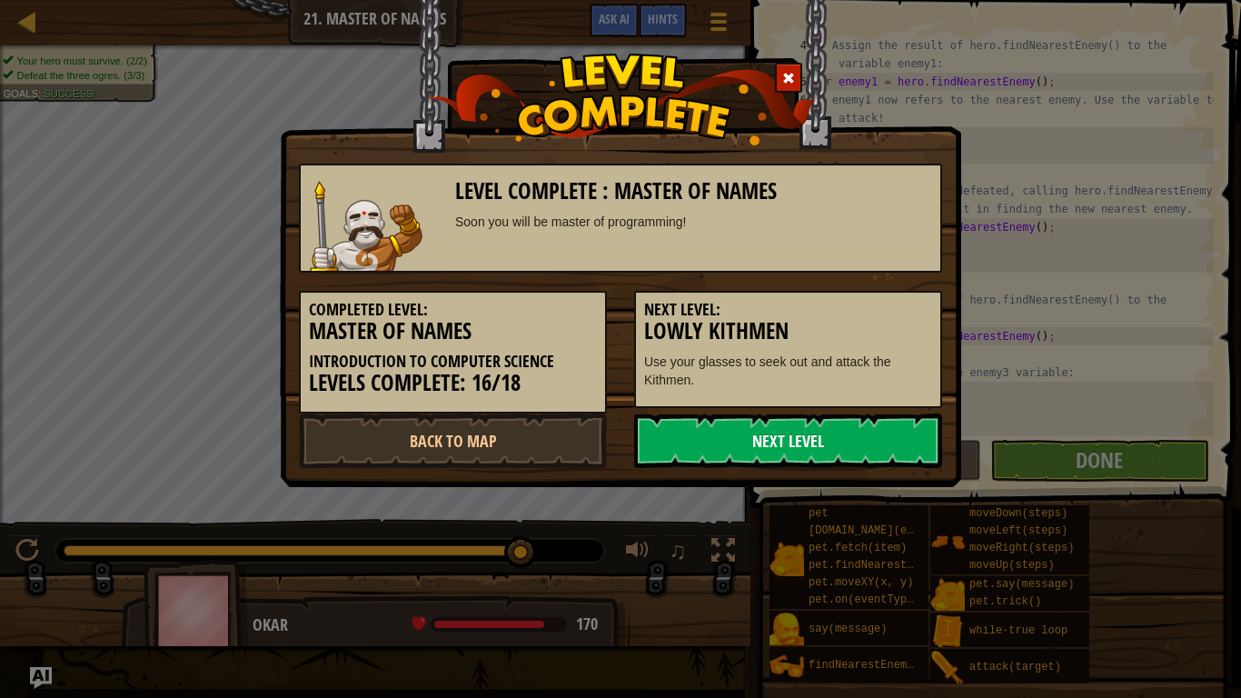
click at [852, 434] on link "Next Level" at bounding box center [788, 440] width 308 height 55
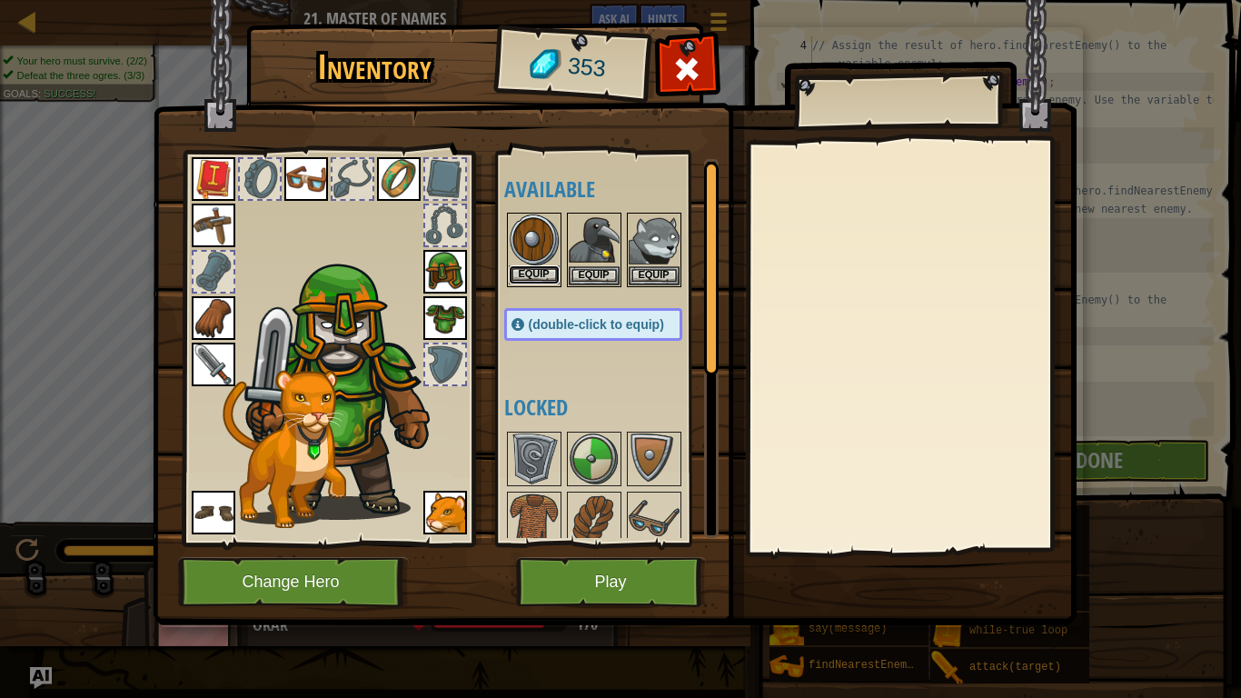
click at [539, 267] on button "Equip" at bounding box center [534, 274] width 51 height 19
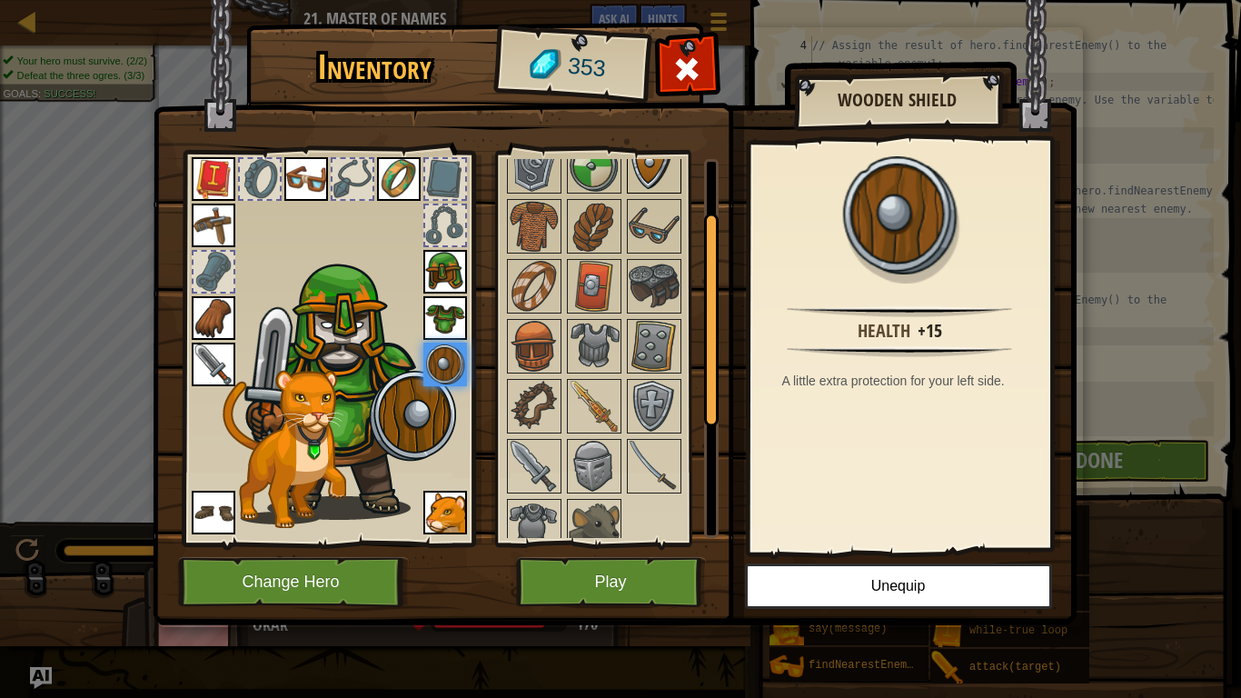
scroll to position [311, 0]
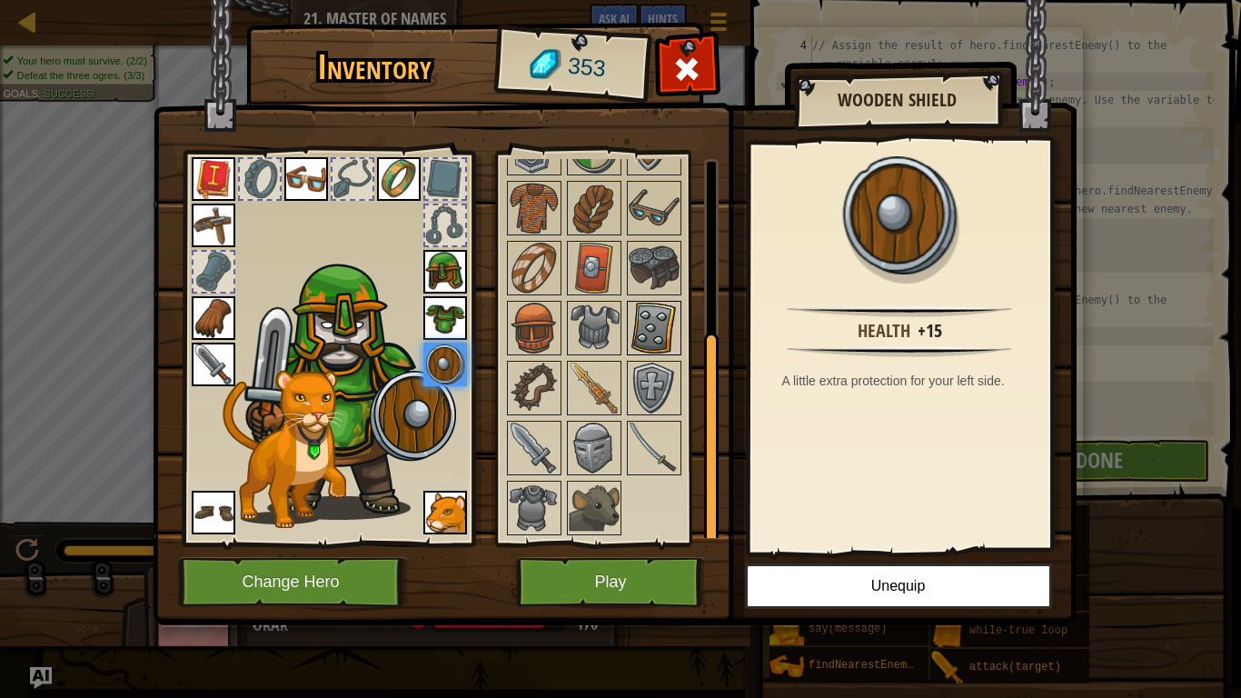
click at [651, 322] on img at bounding box center [654, 327] width 51 height 51
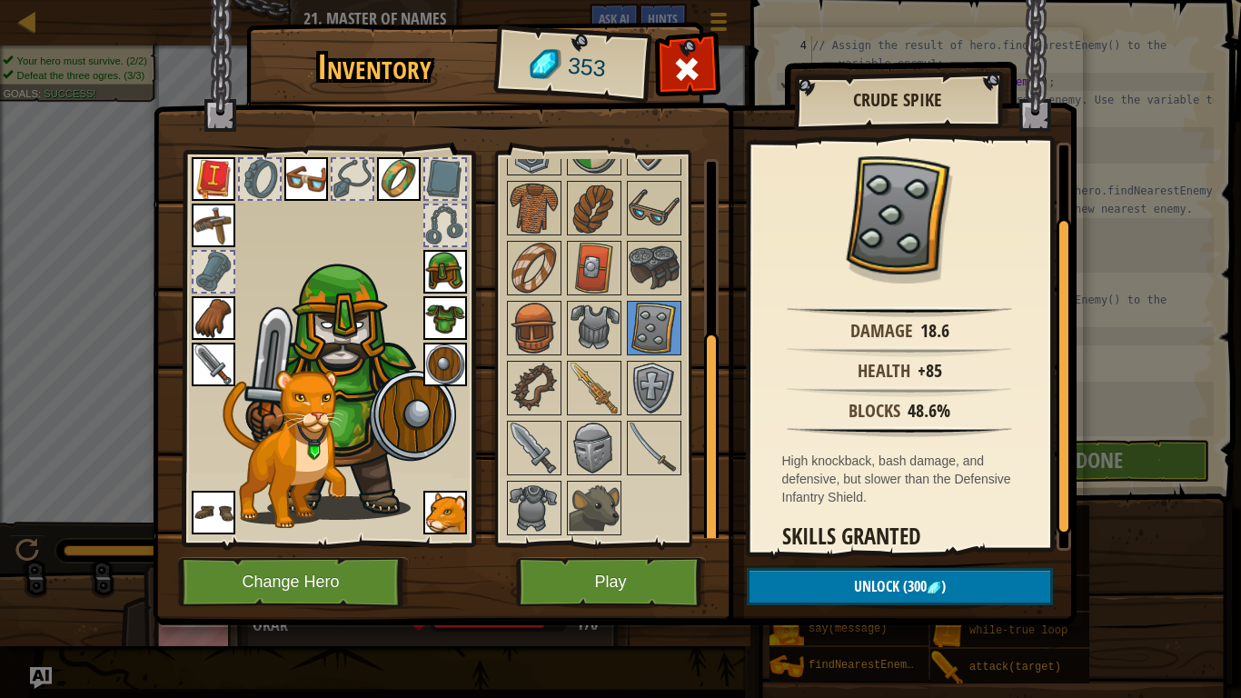
scroll to position [127, 0]
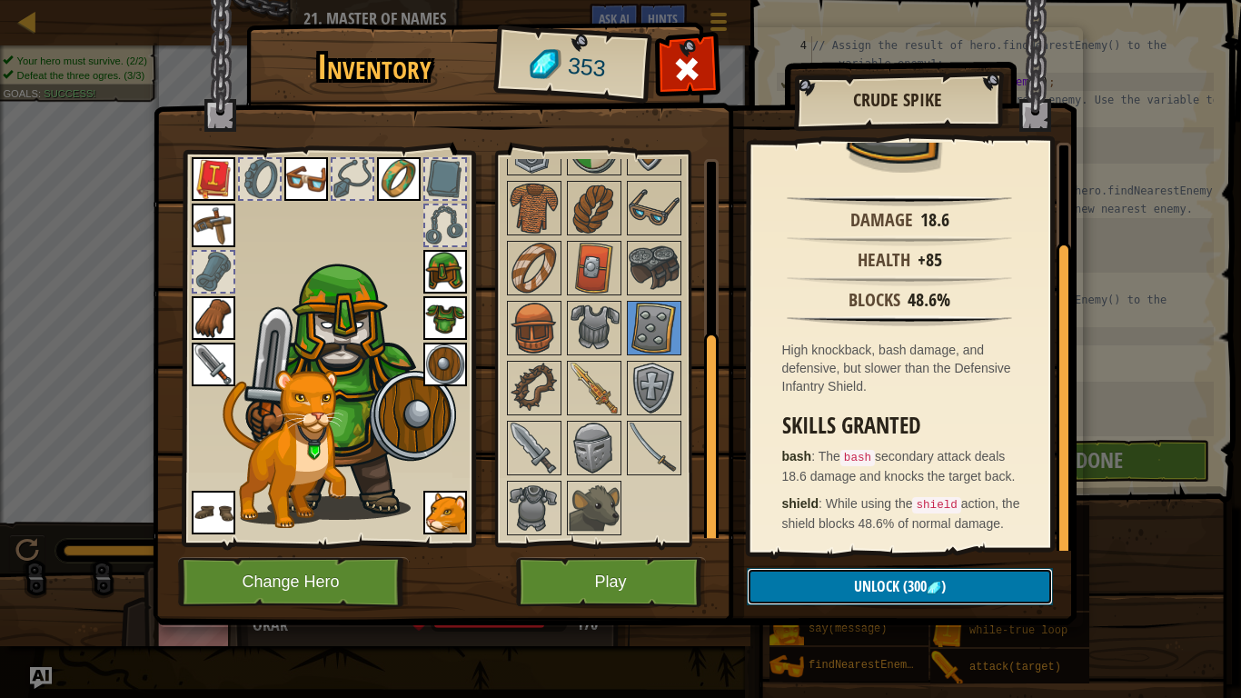
click at [922, 587] on span "(300" at bounding box center [912, 586] width 27 height 20
click at [922, 587] on button "Confirm" at bounding box center [900, 586] width 306 height 37
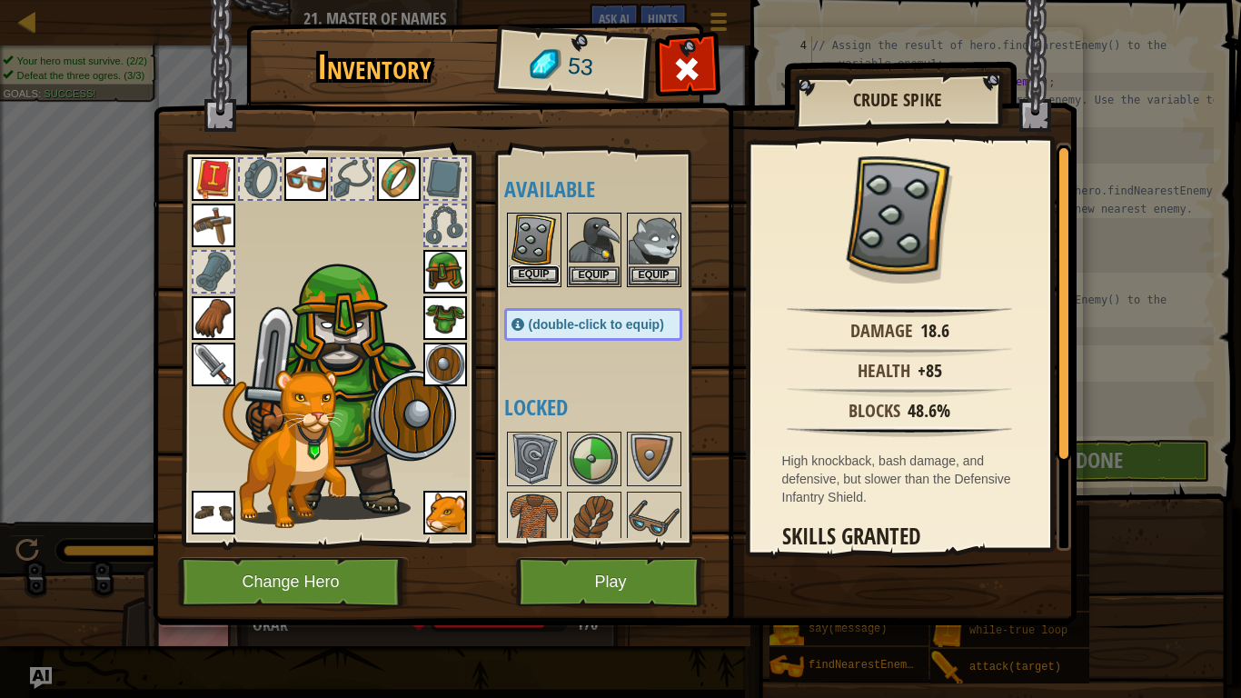
click at [514, 275] on button "Equip" at bounding box center [534, 274] width 51 height 19
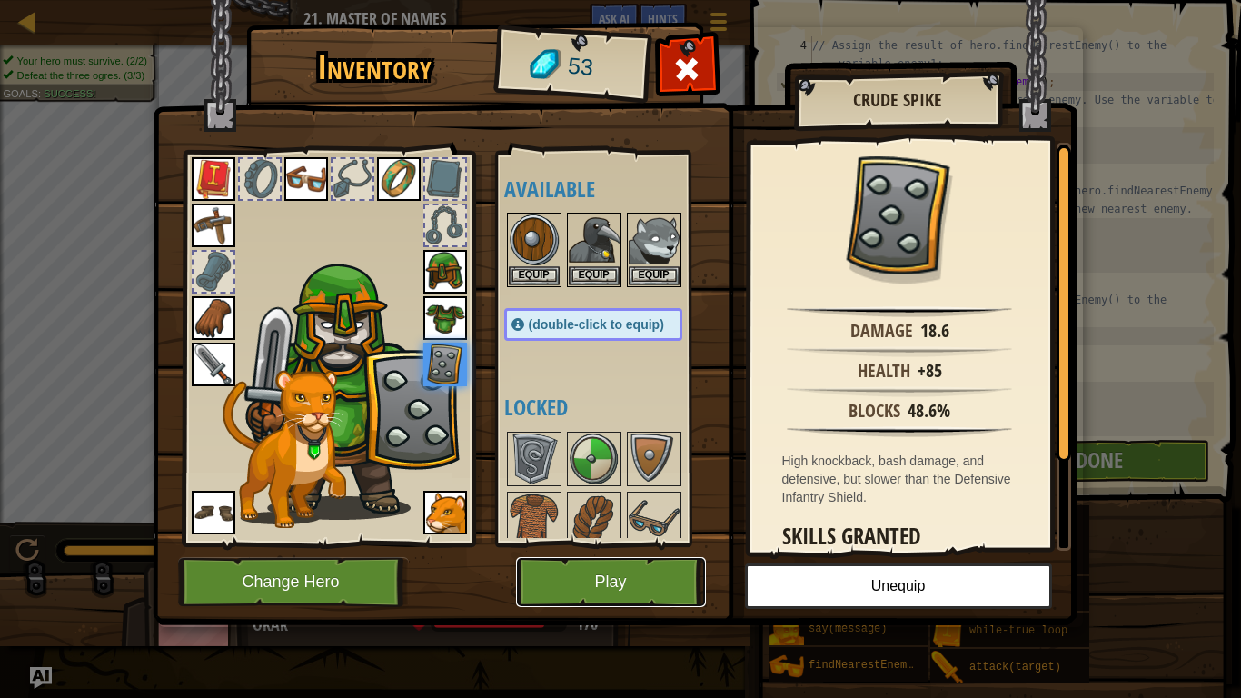
click at [580, 576] on button "Play" at bounding box center [611, 582] width 190 height 50
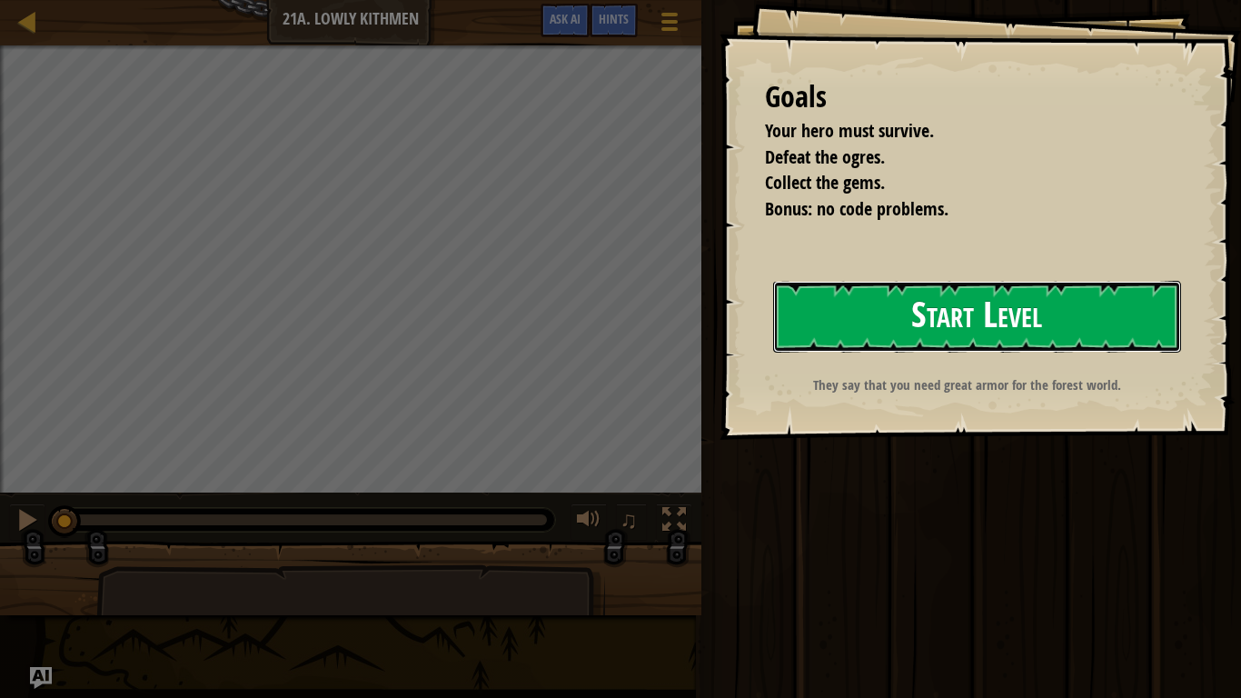
click at [926, 332] on button "Start Level" at bounding box center [977, 317] width 408 height 72
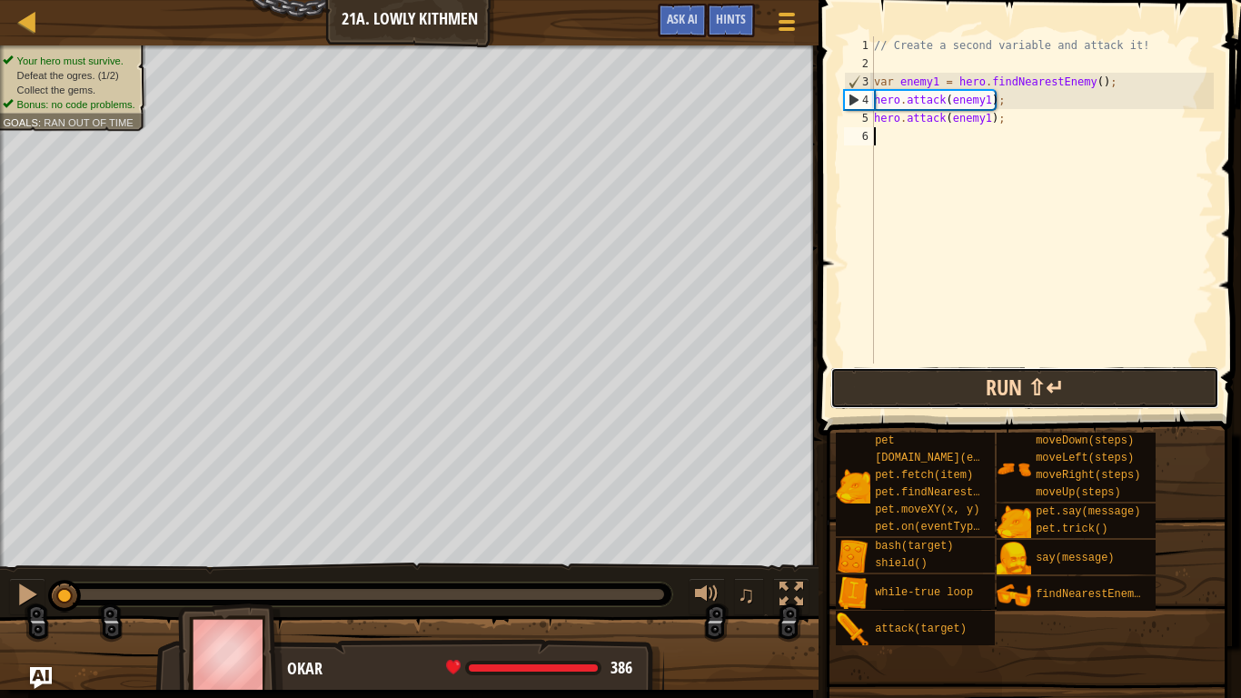
click at [1012, 385] on button "Run ⇧↵" at bounding box center [1024, 388] width 389 height 42
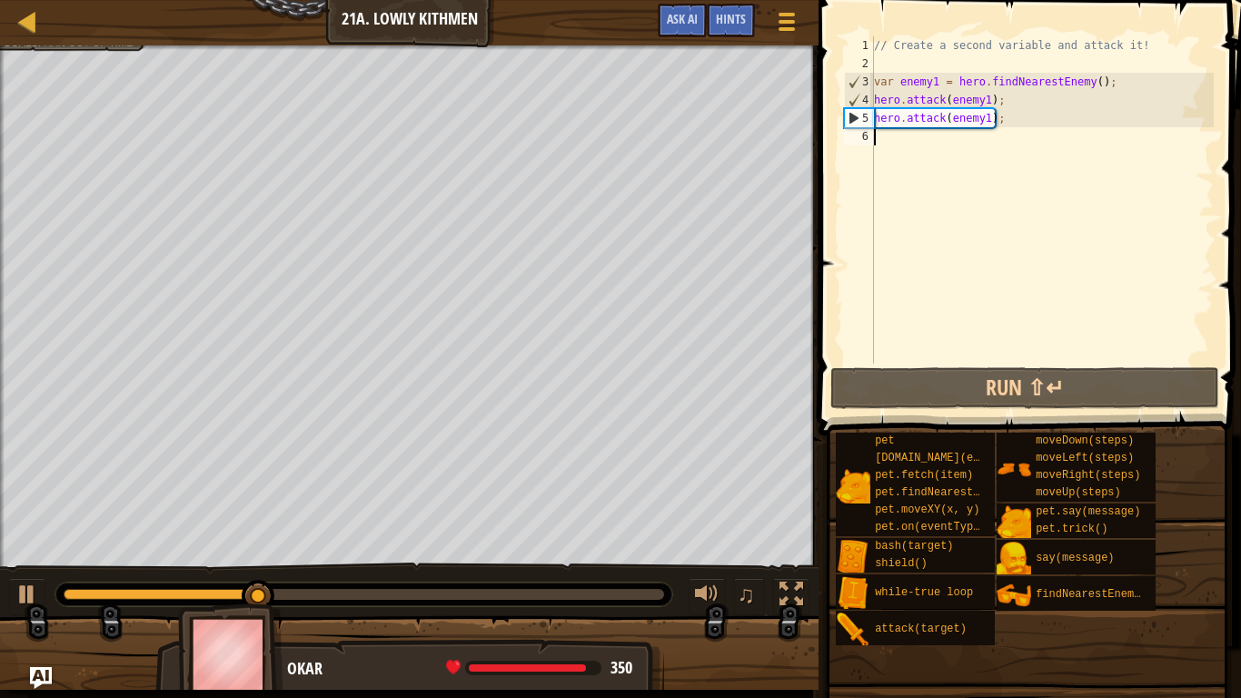
scroll to position [8, 0]
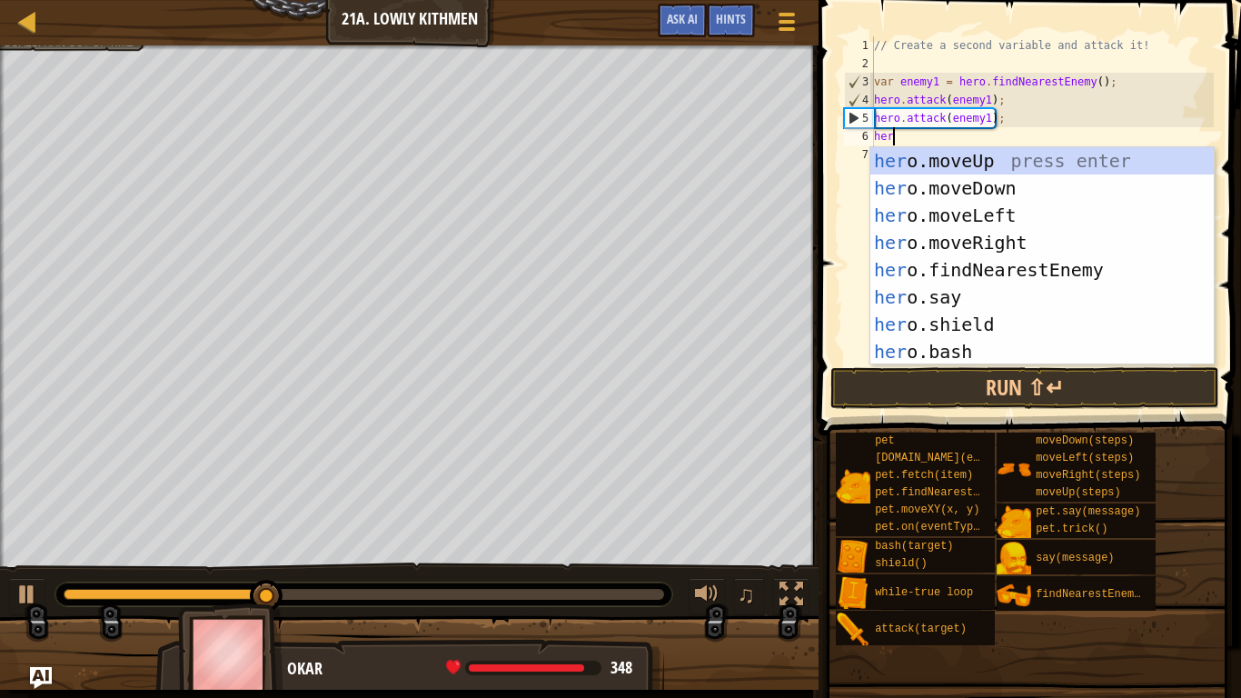
type textarea "hero"
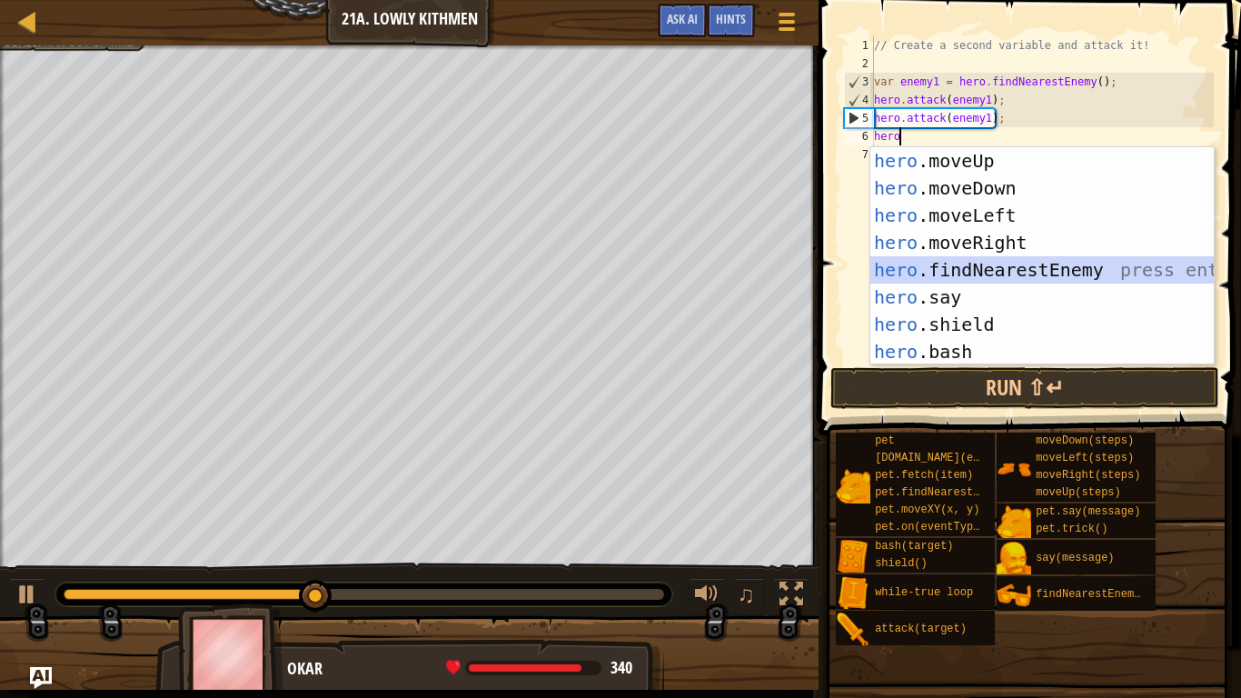
click at [953, 264] on div "hero .moveUp press enter hero .moveDown press enter hero .moveLeft press enter …" at bounding box center [1041, 283] width 343 height 273
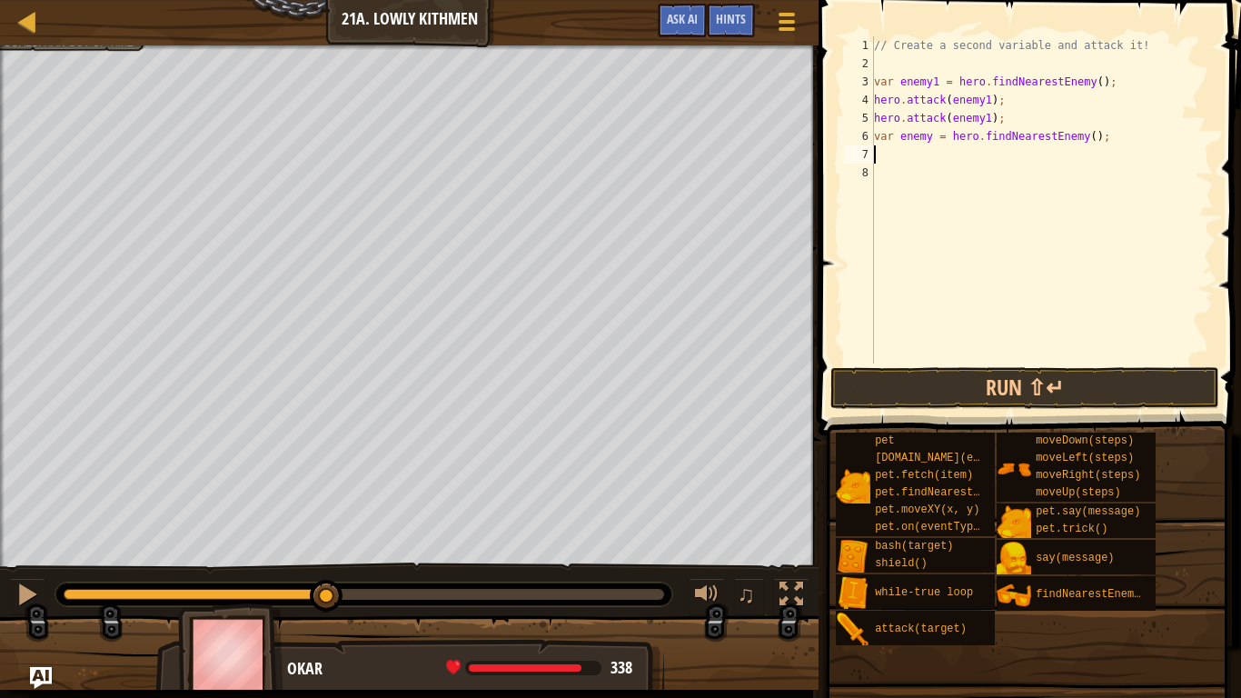
click at [930, 143] on div "// Create a second variable and attack it! var enemy1 = hero . findNearestEnemy…" at bounding box center [1041, 217] width 343 height 363
type textarea "var enemy2 = hero.findNearestEnemy();"
click at [889, 158] on div "// Create a second variable and attack it! var enemy1 = hero . findNearestEnemy…" at bounding box center [1041, 217] width 343 height 363
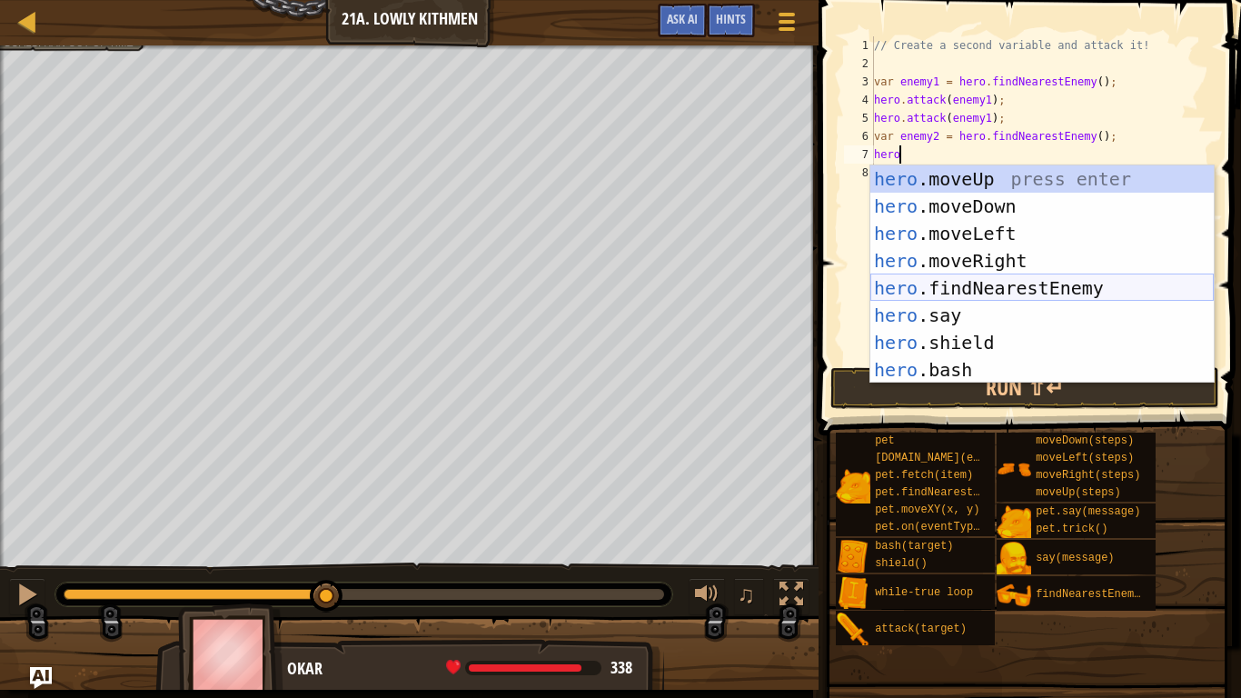
scroll to position [55, 0]
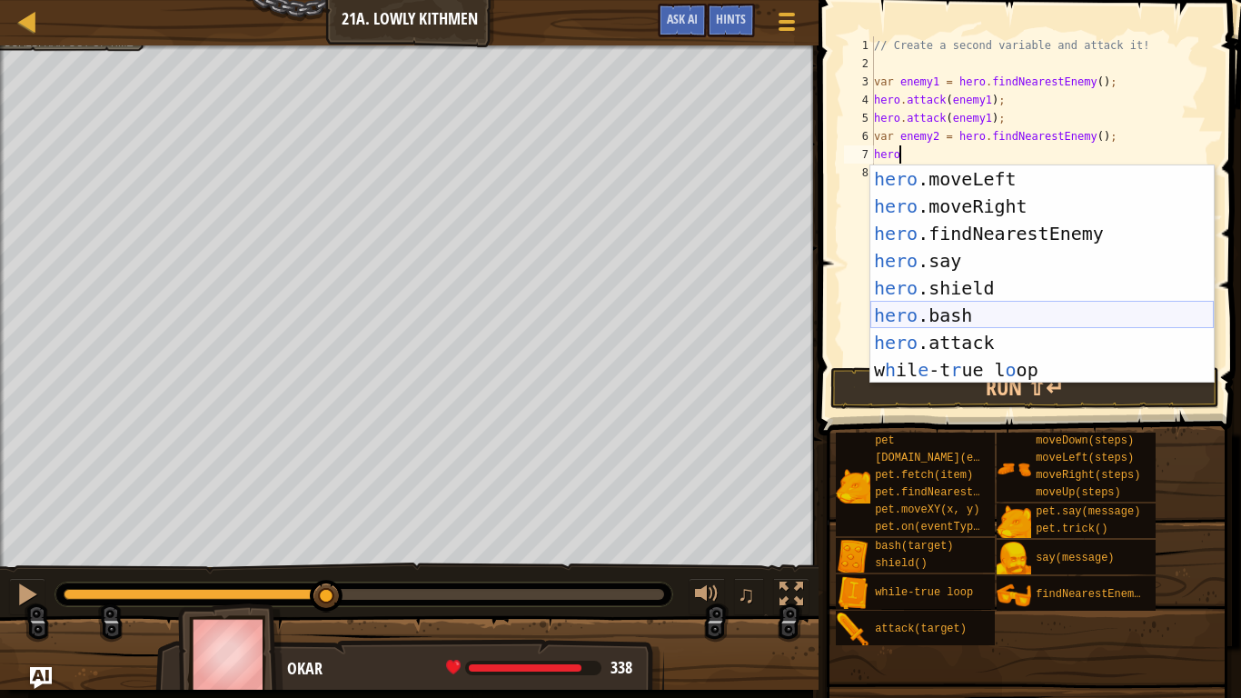
click at [955, 310] on div "hero .moveLeft press enter hero .moveRight press enter hero .findNearestEnemy p…" at bounding box center [1041, 301] width 343 height 273
type textarea "hero.bash(enemy);"
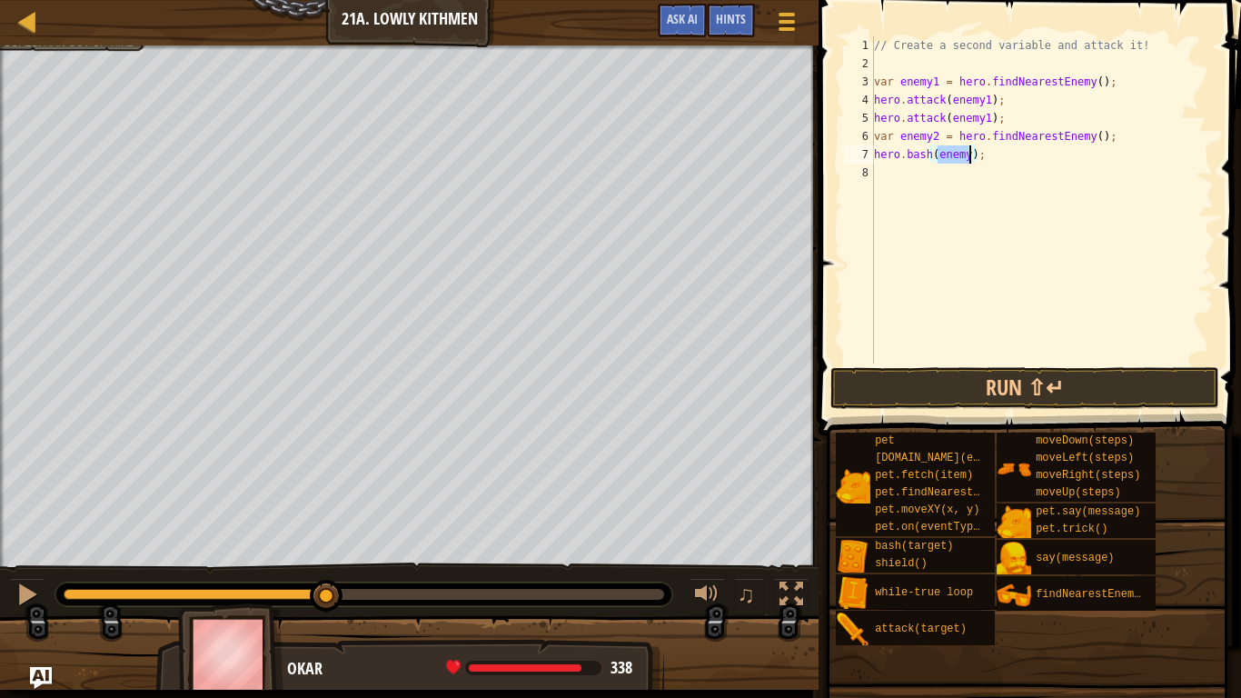
click at [1012, 203] on div "// Create a second variable and attack it! var enemy1 = hero . findNearestEnemy…" at bounding box center [1041, 217] width 343 height 363
click at [969, 162] on div "// Create a second variable and attack it! var enemy1 = hero . findNearestEnemy…" at bounding box center [1041, 217] width 343 height 363
click at [895, 379] on button "Run ⇧↵" at bounding box center [1024, 388] width 389 height 42
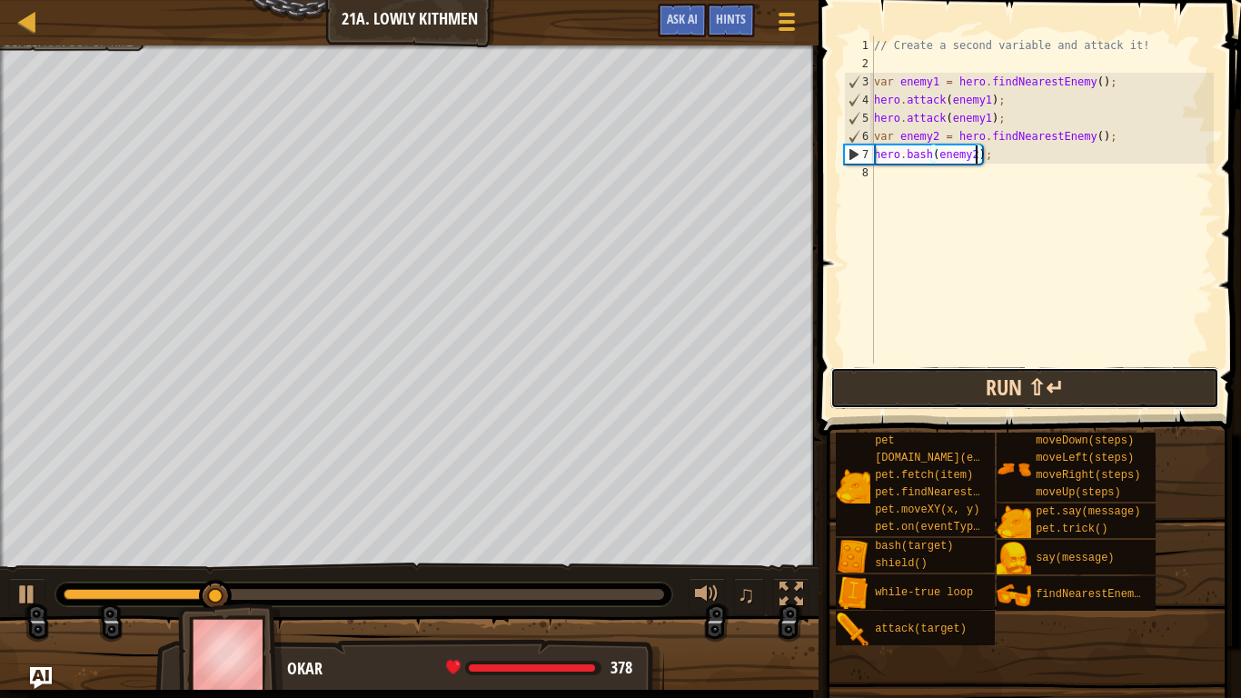
click at [982, 401] on button "Run ⇧↵" at bounding box center [1024, 388] width 389 height 42
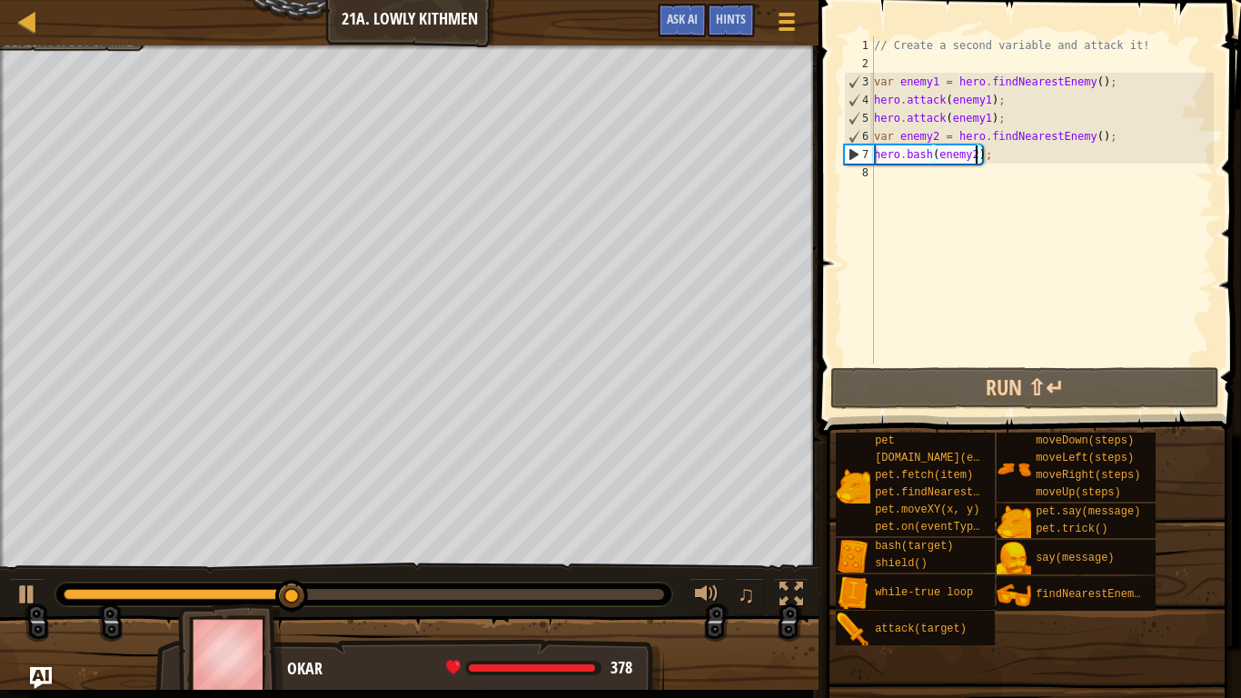
click at [1134, 142] on div "// Create a second variable and attack it! var enemy1 = hero . findNearestEnemy…" at bounding box center [1041, 217] width 343 height 363
type textarea "var enemy2 = hero.findNearestEnemy();"
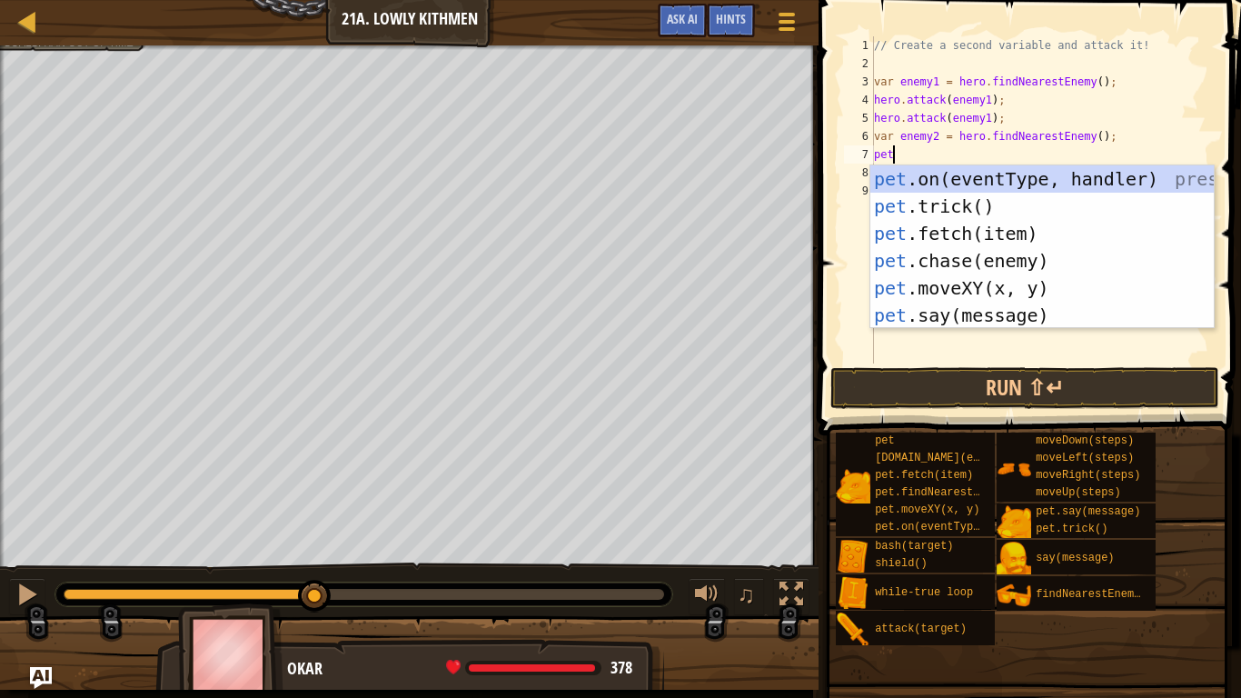
scroll to position [8, 2]
click at [1007, 259] on div "pet .on(eventType, handler) press enter pet .trick() press enter pet .fetch(ite…" at bounding box center [1041, 274] width 343 height 218
type textarea "[DOMAIN_NAME](enemy);"
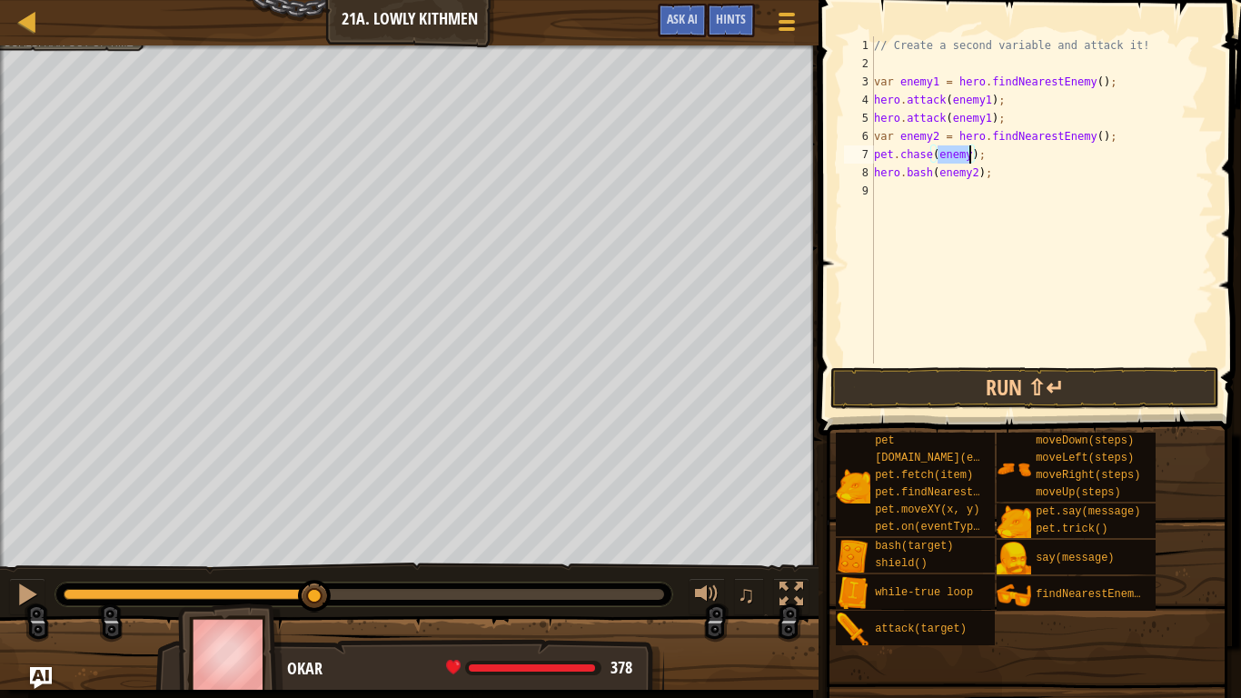
click at [998, 246] on div "// Create a second variable and attack it! var enemy1 = hero . findNearestEnemy…" at bounding box center [1041, 217] width 343 height 363
click at [971, 157] on div "// Create a second variable and attack it! var enemy1 = hero . findNearestEnemy…" at bounding box center [1041, 217] width 343 height 363
type textarea "[DOMAIN_NAME](enemy2);"
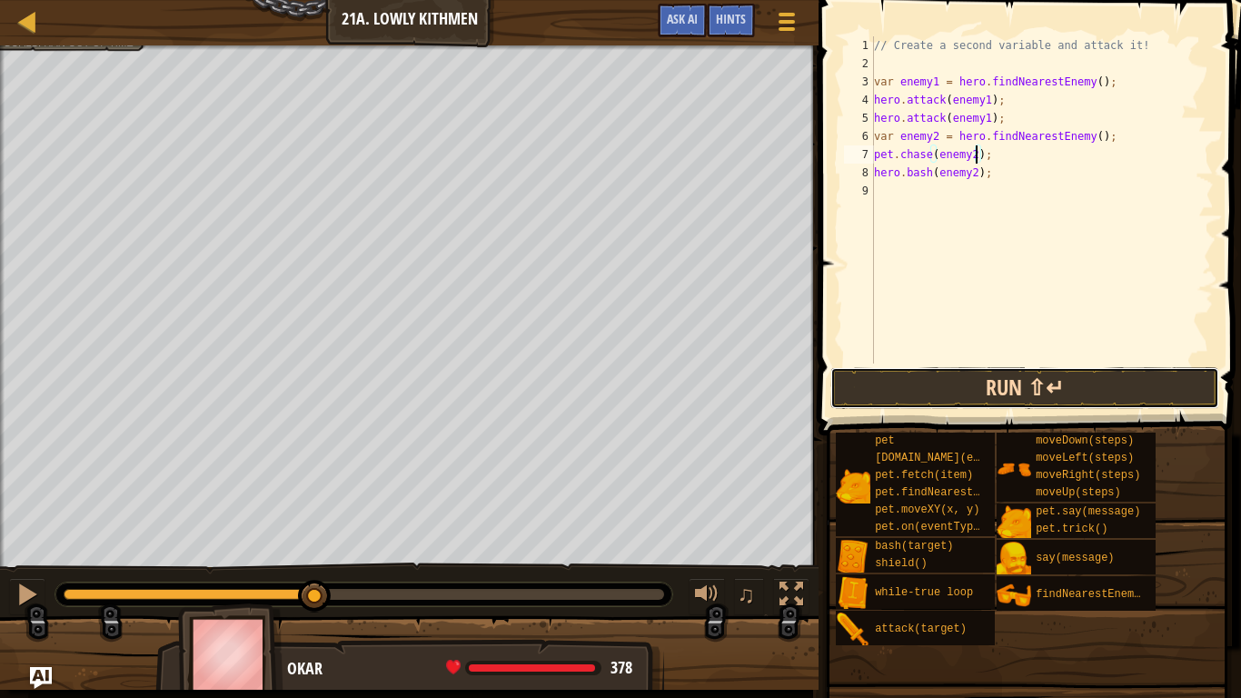
click at [1015, 390] on button "Run ⇧↵" at bounding box center [1024, 388] width 389 height 42
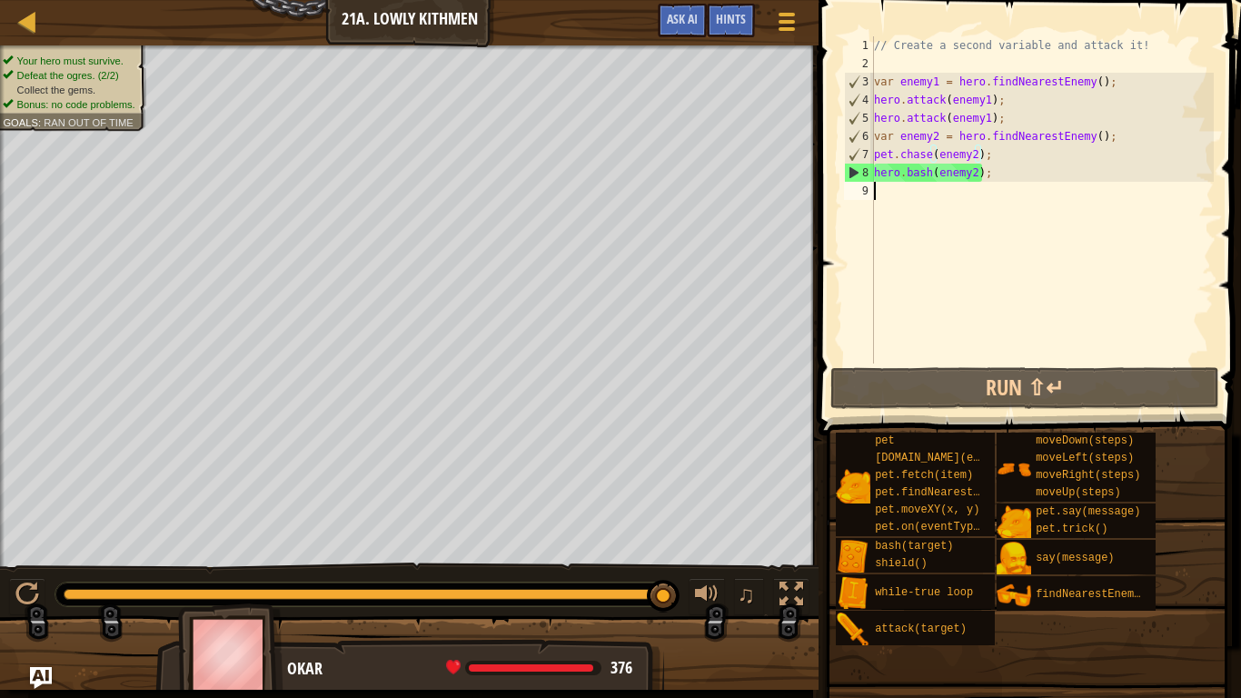
click at [887, 193] on div "// Create a second variable and attack it! var enemy1 = hero . findNearestEnemy…" at bounding box center [1041, 217] width 343 height 363
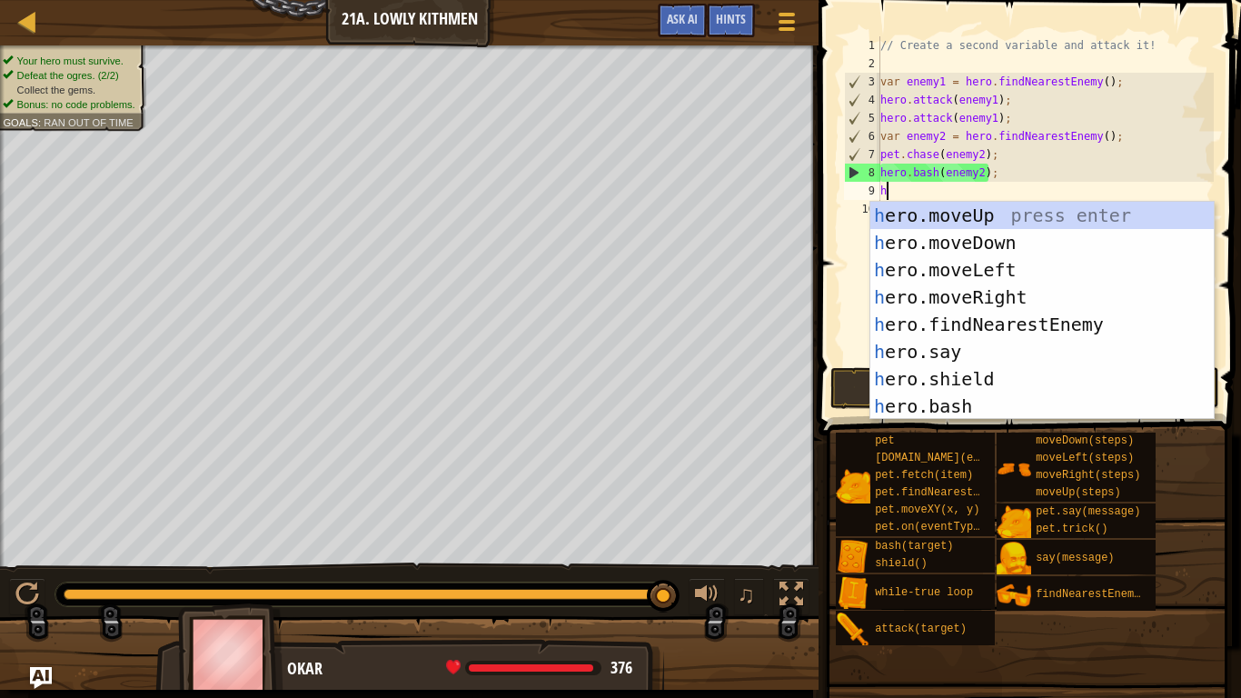
scroll to position [0, 0]
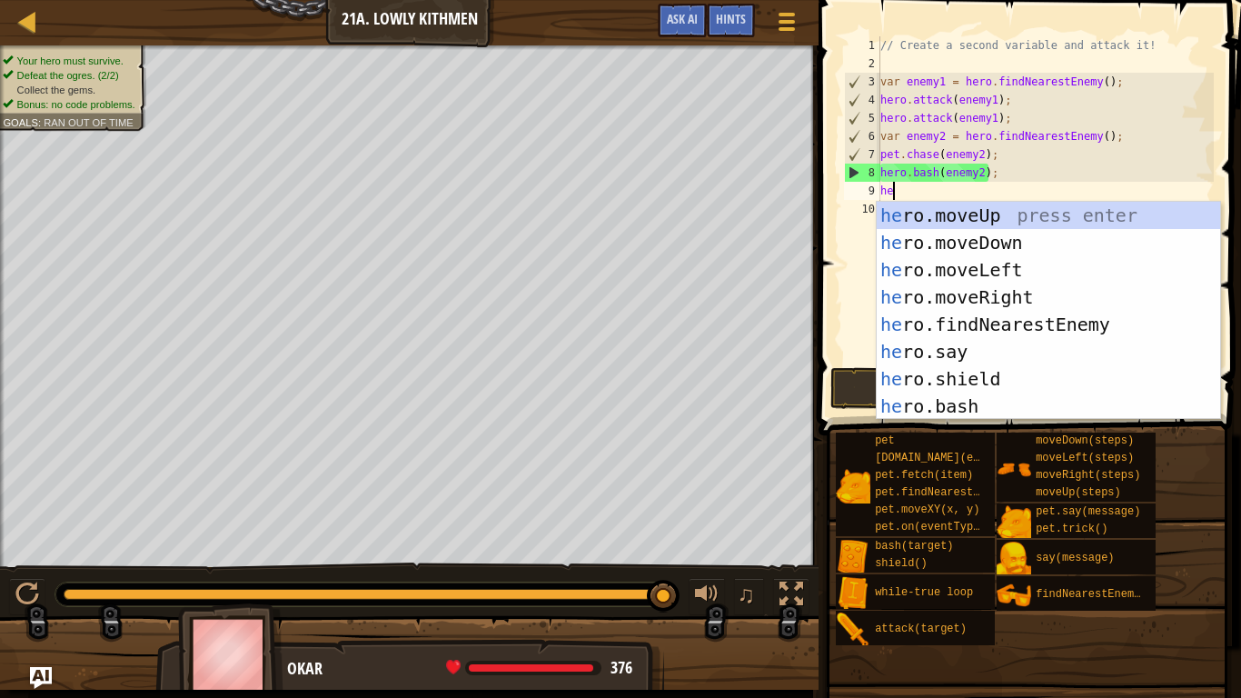
type textarea "hero"
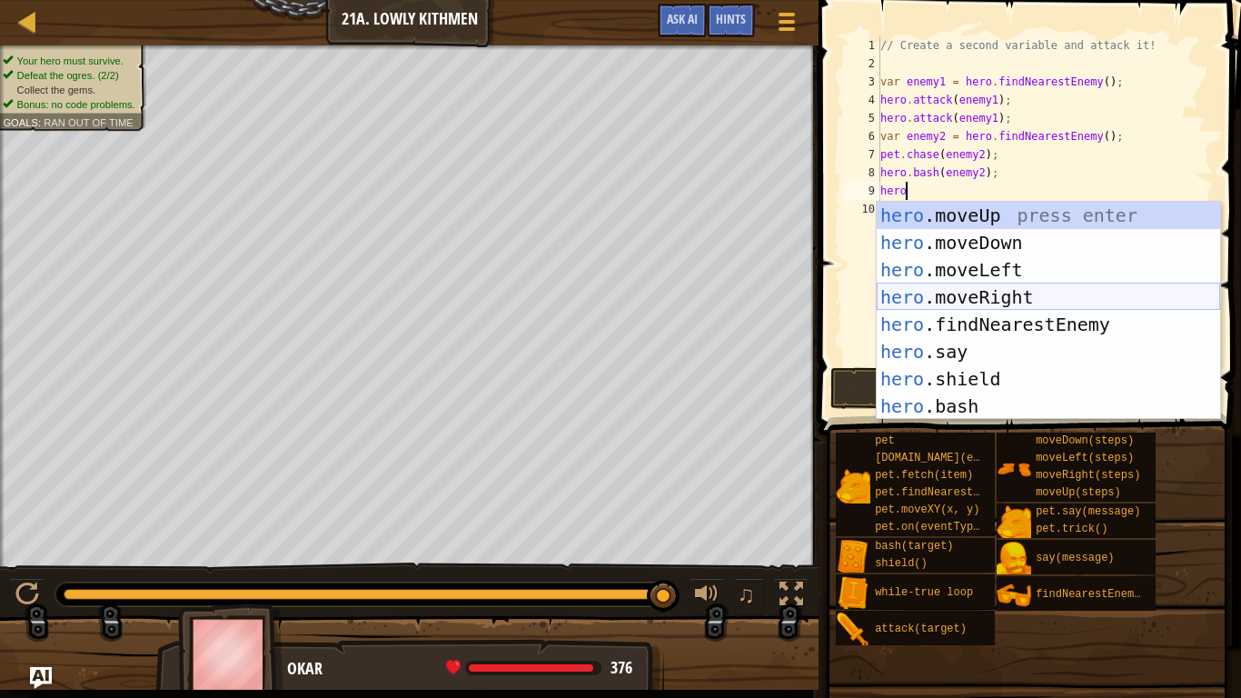
click at [966, 295] on div "hero .moveUp press enter hero .moveDown press enter hero .moveLeft press enter …" at bounding box center [1048, 338] width 343 height 273
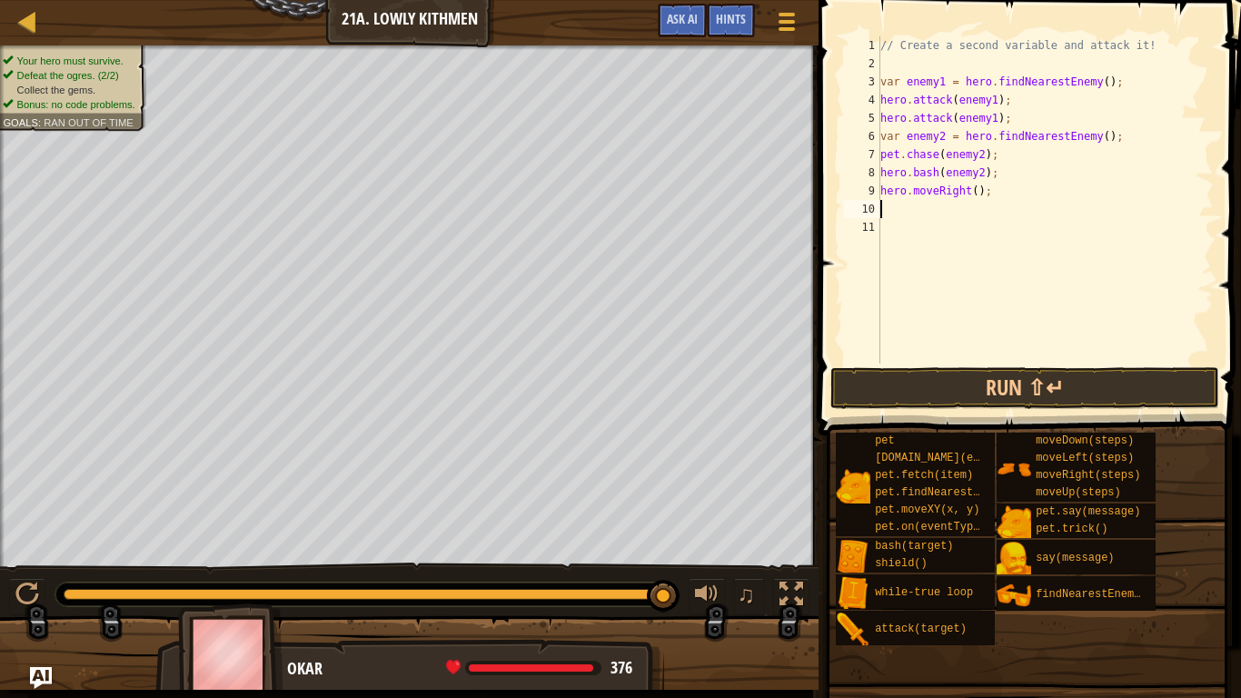
scroll to position [8, 0]
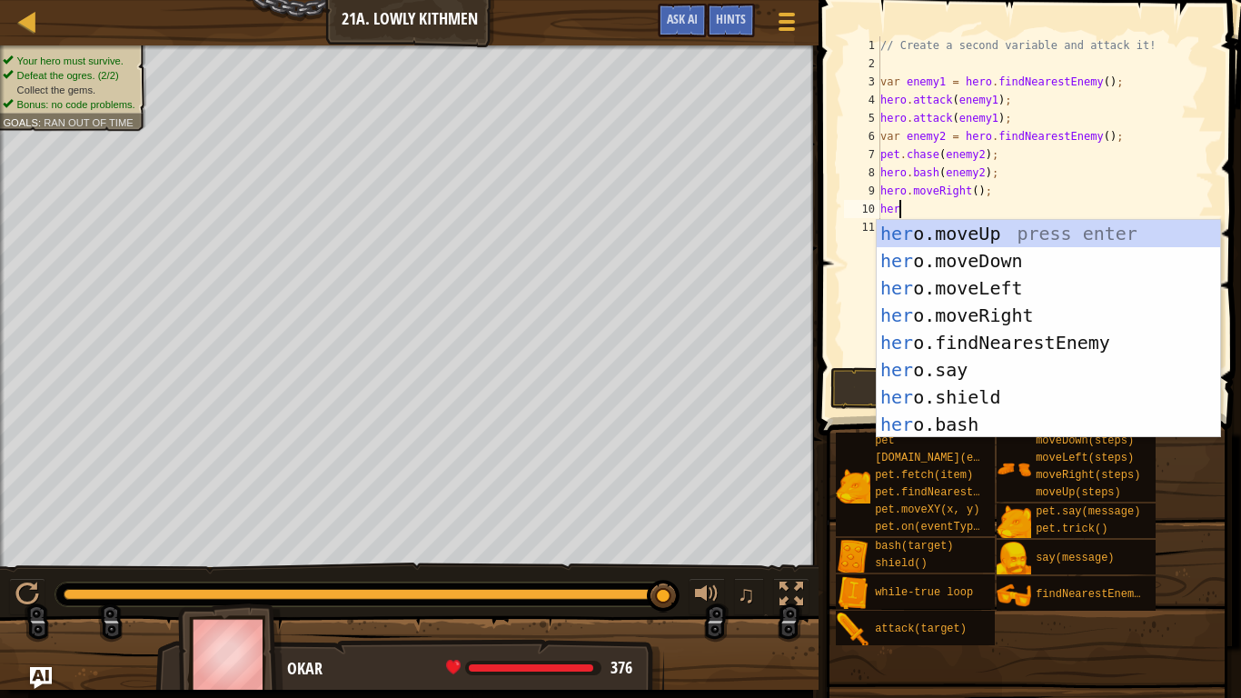
type textarea "hero"
click at [983, 265] on div "hero .moveUp press enter hero .moveDown press enter hero .moveLeft press enter …" at bounding box center [1048, 356] width 343 height 273
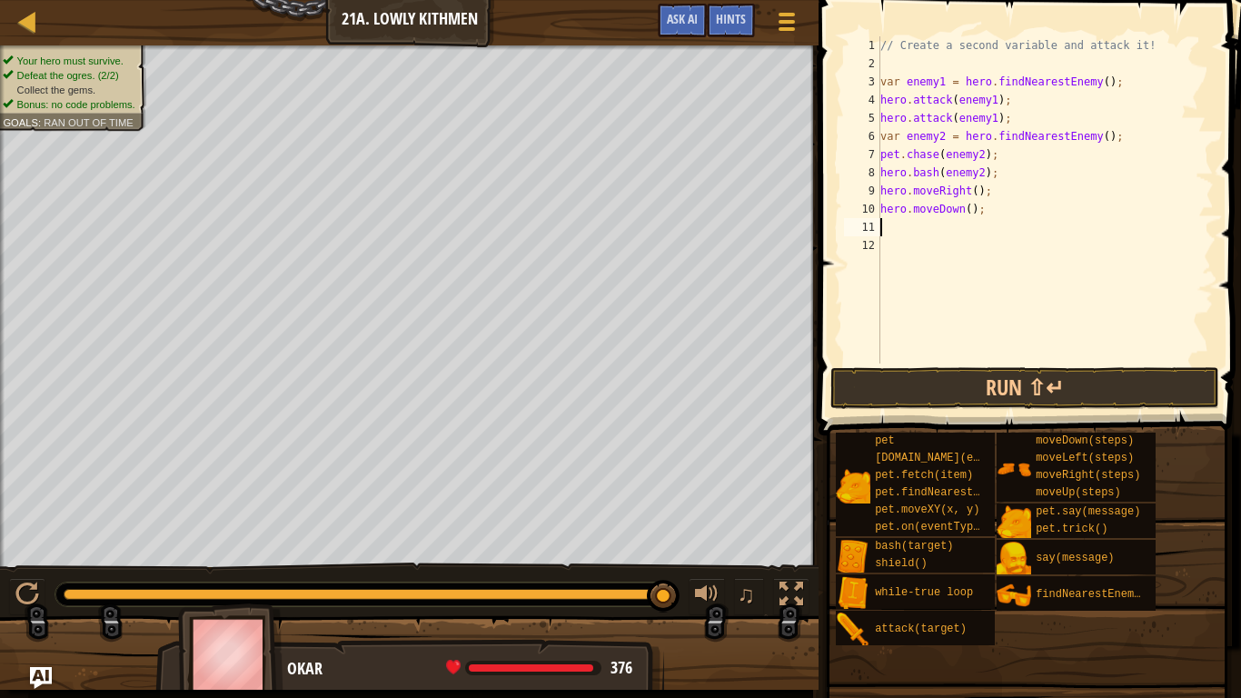
scroll to position [8, 0]
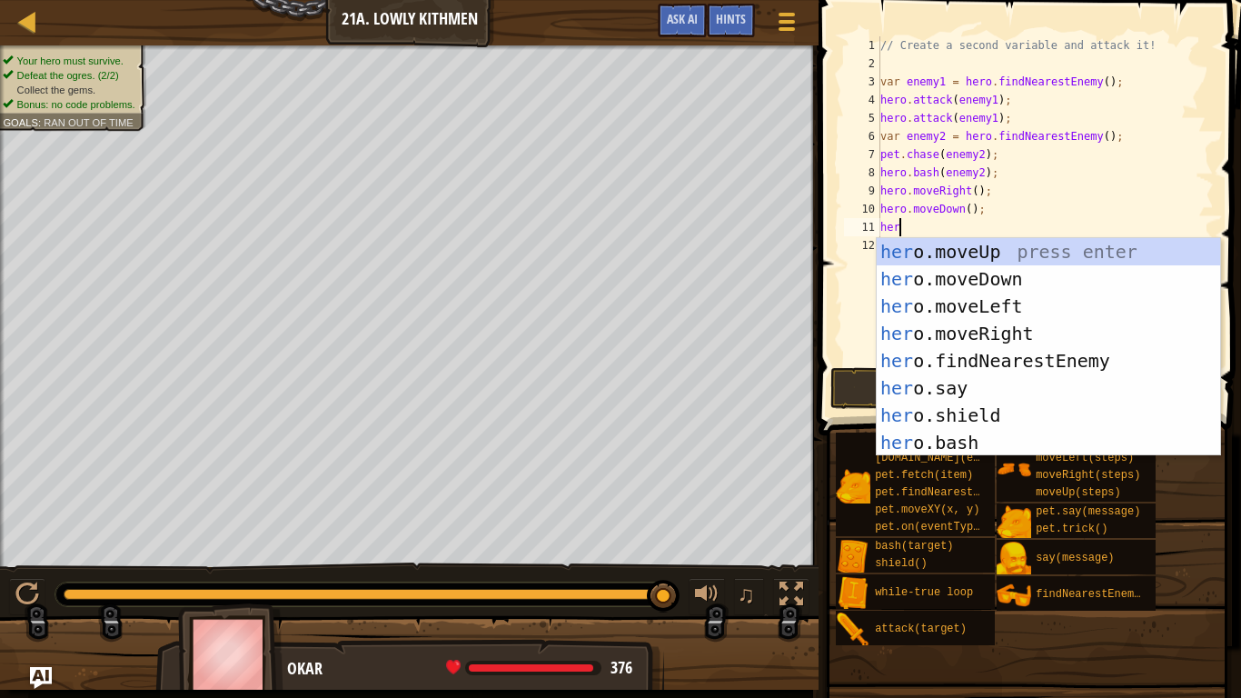
type textarea "hero"
click at [916, 332] on div "hero .moveUp press enter hero .moveDown press enter hero .moveLeft press enter …" at bounding box center [1048, 374] width 343 height 273
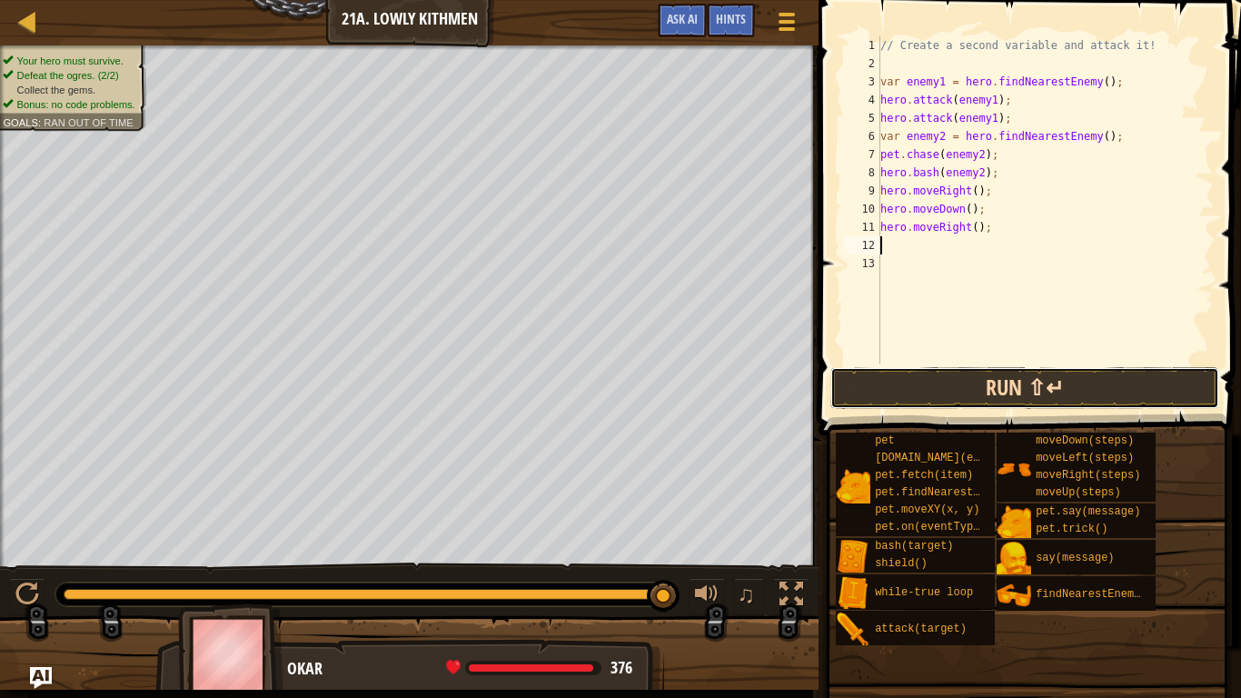
click at [993, 396] on button "Run ⇧↵" at bounding box center [1024, 388] width 389 height 42
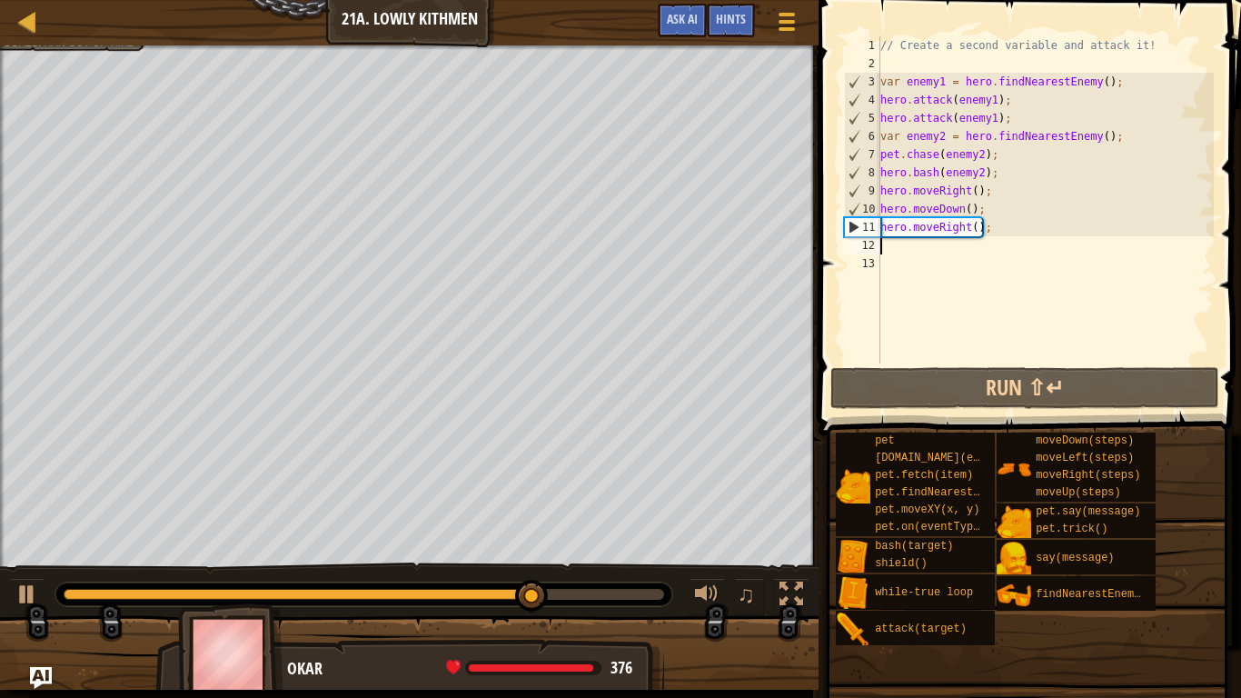
click at [989, 195] on div "// Create a second variable and attack it! var enemy1 = hero . findNearestEnemy…" at bounding box center [1045, 217] width 337 height 363
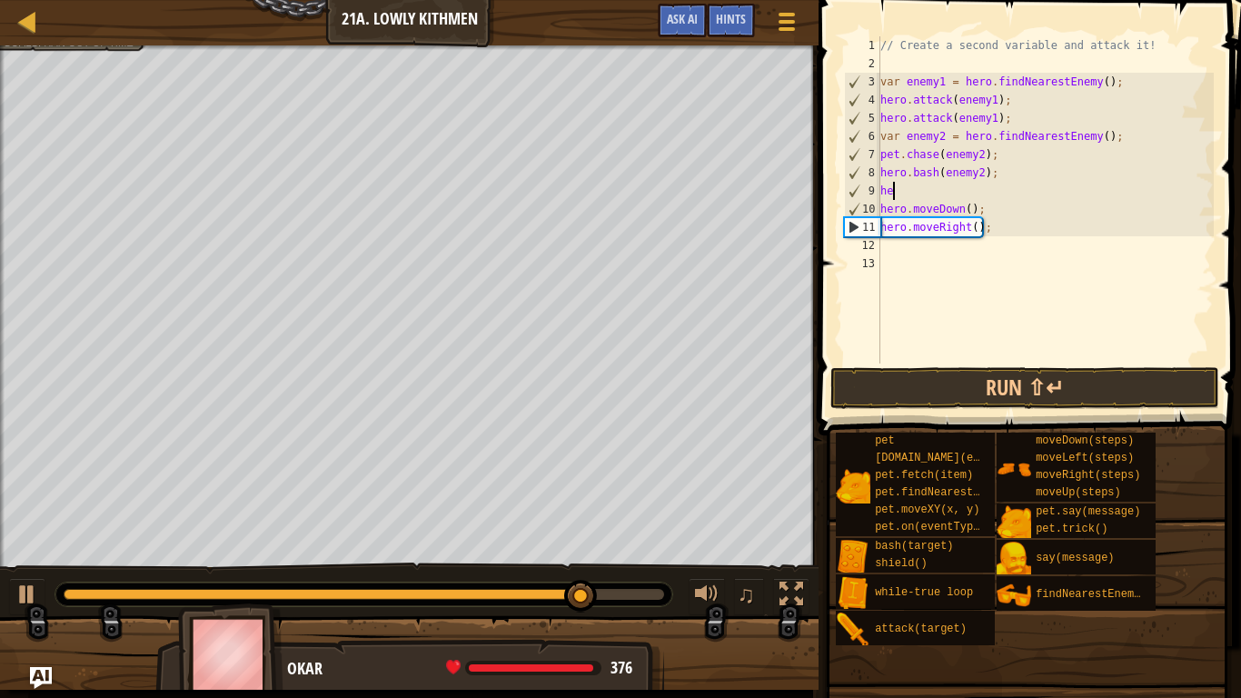
type textarea "h"
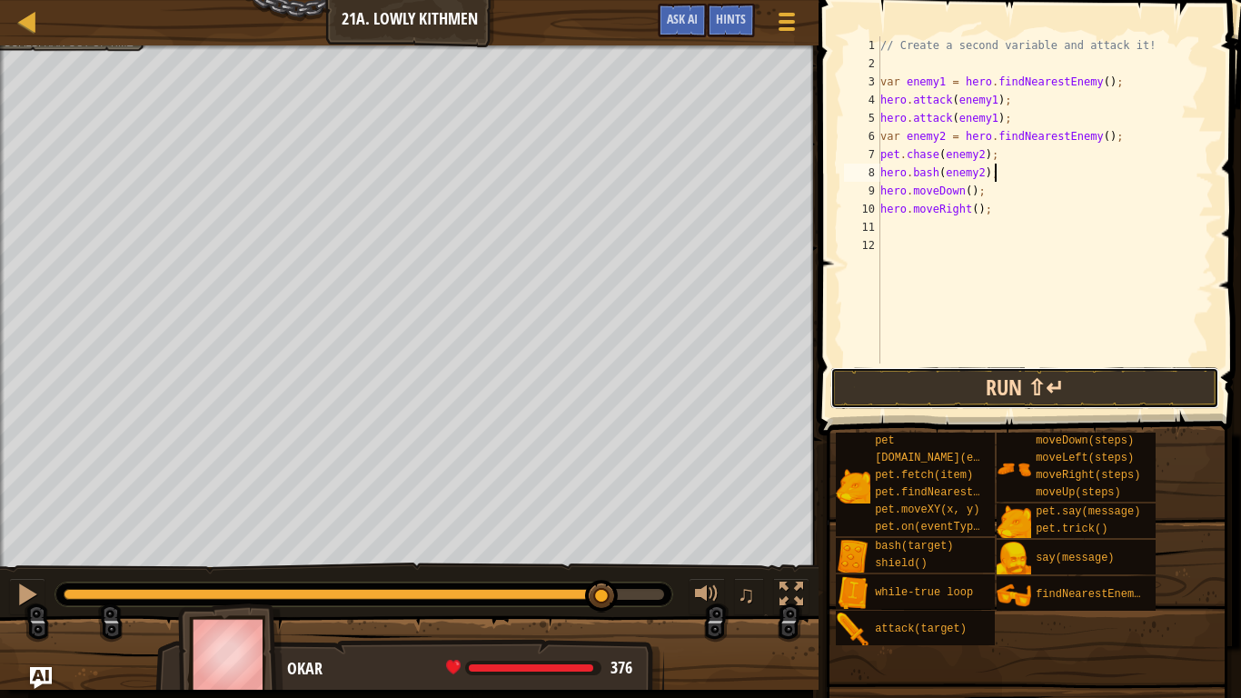
click at [1047, 380] on button "Run ⇧↵" at bounding box center [1024, 388] width 389 height 42
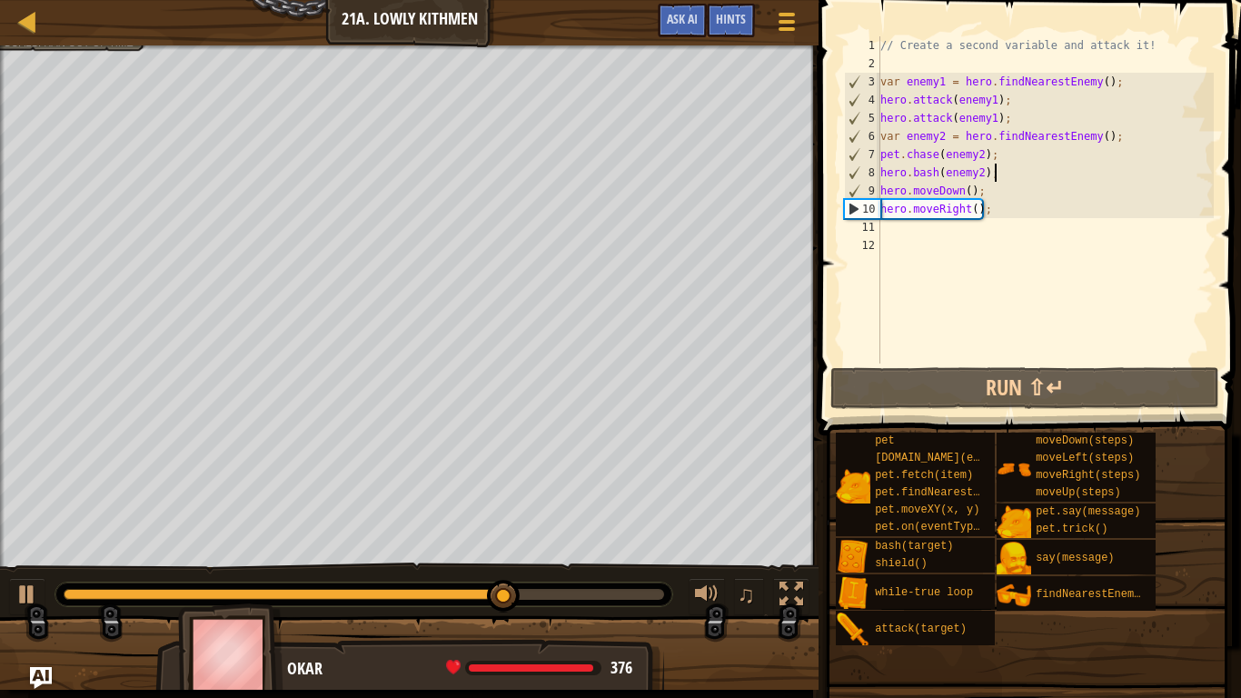
click at [973, 212] on div "// Create a second variable and attack it! var enemy1 = hero . findNearestEnemy…" at bounding box center [1045, 217] width 337 height 363
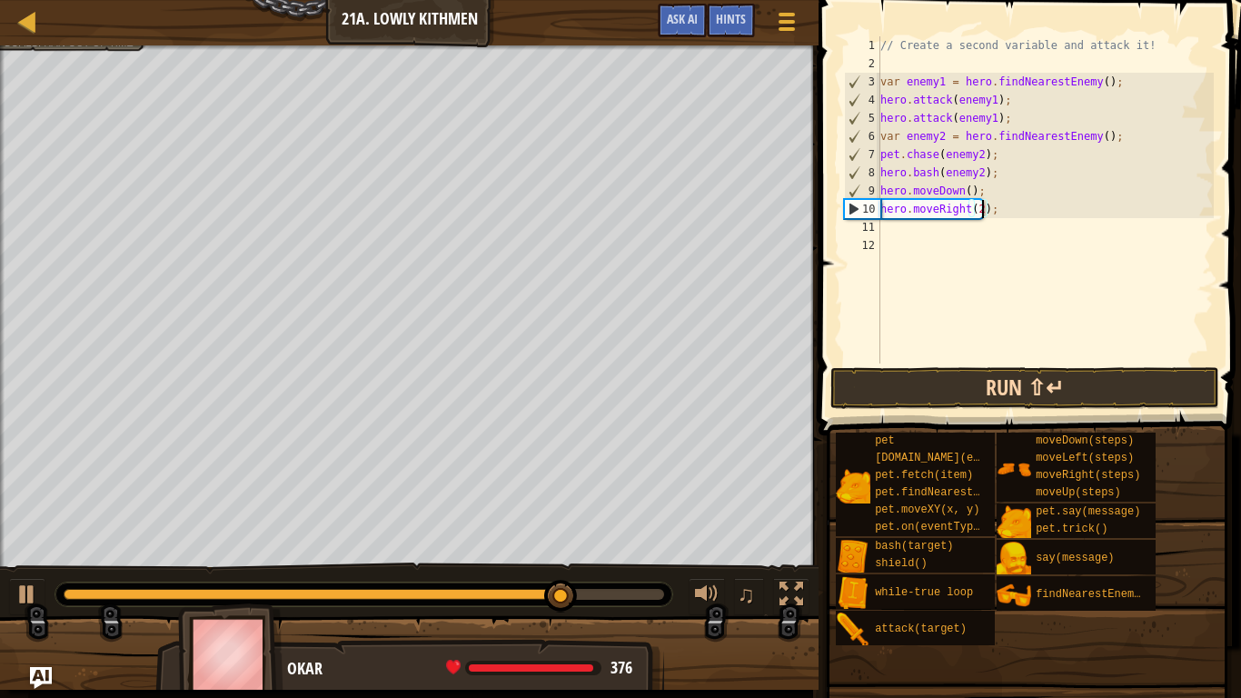
type textarea "hero.moveRight(2);"
click at [934, 387] on button "Run ⇧↵" at bounding box center [1024, 388] width 389 height 42
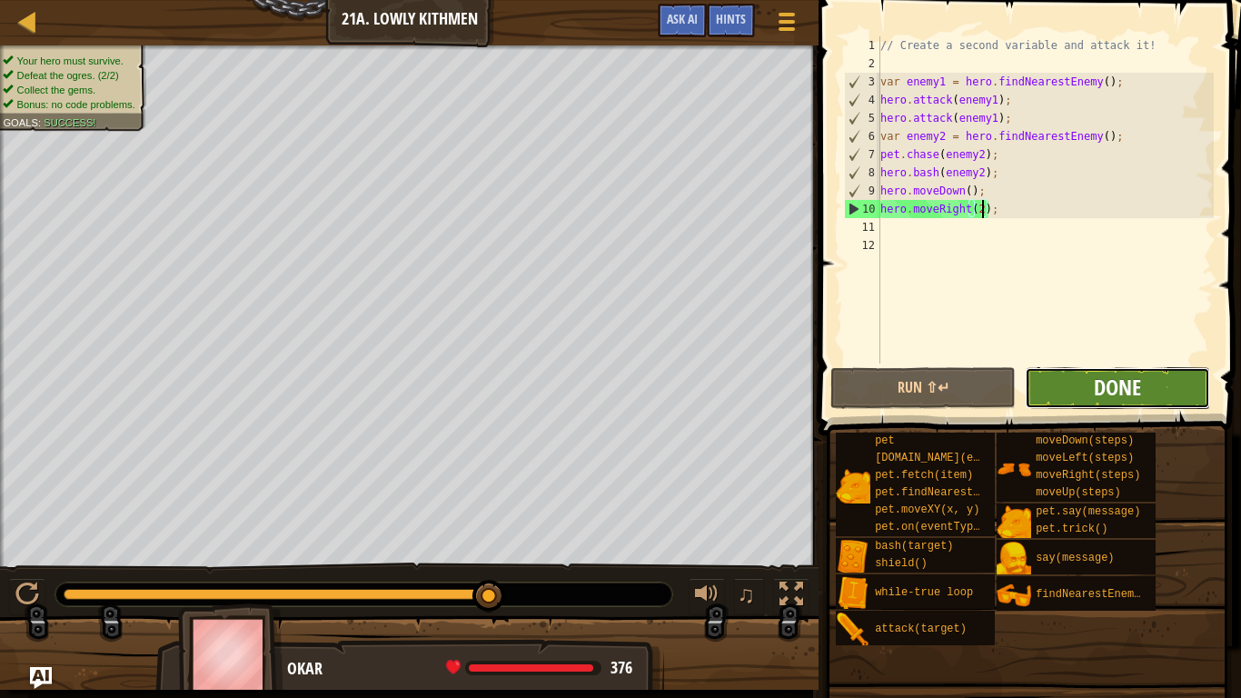
click at [1101, 397] on span "Done" at bounding box center [1117, 386] width 47 height 29
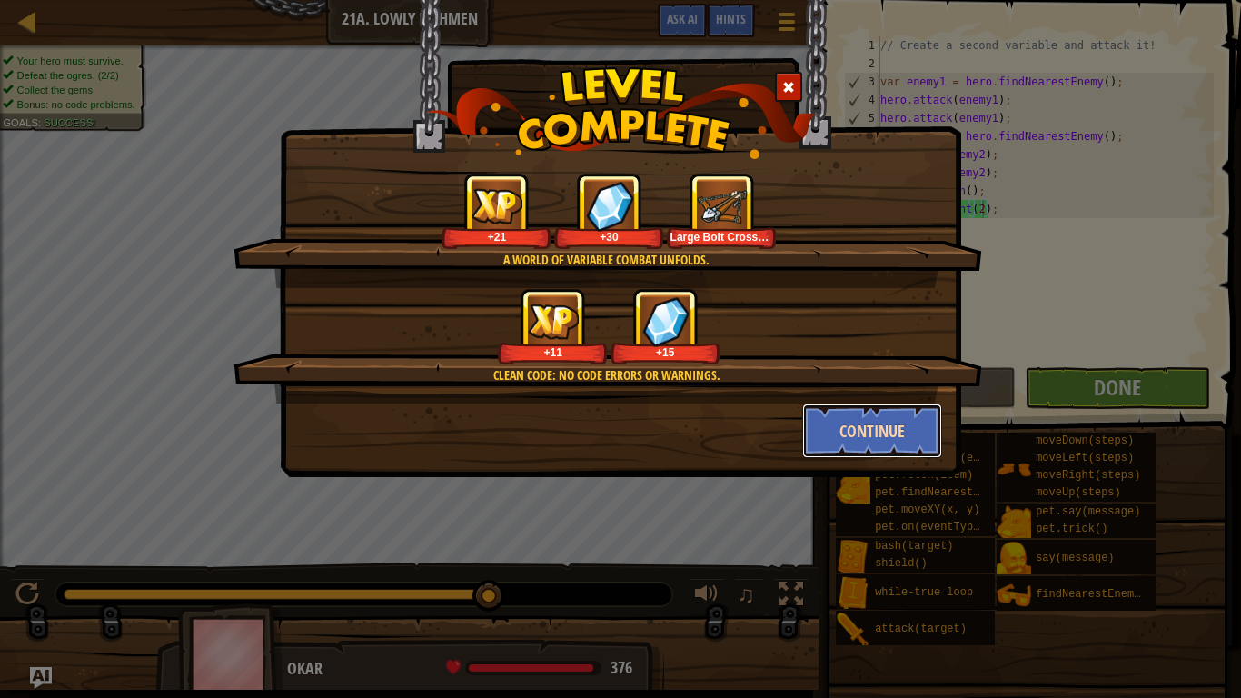
click at [869, 431] on button "Continue" at bounding box center [872, 430] width 141 height 55
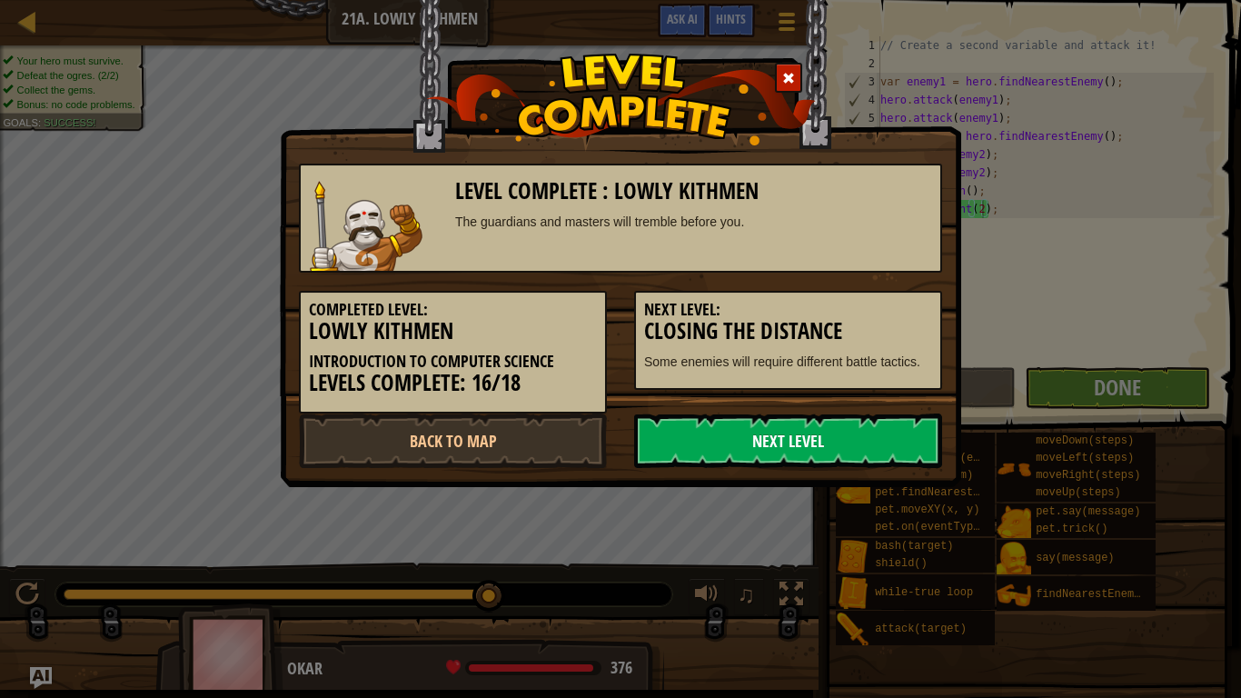
click at [866, 432] on link "Next Level" at bounding box center [788, 440] width 308 height 55
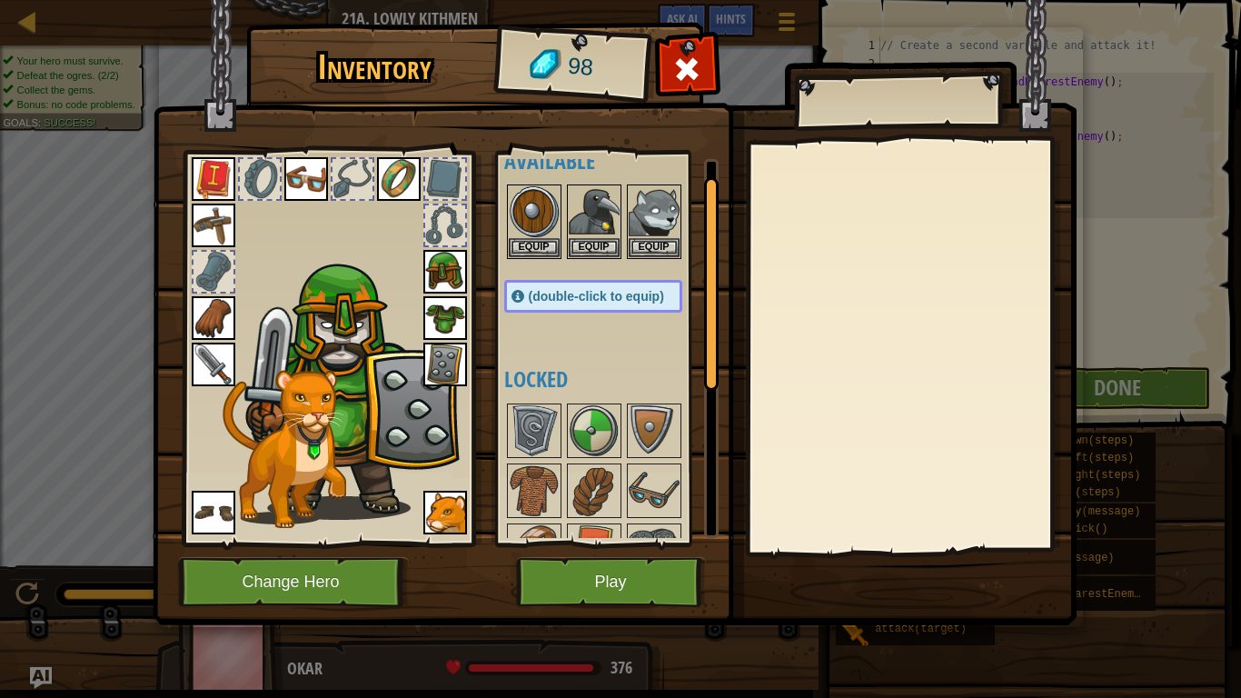
scroll to position [0, 0]
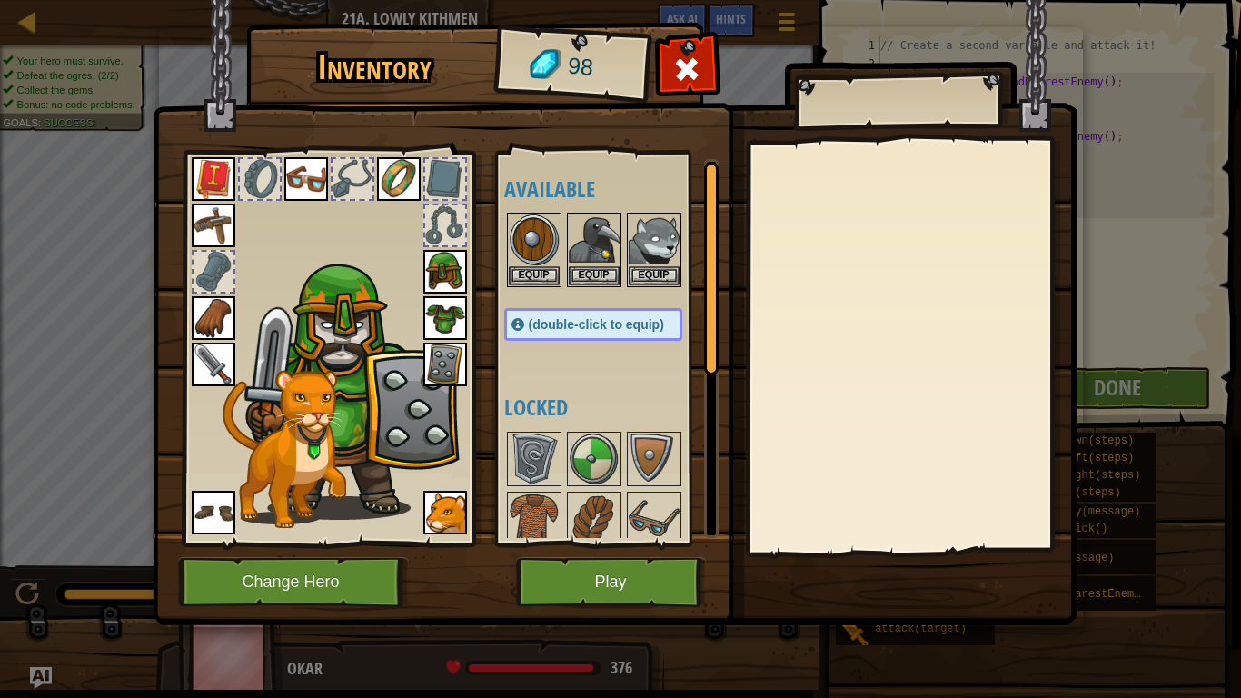
click at [207, 235] on img at bounding box center [214, 225] width 44 height 44
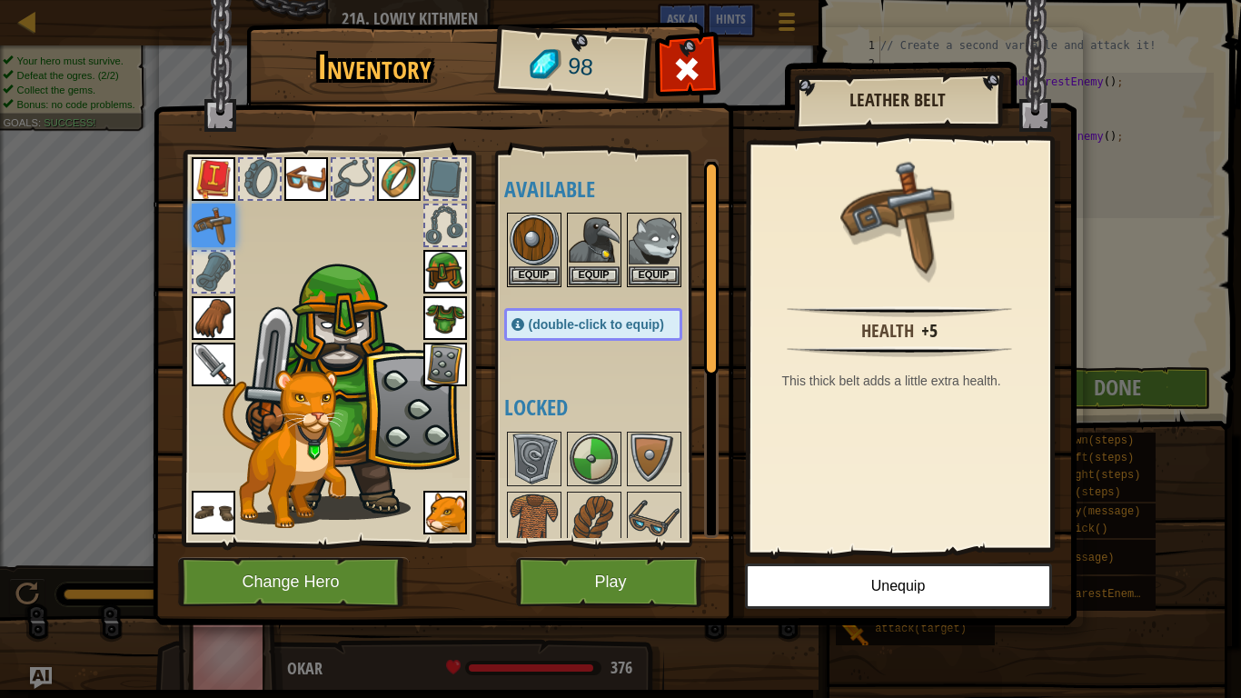
click at [211, 511] on img at bounding box center [214, 513] width 44 height 44
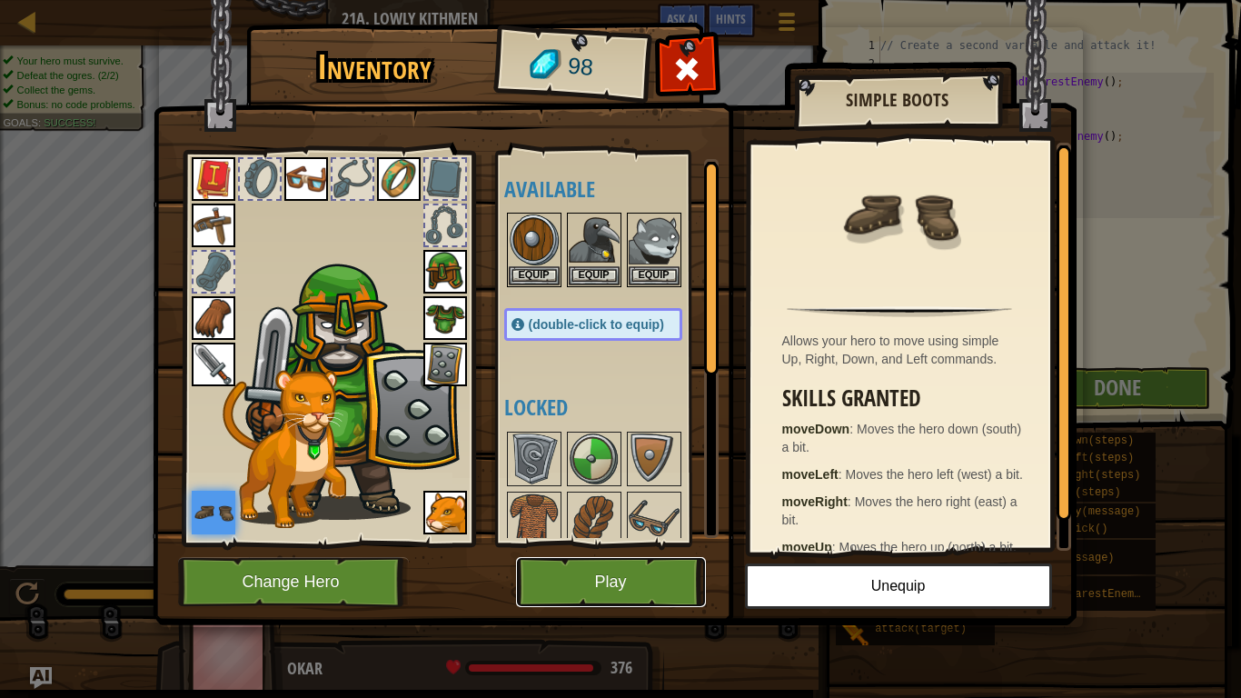
click at [589, 587] on button "Play" at bounding box center [611, 582] width 190 height 50
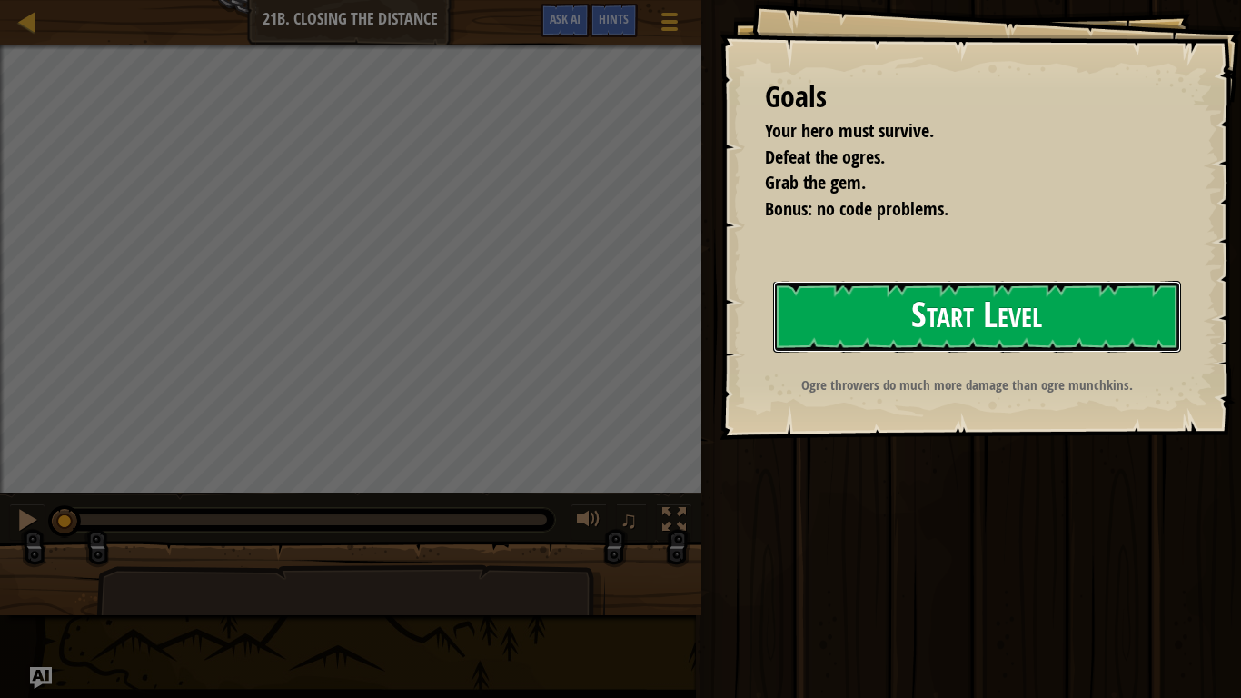
click at [892, 336] on button "Start Level" at bounding box center [977, 317] width 408 height 72
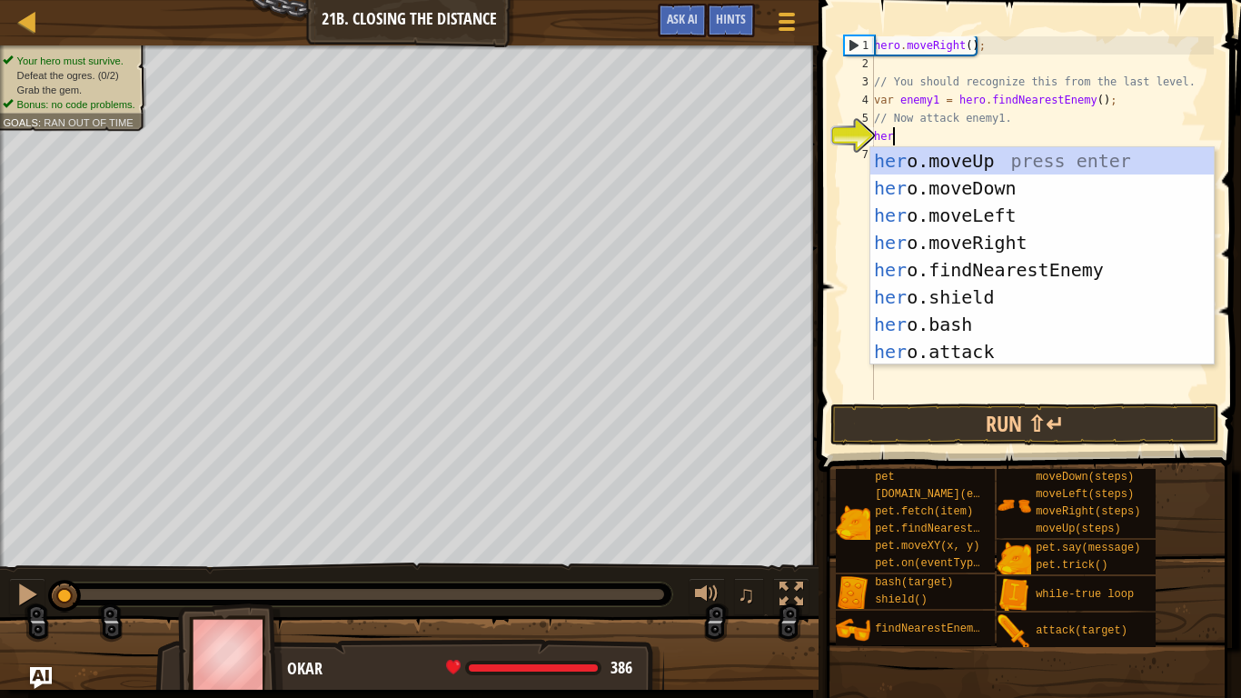
scroll to position [8, 2]
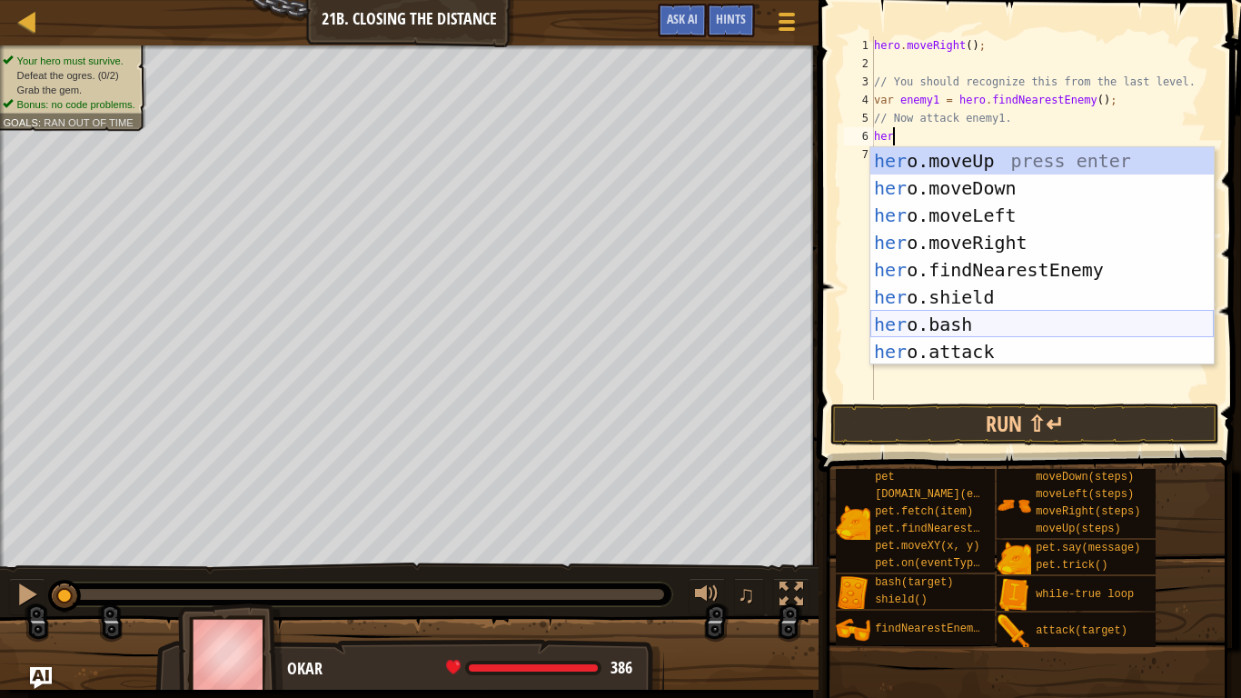
click at [990, 328] on div "her o.moveUp press enter her o.moveDown press enter her o.moveLeft press enter …" at bounding box center [1041, 283] width 343 height 273
type textarea "hero.bash(enemy);"
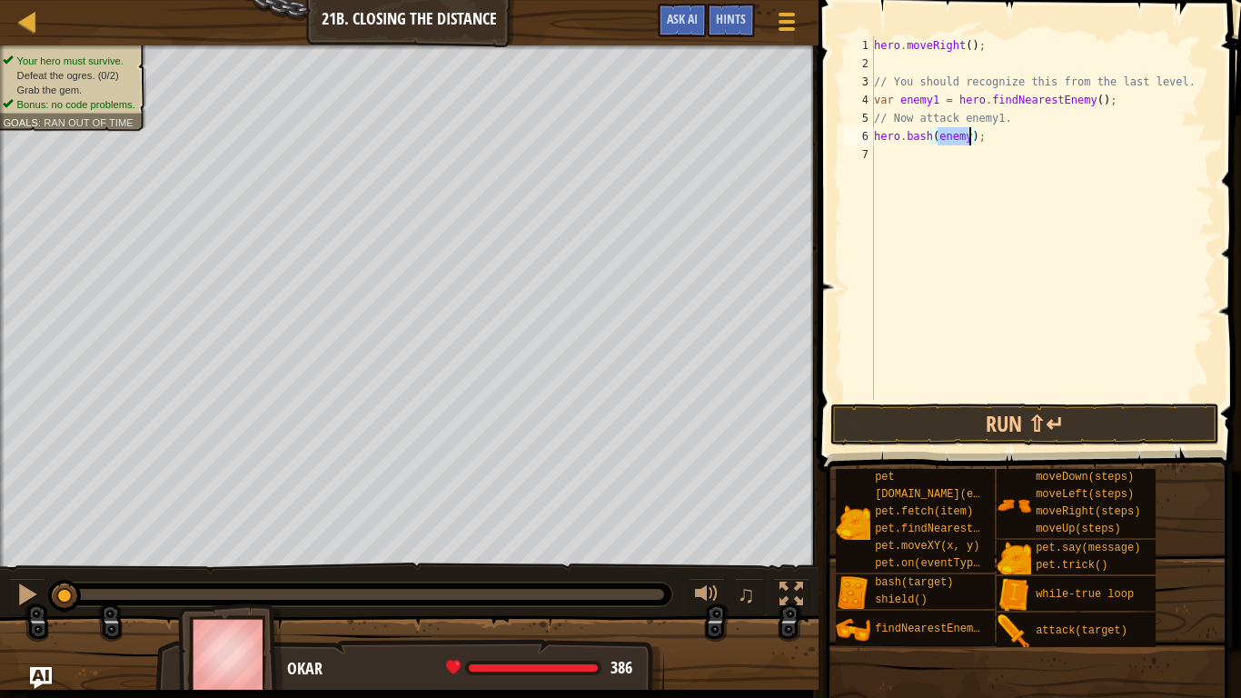
click at [989, 303] on div "hero . moveRight ( ) ; // You should recognize this from the last level. var en…" at bounding box center [1041, 236] width 343 height 400
click at [970, 139] on div "hero . moveRight ( ) ; // You should recognize this from the last level. var en…" at bounding box center [1041, 236] width 343 height 400
type textarea "hero.bash(enemy1);"
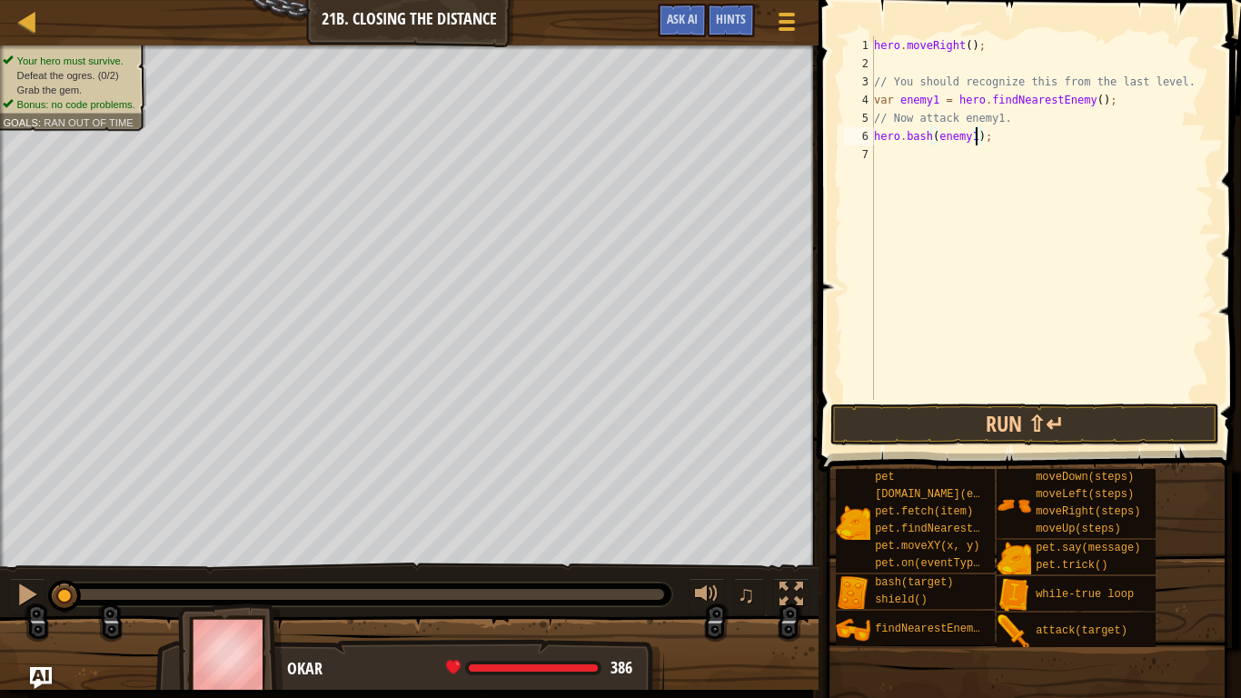
click at [1004, 143] on div "hero . moveRight ( ) ; // You should recognize this from the last level. var en…" at bounding box center [1041, 236] width 343 height 400
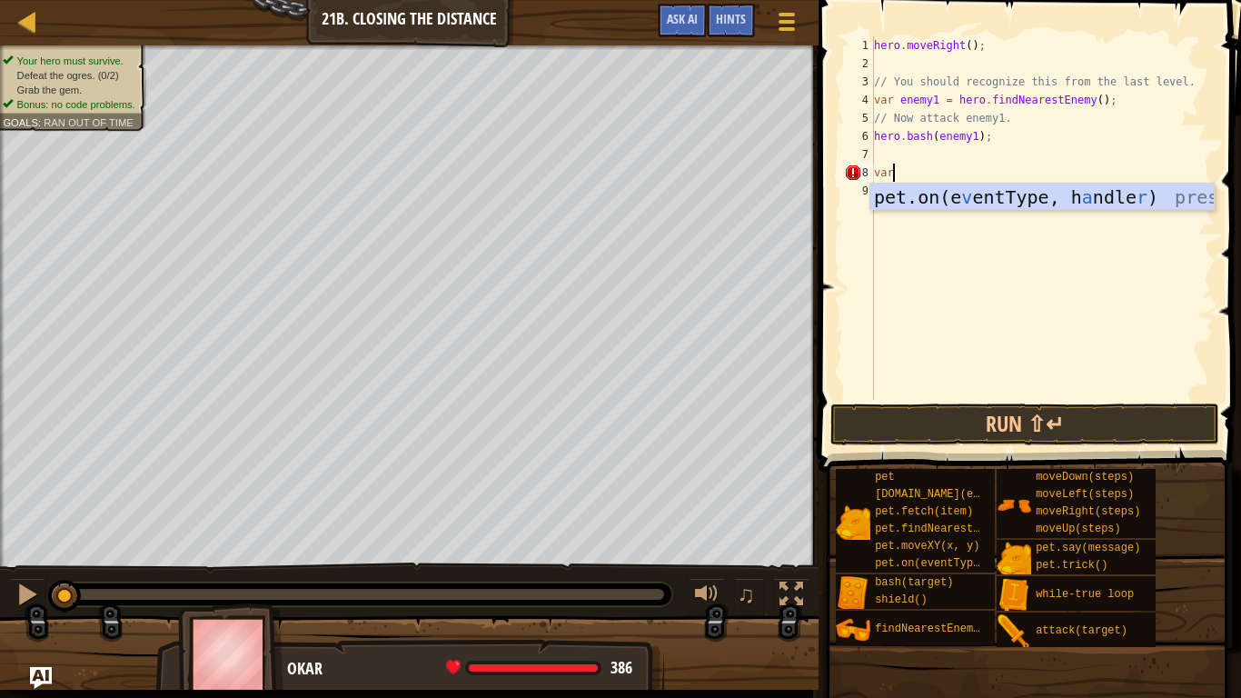
scroll to position [8, 1]
type textarea "v"
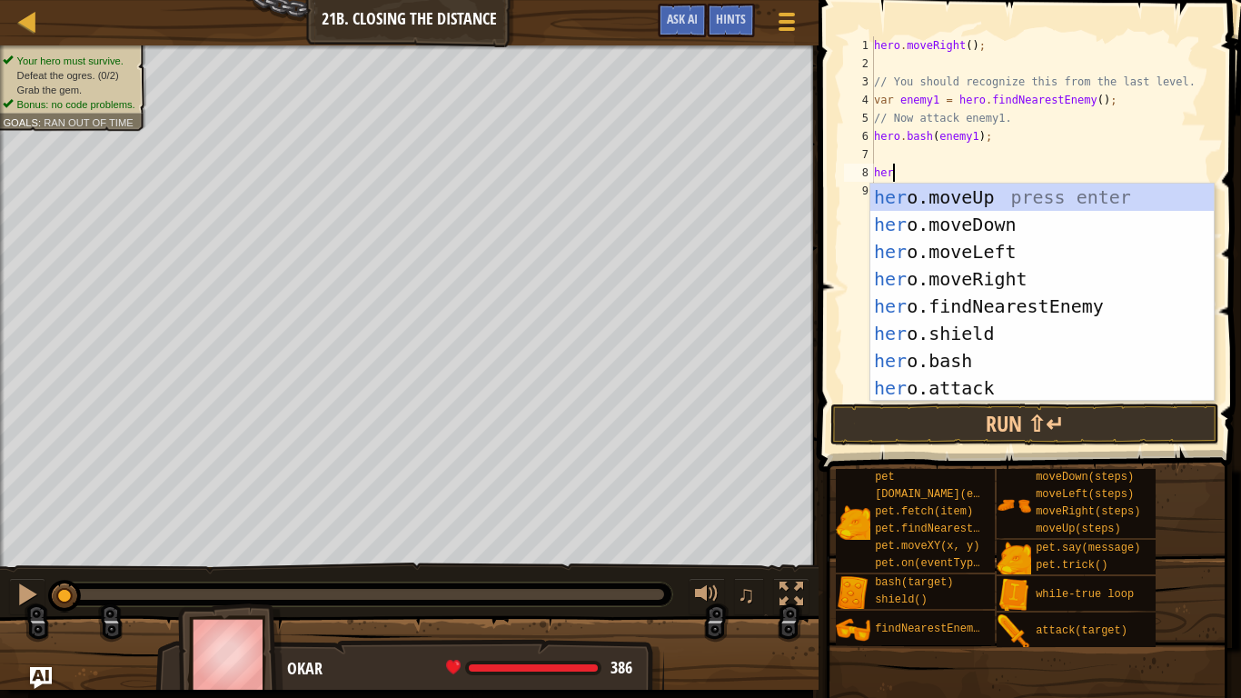
type textarea "hero"
click at [1096, 305] on div "hero .moveUp press enter hero .moveDown press enter hero .moveLeft press enter …" at bounding box center [1041, 319] width 343 height 273
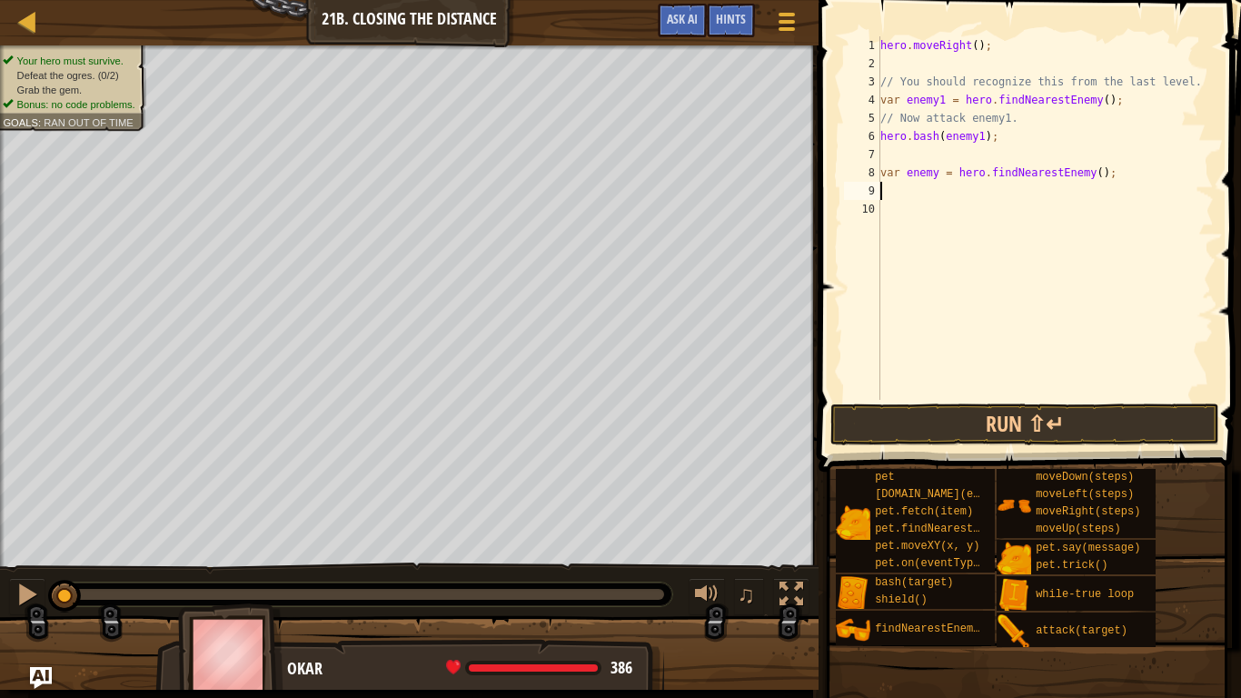
click at [937, 178] on div "hero . moveRight ( ) ; // You should recognize this from the last level. var en…" at bounding box center [1045, 236] width 337 height 400
type textarea "var enemy2 = hero.findNearestEnemy();"
click at [898, 193] on div "hero . moveRight ( ) ; // You should recognize this from the last level. var en…" at bounding box center [1045, 236] width 337 height 400
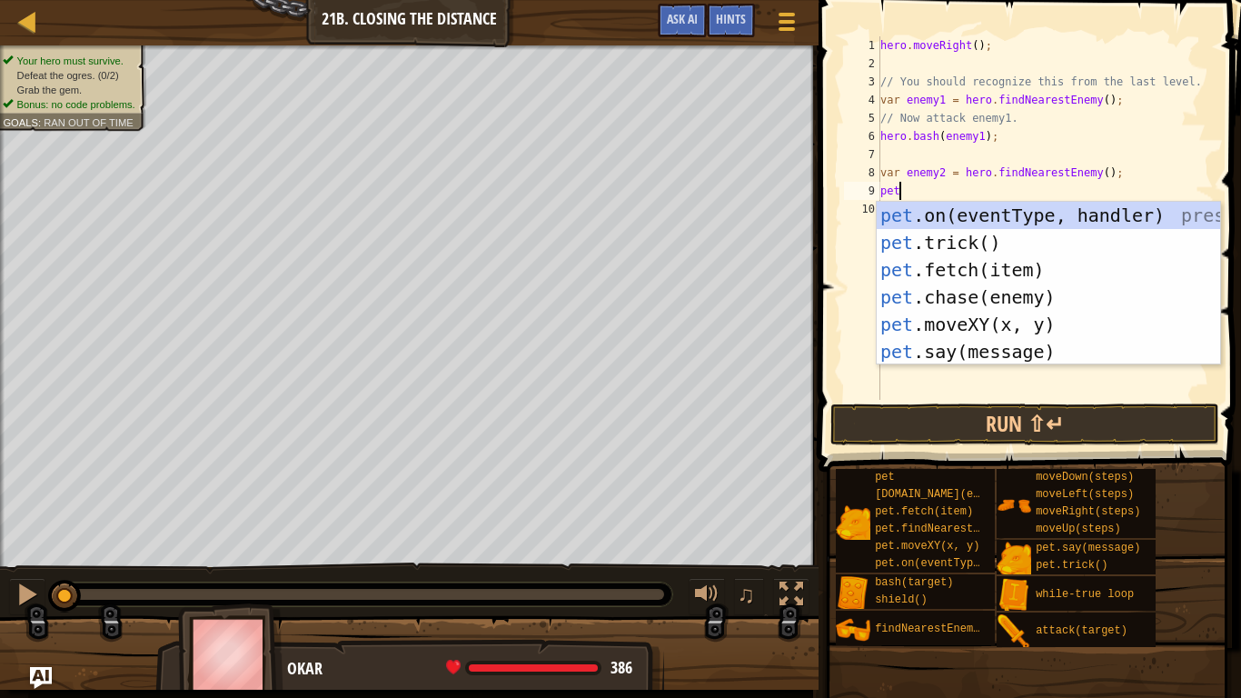
scroll to position [8, 2]
click at [975, 299] on div "pet .on(eventType, handler) press enter pet .trick() press enter pet .fetch(ite…" at bounding box center [1048, 311] width 343 height 218
type textarea "[DOMAIN_NAME](enemy);"
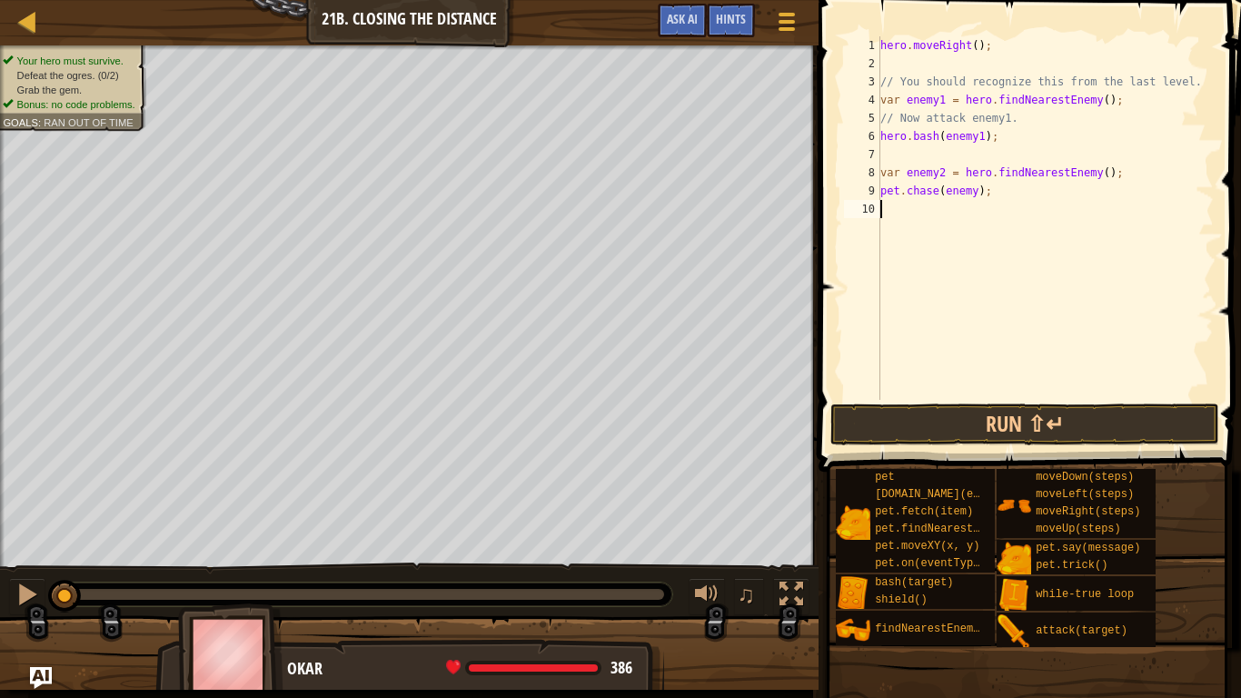
click at [967, 285] on div "hero . moveRight ( ) ; // You should recognize this from the last level. var en…" at bounding box center [1045, 236] width 337 height 400
click at [978, 204] on div "hero . moveRight ( ) ; // You should recognize this from the last level. var en…" at bounding box center [1045, 236] width 337 height 400
click at [976, 191] on div "hero . moveRight ( ) ; // You should recognize this from the last level. var en…" at bounding box center [1045, 236] width 337 height 400
type textarea "[DOMAIN_NAME](enemy2);"
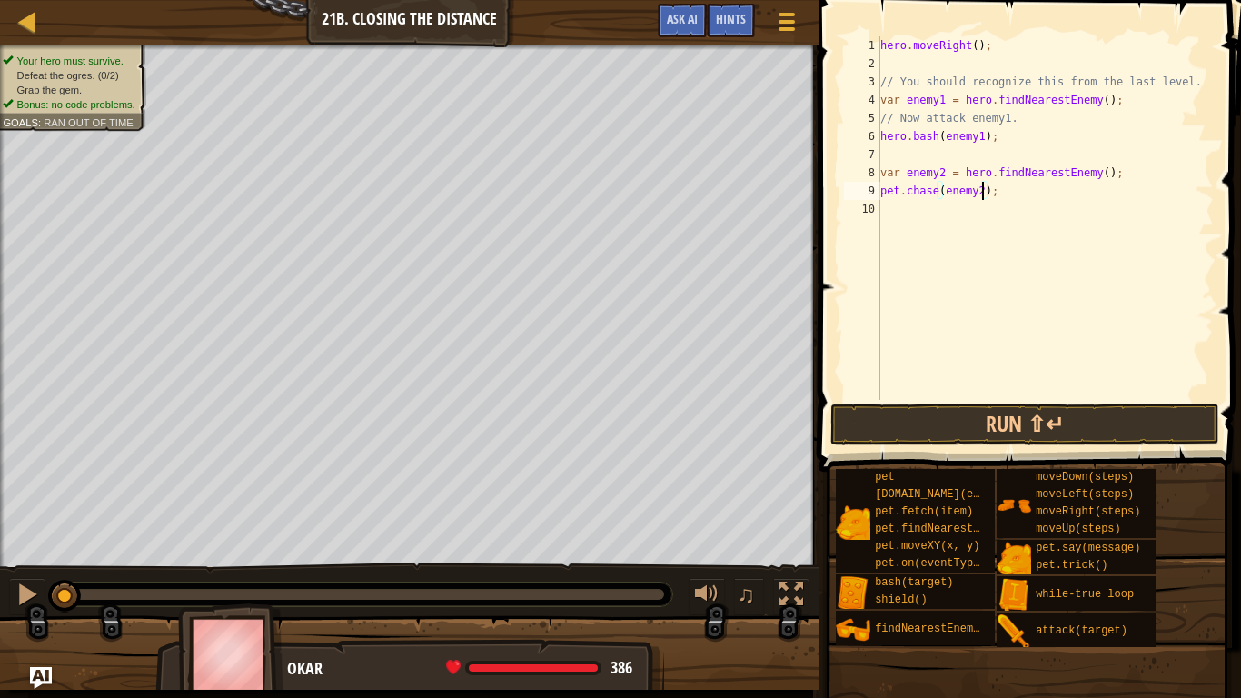
scroll to position [8, 15]
click at [899, 213] on div "hero . moveRight ( ) ; // You should recognize this from the last level. var en…" at bounding box center [1045, 236] width 337 height 400
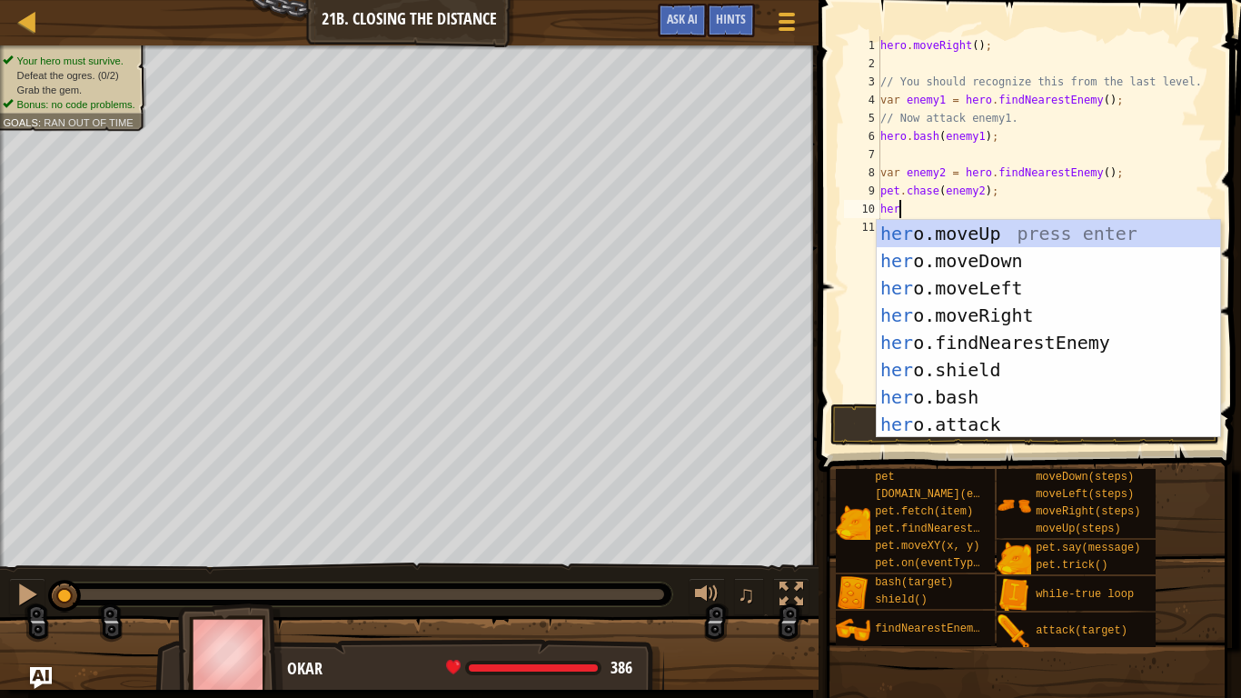
type textarea "hero"
click at [933, 370] on div "hero .moveUp press enter hero .moveDown press enter hero .moveLeft press enter …" at bounding box center [1048, 356] width 343 height 273
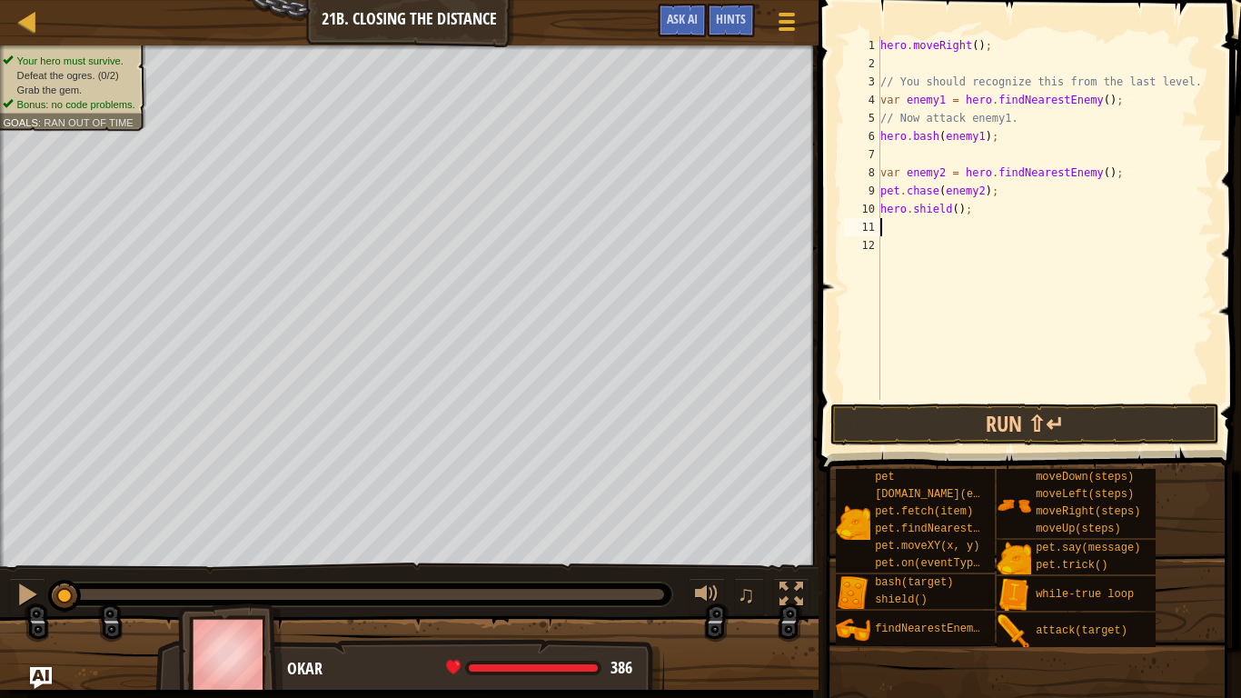
scroll to position [8, 0]
click at [951, 421] on button "Run ⇧↵" at bounding box center [1024, 424] width 389 height 42
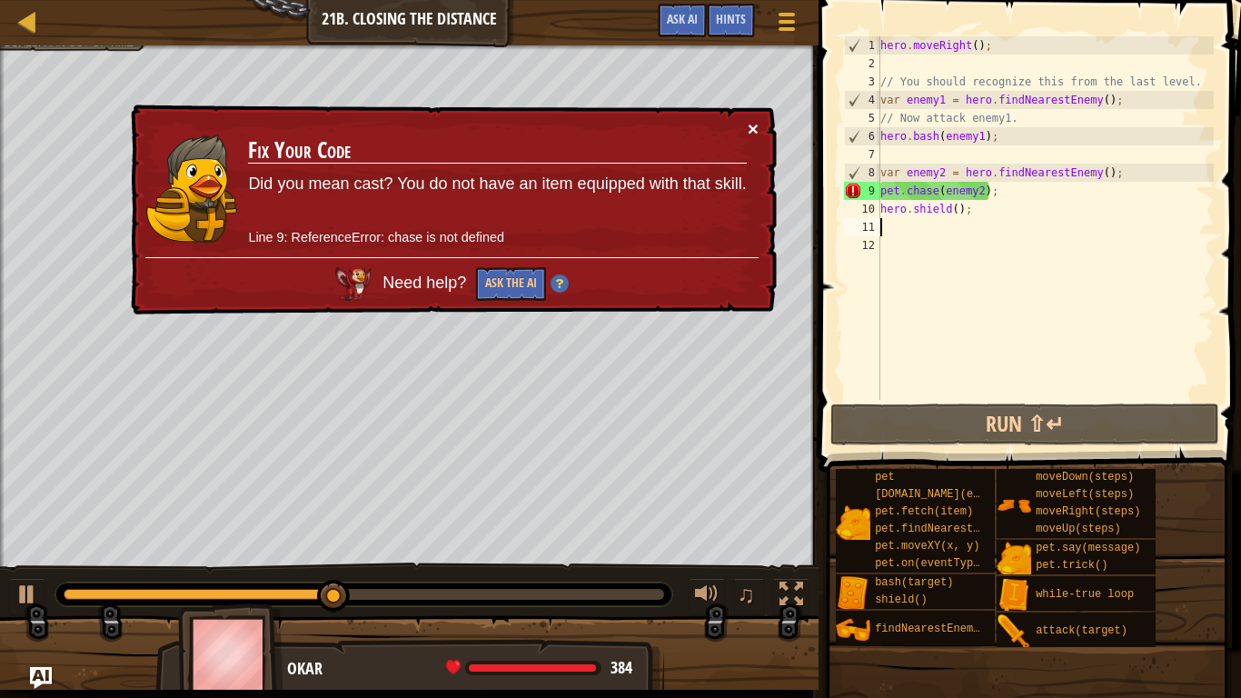
click at [749, 125] on button "×" at bounding box center [753, 128] width 11 height 19
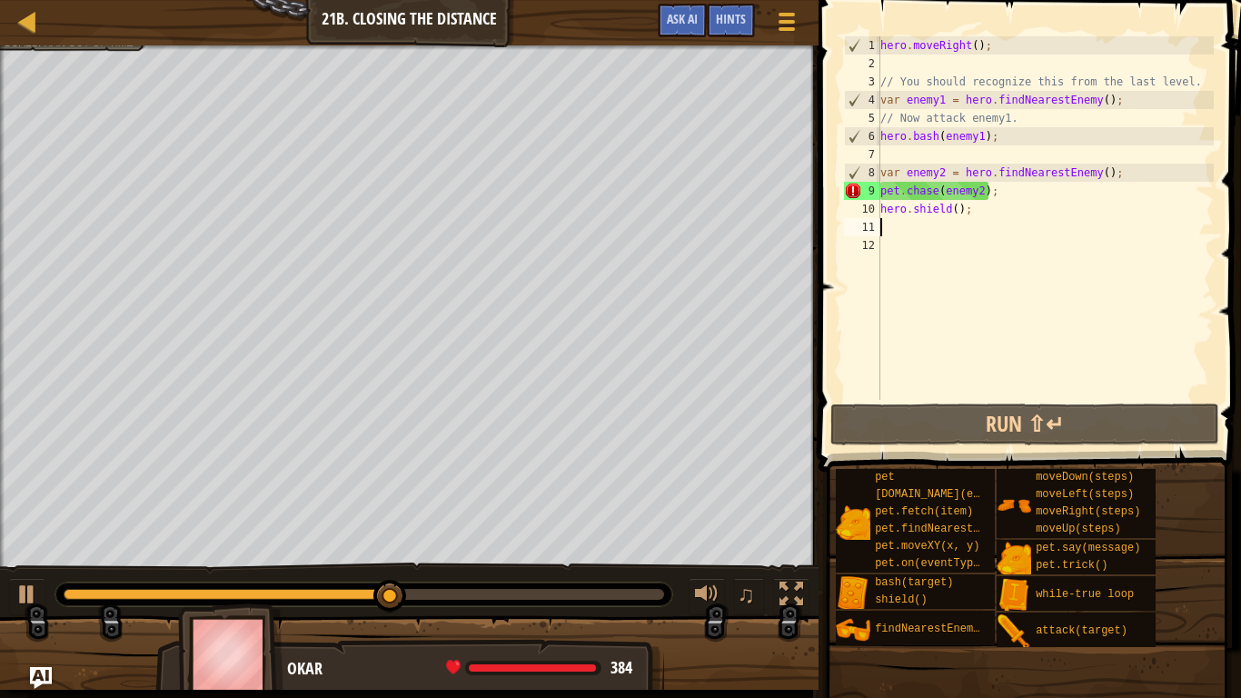
click at [1015, 194] on div "hero . moveRight ( ) ; // You should recognize this from the last level. var en…" at bounding box center [1045, 236] width 337 height 400
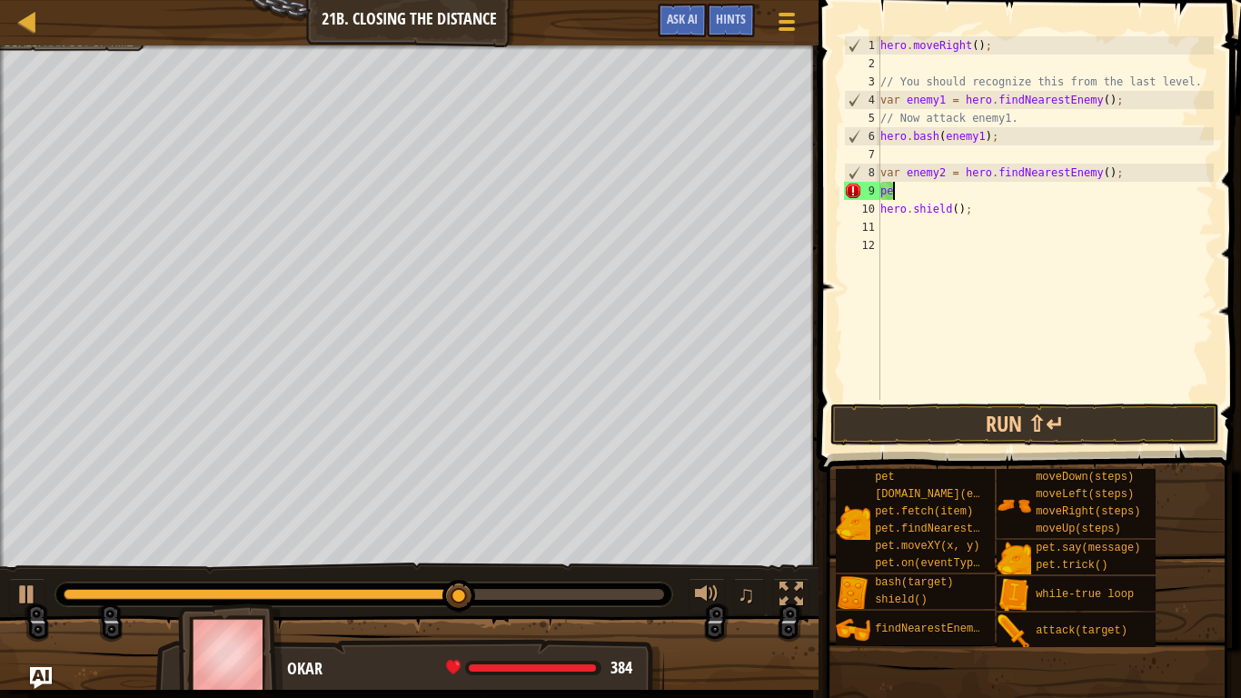
type textarea "p"
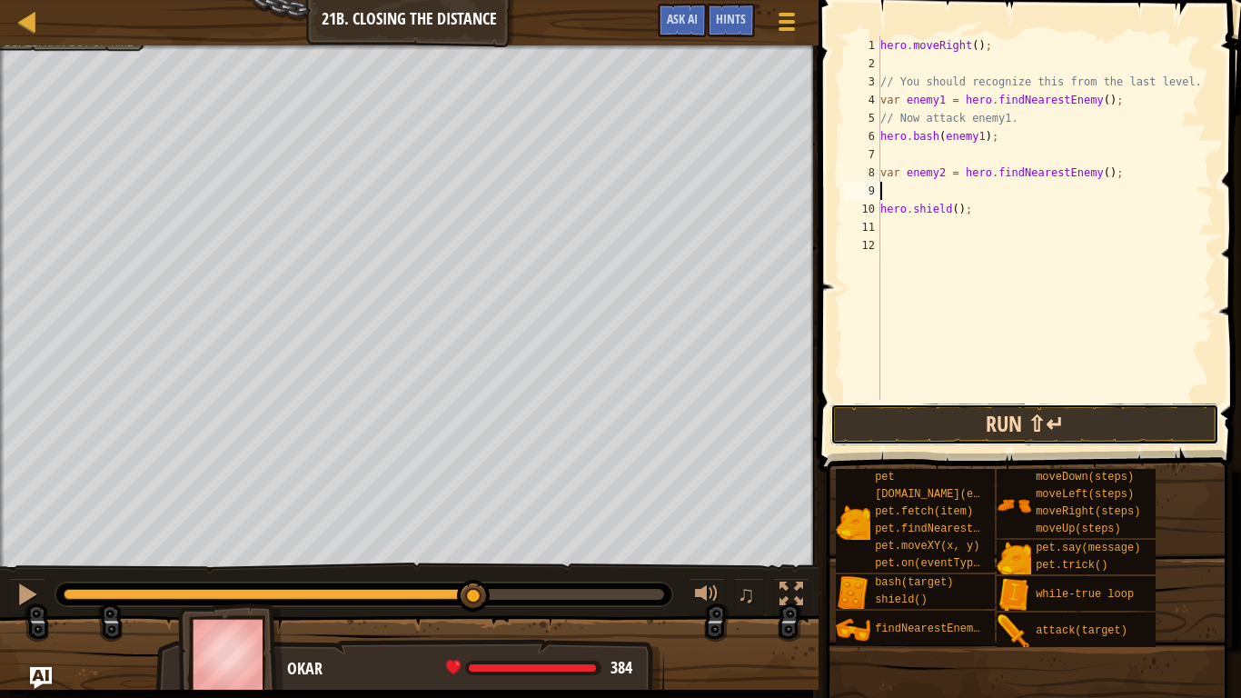
click at [1046, 415] on button "Run ⇧↵" at bounding box center [1024, 424] width 389 height 42
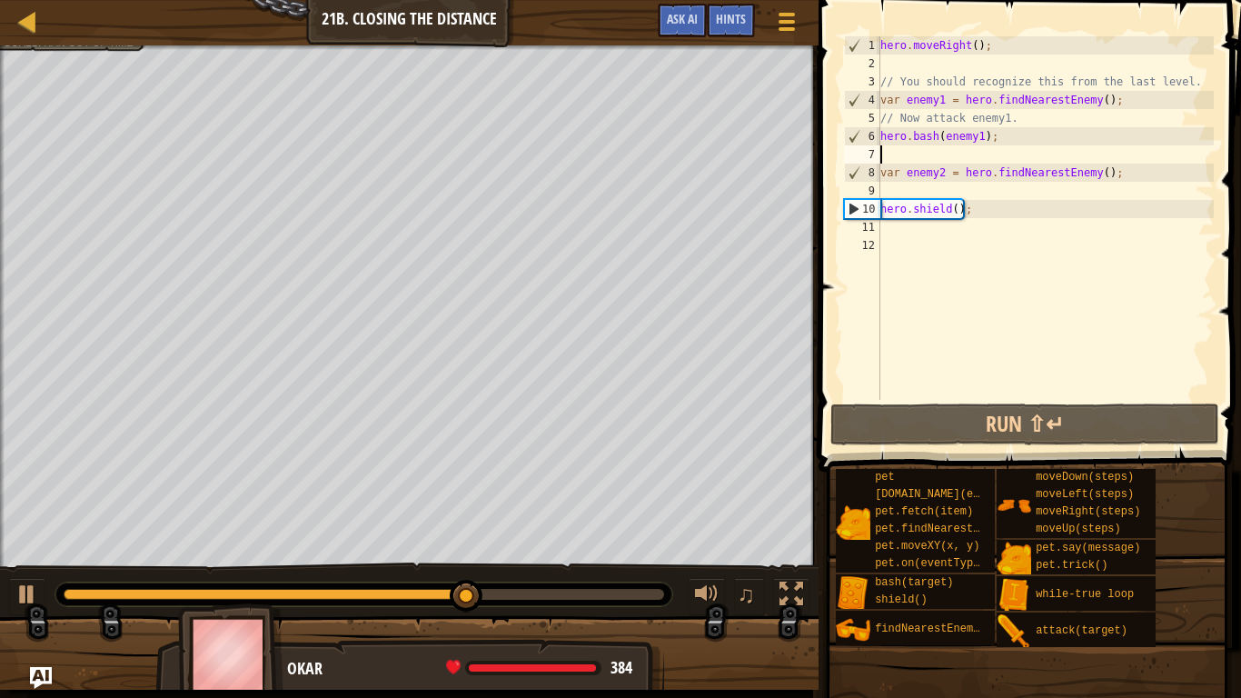
click at [1010, 158] on div "hero . moveRight ( ) ; // You should recognize this from the last level. var en…" at bounding box center [1045, 236] width 337 height 400
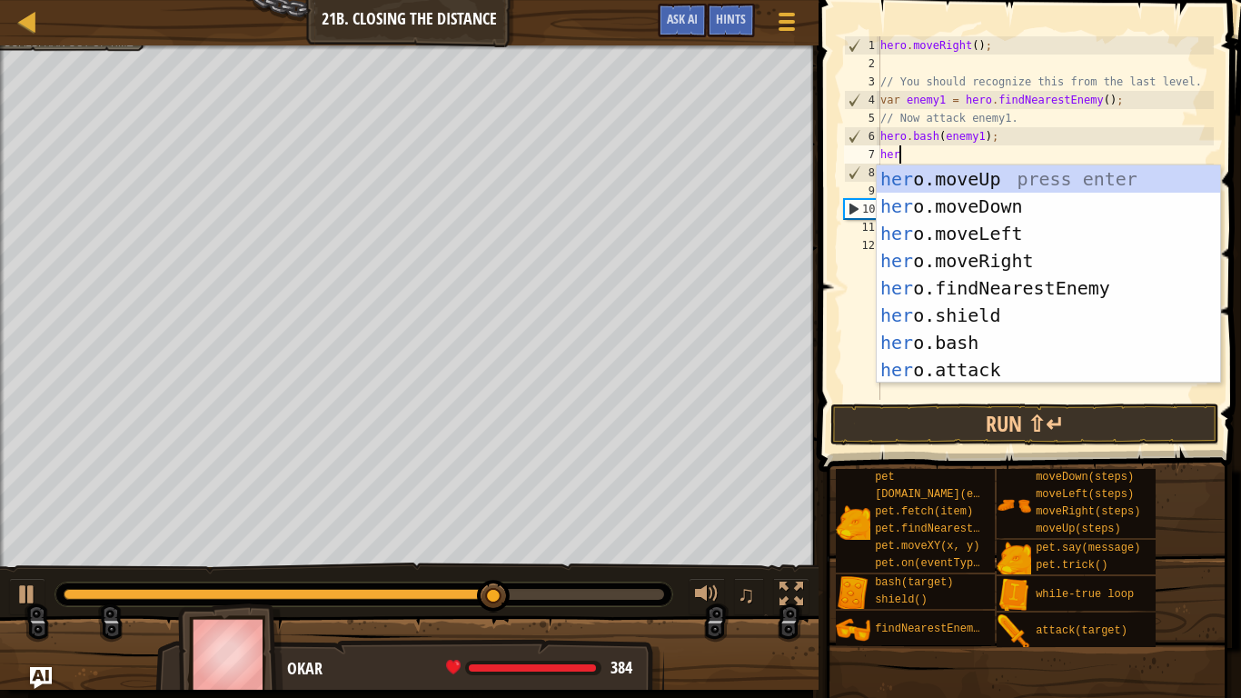
type textarea "hero"
click at [965, 203] on div "hero .moveUp press enter hero .moveDown press enter hero .moveLeft press enter …" at bounding box center [1048, 301] width 343 height 273
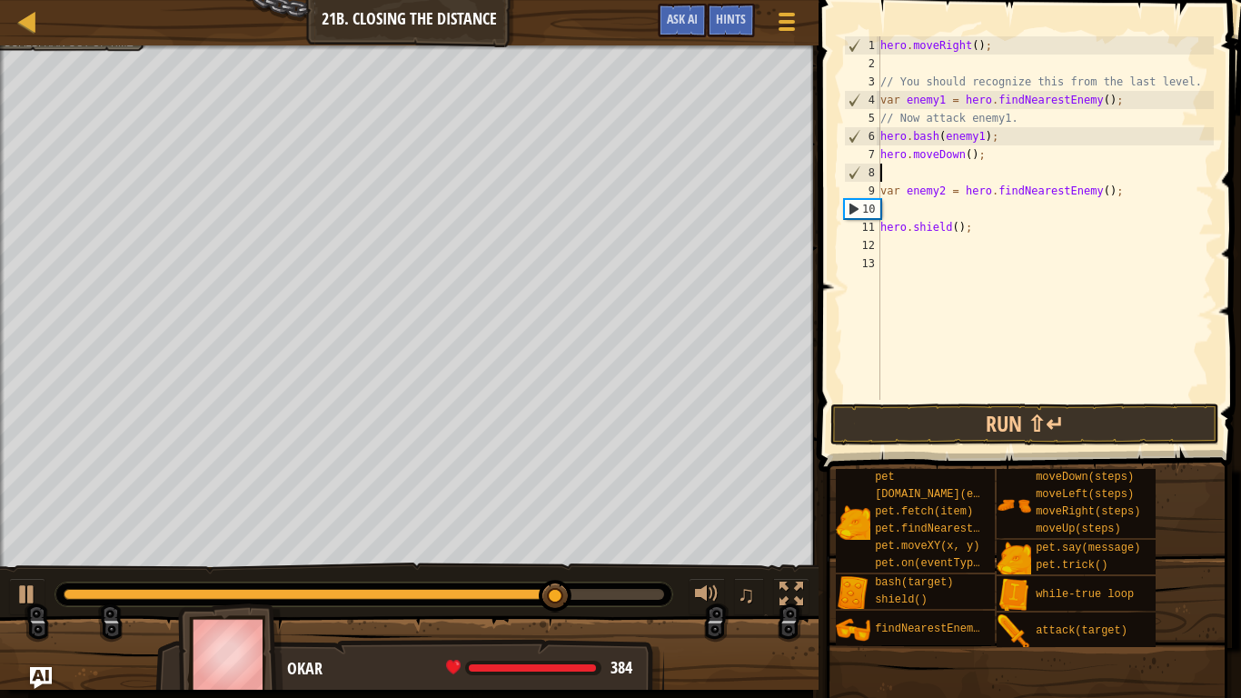
scroll to position [8, 0]
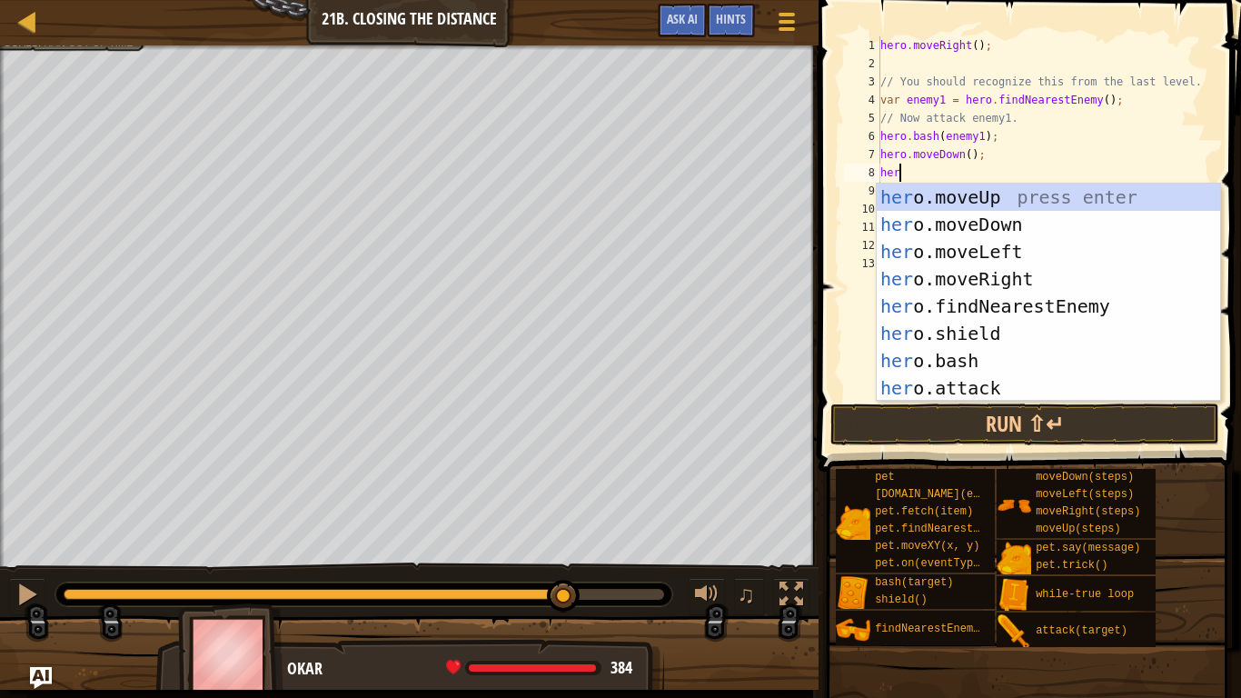
type textarea "hero"
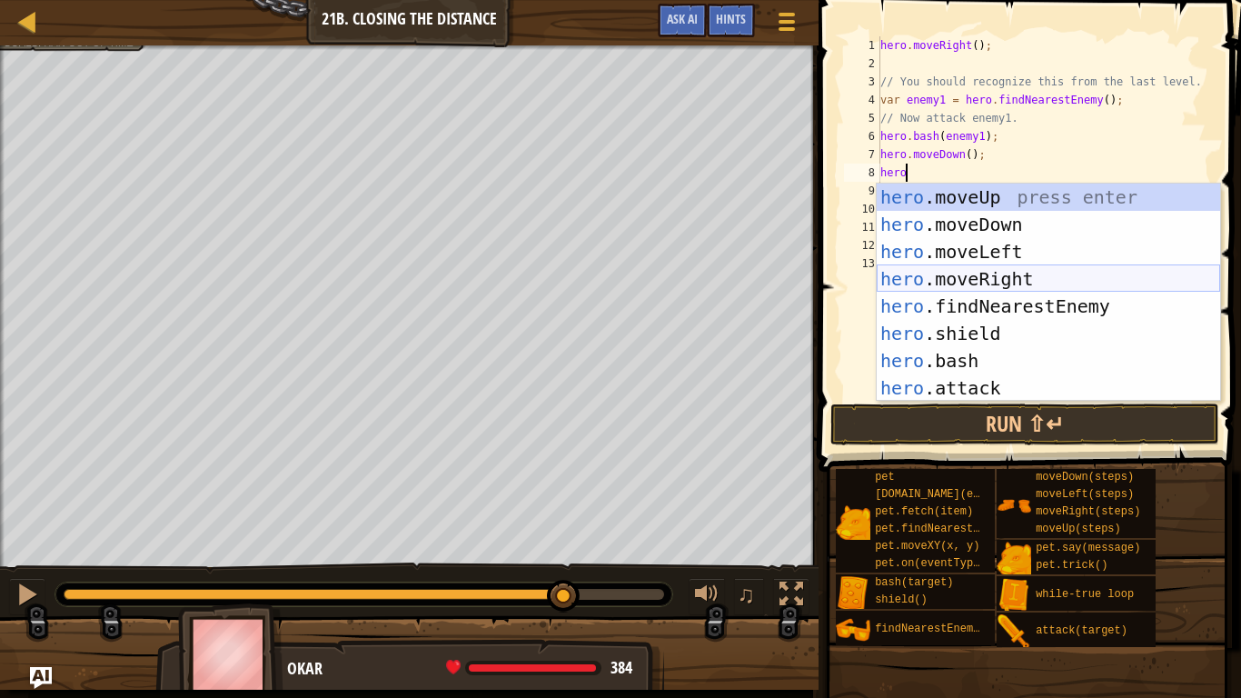
click at [989, 278] on div "hero .moveUp press enter hero .moveDown press enter hero .moveLeft press enter …" at bounding box center [1048, 319] width 343 height 273
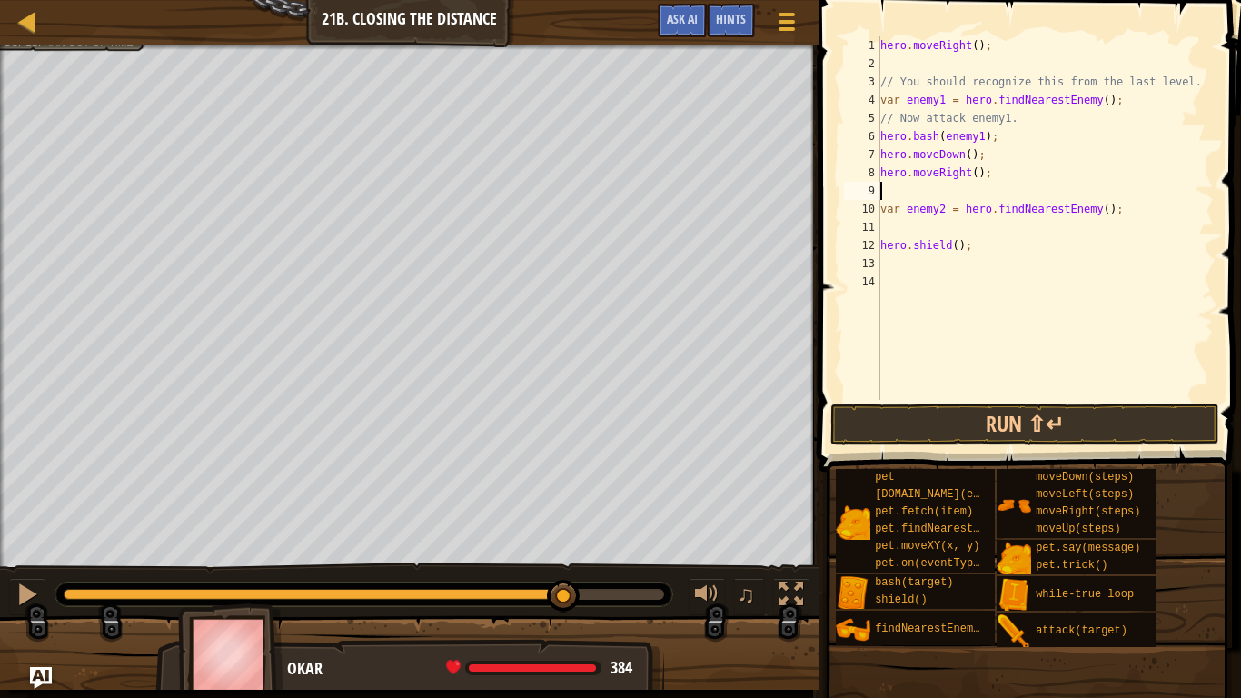
scroll to position [8, 0]
click at [1006, 420] on button "Run ⇧↵" at bounding box center [1024, 424] width 389 height 42
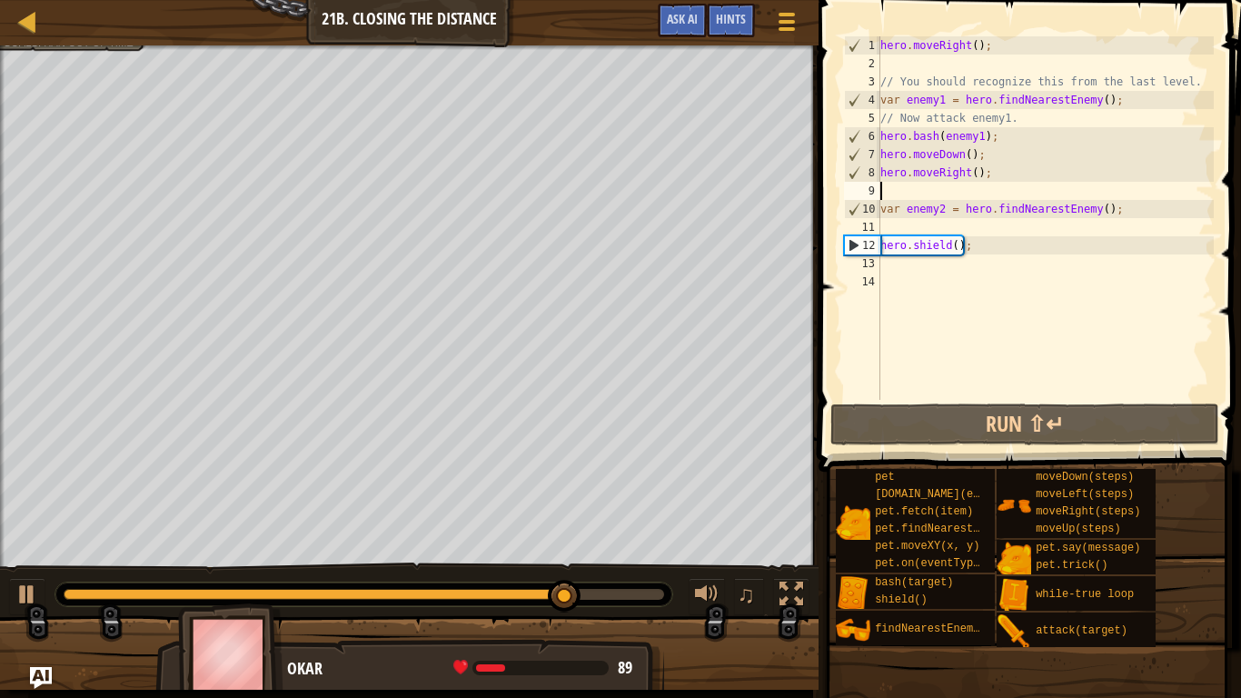
click at [894, 263] on div "hero . moveRight ( ) ; // You should recognize this from the last level. var en…" at bounding box center [1045, 236] width 337 height 400
click at [887, 223] on div "hero . moveRight ( ) ; // You should recognize this from the last level. var en…" at bounding box center [1045, 236] width 337 height 400
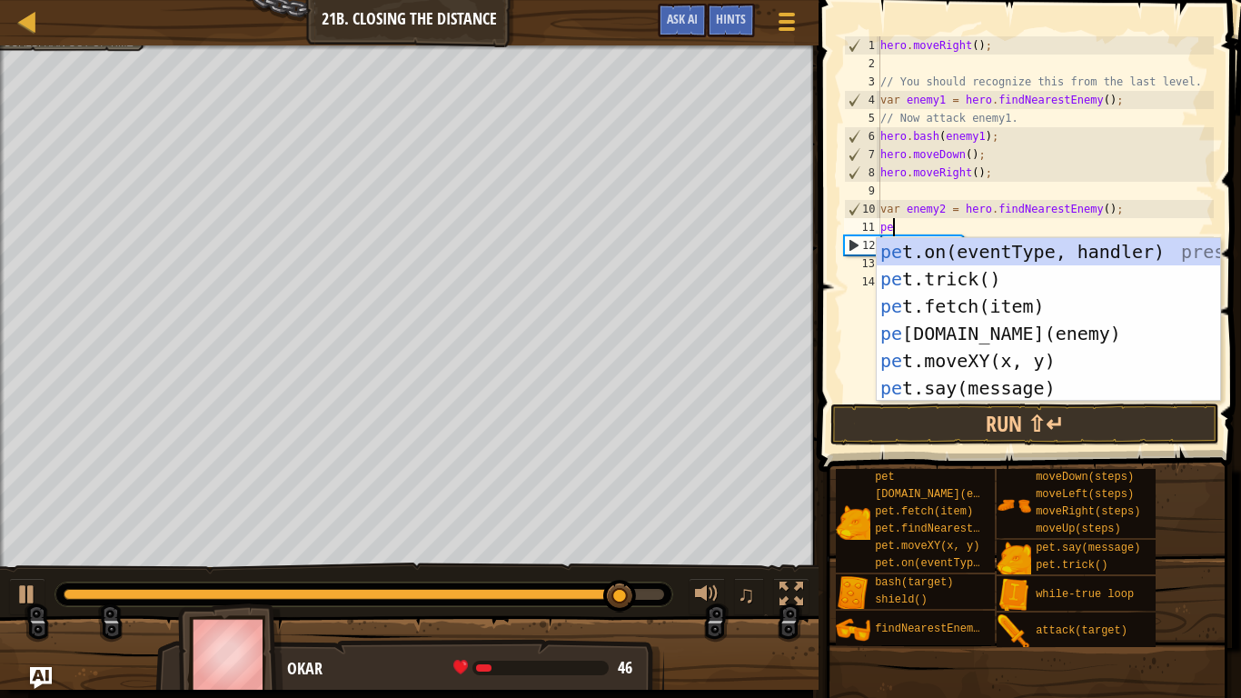
scroll to position [8, 2]
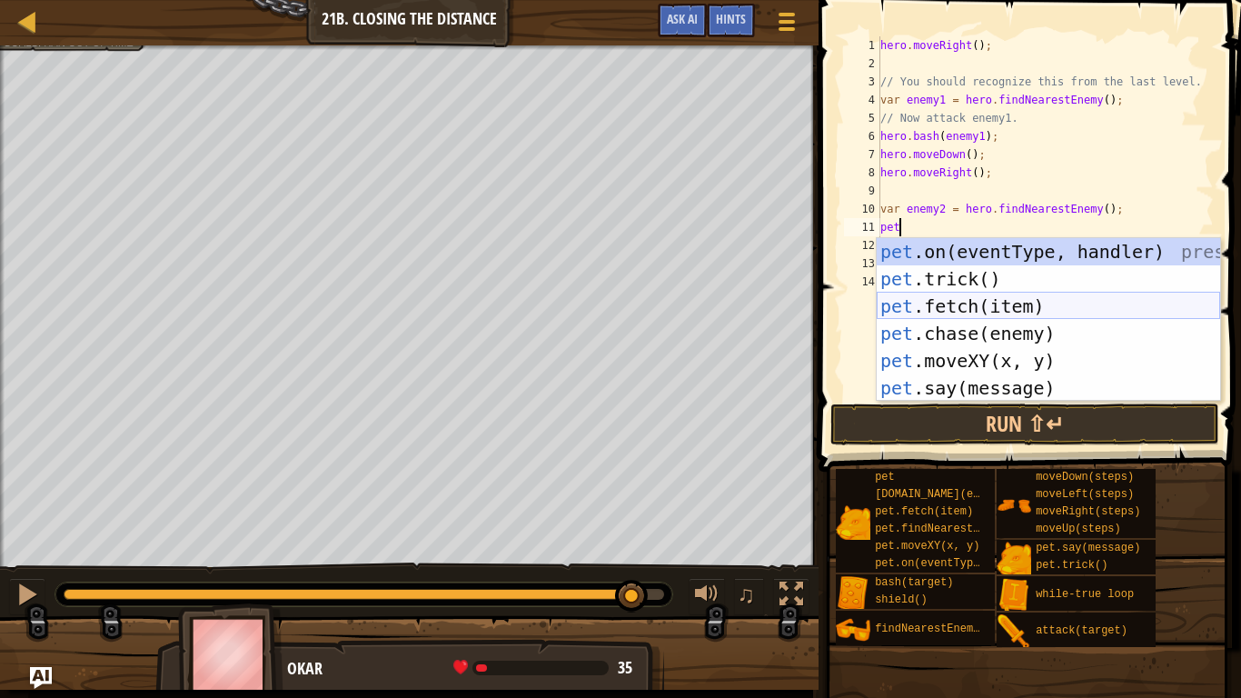
click at [988, 306] on div "pet .on(eventType, handler) press enter pet .trick() press enter pet .fetch(ite…" at bounding box center [1048, 347] width 343 height 218
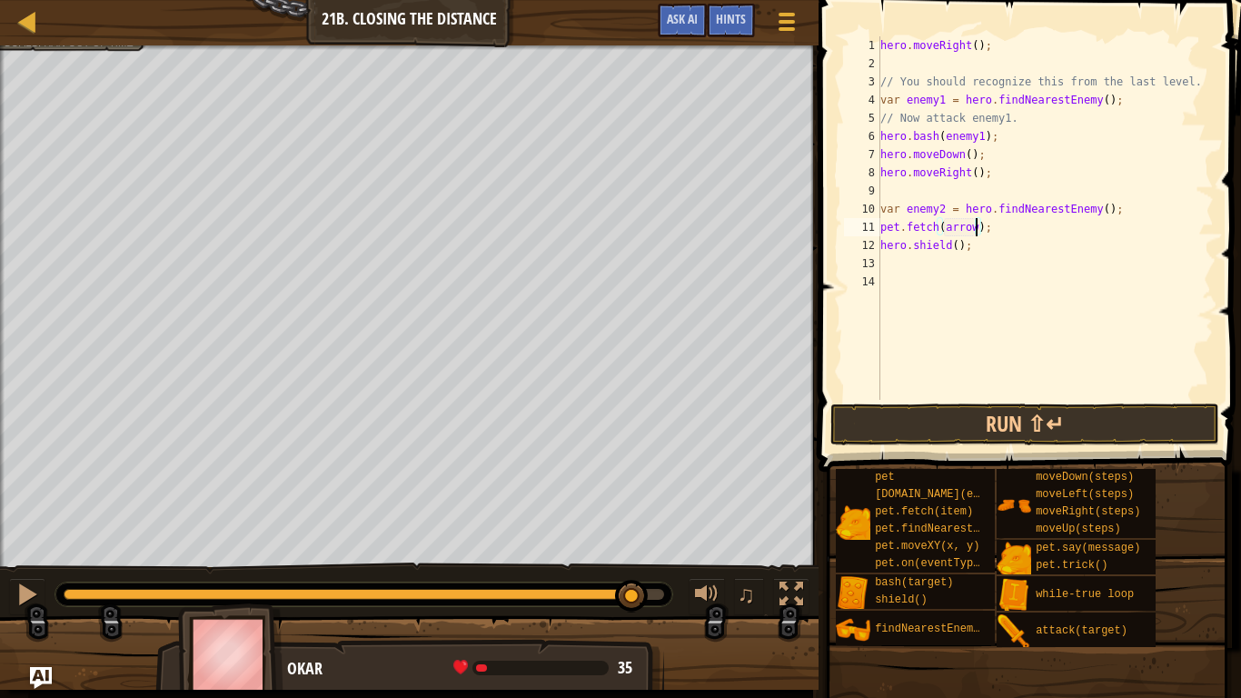
scroll to position [8, 14]
click at [983, 427] on button "Run ⇧↵" at bounding box center [1024, 424] width 389 height 42
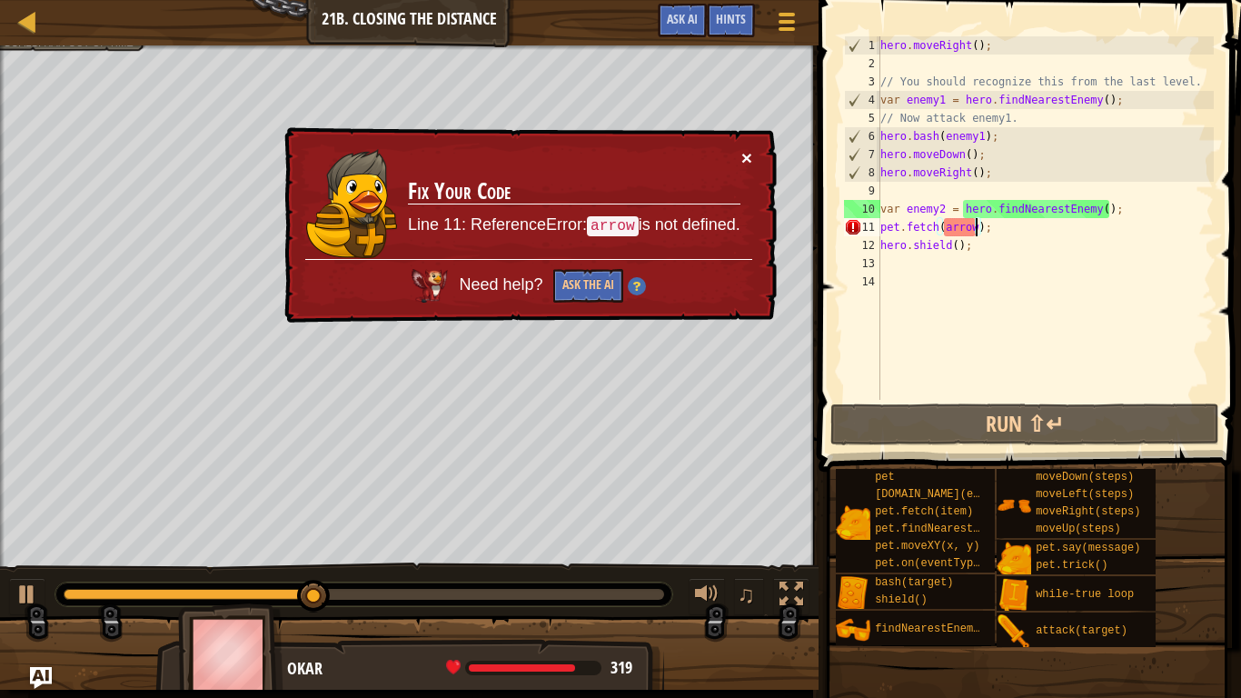
click at [747, 163] on button "×" at bounding box center [746, 157] width 11 height 19
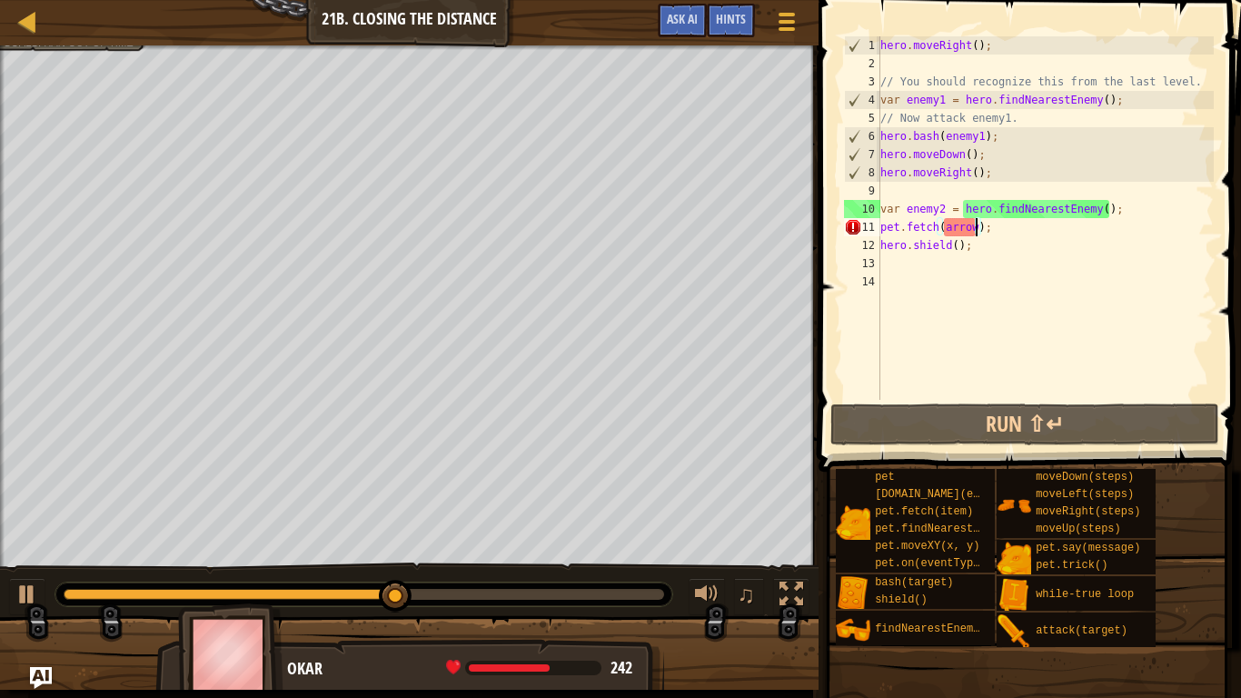
click at [969, 230] on div "hero . moveRight ( ) ; // You should recognize this from the last level. var en…" at bounding box center [1045, 236] width 337 height 400
click at [977, 232] on div "hero . moveRight ( ) ; // You should recognize this from the last level. var en…" at bounding box center [1045, 236] width 337 height 400
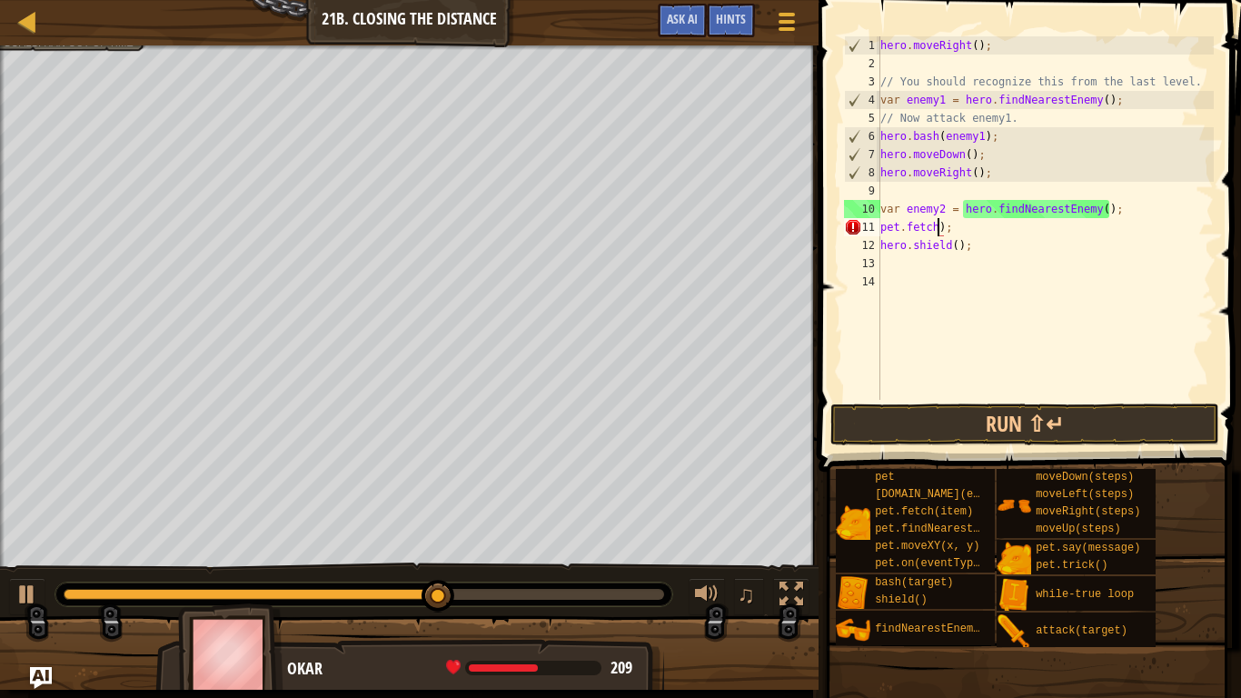
scroll to position [8, 8]
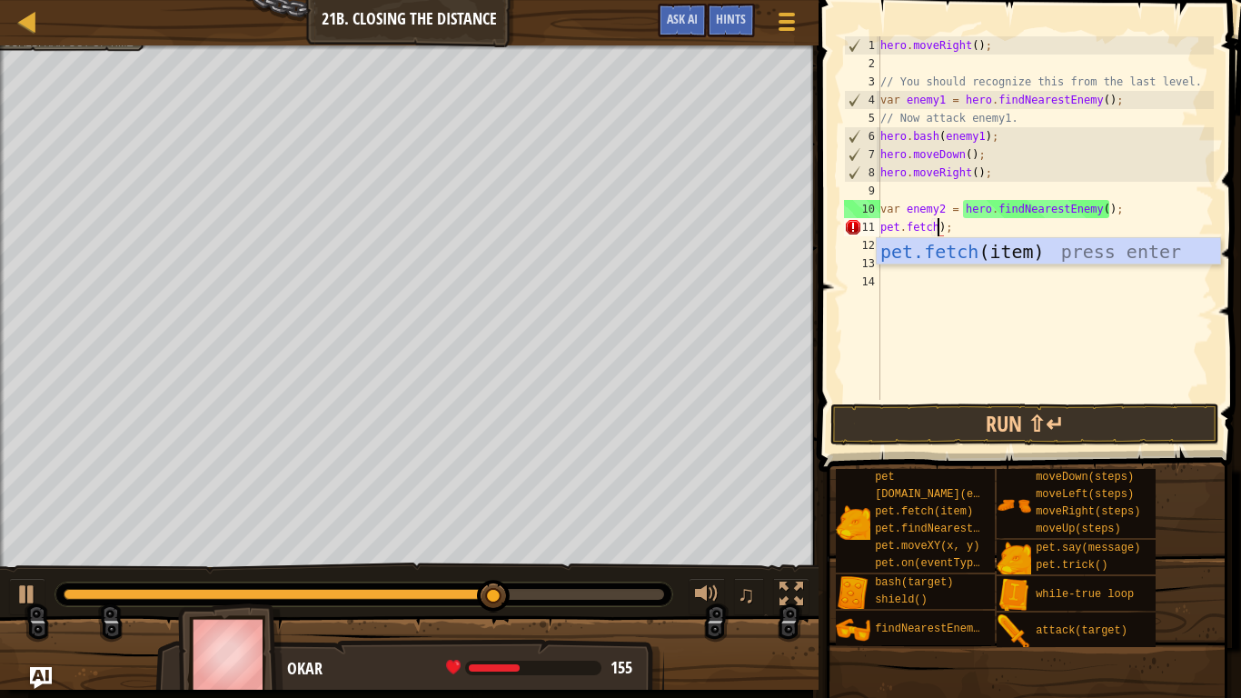
click at [1008, 230] on div "hero . moveRight ( ) ; // You should recognize this from the last level. var en…" at bounding box center [1045, 236] width 337 height 400
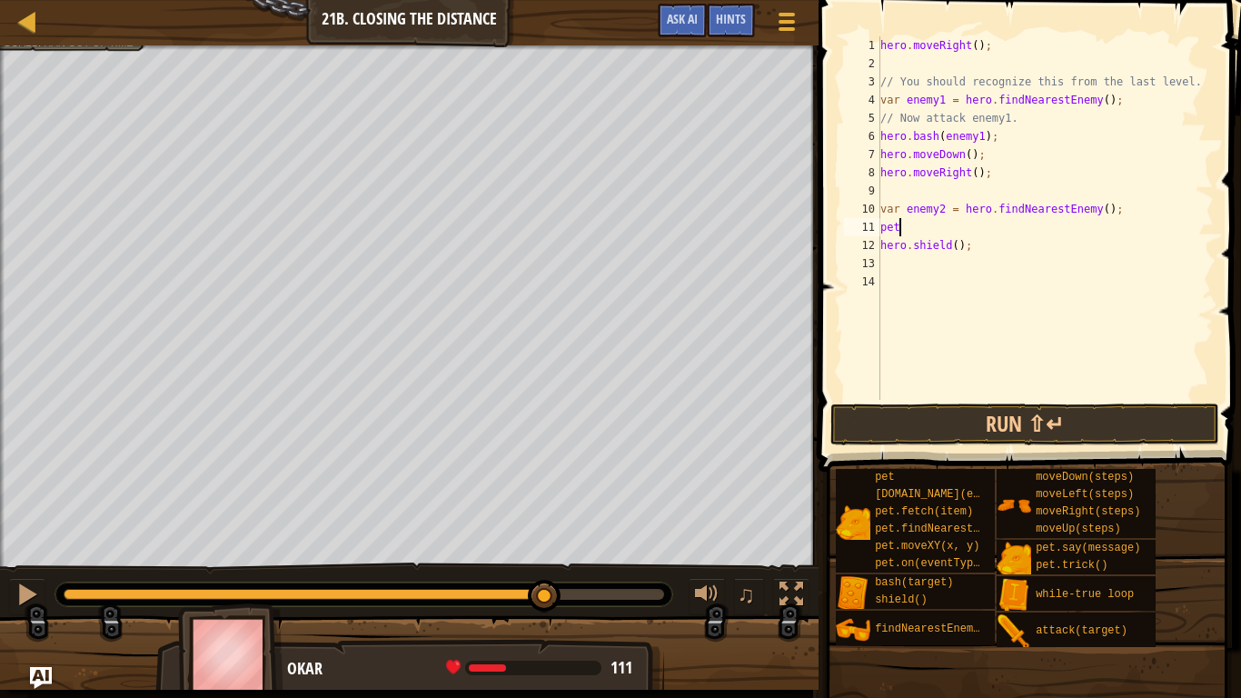
scroll to position [8, 3]
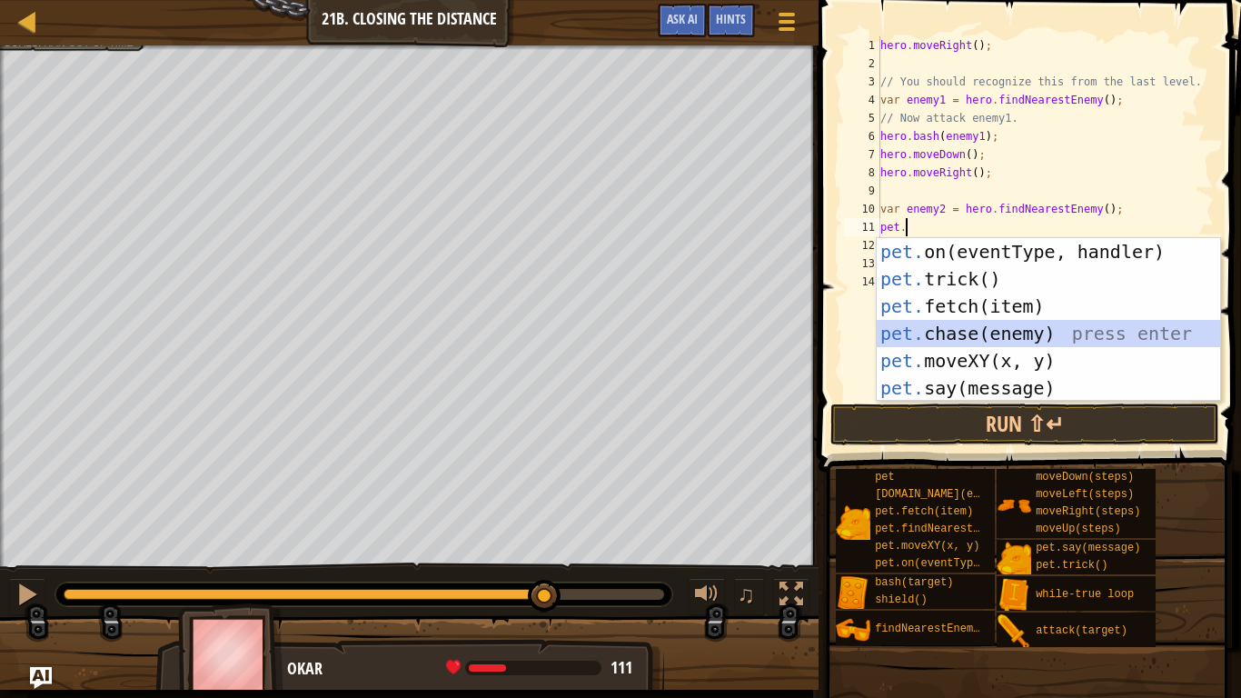
click at [1039, 333] on div "pet. on(eventType, handler) press enter pet. trick() press enter pet. fetch(ite…" at bounding box center [1048, 347] width 343 height 218
type textarea "[DOMAIN_NAME](enemy);"
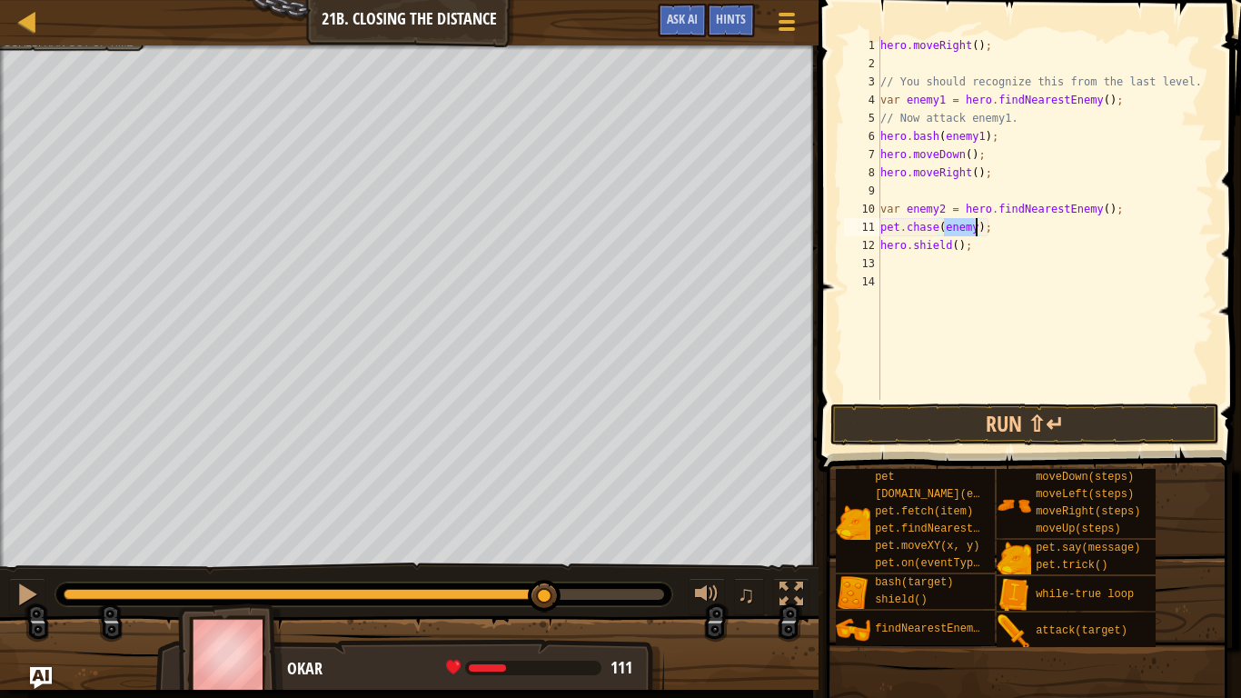
click at [1008, 277] on div "hero . moveRight ( ) ; // You should recognize this from the last level. var en…" at bounding box center [1045, 236] width 337 height 400
click at [978, 232] on div "hero . moveRight ( ) ; // You should recognize this from the last level. var en…" at bounding box center [1045, 236] width 337 height 400
type textarea "[DOMAIN_NAME](enemy2);"
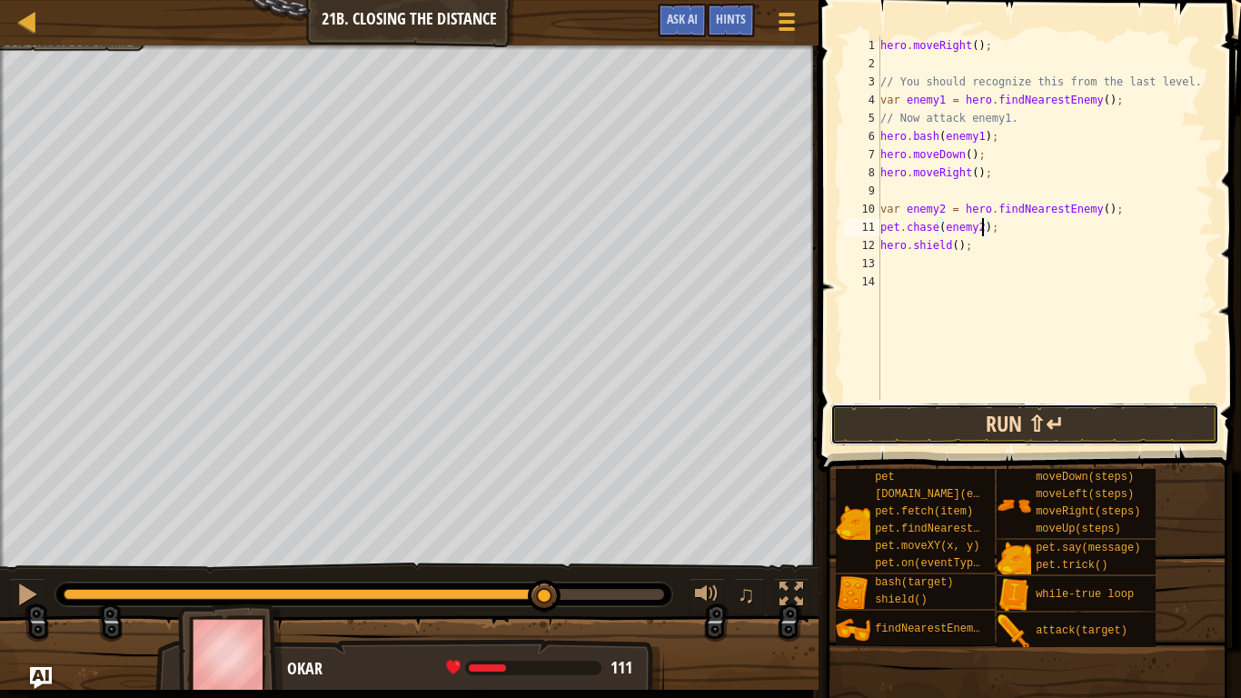
click at [1040, 416] on button "Run ⇧↵" at bounding box center [1024, 424] width 389 height 42
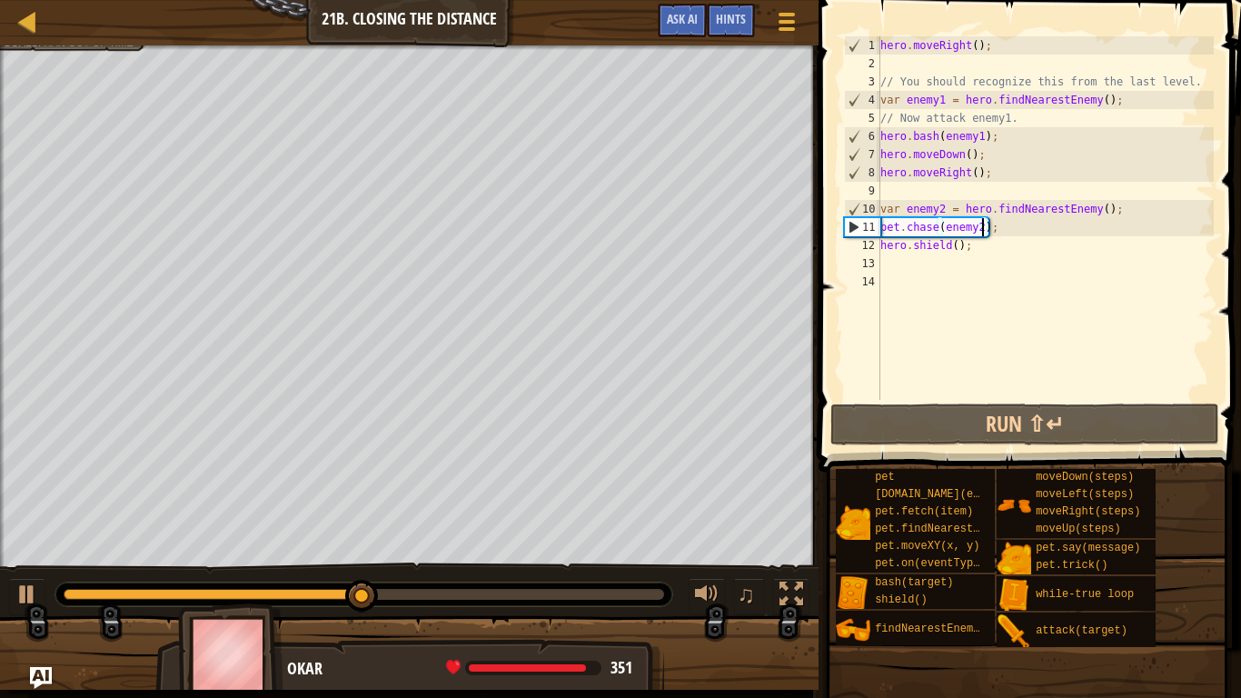
click at [888, 267] on div "hero . moveRight ( ) ; // You should recognize this from the last level. var en…" at bounding box center [1045, 236] width 337 height 400
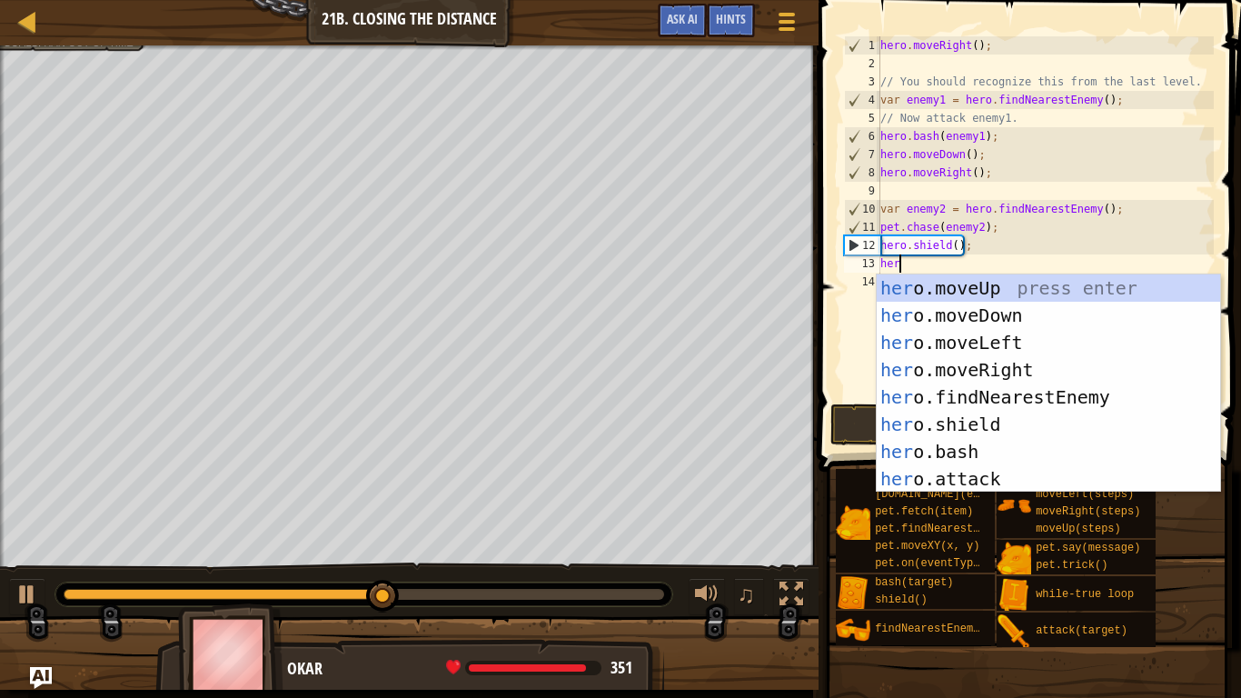
scroll to position [8, 3]
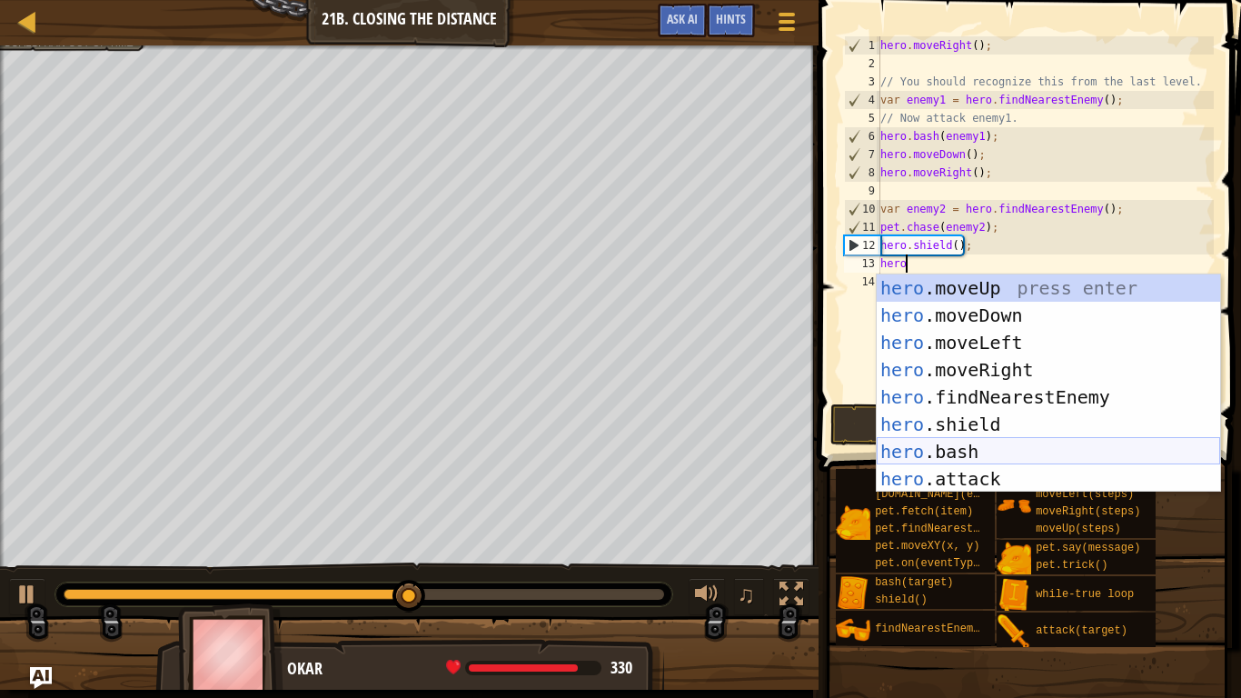
click at [957, 452] on div "hero .moveUp press enter hero .moveDown press enter hero .moveLeft press enter …" at bounding box center [1048, 410] width 343 height 273
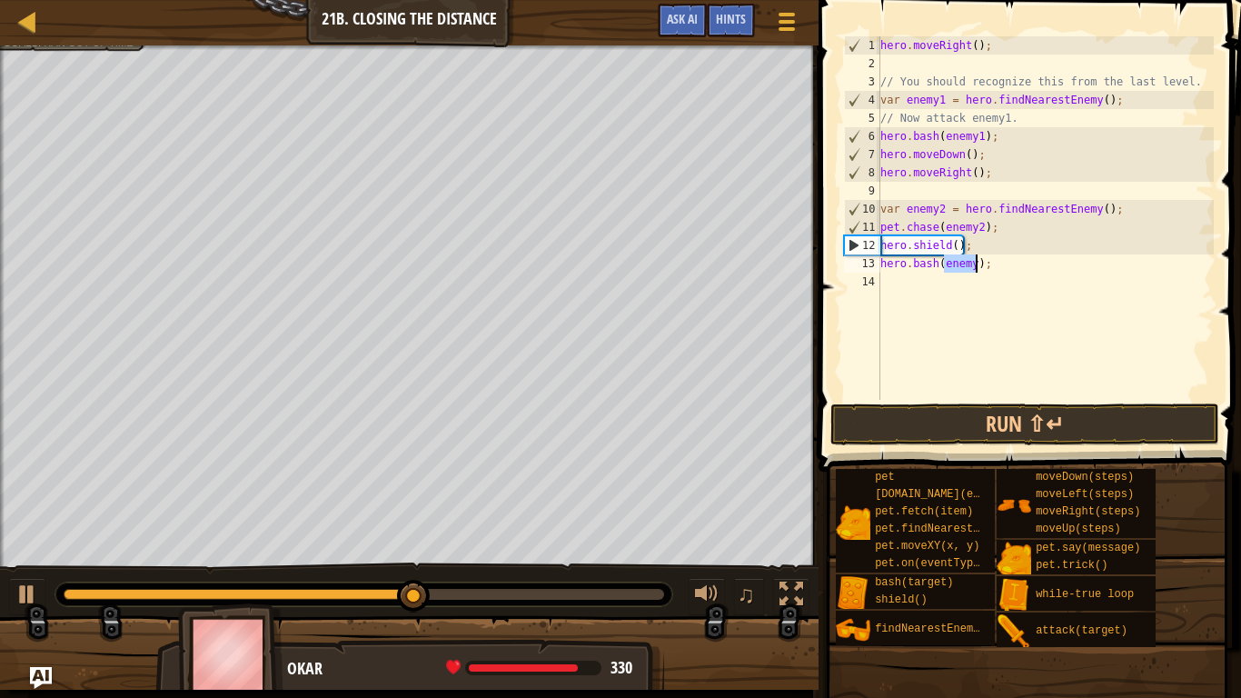
type textarea "hero.bash(enemy);"
click at [968, 363] on div "hero . moveRight ( ) ; // You should recognize this from the last level. var en…" at bounding box center [1045, 236] width 337 height 400
click at [977, 269] on div "hero . moveRight ( ) ; // You should recognize this from the last level. var en…" at bounding box center [1045, 236] width 337 height 400
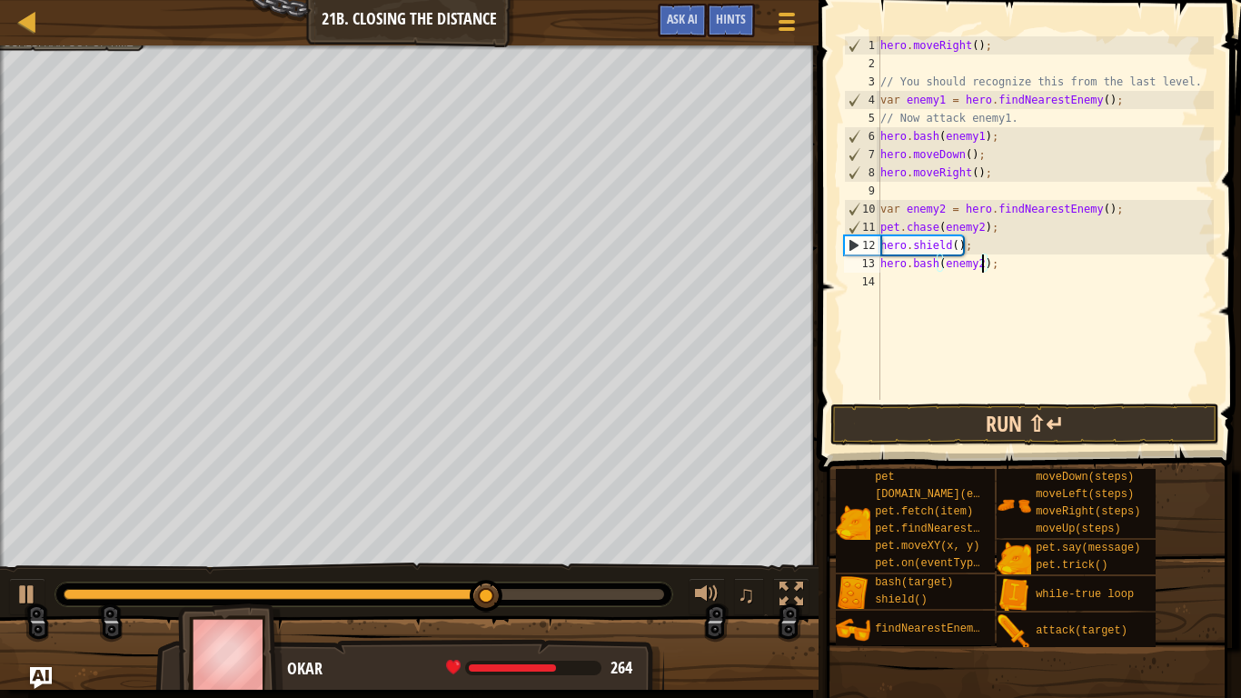
type textarea "hero.bash(enemy2);"
click at [1027, 427] on button "Run ⇧↵" at bounding box center [1024, 424] width 389 height 42
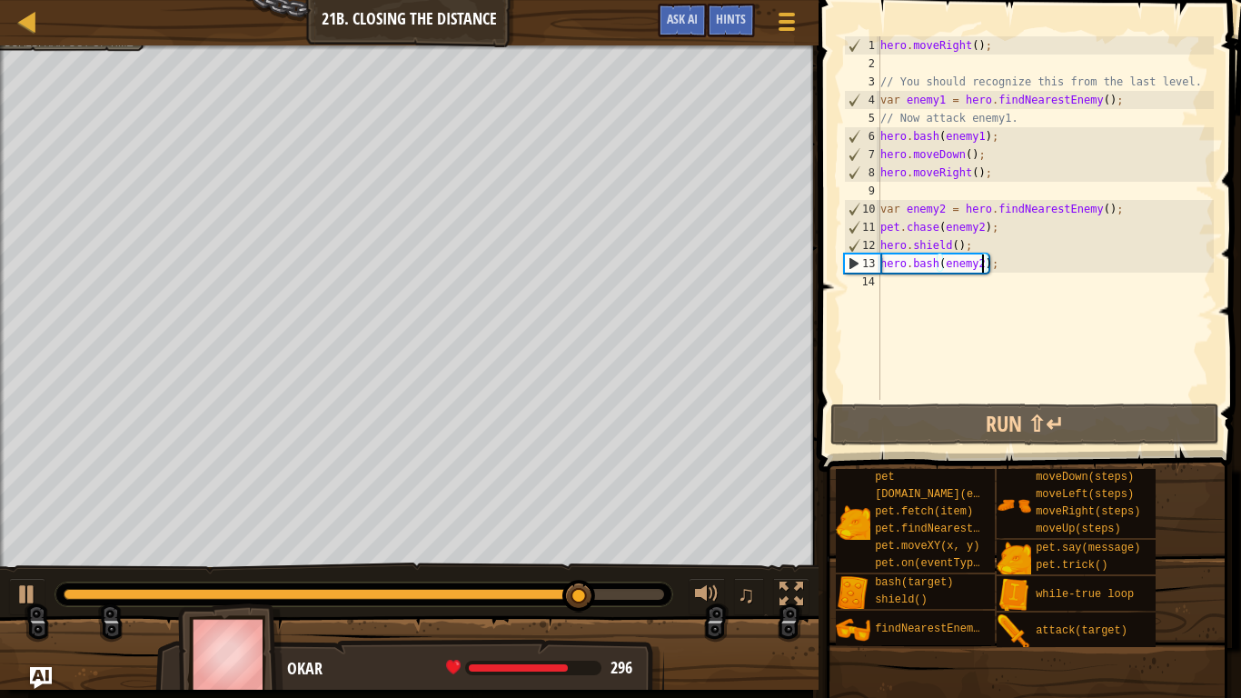
click at [894, 292] on div "hero . moveRight ( ) ; // You should recognize this from the last level. var en…" at bounding box center [1045, 236] width 337 height 400
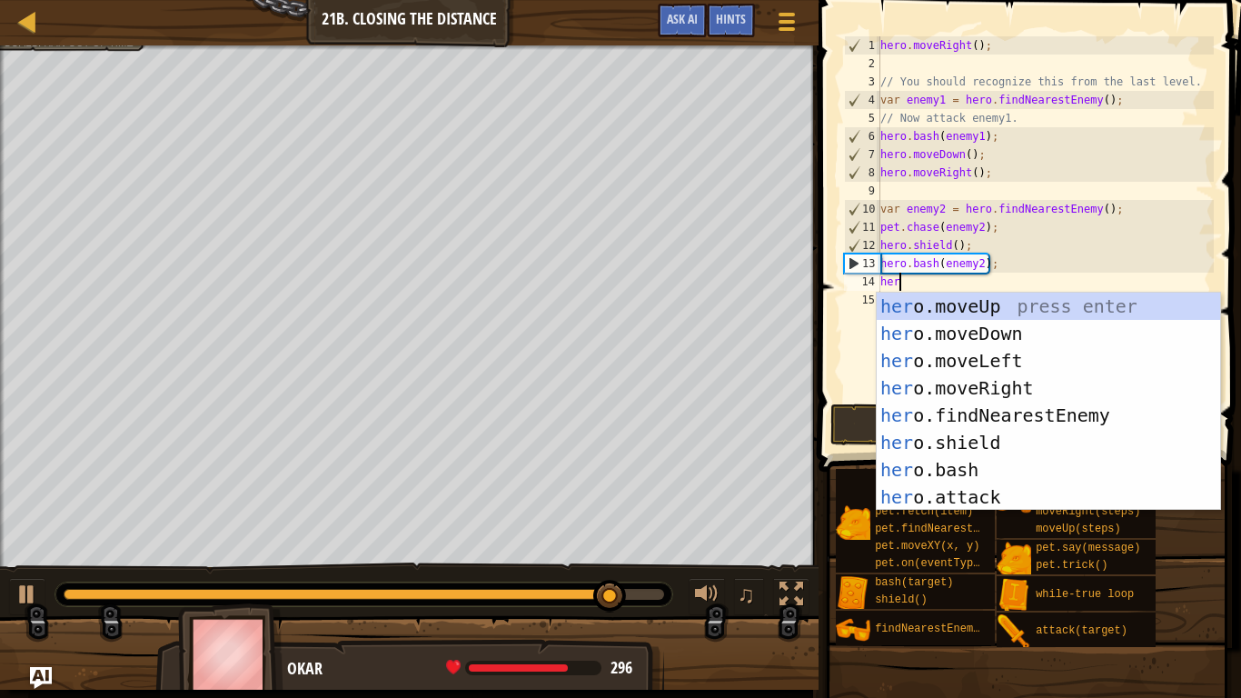
type textarea "hero"
click at [1026, 335] on div "hero .moveUp press enter hero .moveDown press enter hero .moveLeft press enter …" at bounding box center [1048, 428] width 343 height 273
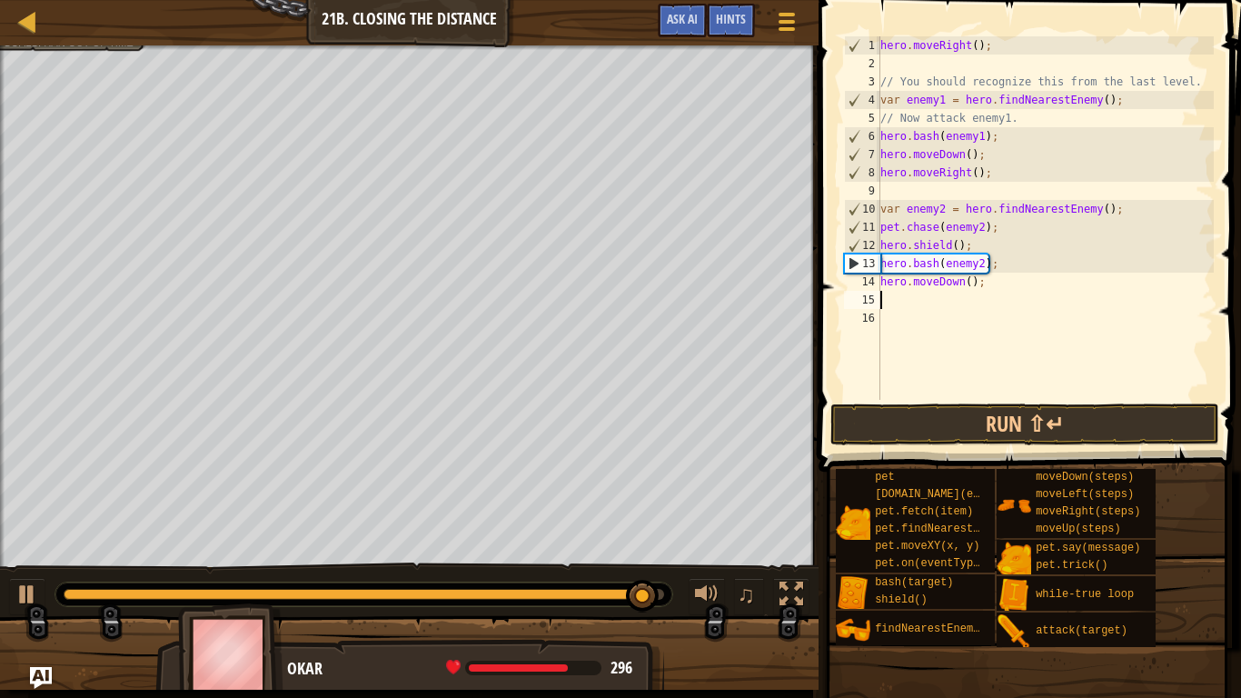
scroll to position [8, 0]
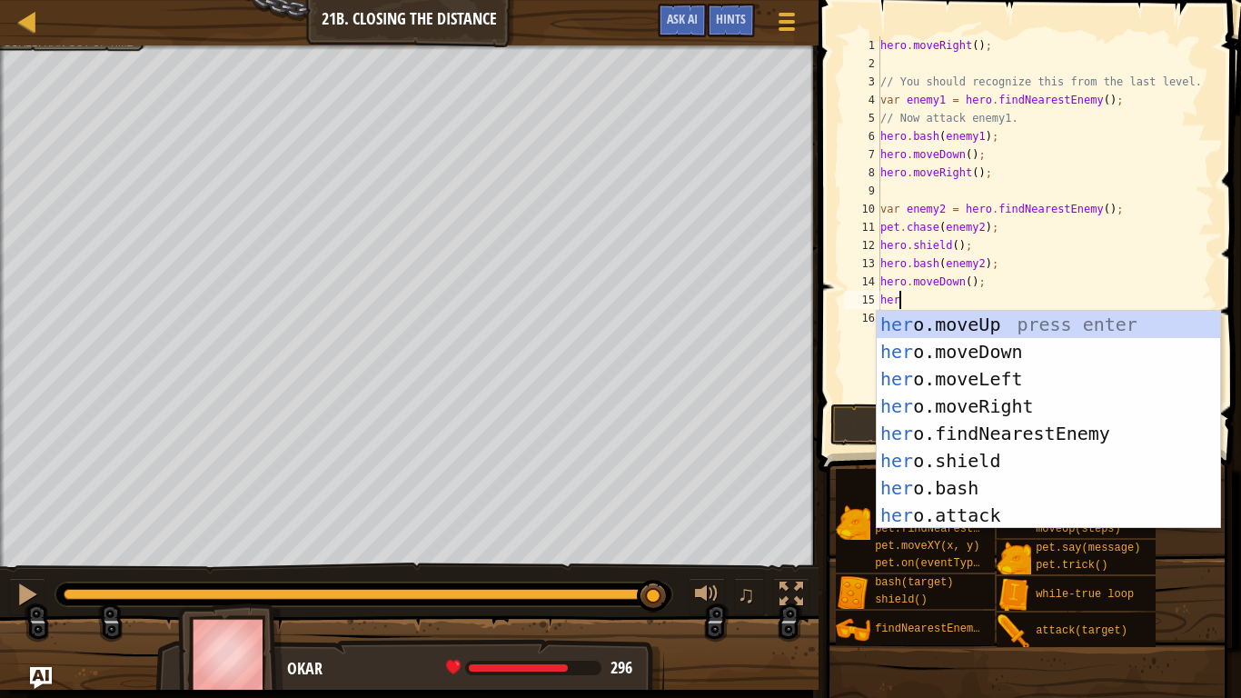
type textarea "hero"
click at [997, 406] on div "hero .moveUp press enter hero .moveDown press enter hero .moveLeft press enter …" at bounding box center [1048, 447] width 343 height 273
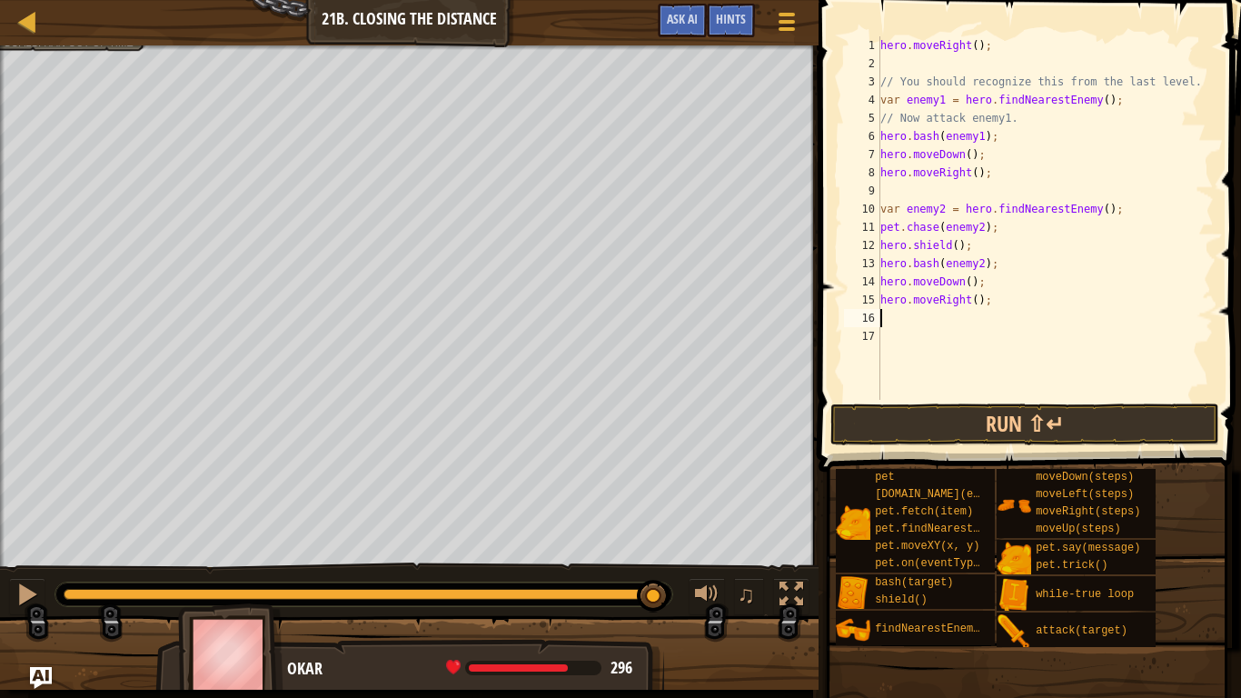
scroll to position [8, 0]
click at [978, 156] on div "hero . moveRight ( ) ; // You should recognize this from the last level. var en…" at bounding box center [1045, 236] width 337 height 400
type textarea ";"
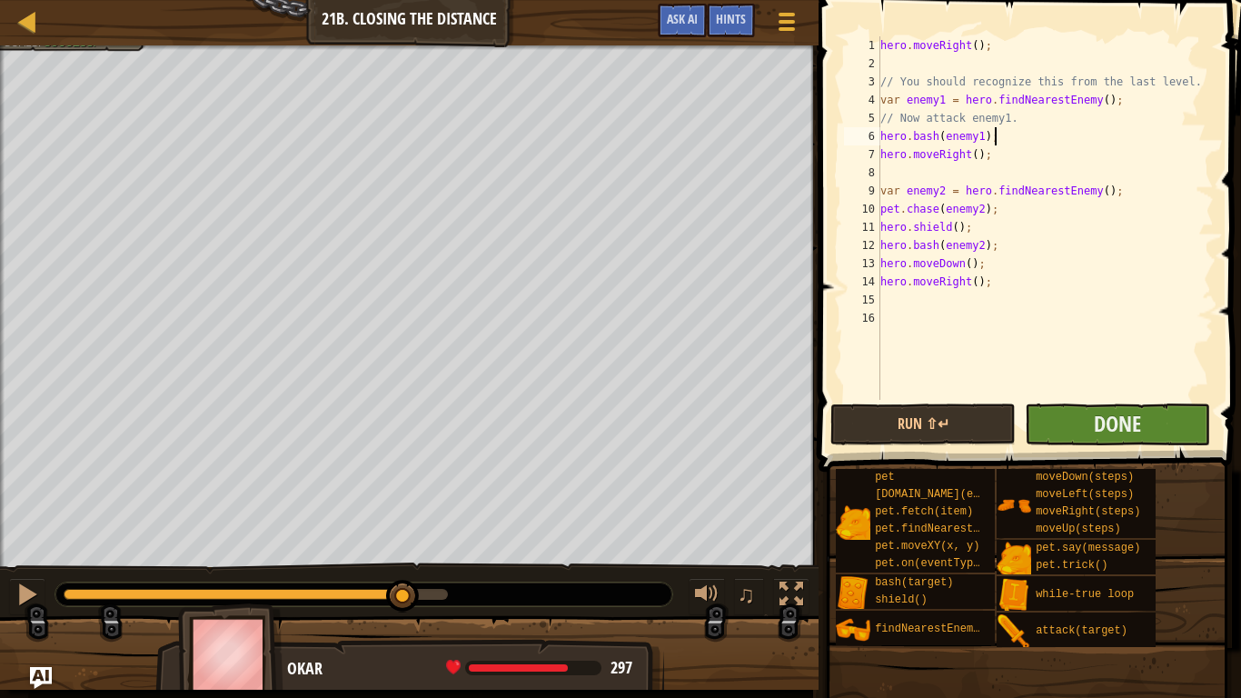
type textarea "hero.bash(enemy1);"
click at [1032, 416] on button "Done" at bounding box center [1117, 424] width 185 height 42
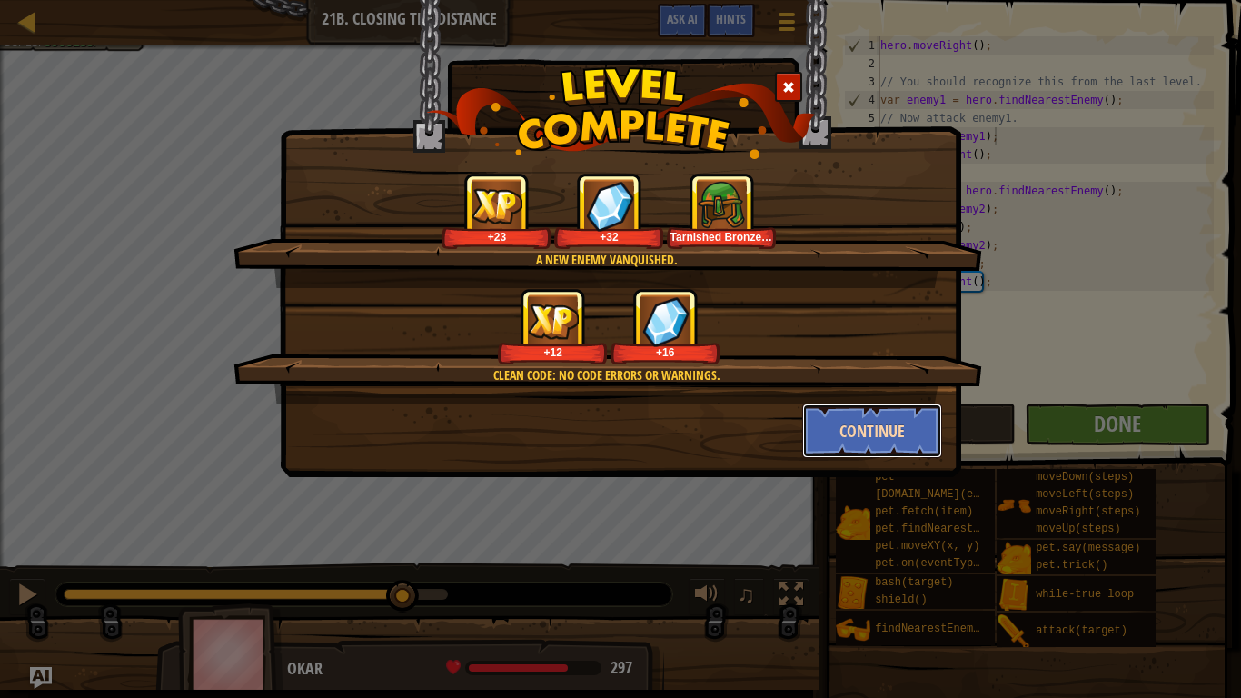
click at [898, 433] on button "Continue" at bounding box center [872, 430] width 141 height 55
